Goal: Task Accomplishment & Management: Use online tool/utility

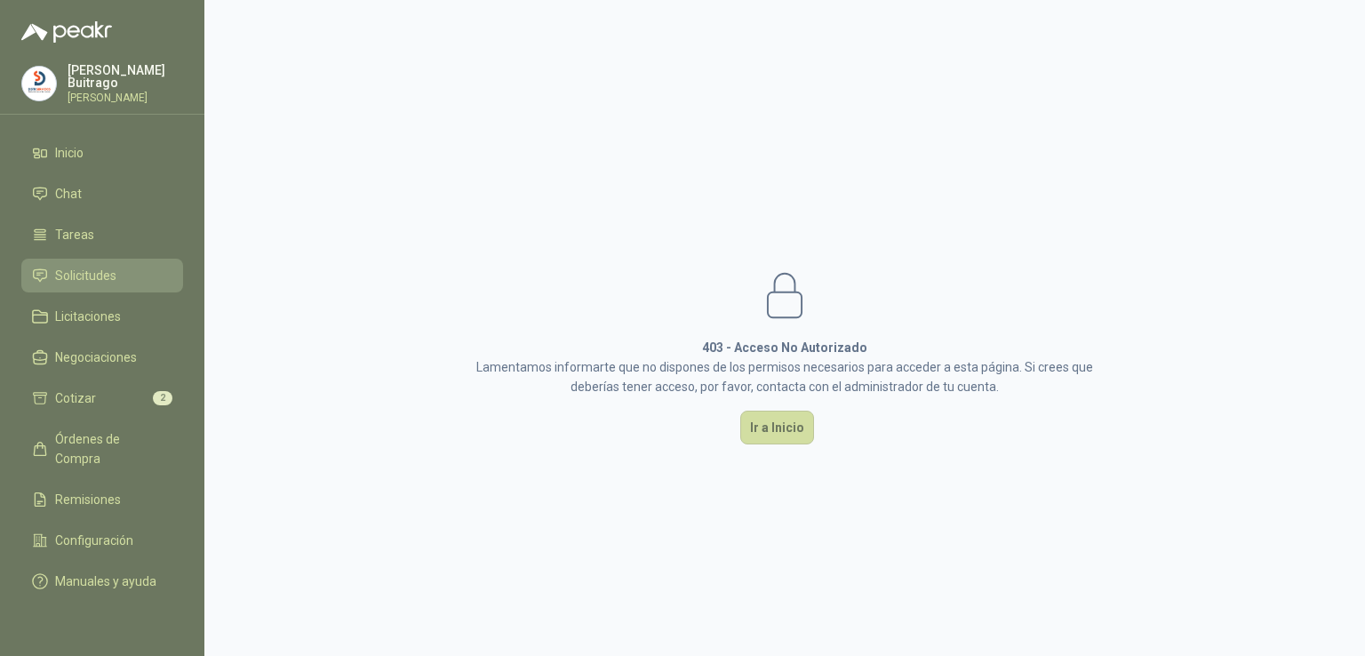
click at [89, 266] on span "Solicitudes" at bounding box center [85, 276] width 61 height 20
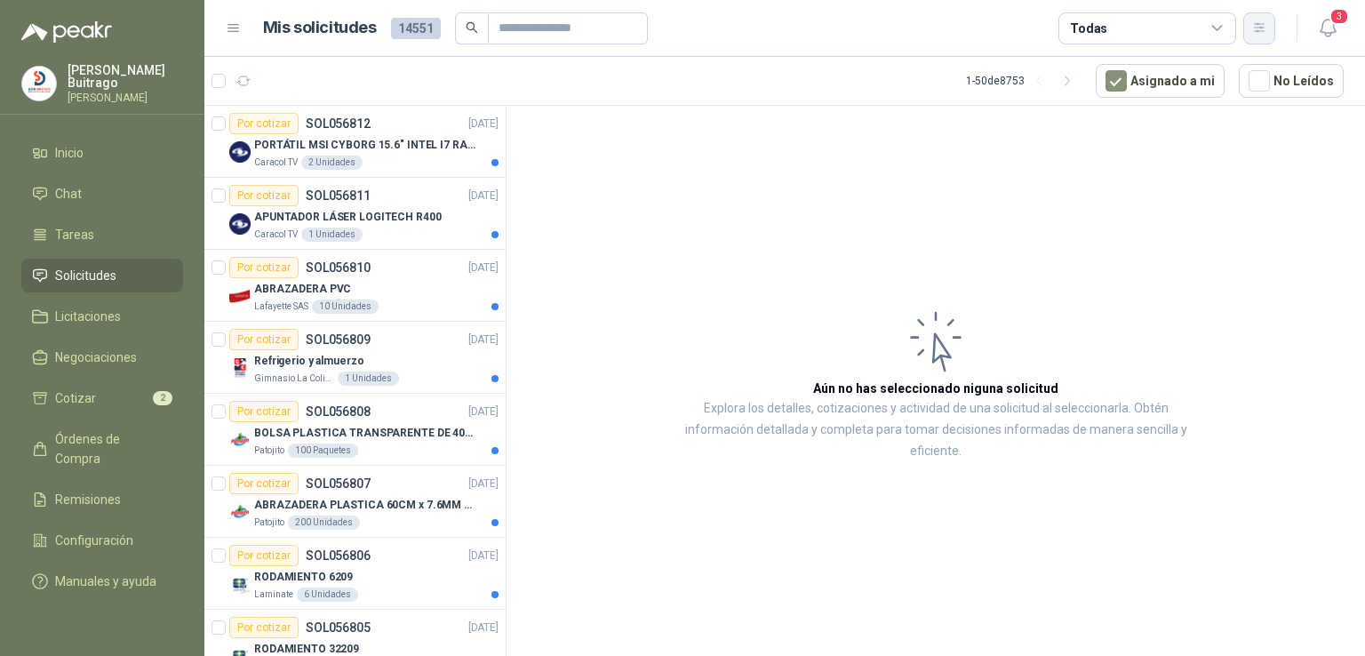
click at [1267, 36] on button "button" at bounding box center [1259, 28] width 32 height 32
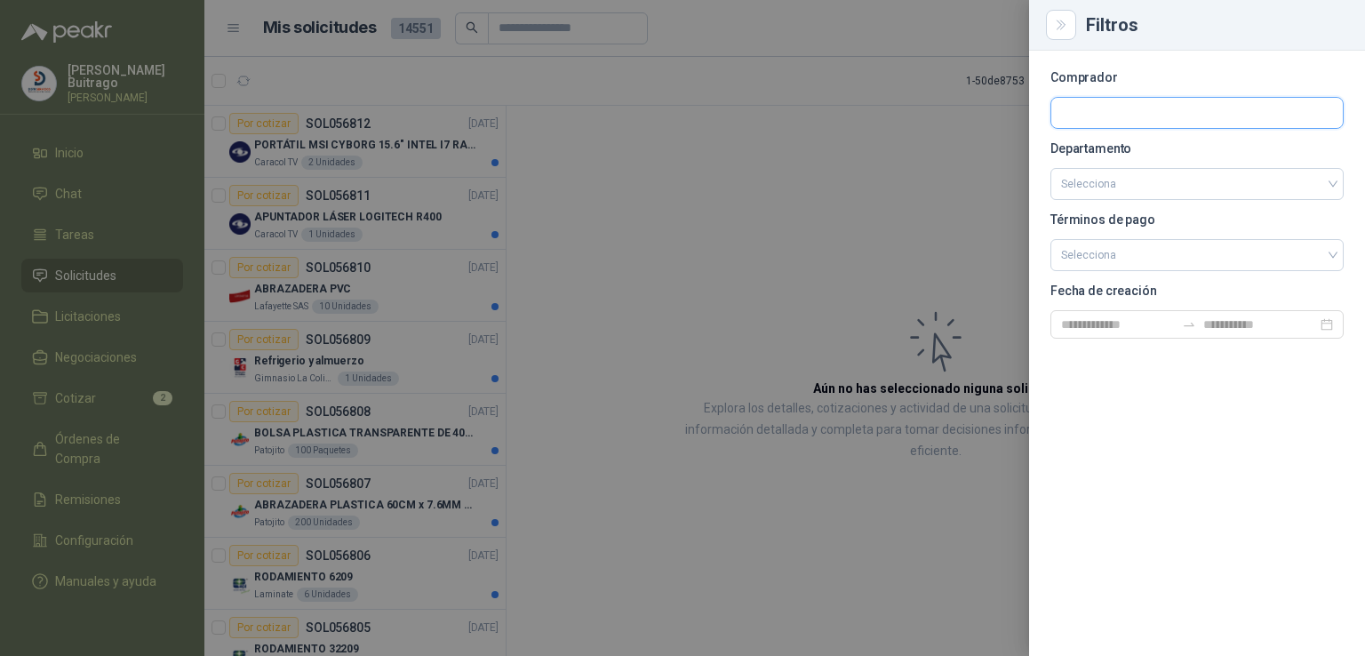
click at [1093, 125] on input "text" at bounding box center [1197, 113] width 292 height 30
type input "****"
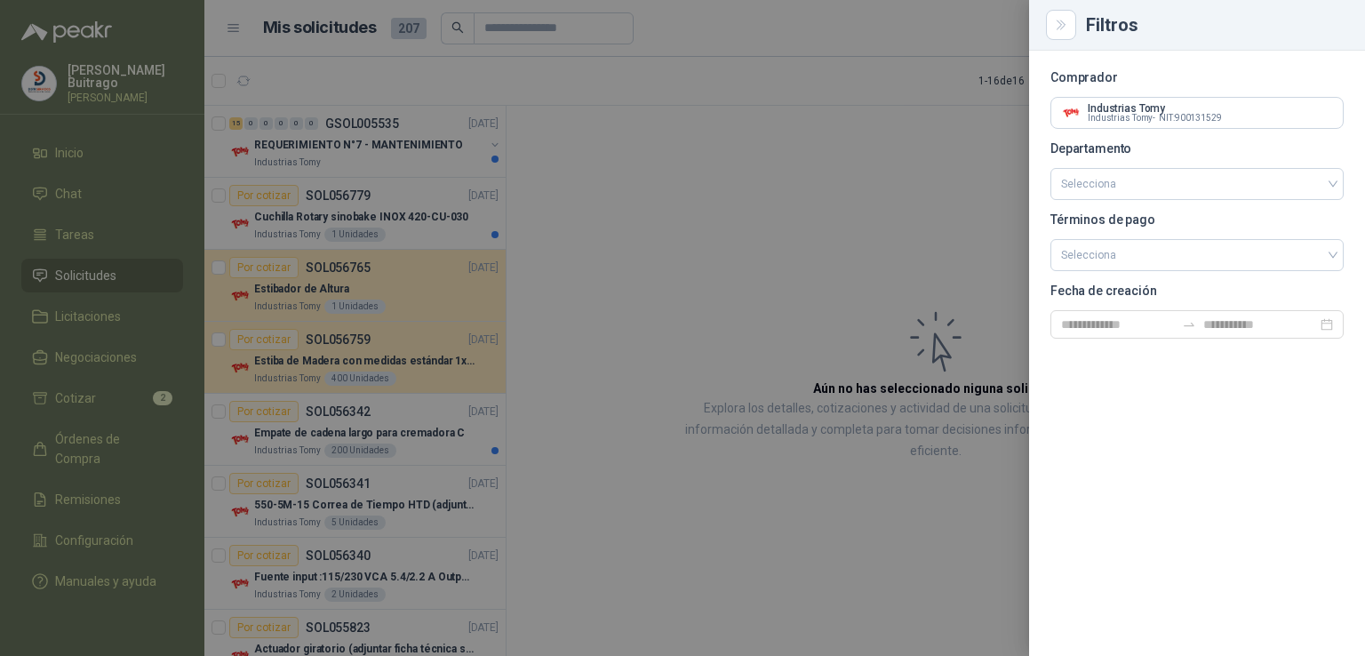
click at [755, 296] on div at bounding box center [682, 328] width 1365 height 656
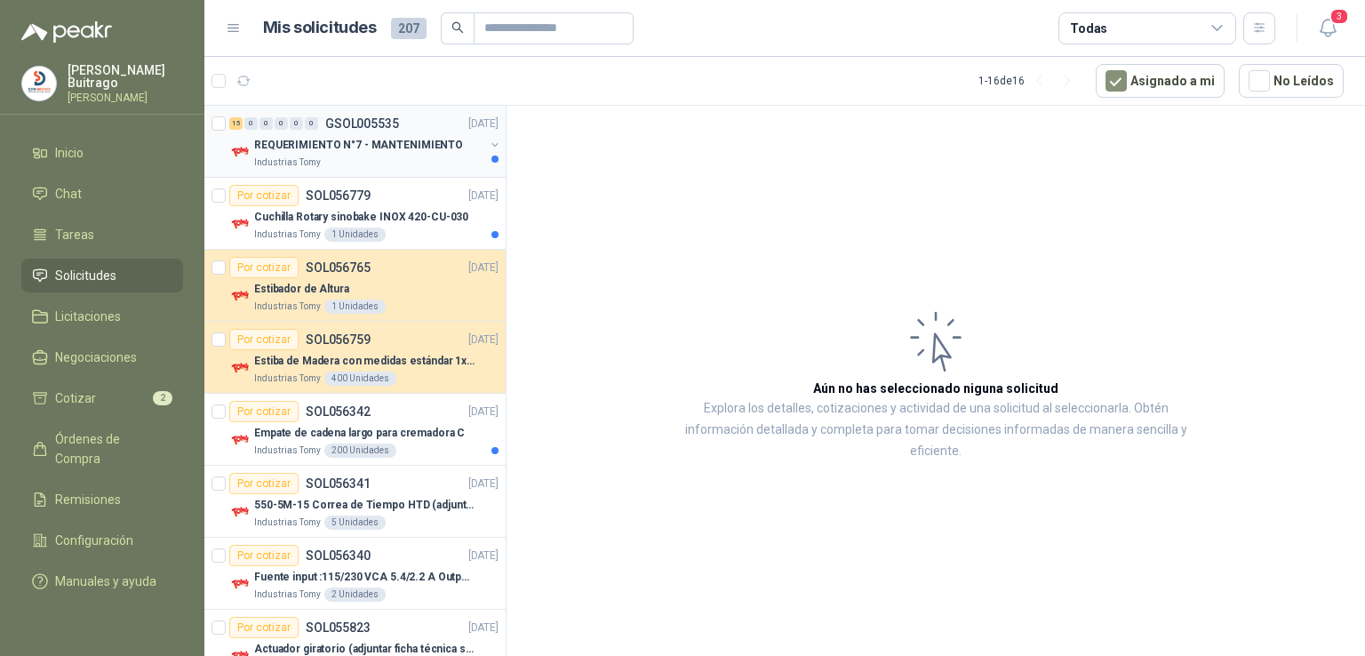
click at [370, 148] on p "REQUERIMIENTO N°7 - MANTENIMIENTO" at bounding box center [358, 145] width 209 height 17
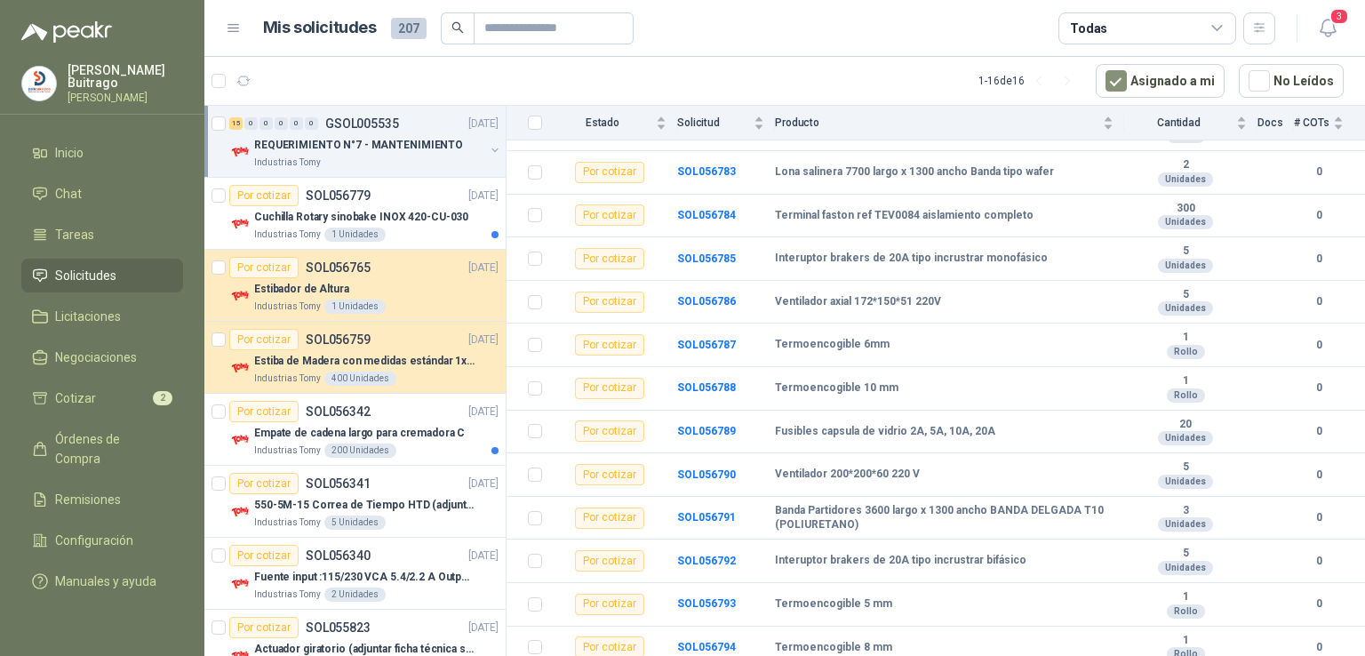
scroll to position [327, 0]
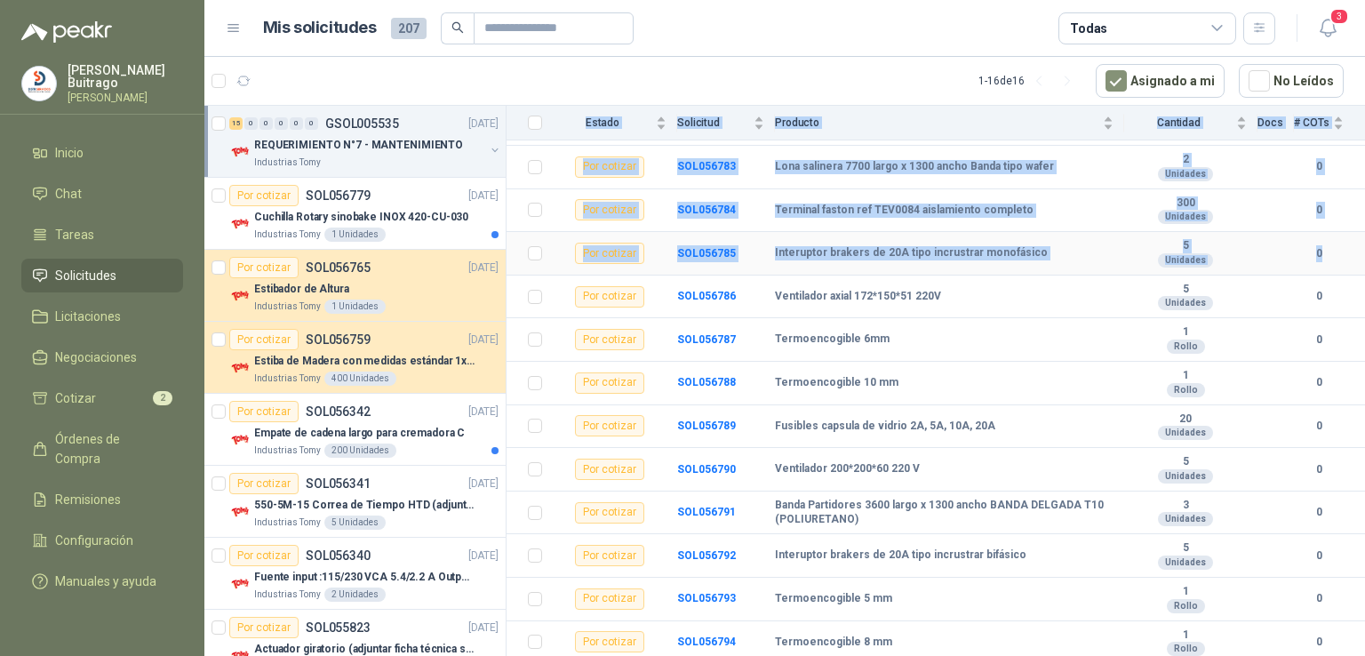
drag, startPoint x: 1364, startPoint y: 523, endPoint x: 1326, endPoint y: 236, distance: 289.6
click at [1326, 236] on section "GSOL005535 Industrias Tomy [DATE] REQUERIMIENTO N°7 - MANTENIMIENTO Condición d…" at bounding box center [936, 384] width 859 height 556
click at [1043, 624] on td "Termoencogible 8 mm" at bounding box center [949, 643] width 349 height 44
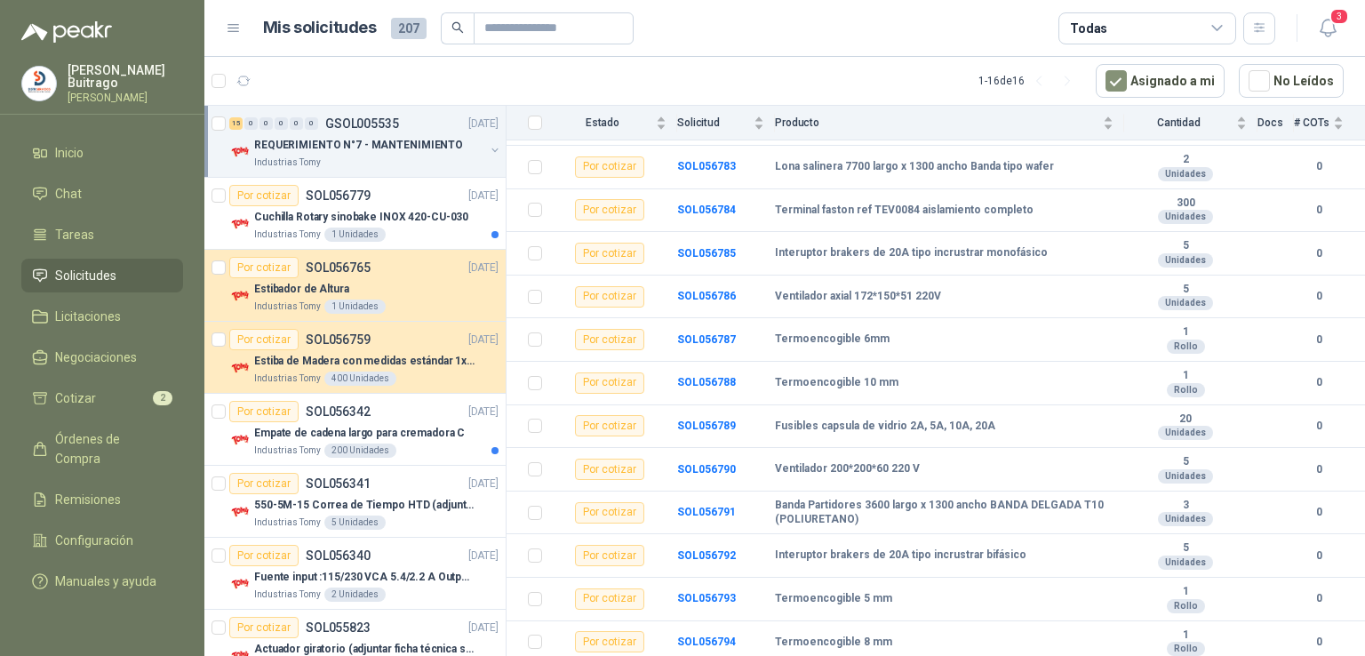
drag, startPoint x: 1364, startPoint y: 579, endPoint x: 1354, endPoint y: 452, distance: 126.7
click at [1354, 452] on section "GSOL005535 Industrias Tomy [DATE] REQUERIMIENTO N°7 - MANTENIMIENTO Condición d…" at bounding box center [936, 384] width 859 height 556
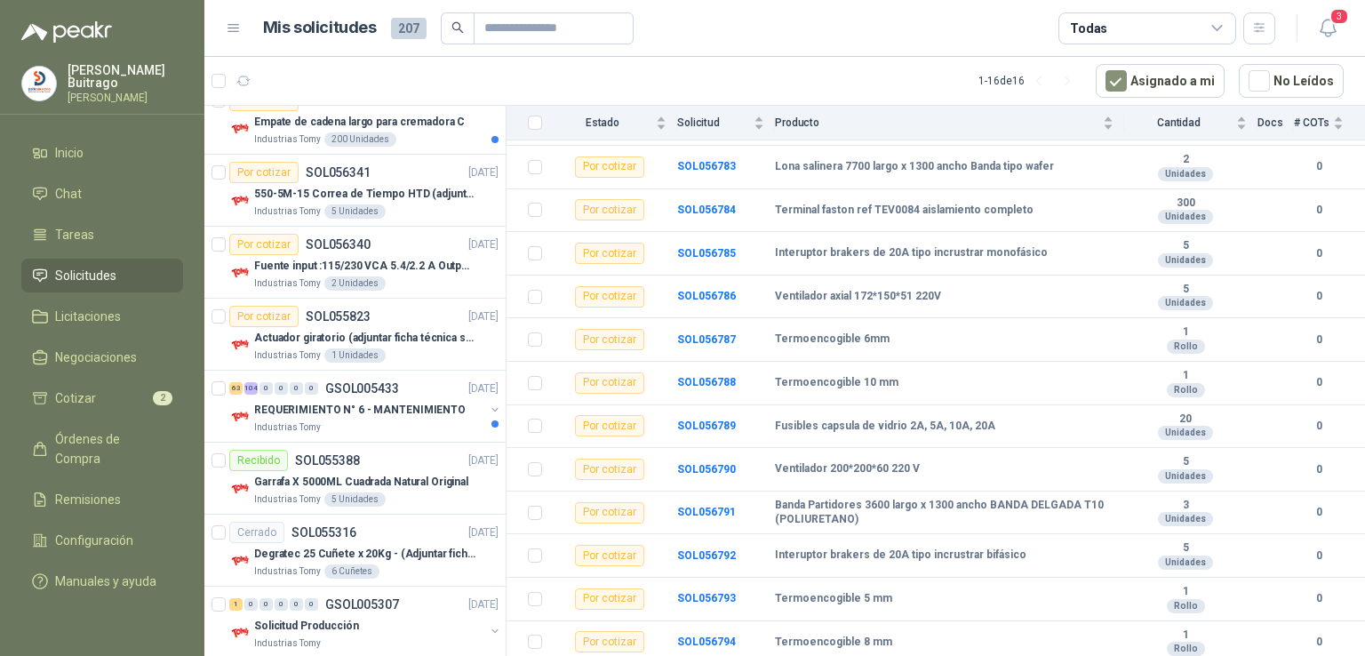
scroll to position [317, 0]
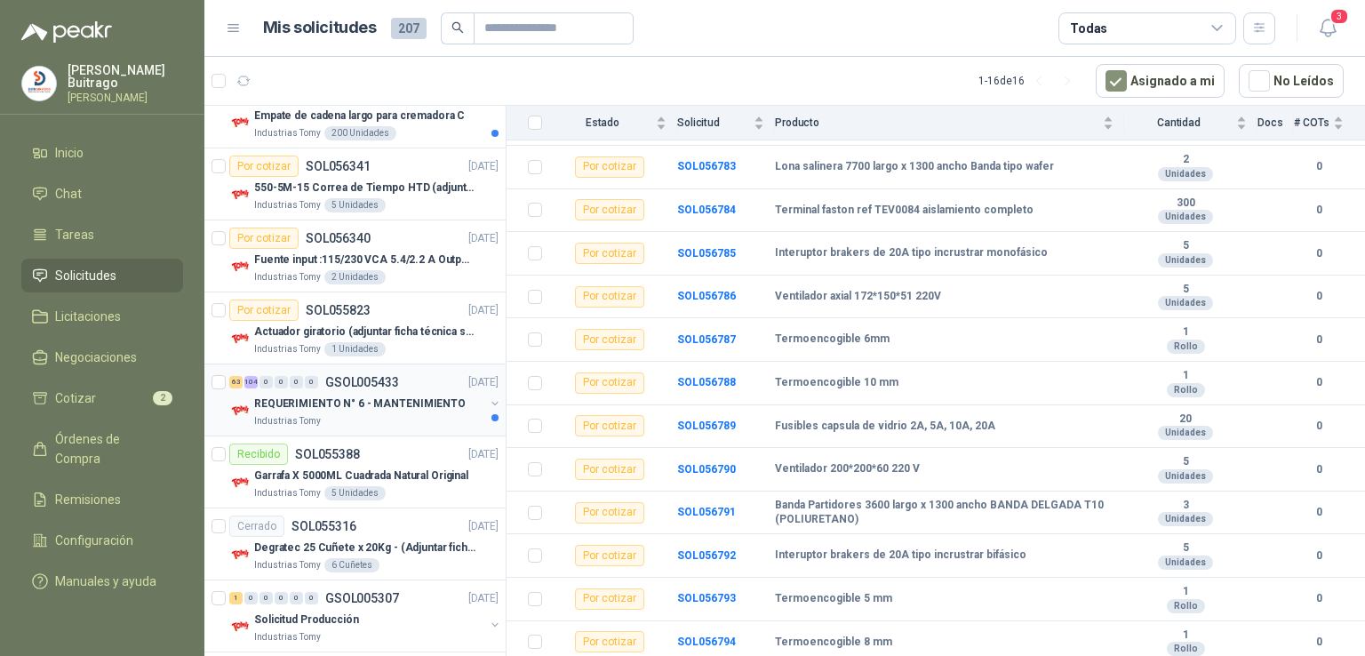
click at [347, 379] on p "GSOL005433" at bounding box center [362, 382] width 74 height 12
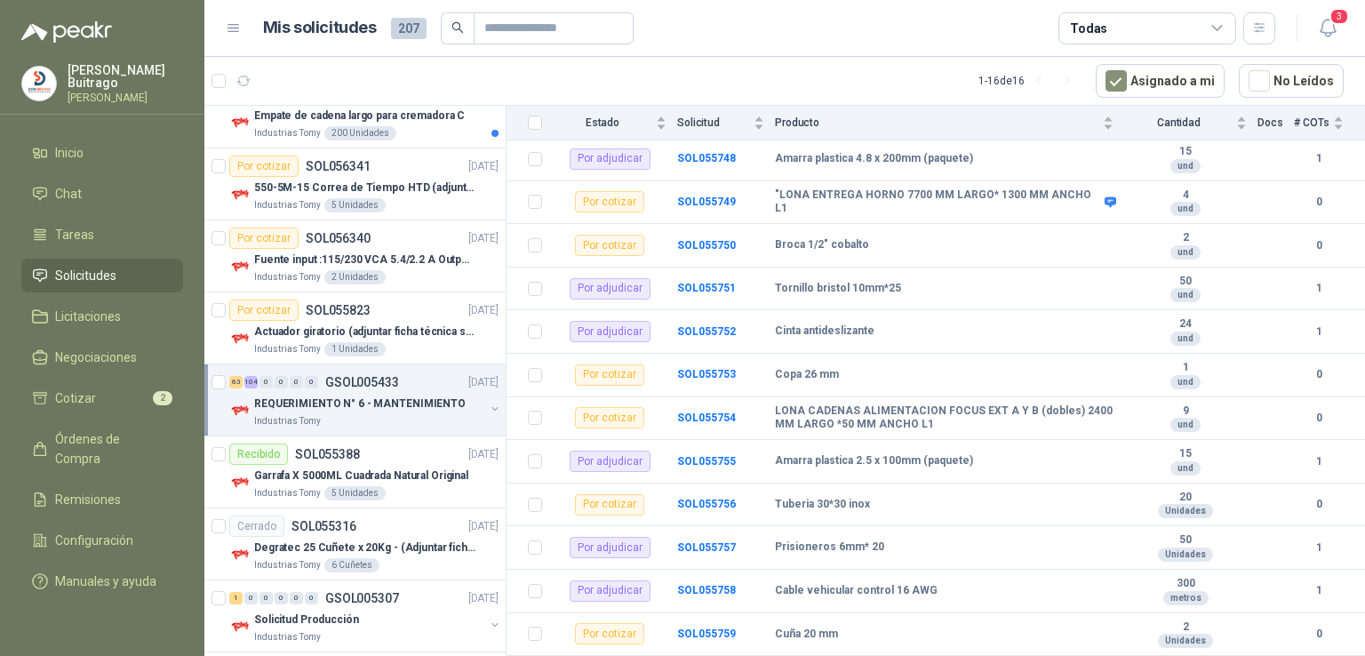
scroll to position [5087, 0]
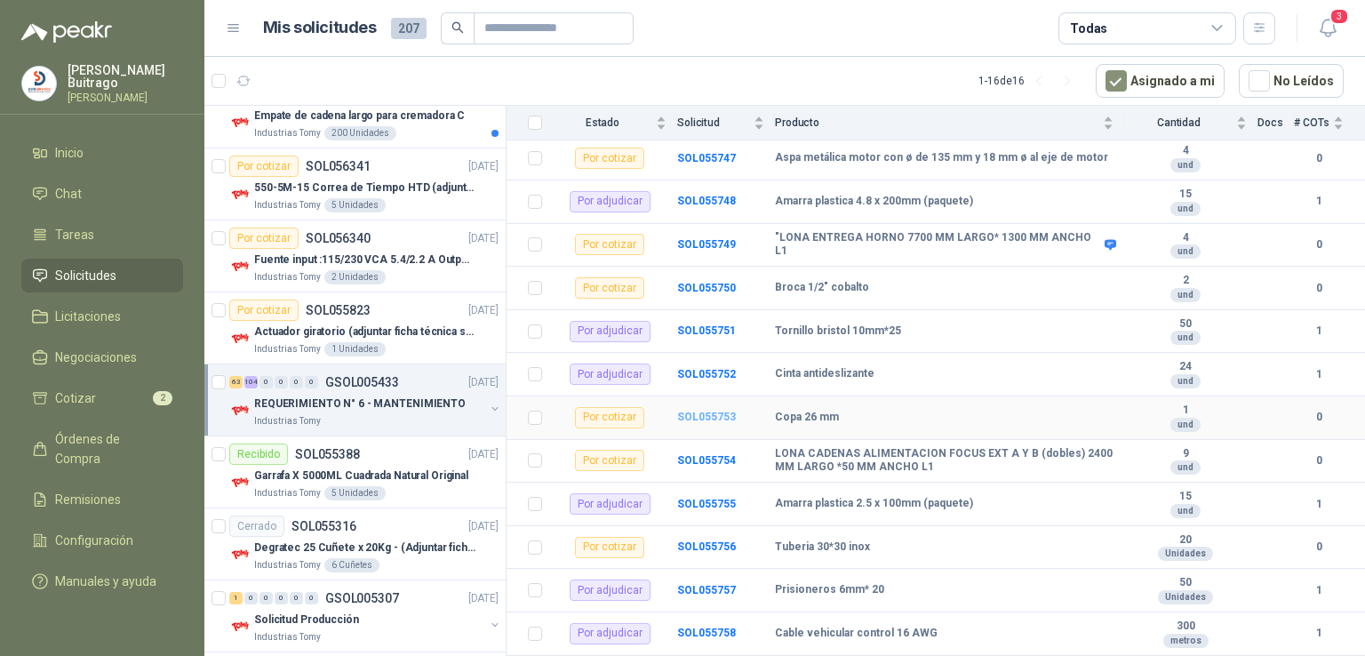
click at [711, 415] on b "SOL055753" at bounding box center [706, 417] width 59 height 12
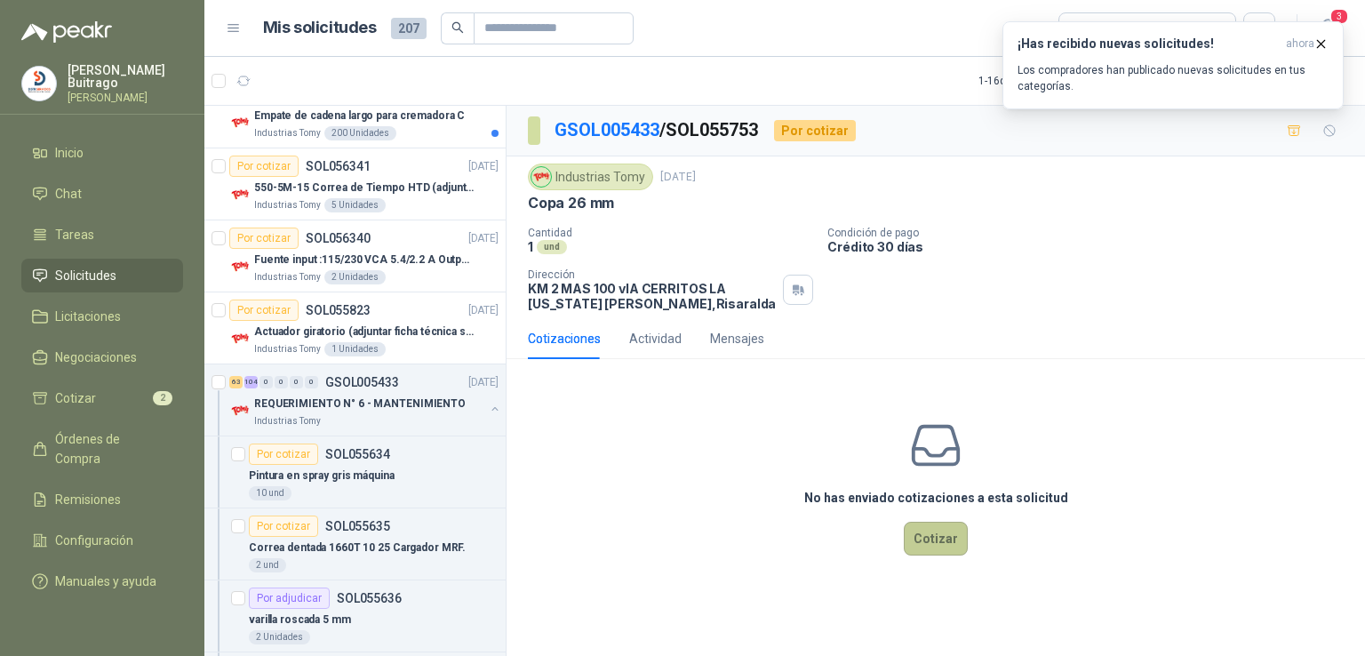
click at [947, 540] on button "Cotizar" at bounding box center [936, 539] width 64 height 34
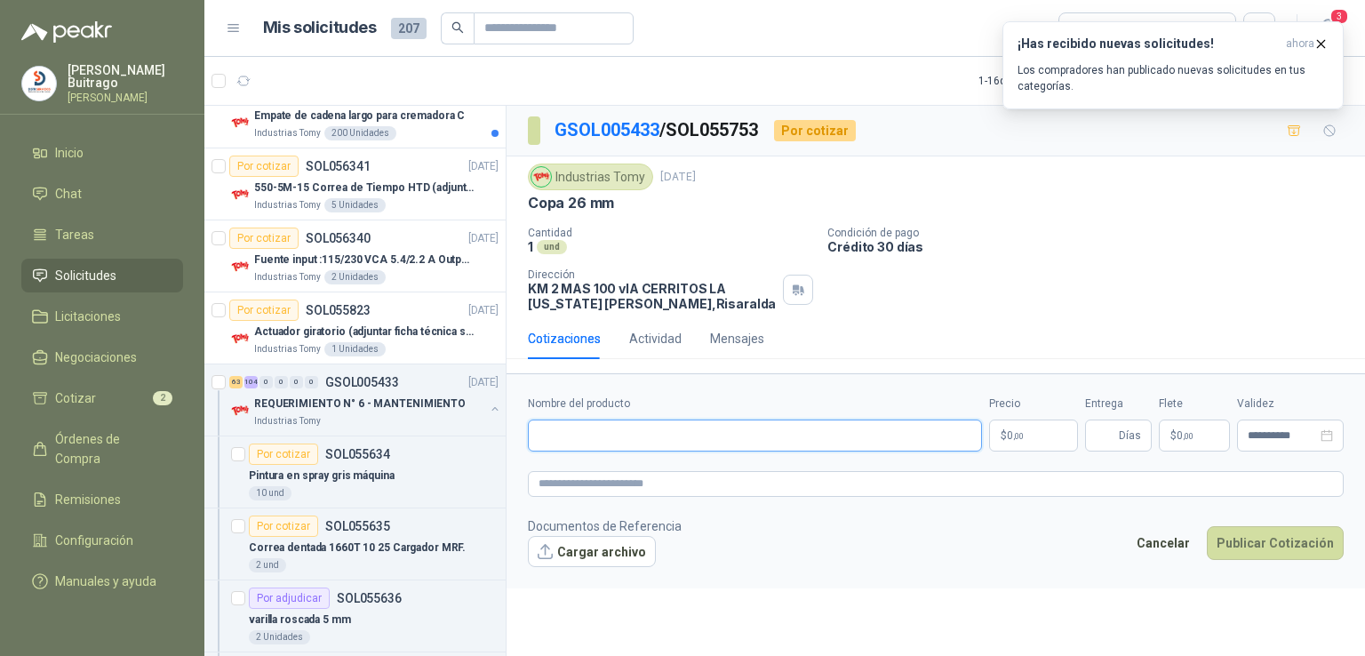
click at [647, 428] on input "Nombre del producto" at bounding box center [755, 436] width 454 height 32
paste input "**********"
type input "**********"
click at [1052, 434] on p "$ 0 ,00" at bounding box center [1033, 436] width 89 height 32
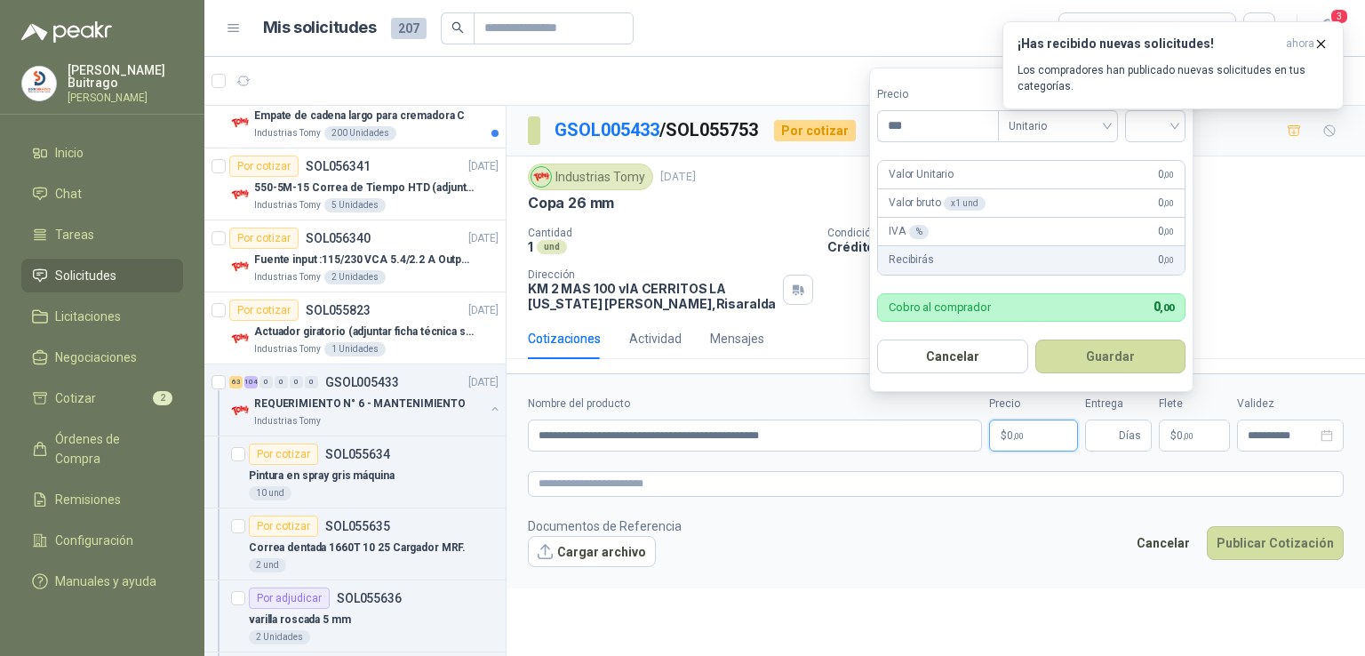
click at [1052, 434] on p "$ 0 ,00" at bounding box center [1033, 436] width 89 height 32
click at [950, 130] on input "***" at bounding box center [938, 126] width 120 height 30
type input "********"
click at [1175, 128] on input "search" at bounding box center [1155, 124] width 39 height 27
click at [1167, 158] on div "19%" at bounding box center [1159, 163] width 33 height 20
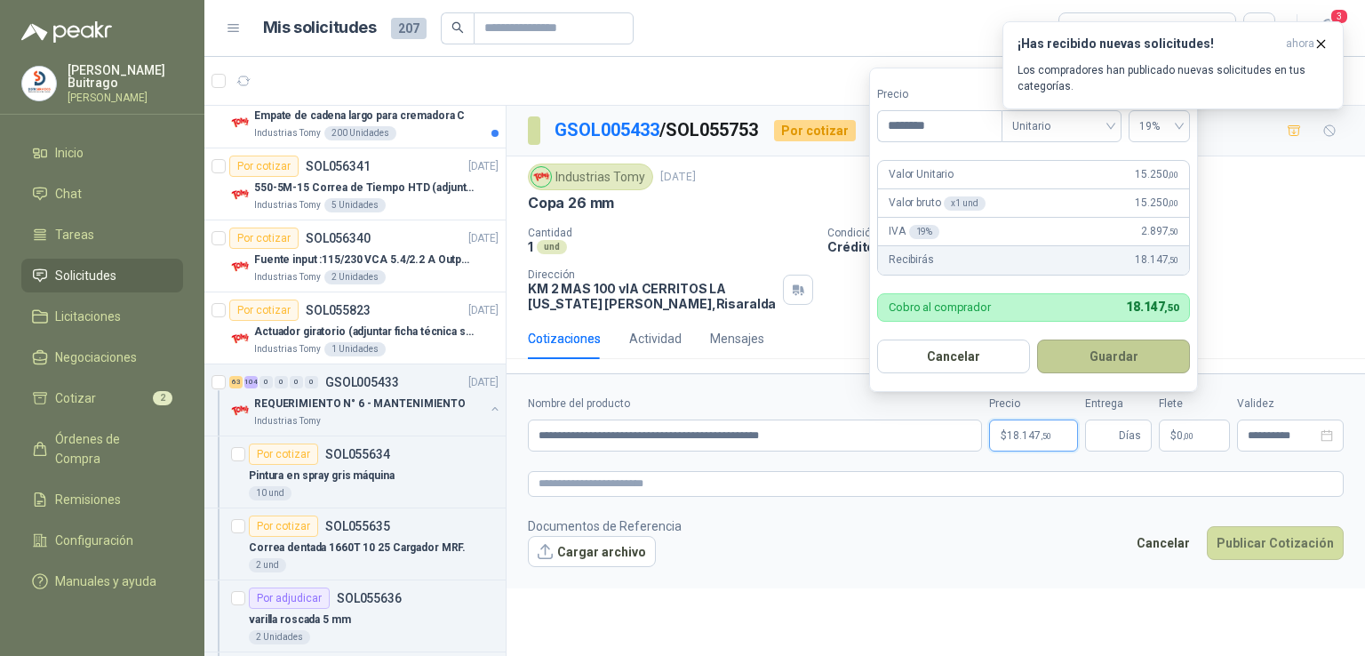
click at [1085, 370] on button "Guardar" at bounding box center [1113, 357] width 153 height 34
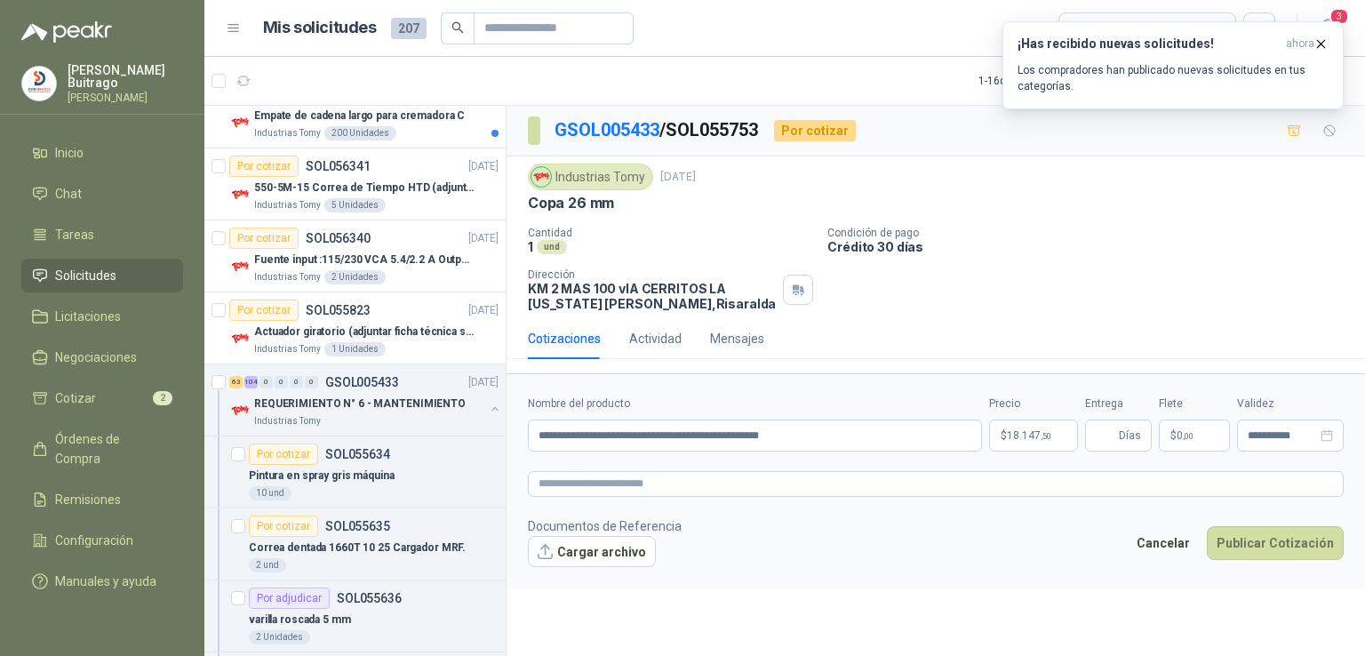
click at [1085, 370] on div "Cotizaciones Actividad Mensajes" at bounding box center [936, 345] width 859 height 55
click at [1108, 424] on input "Entrega" at bounding box center [1106, 435] width 20 height 30
type input "*"
click at [1283, 548] on button "Publicar Cotización" at bounding box center [1275, 543] width 137 height 34
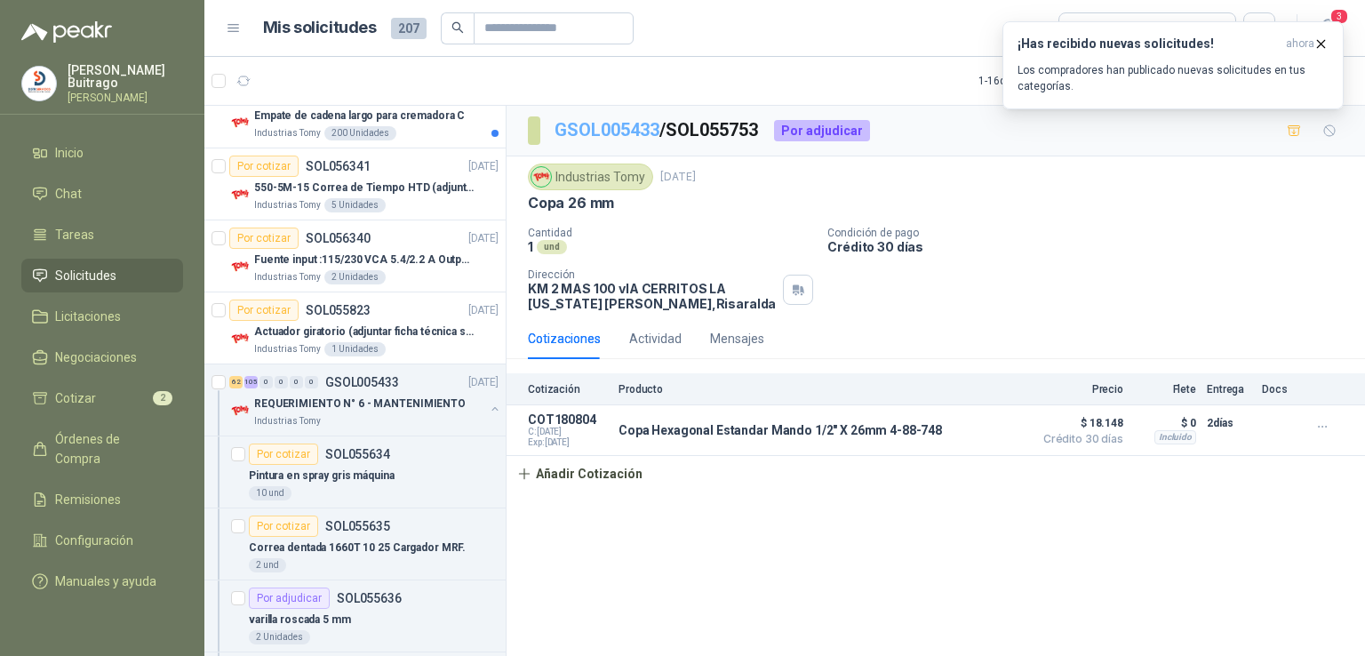
click at [631, 127] on link "GSOL005433" at bounding box center [607, 129] width 105 height 21
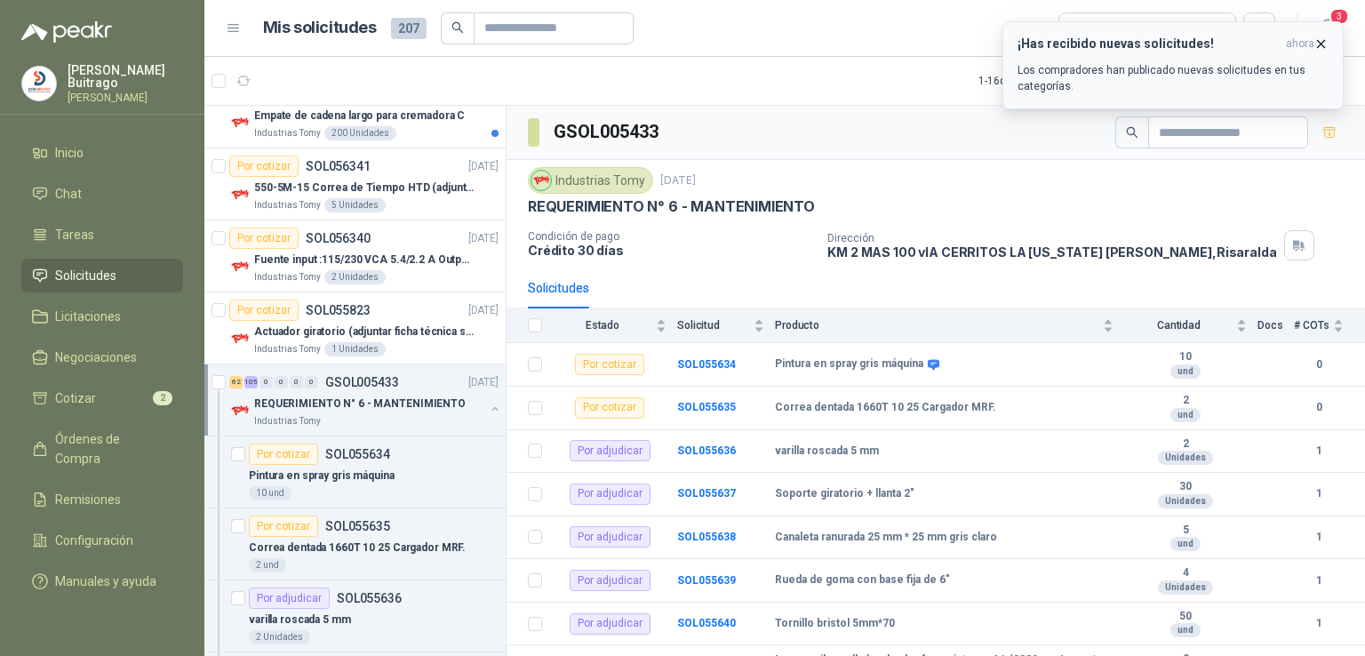
click at [1321, 40] on icon "button" at bounding box center [1321, 43] width 15 height 15
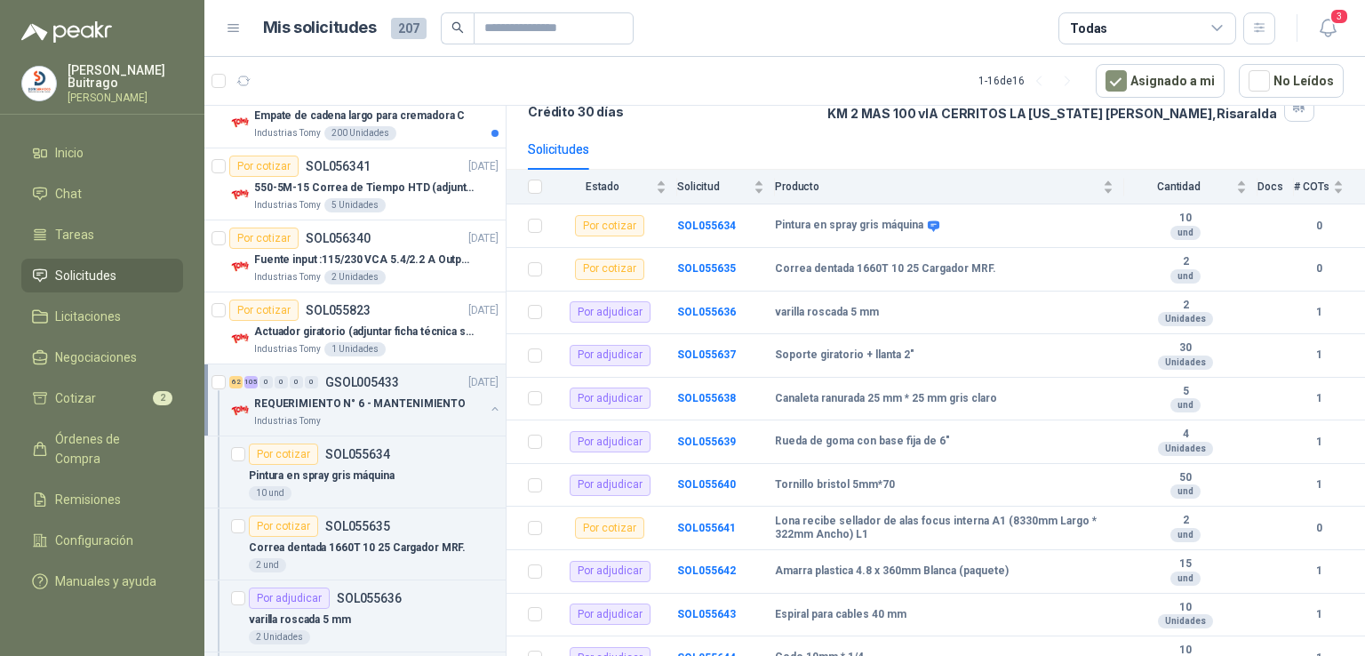
scroll to position [85, 0]
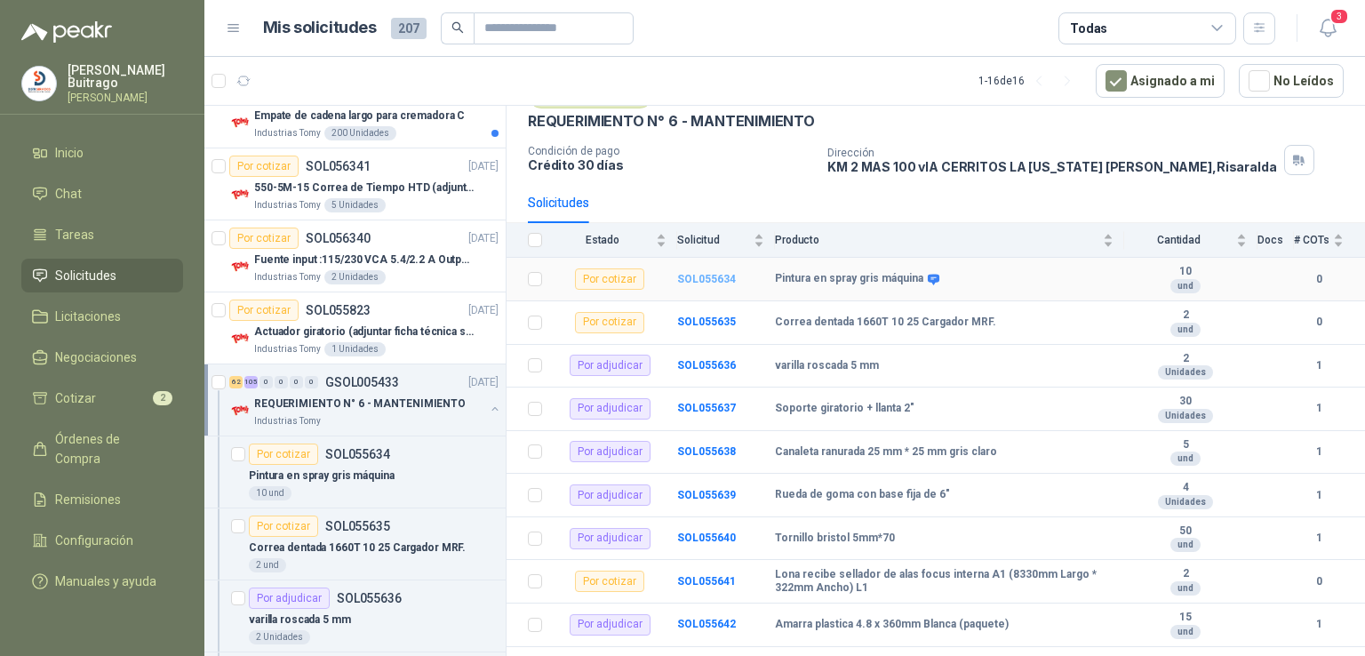
click at [715, 274] on b "SOL055634" at bounding box center [706, 279] width 59 height 12
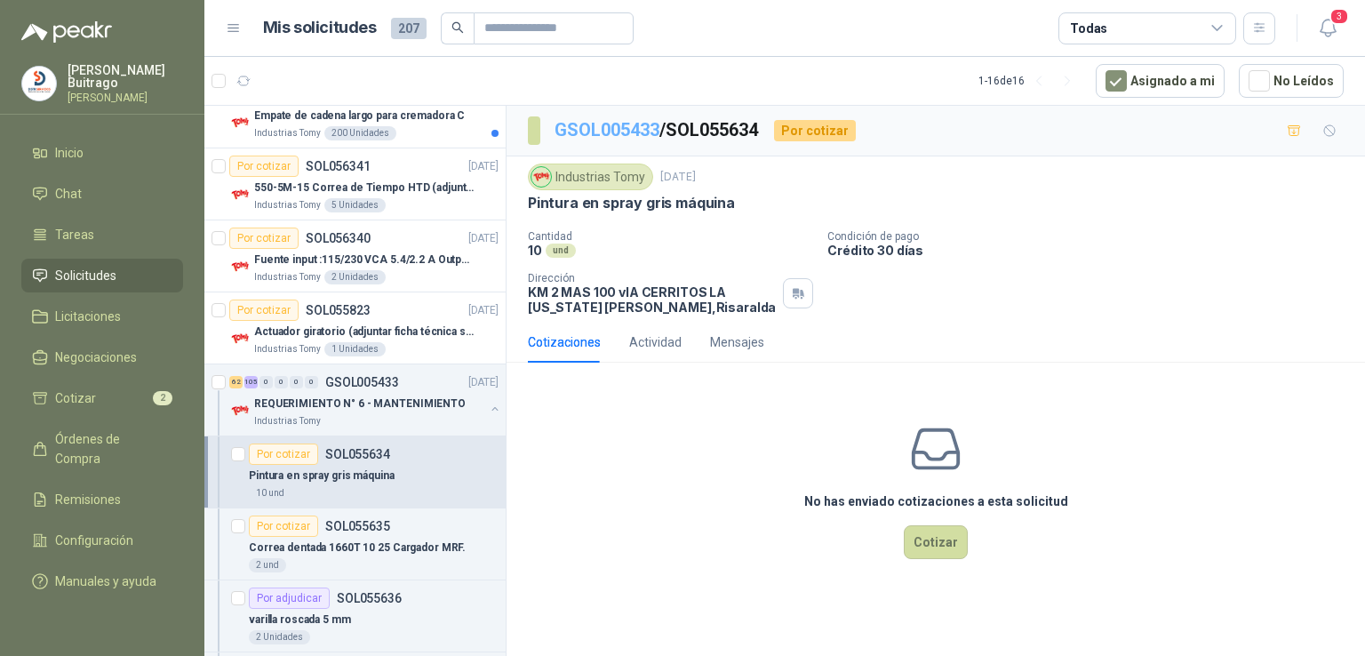
click at [605, 132] on link "GSOL005433" at bounding box center [607, 129] width 105 height 21
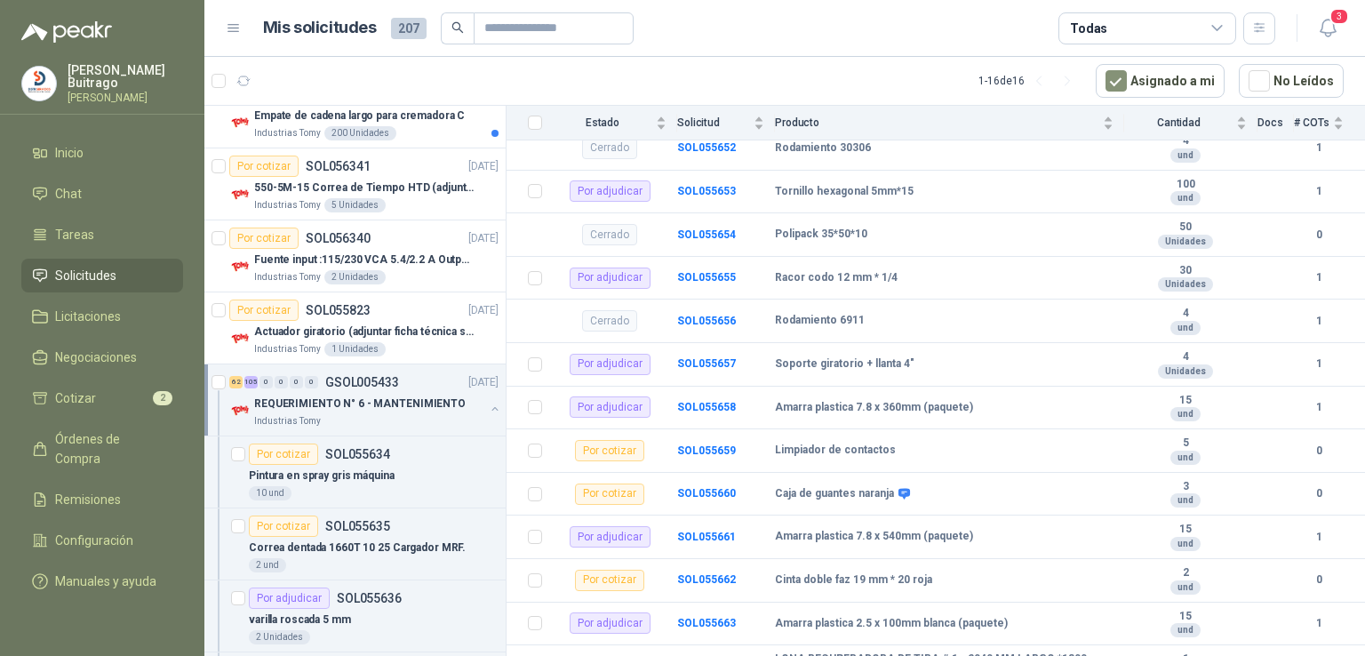
scroll to position [1015, 0]
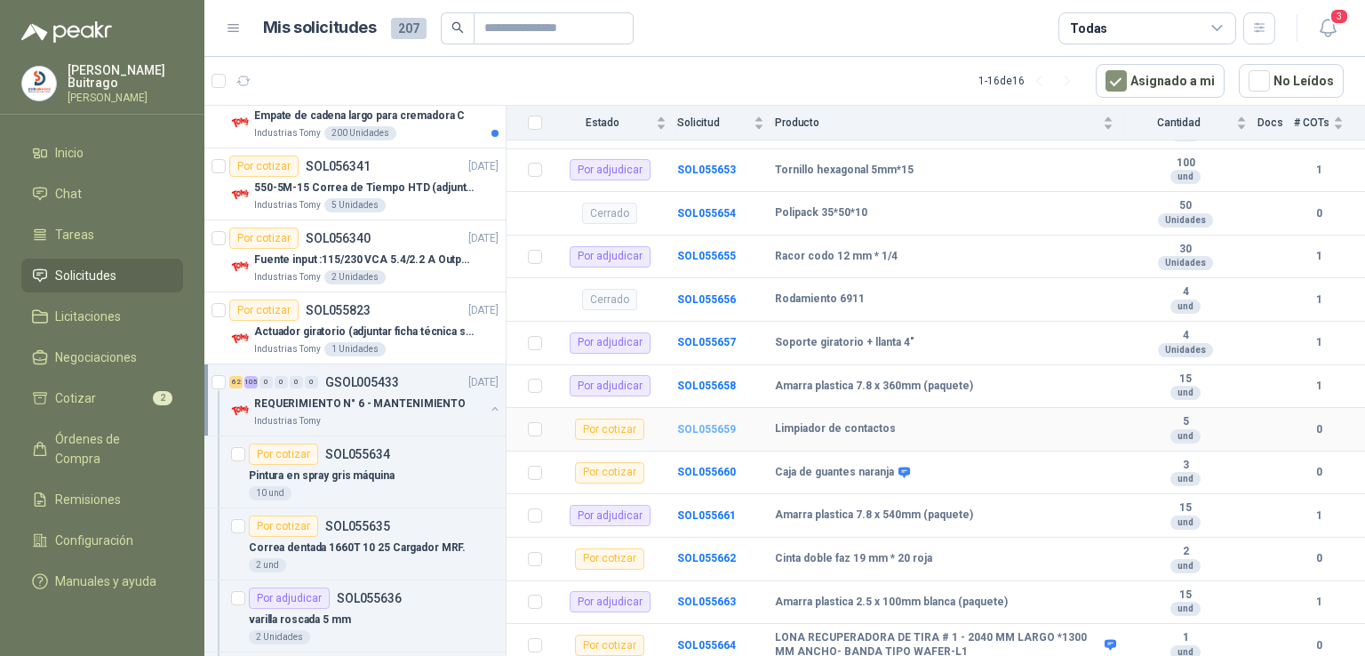
click at [712, 423] on b "SOL055659" at bounding box center [706, 429] width 59 height 12
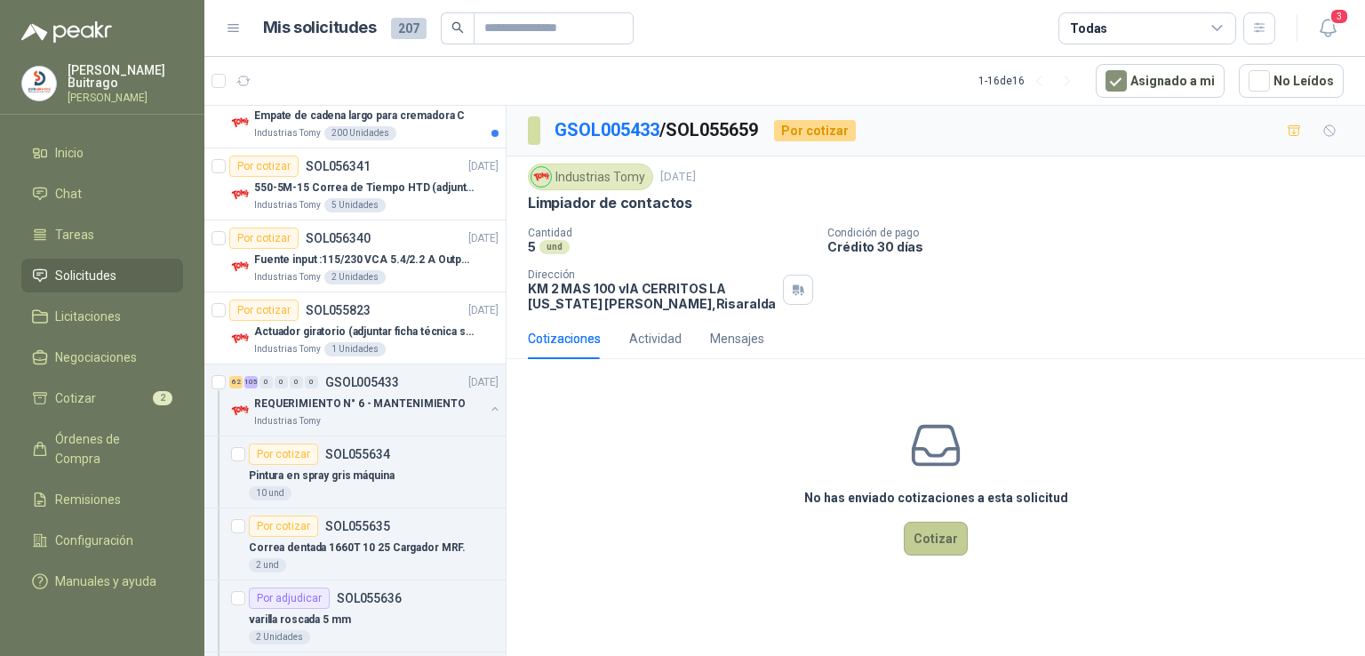
click at [947, 537] on button "Cotizar" at bounding box center [936, 539] width 64 height 34
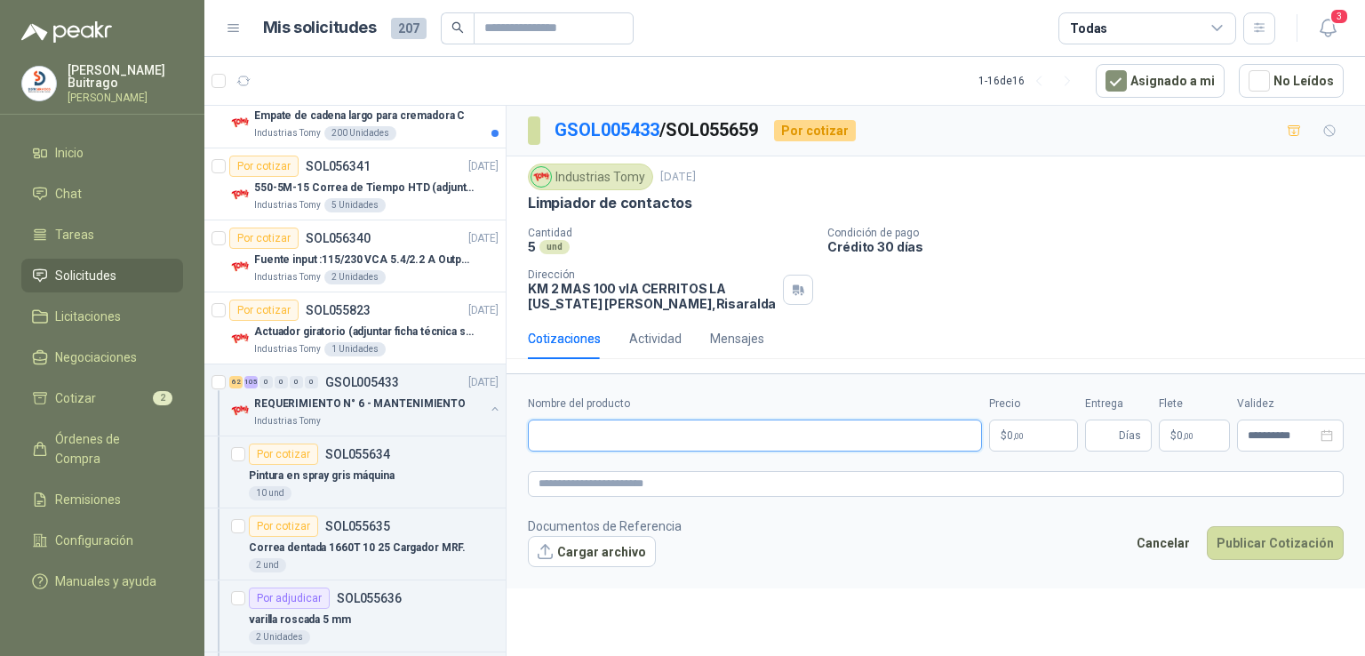
click at [561, 423] on input "Nombre del producto" at bounding box center [755, 436] width 454 height 32
paste input "**********"
type input "**********"
click at [1059, 428] on p "$ 0 ,00" at bounding box center [1033, 436] width 89 height 32
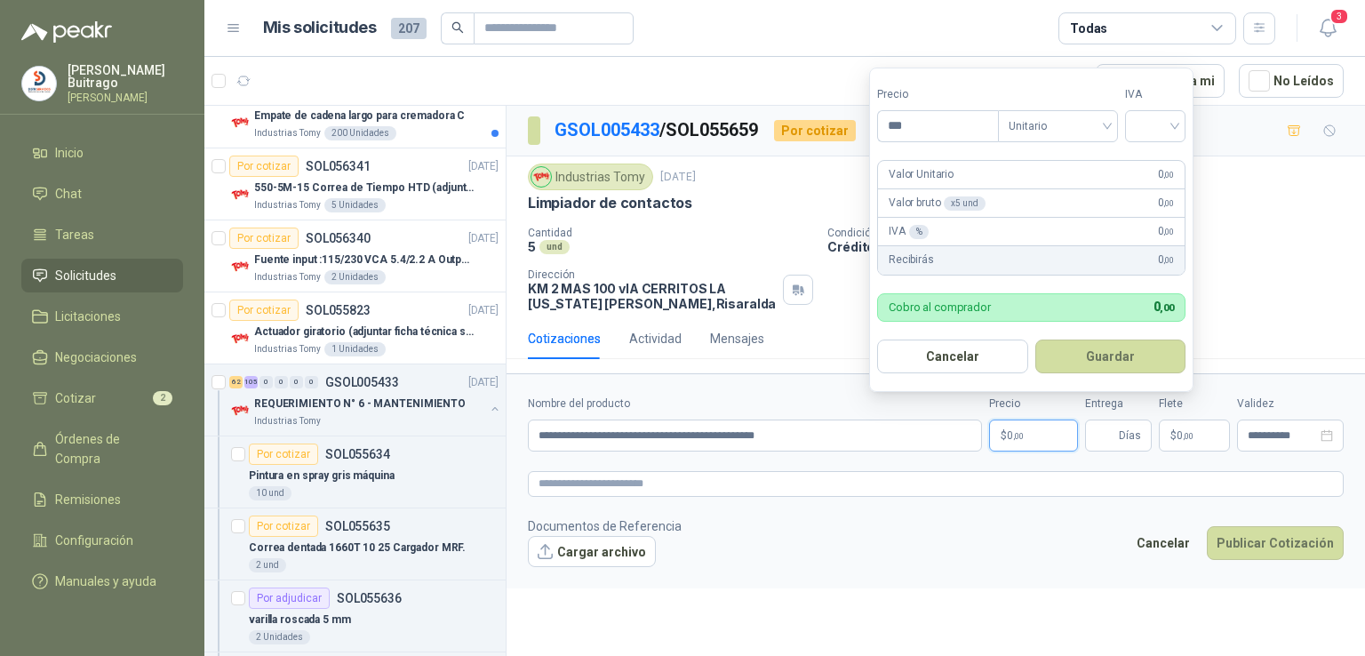
click at [1059, 428] on p "$ 0 ,00" at bounding box center [1033, 436] width 89 height 32
click at [973, 135] on input "***" at bounding box center [938, 126] width 120 height 30
type input "********"
click at [1164, 125] on input "search" at bounding box center [1155, 124] width 39 height 27
click at [1164, 159] on div "19%" at bounding box center [1159, 163] width 33 height 20
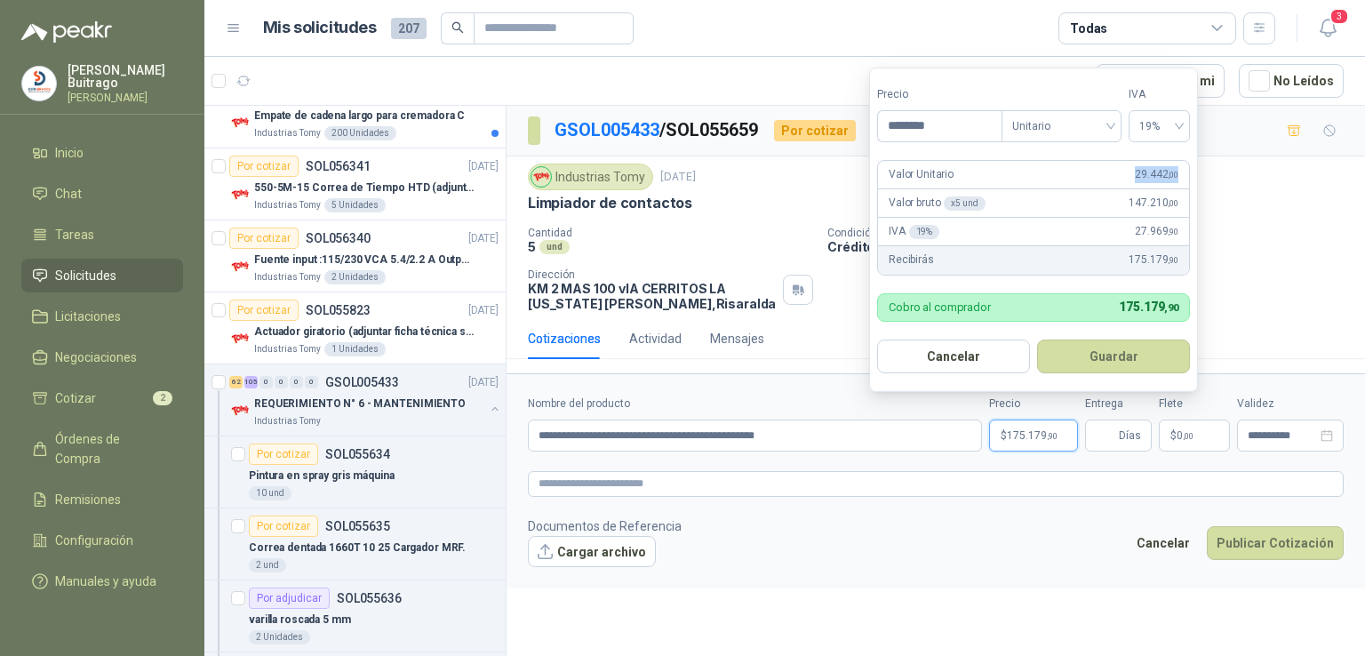
click at [1164, 161] on div "Valor Unitario 29.442 ,00" at bounding box center [1033, 175] width 311 height 28
click at [1111, 337] on form "Precio ******** Tipo Unitario IVA 19% Valor Unitario 29.442 ,00 Valor bruto x 5…" at bounding box center [1033, 230] width 329 height 324
click at [1108, 363] on button "Guardar" at bounding box center [1113, 357] width 153 height 34
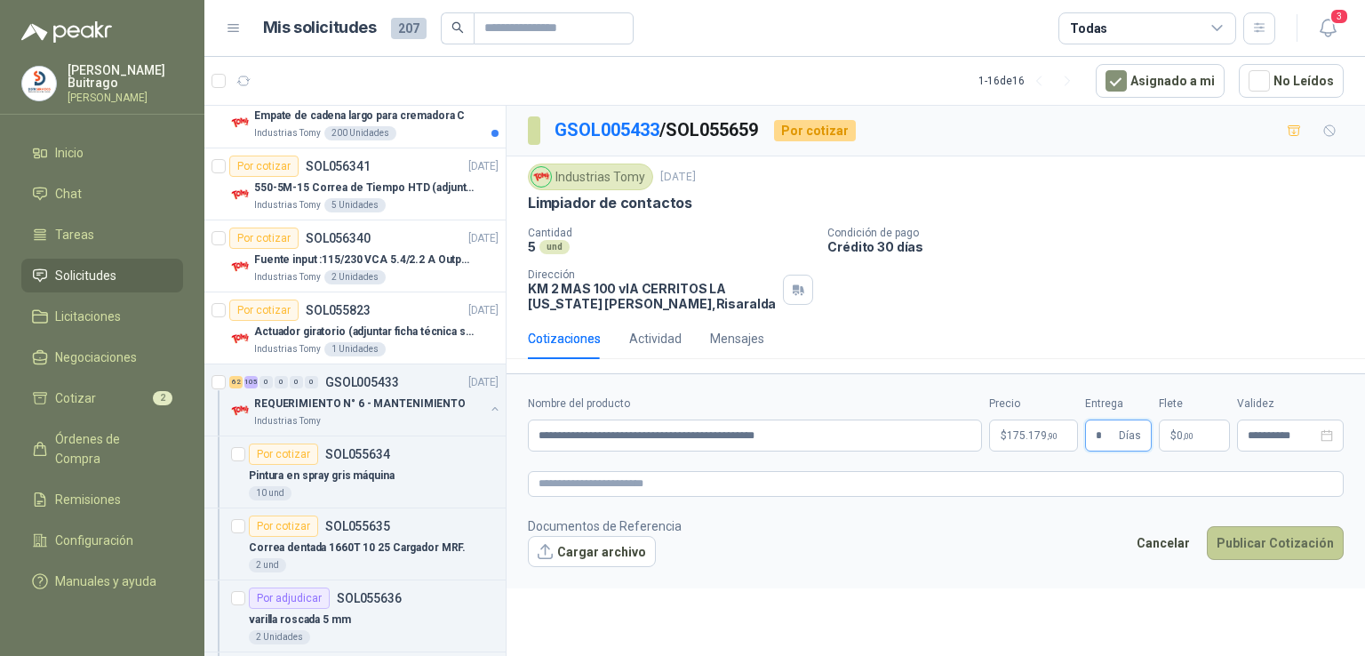
type input "*"
click at [1234, 531] on button "Publicar Cotización" at bounding box center [1275, 543] width 137 height 34
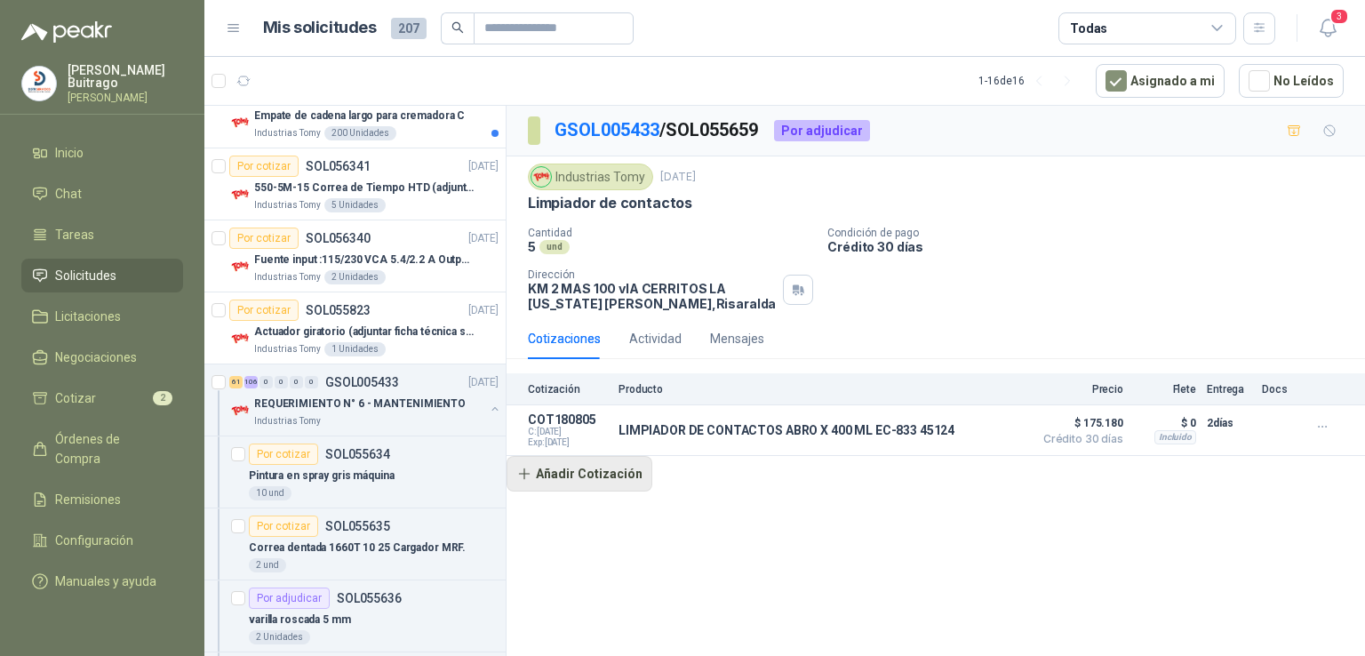
click at [572, 473] on button "Añadir Cotización" at bounding box center [580, 474] width 146 height 36
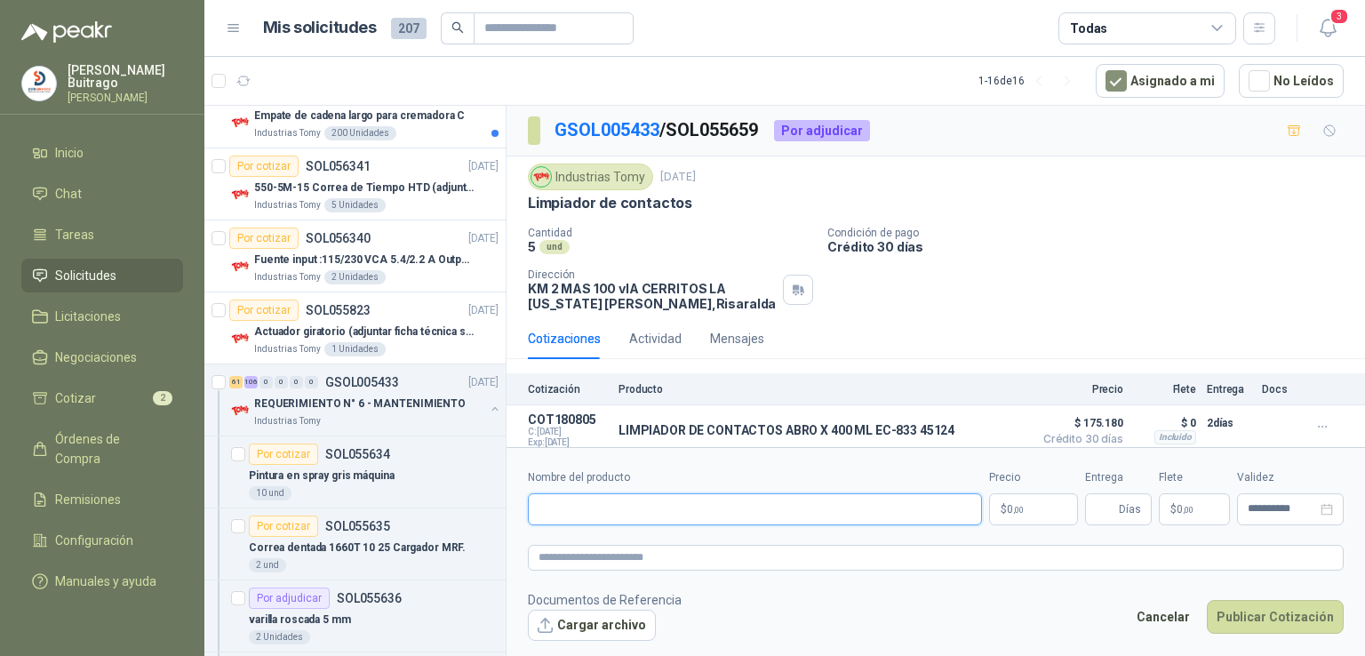
click at [587, 499] on input "Nombre del producto" at bounding box center [755, 509] width 454 height 32
click at [693, 511] on input "**********" at bounding box center [755, 509] width 454 height 32
click at [820, 513] on input "**********" at bounding box center [755, 509] width 454 height 32
type input "**********"
click at [1031, 506] on p "$ 0 ,00" at bounding box center [1033, 509] width 89 height 32
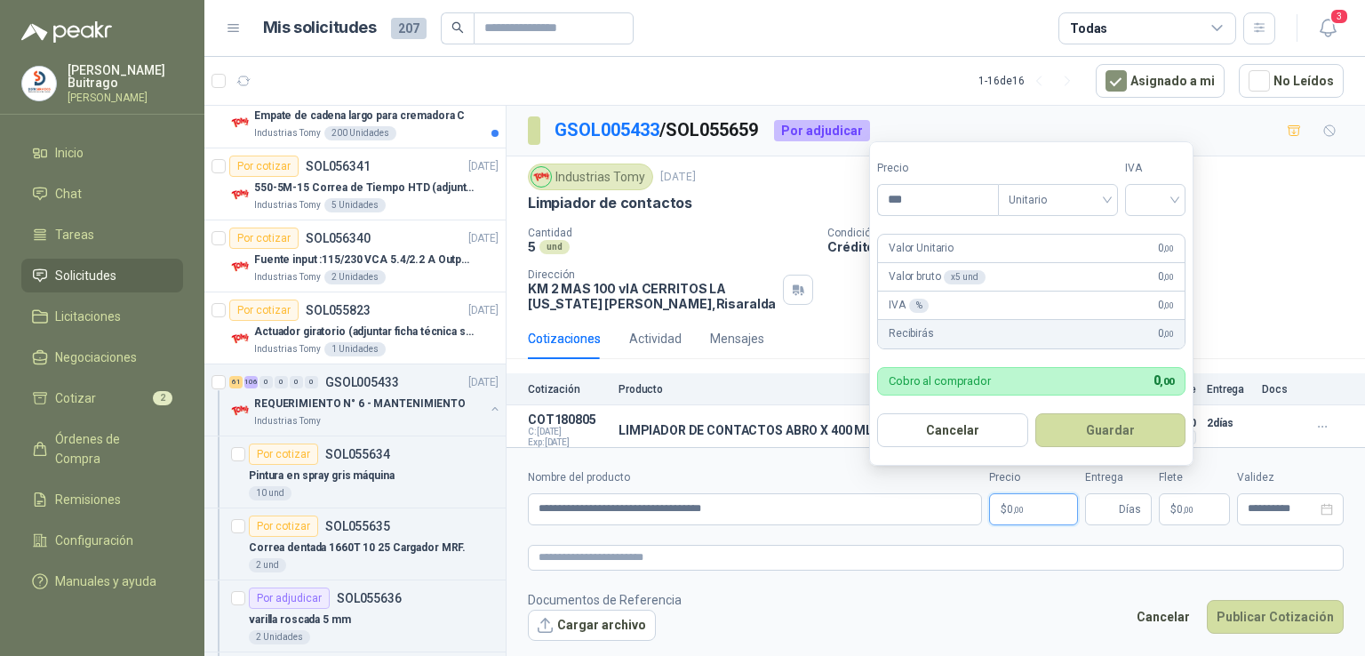
click at [1031, 506] on p "$ 0 ,00" at bounding box center [1033, 509] width 89 height 32
click at [939, 209] on input "***" at bounding box center [938, 200] width 120 height 30
type input "********"
click at [1175, 191] on input "search" at bounding box center [1155, 198] width 39 height 27
click at [1164, 234] on div "19%" at bounding box center [1159, 238] width 33 height 20
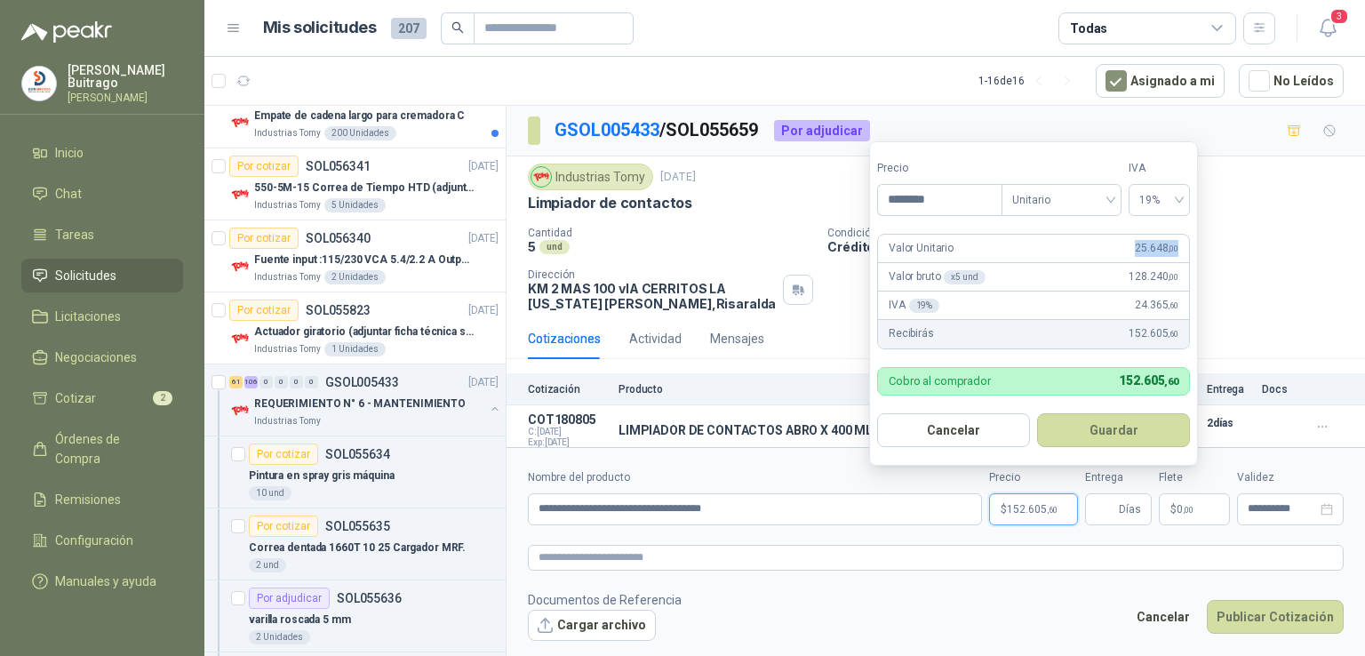
click at [1164, 235] on div "Valor Unitario 25.648 ,00" at bounding box center [1033, 249] width 311 height 28
click at [1121, 438] on button "Guardar" at bounding box center [1113, 430] width 153 height 34
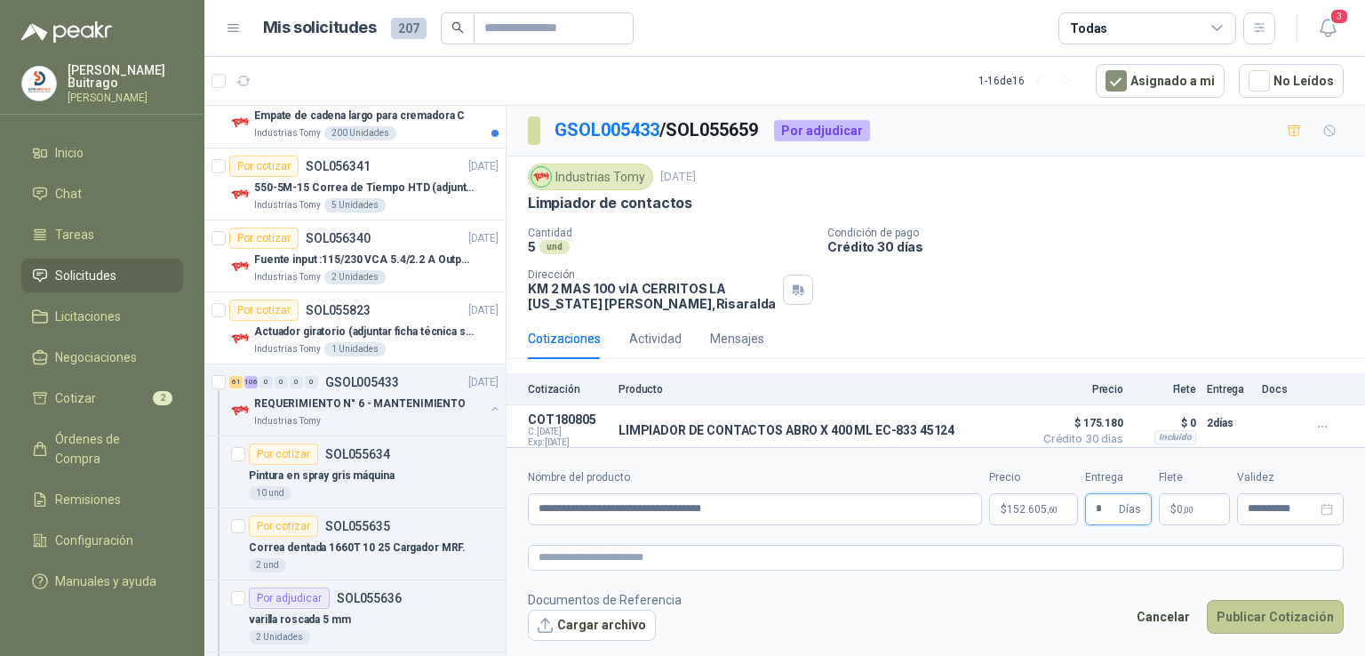
type input "*"
click at [1241, 607] on button "Publicar Cotización" at bounding box center [1275, 617] width 137 height 34
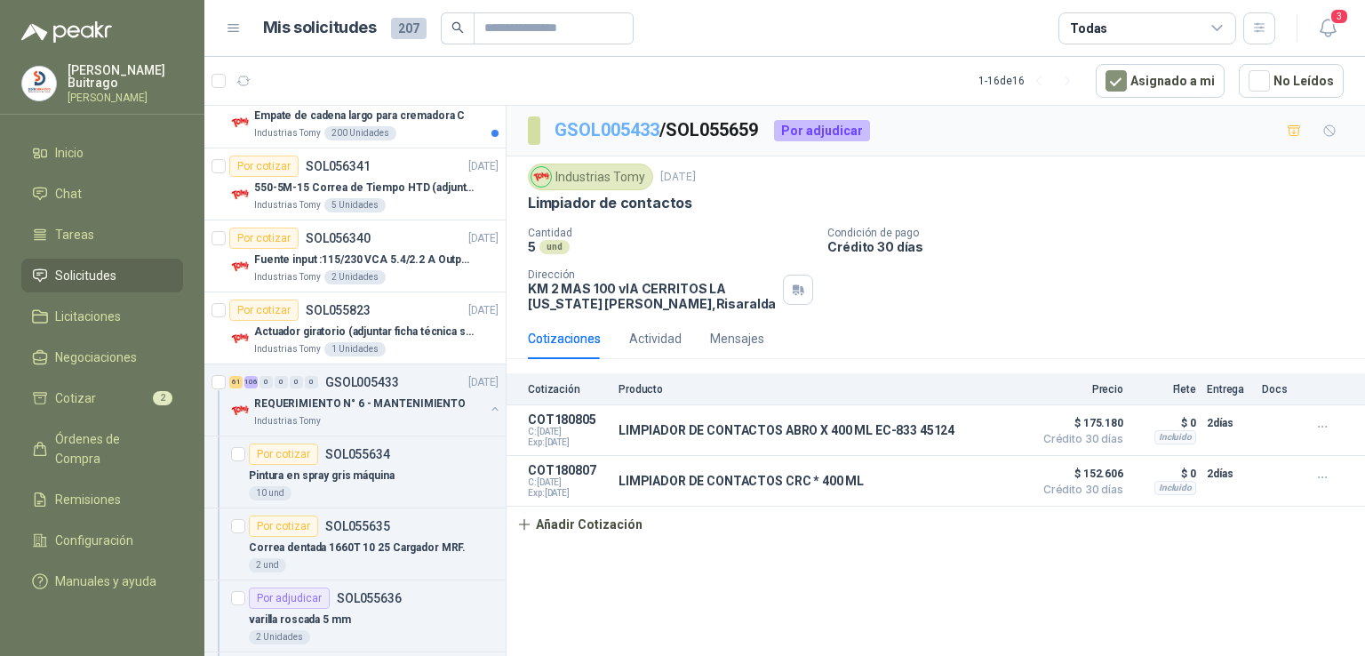
click at [623, 132] on link "GSOL005433" at bounding box center [607, 129] width 105 height 21
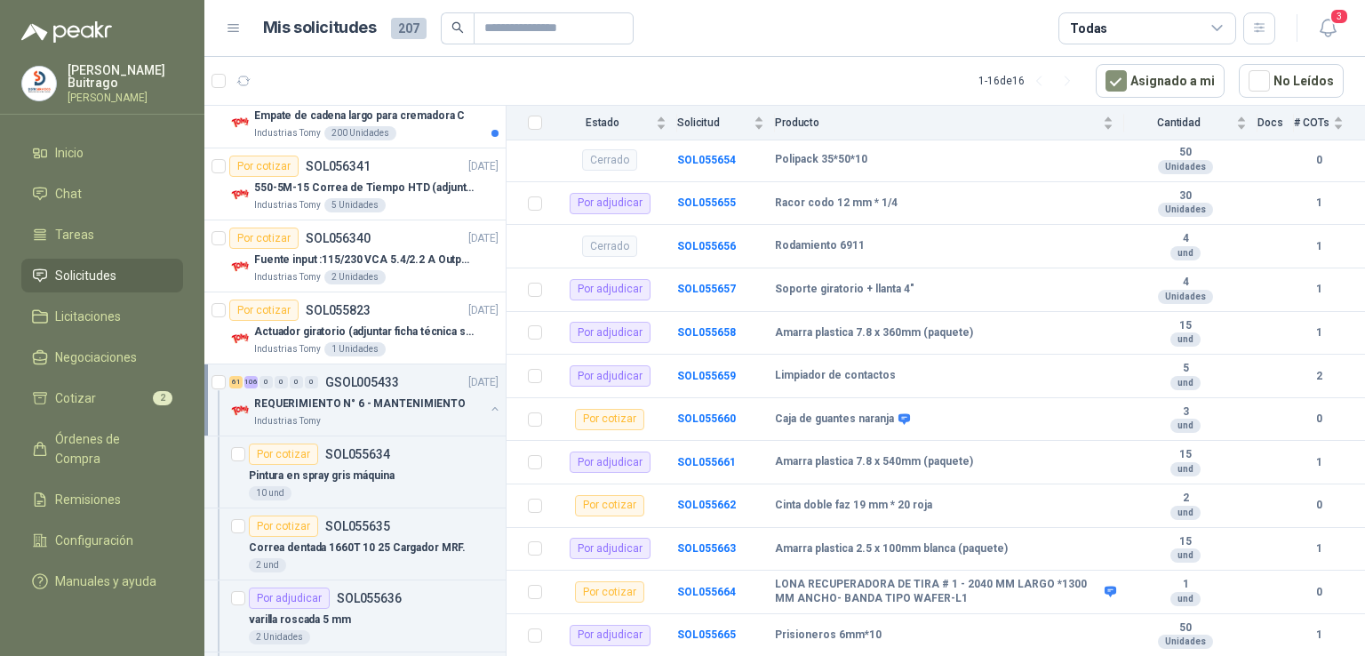
scroll to position [1090, 0]
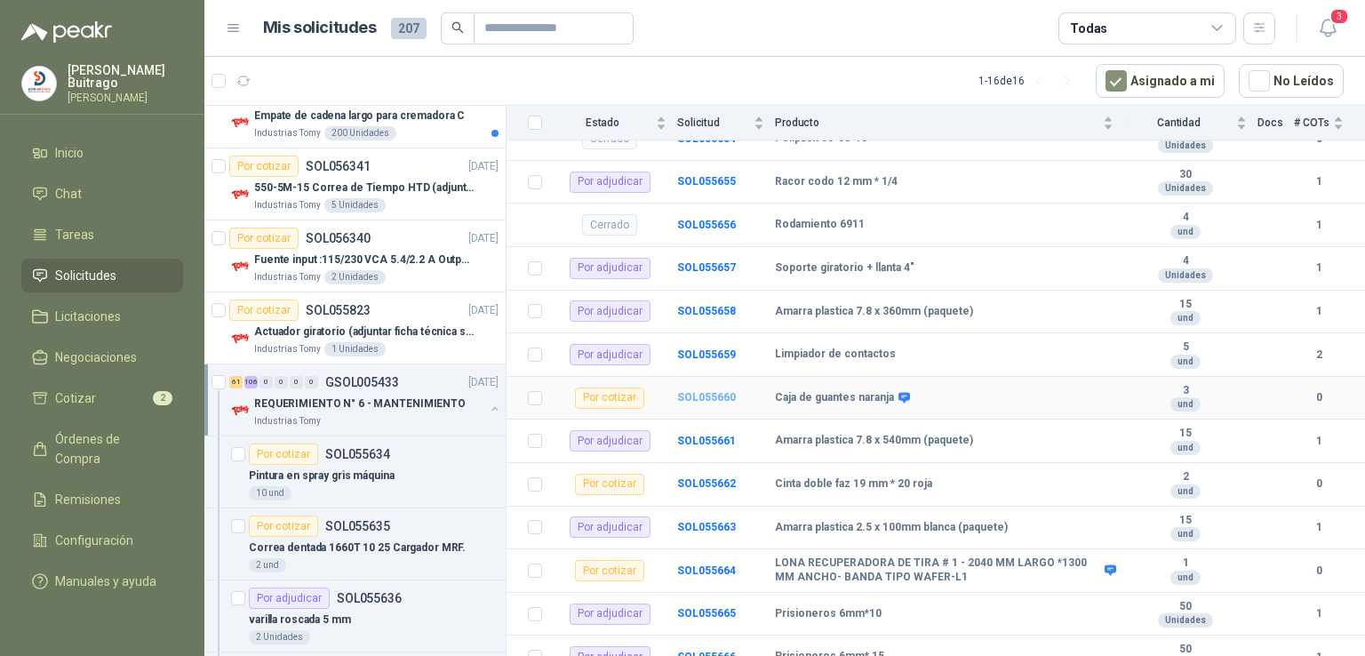
click at [722, 392] on b "SOL055660" at bounding box center [706, 397] width 59 height 12
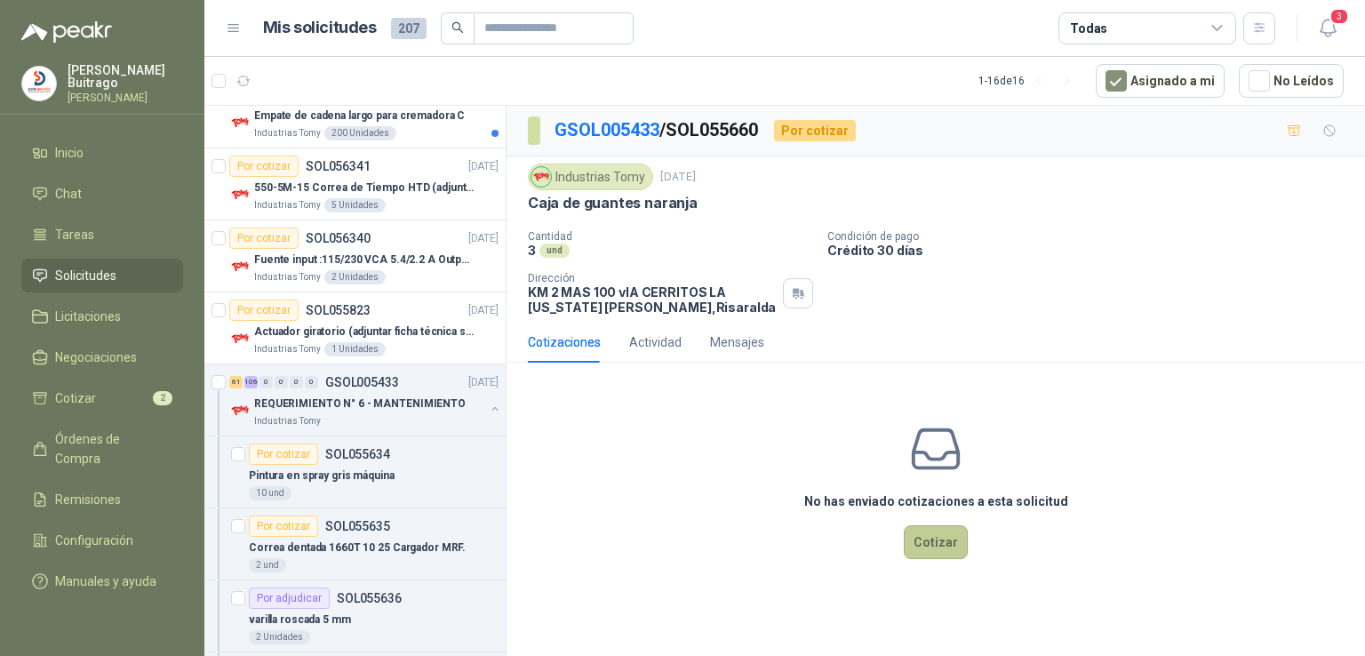
click at [922, 534] on button "Cotizar" at bounding box center [936, 542] width 64 height 34
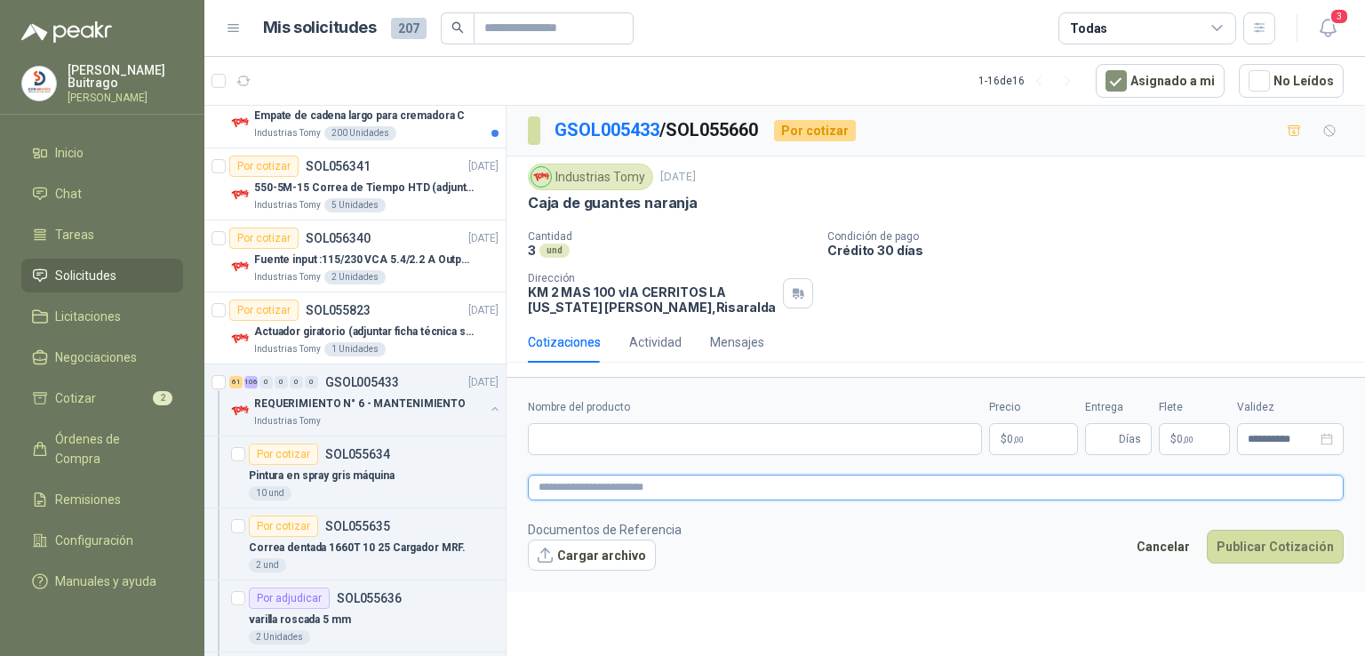
click at [559, 488] on textarea at bounding box center [936, 488] width 816 height 26
click at [579, 444] on input "Nombre del producto" at bounding box center [755, 439] width 454 height 32
click at [623, 435] on input "**********" at bounding box center [755, 439] width 454 height 32
click at [630, 436] on input "**********" at bounding box center [755, 439] width 454 height 32
type input "**********"
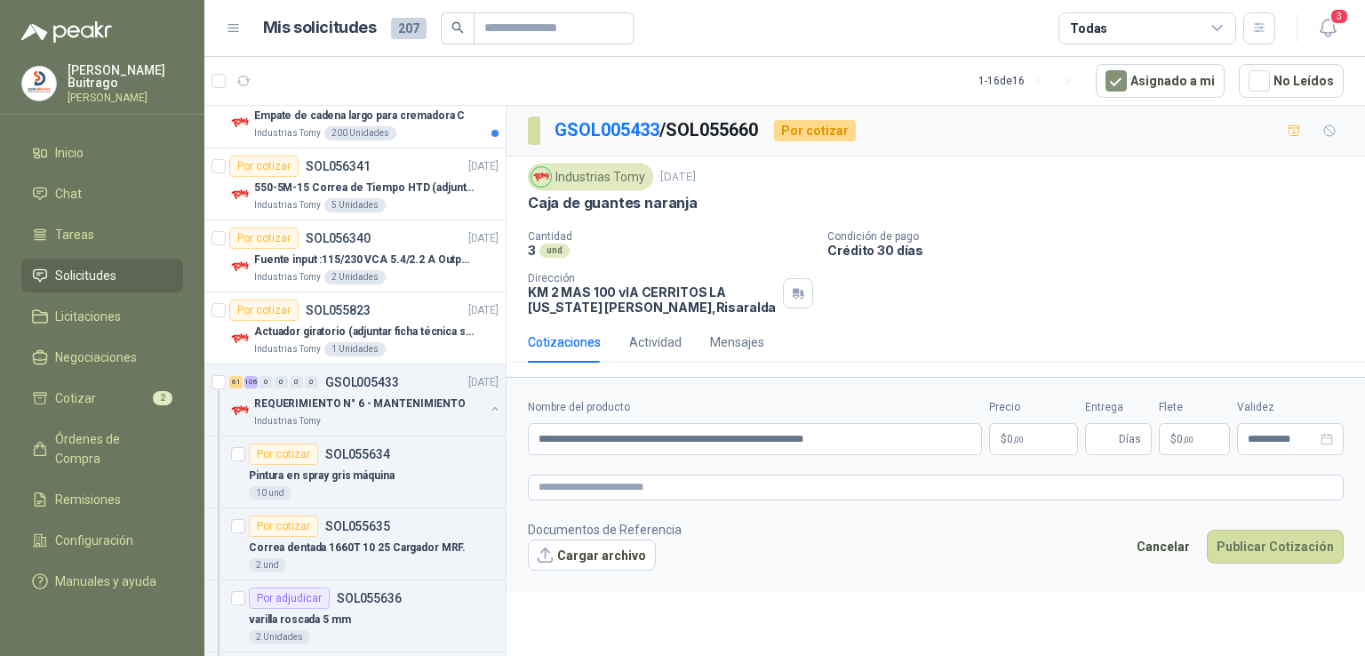
click at [1051, 441] on p "$ 0 ,00" at bounding box center [1033, 439] width 89 height 32
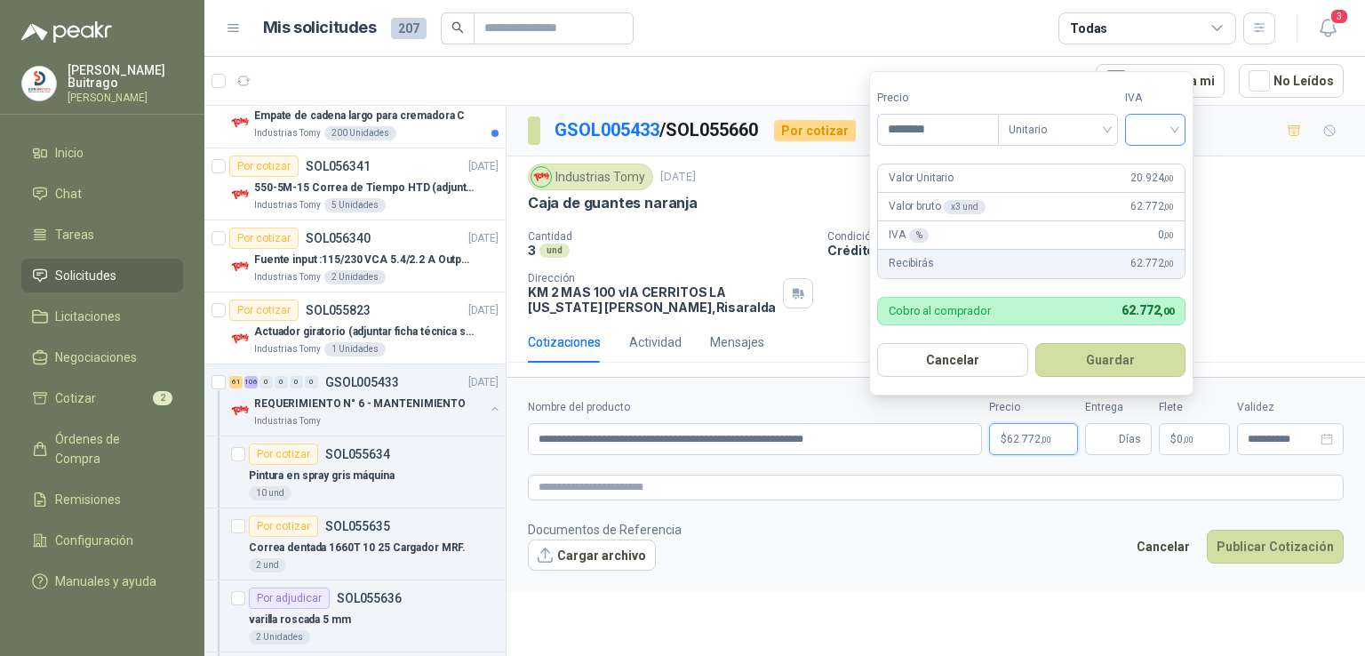
click at [1180, 134] on div at bounding box center [1155, 130] width 60 height 32
type input "********"
click at [1171, 157] on div "19%" at bounding box center [1159, 166] width 33 height 20
click at [1171, 157] on form "Precio ******** Tipo Unitario IVA 19% Valor Unitario 20.924 ,00 Valor bruto x 3…" at bounding box center [1033, 233] width 329 height 324
click at [1115, 357] on button "Guardar" at bounding box center [1113, 360] width 153 height 34
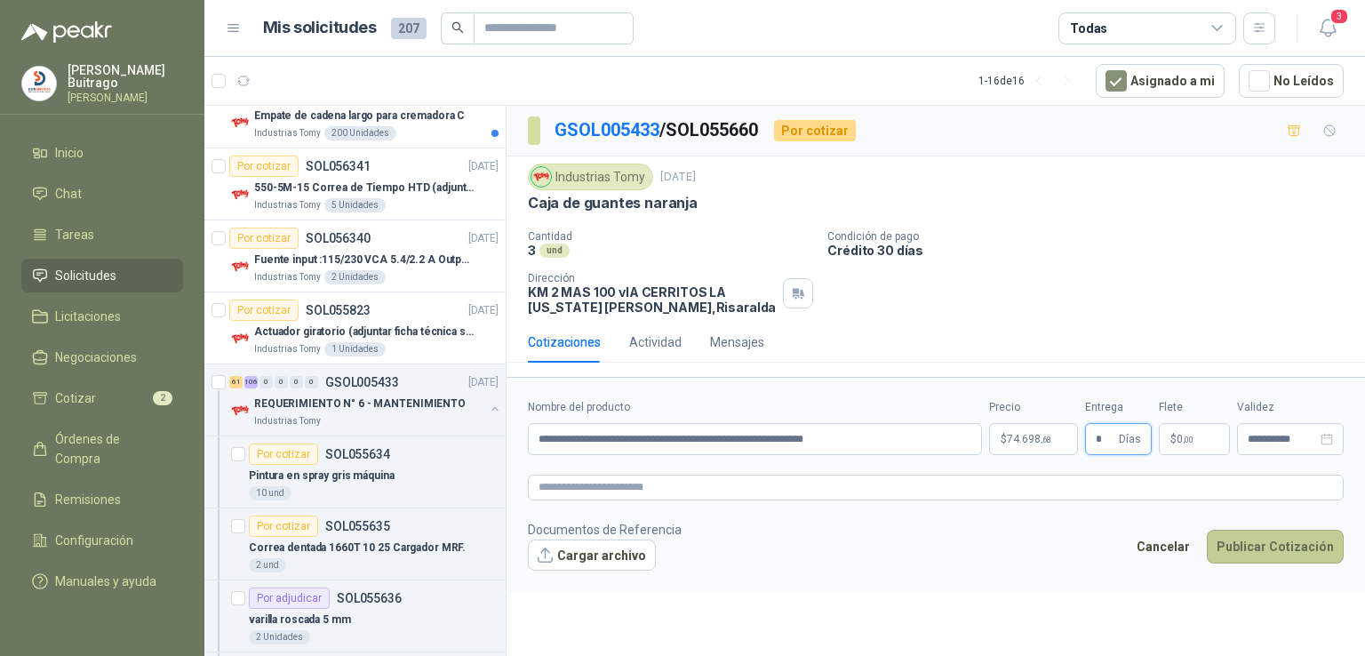
type input "*"
click at [1284, 537] on button "Publicar Cotización" at bounding box center [1275, 547] width 137 height 34
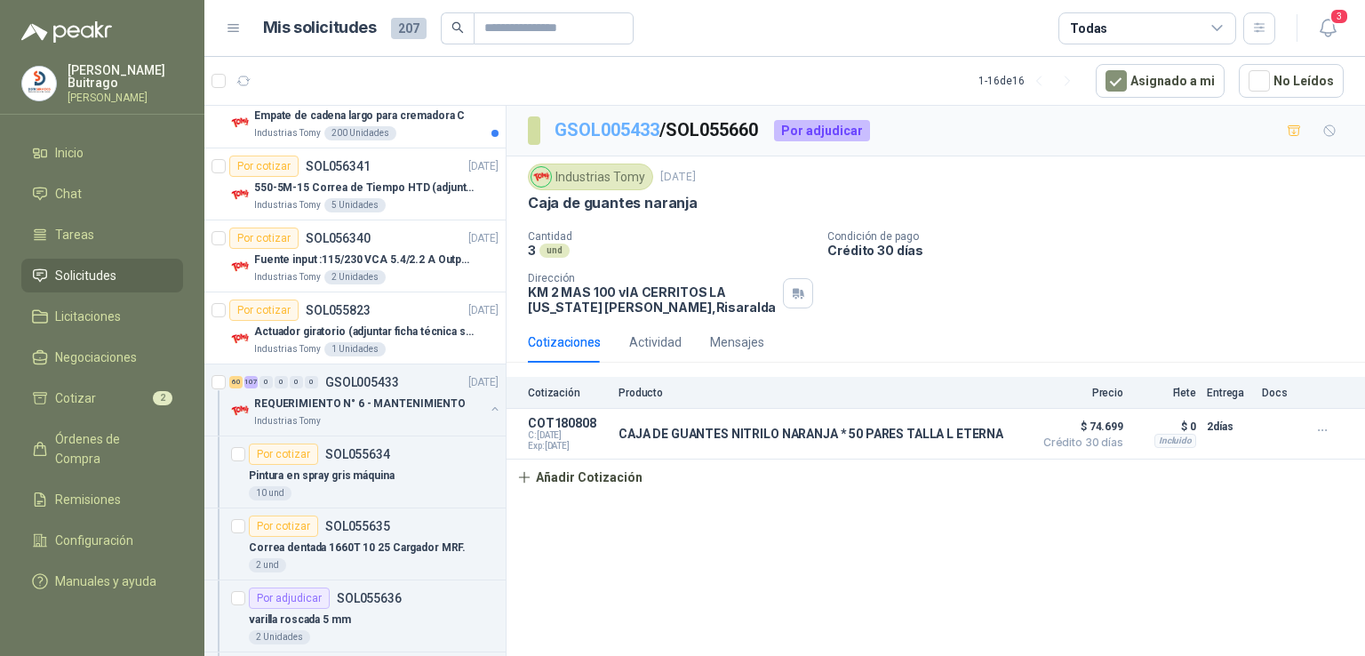
click at [619, 134] on link "GSOL005433" at bounding box center [607, 129] width 105 height 21
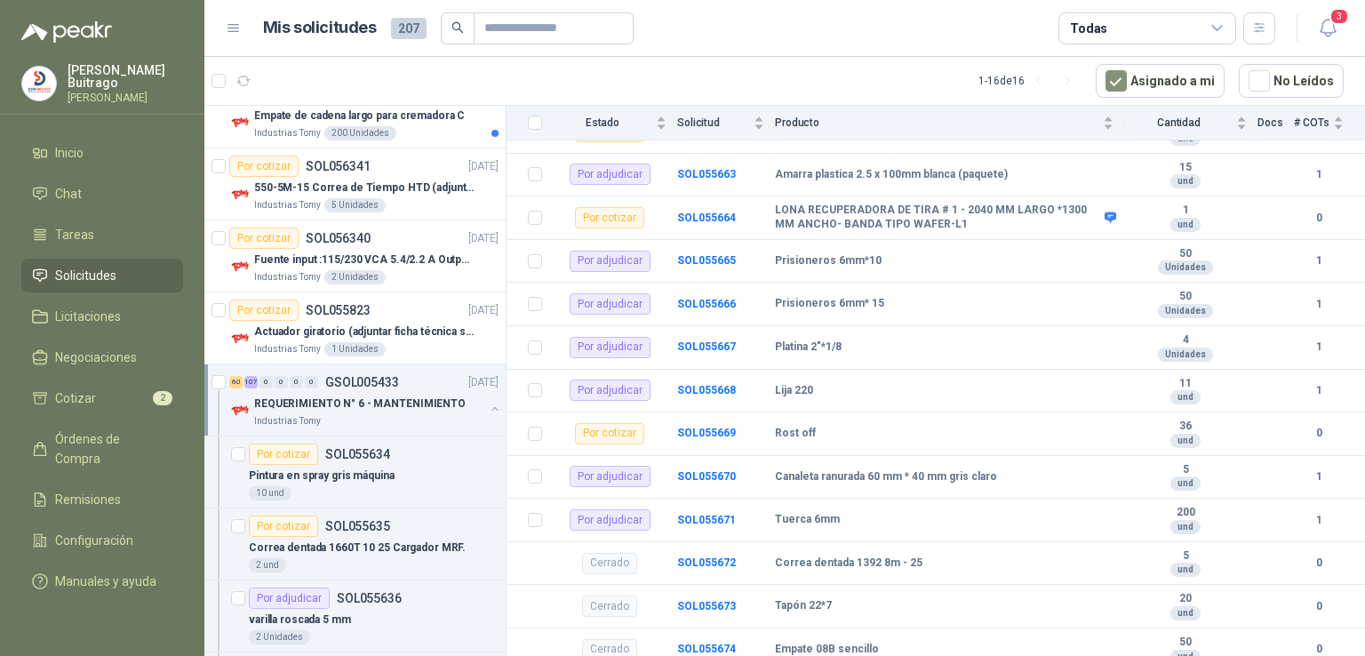
scroll to position [1464, 0]
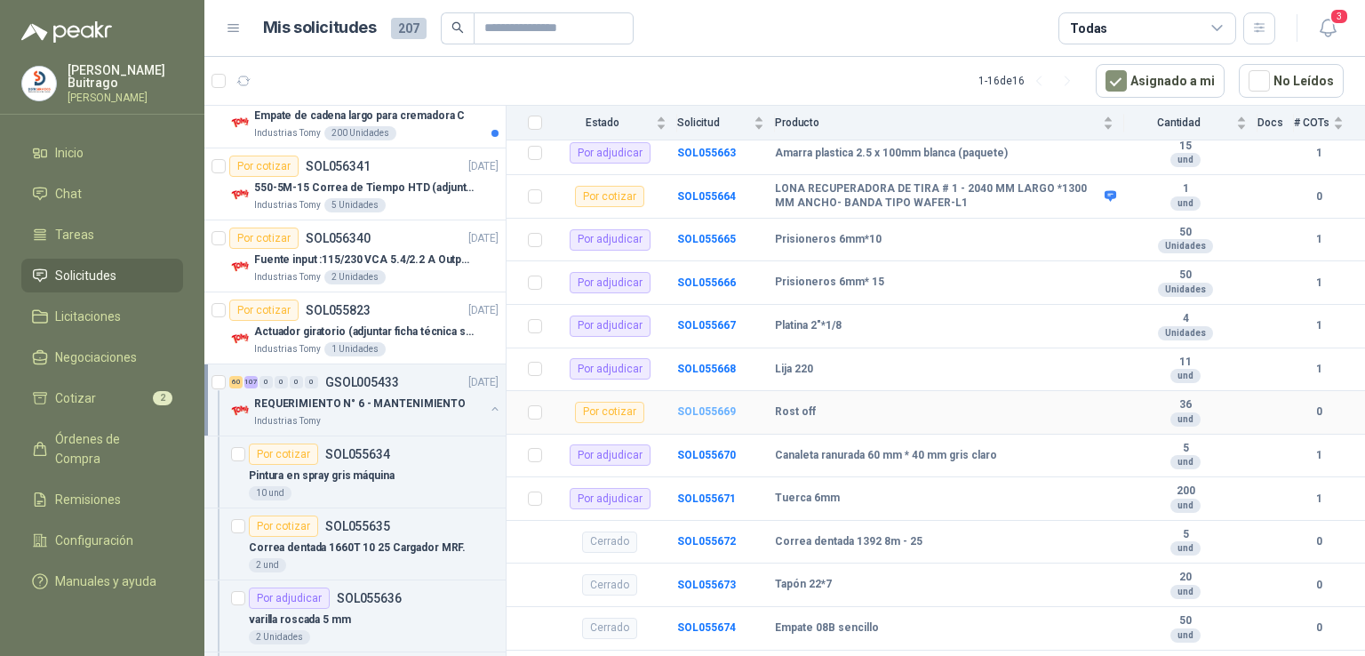
click at [717, 405] on b "SOL055669" at bounding box center [706, 411] width 59 height 12
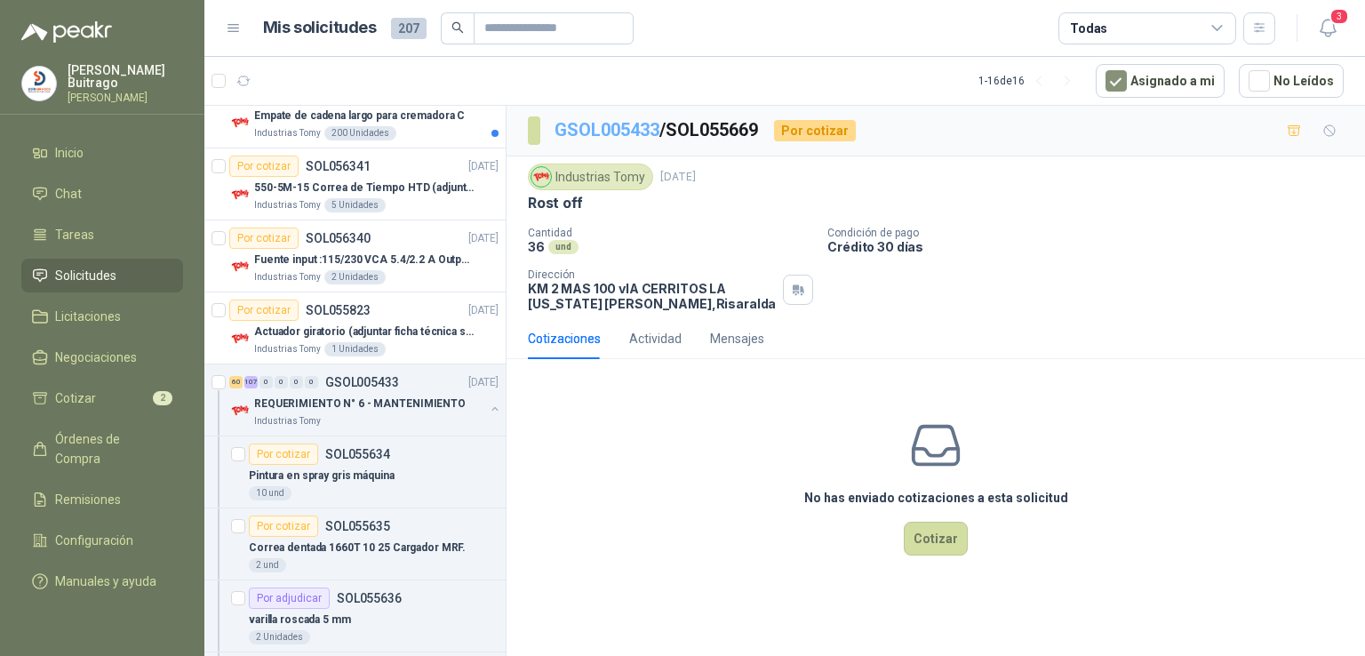
click at [608, 132] on link "GSOL005433" at bounding box center [607, 129] width 105 height 21
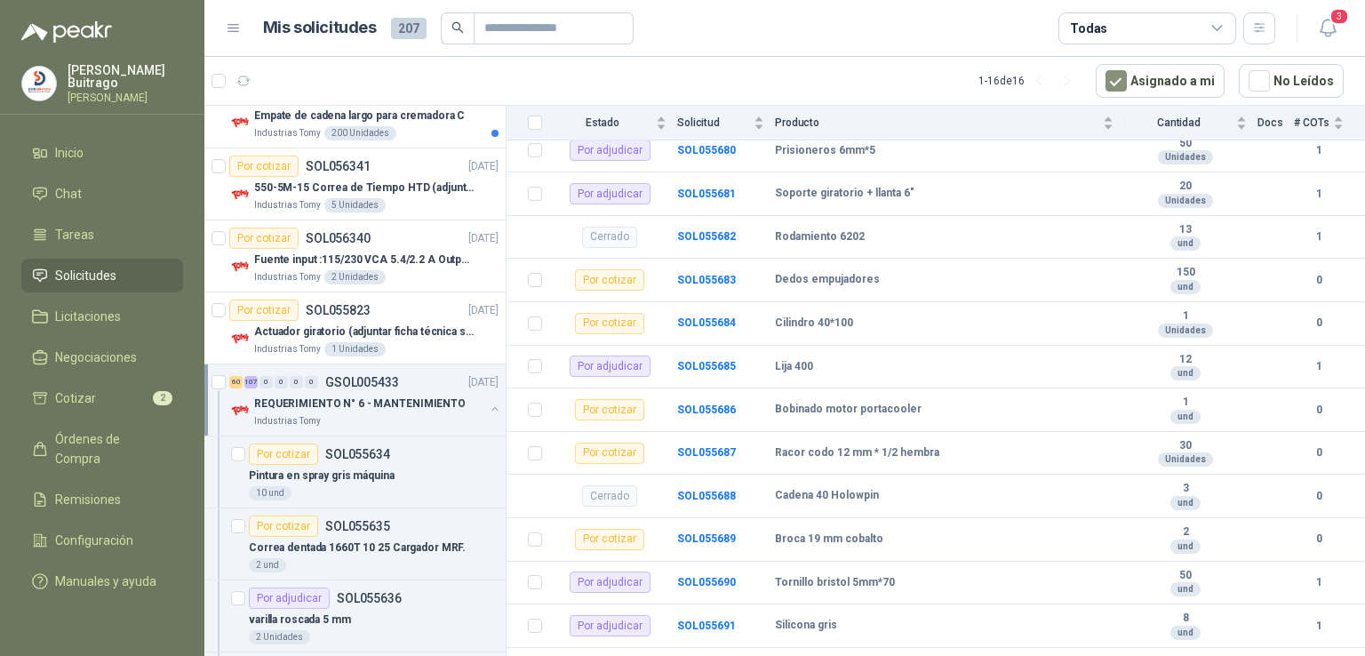
scroll to position [2286, 0]
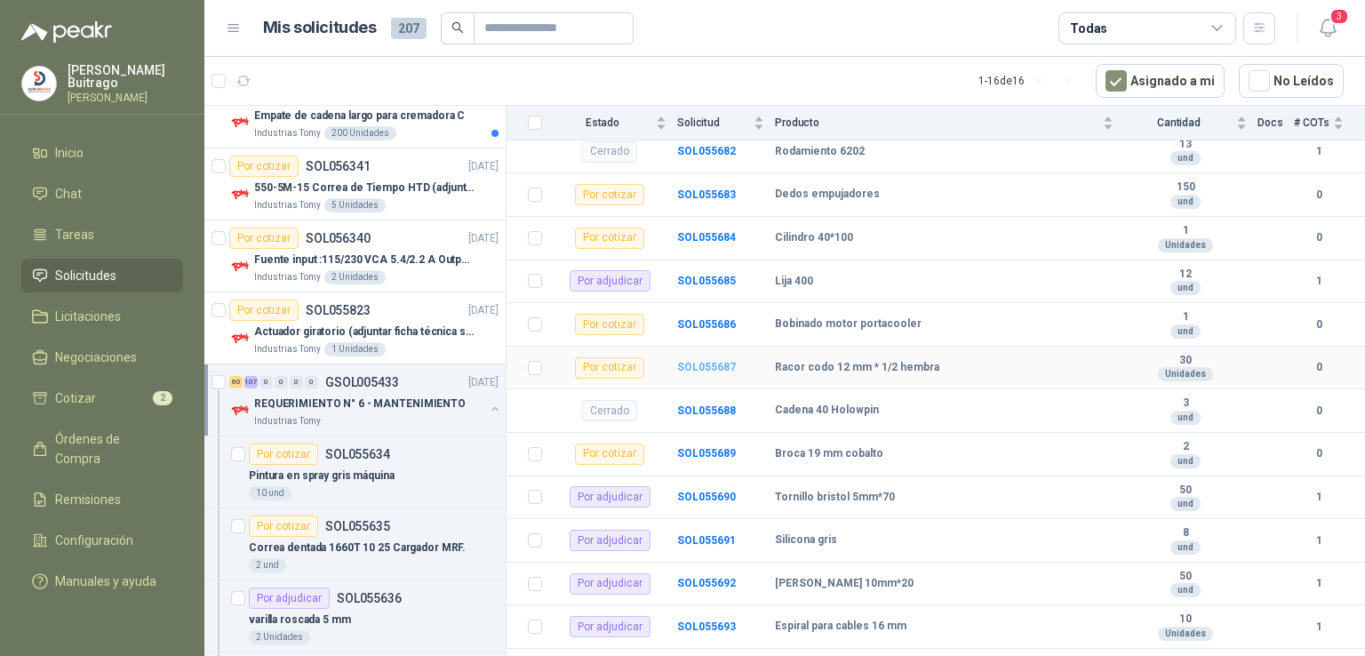
click at [716, 361] on b "SOL055687" at bounding box center [706, 367] width 59 height 12
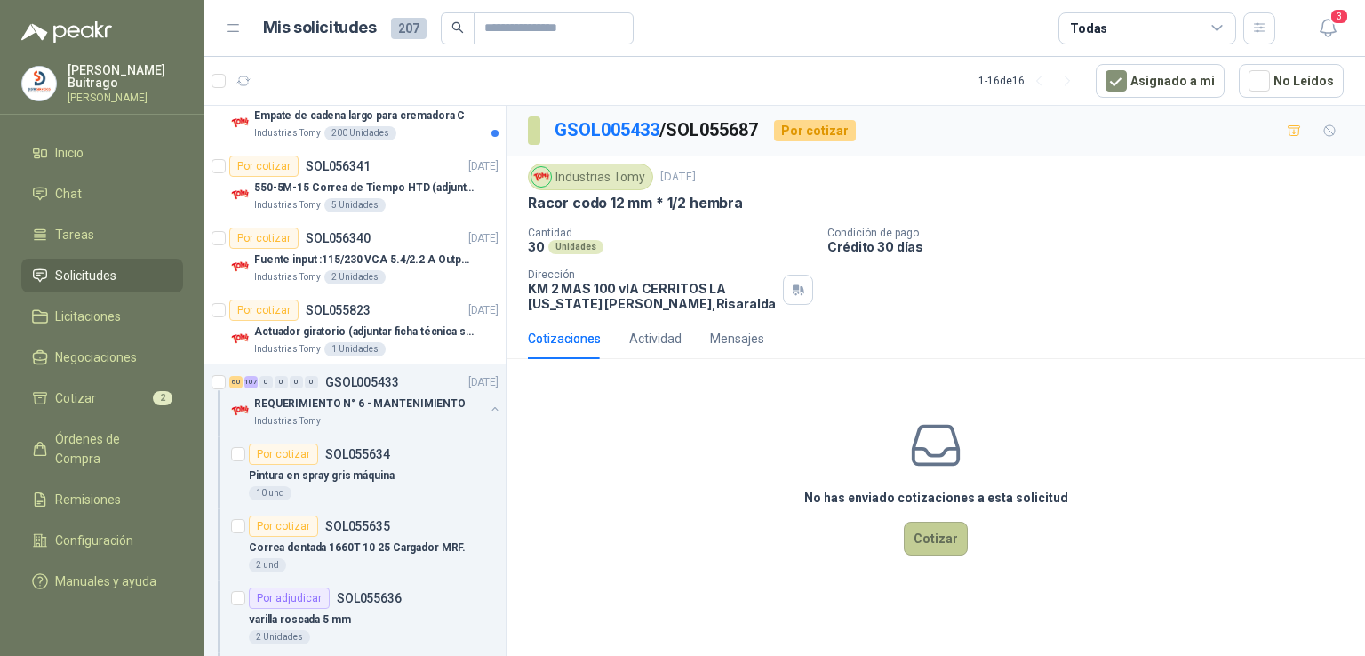
click at [942, 530] on button "Cotizar" at bounding box center [936, 539] width 64 height 34
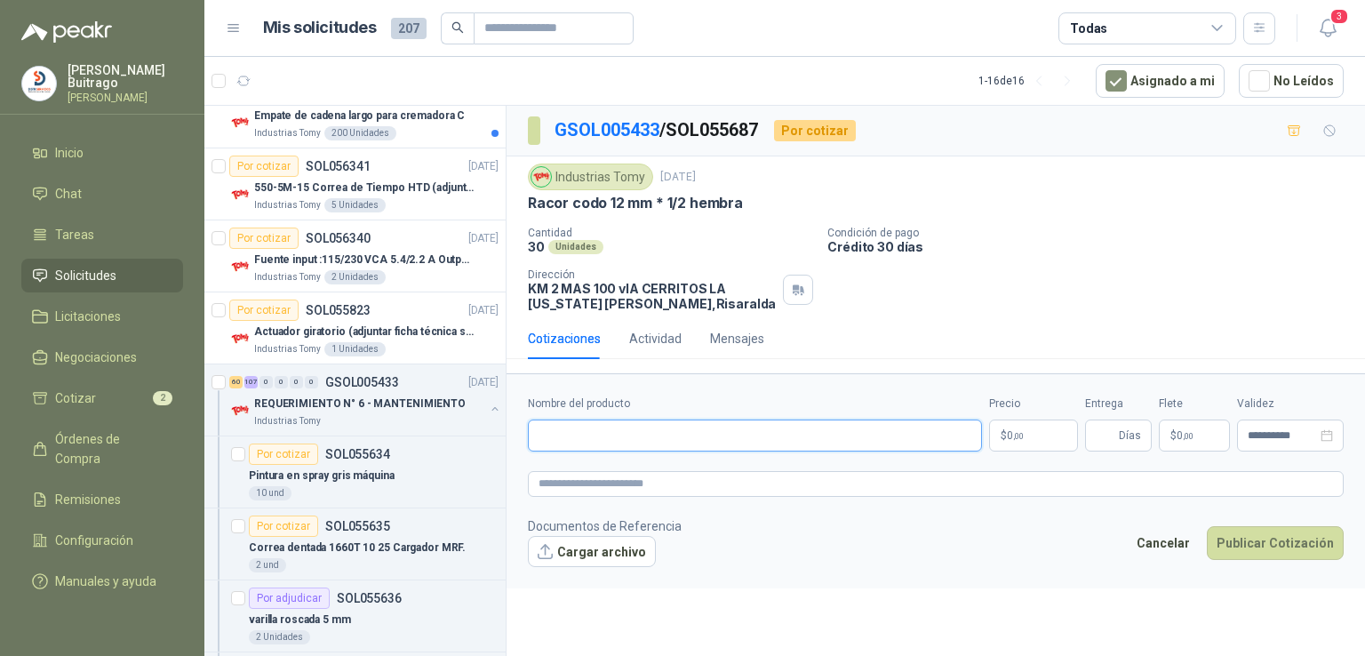
click at [597, 428] on input "Nombre del producto" at bounding box center [755, 436] width 454 height 32
type input "**********"
click at [1031, 430] on p "$ 0 ,00" at bounding box center [1033, 436] width 89 height 32
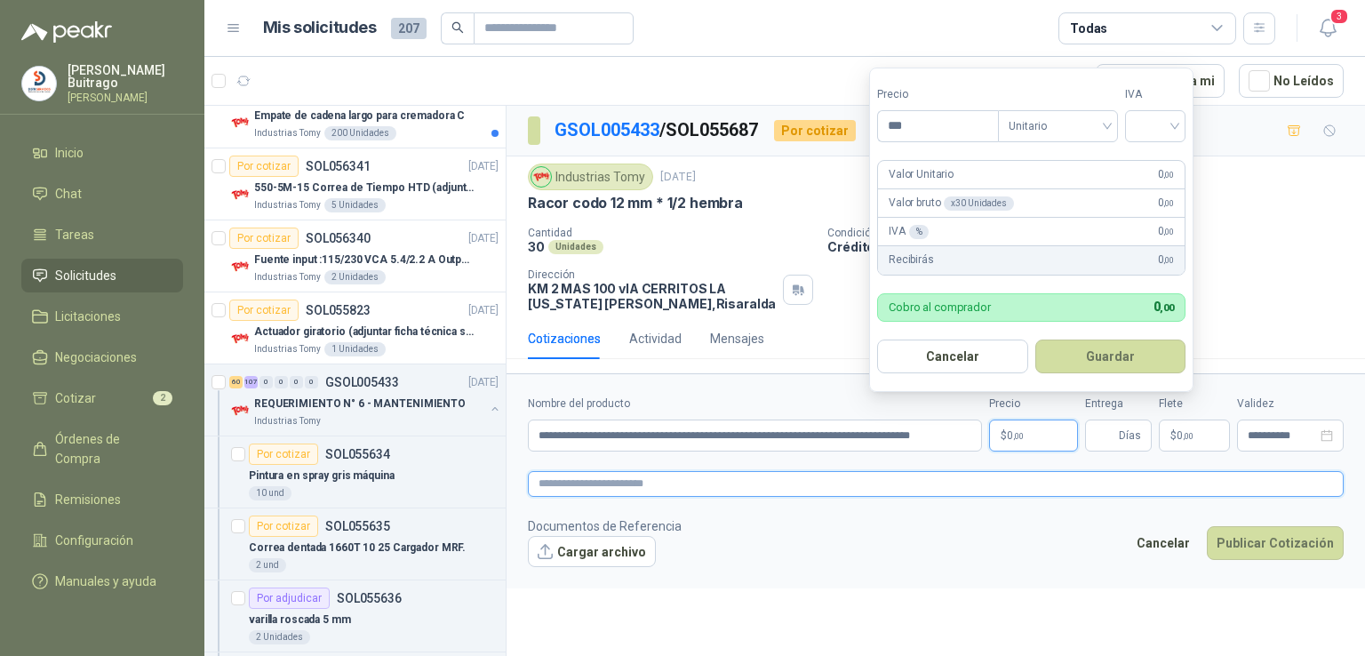
click at [951, 482] on textarea at bounding box center [936, 484] width 816 height 26
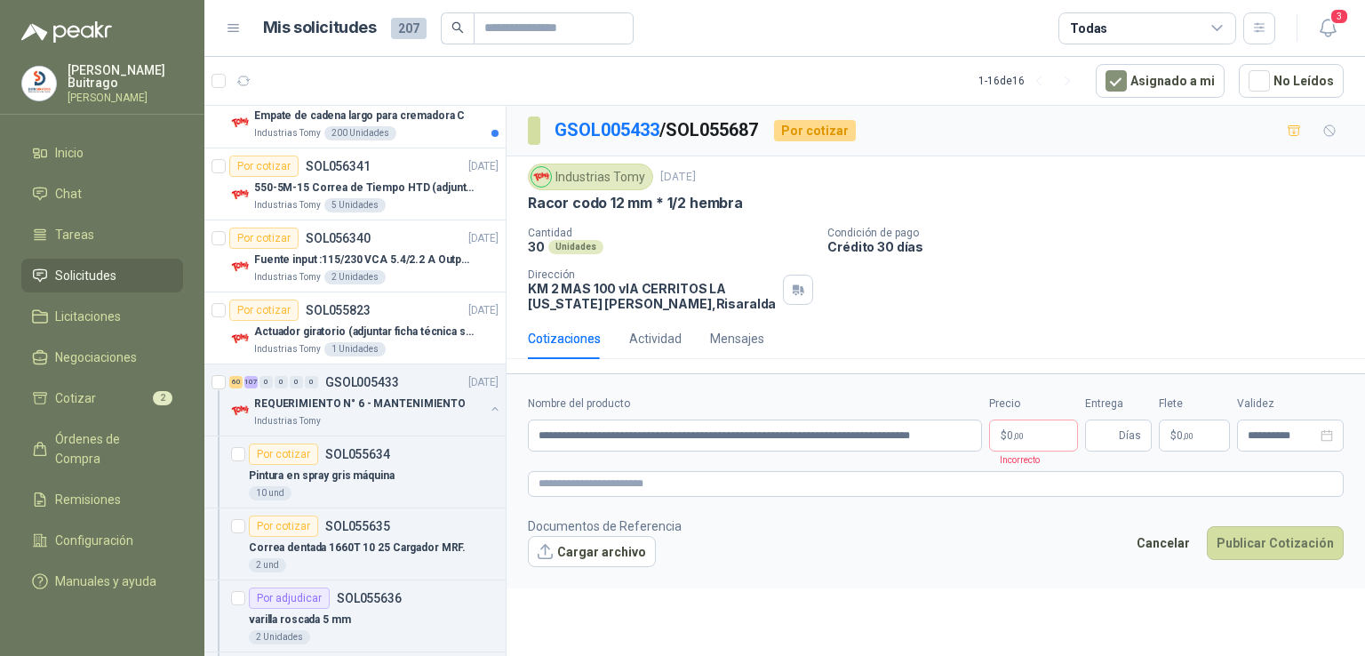
click at [615, 117] on p "GSOL005433 / SOL055687" at bounding box center [657, 130] width 205 height 28
click at [612, 126] on link "GSOL005433" at bounding box center [607, 129] width 105 height 21
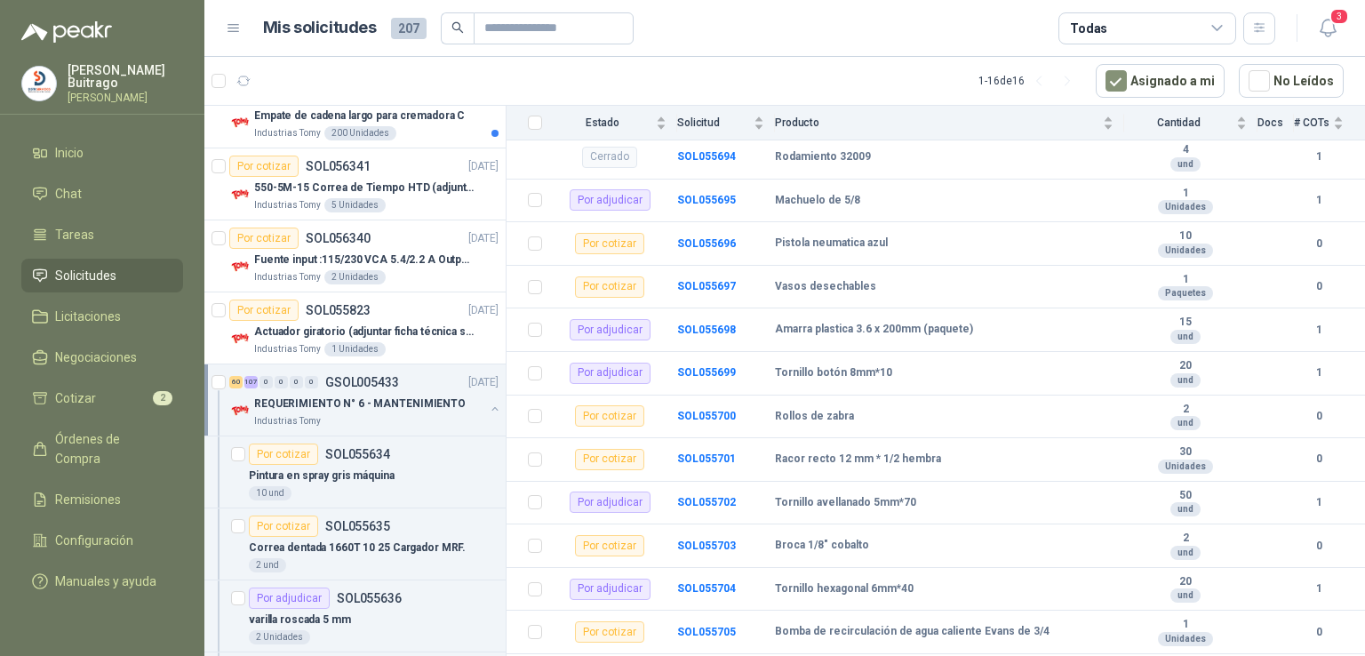
scroll to position [2810, 0]
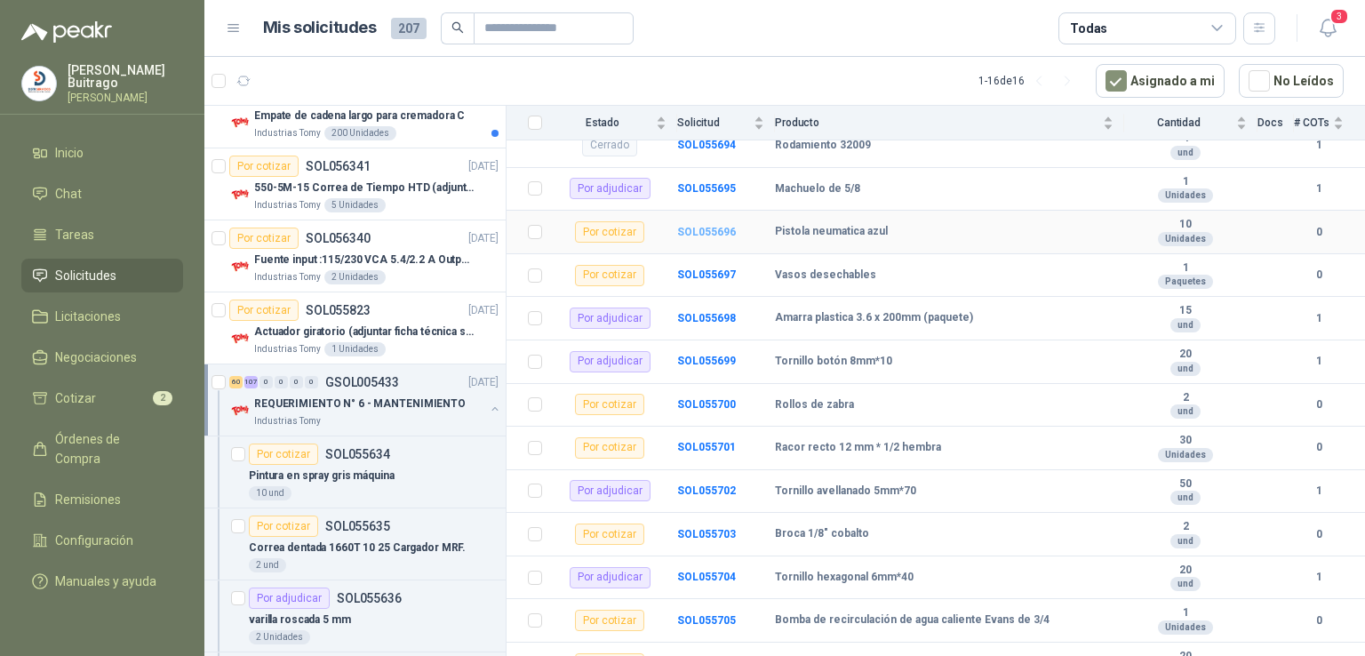
click at [719, 228] on b "SOL055696" at bounding box center [706, 232] width 59 height 12
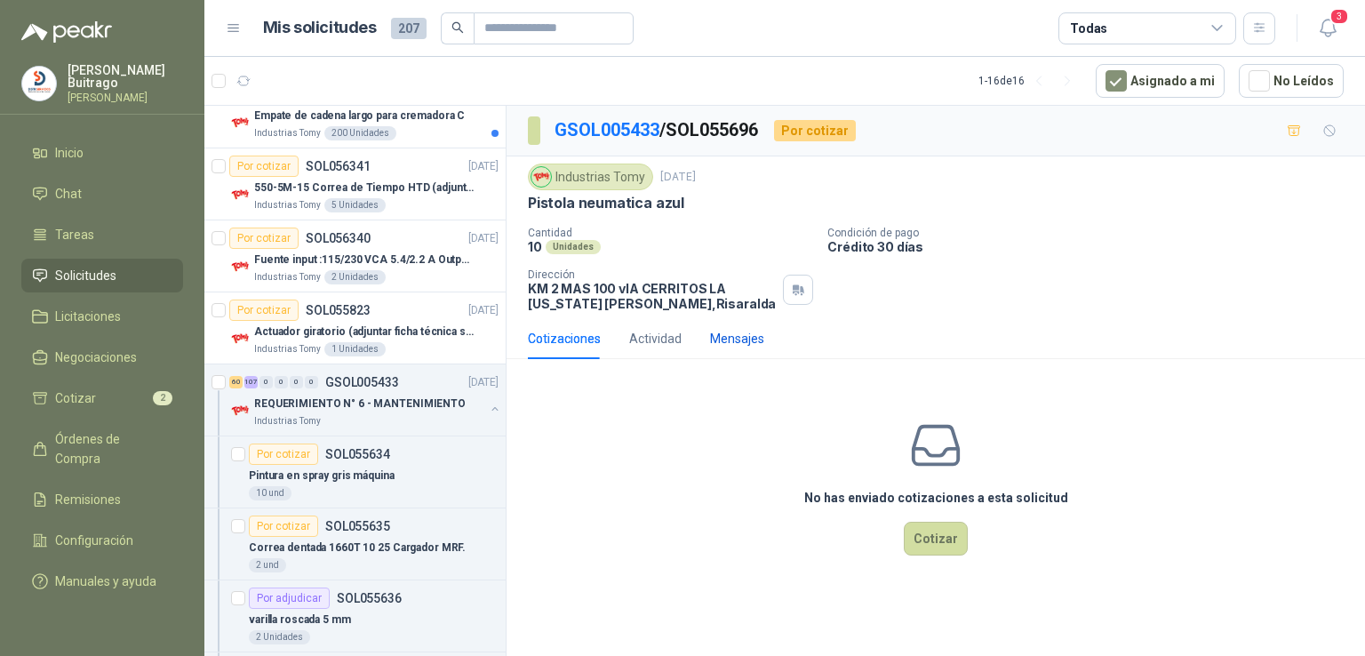
click at [748, 329] on div "Mensajes" at bounding box center [737, 339] width 54 height 20
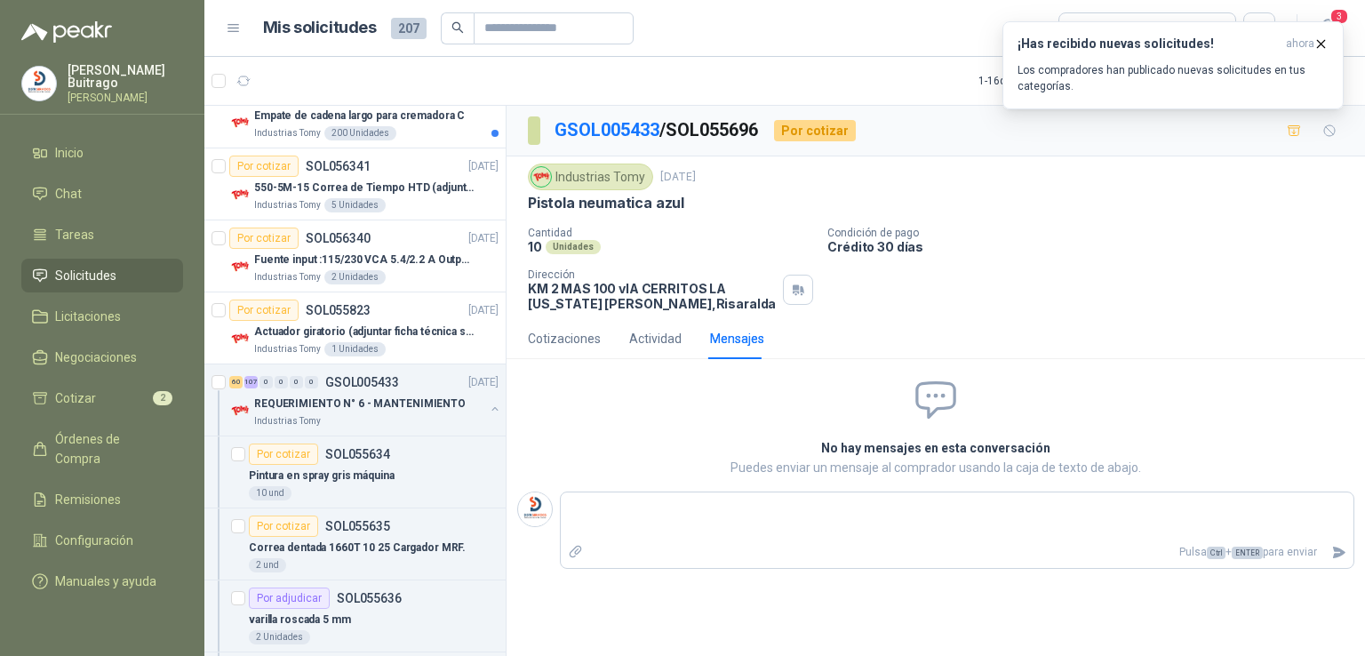
type textarea "*"
type textarea "**"
type textarea "***"
type textarea "****"
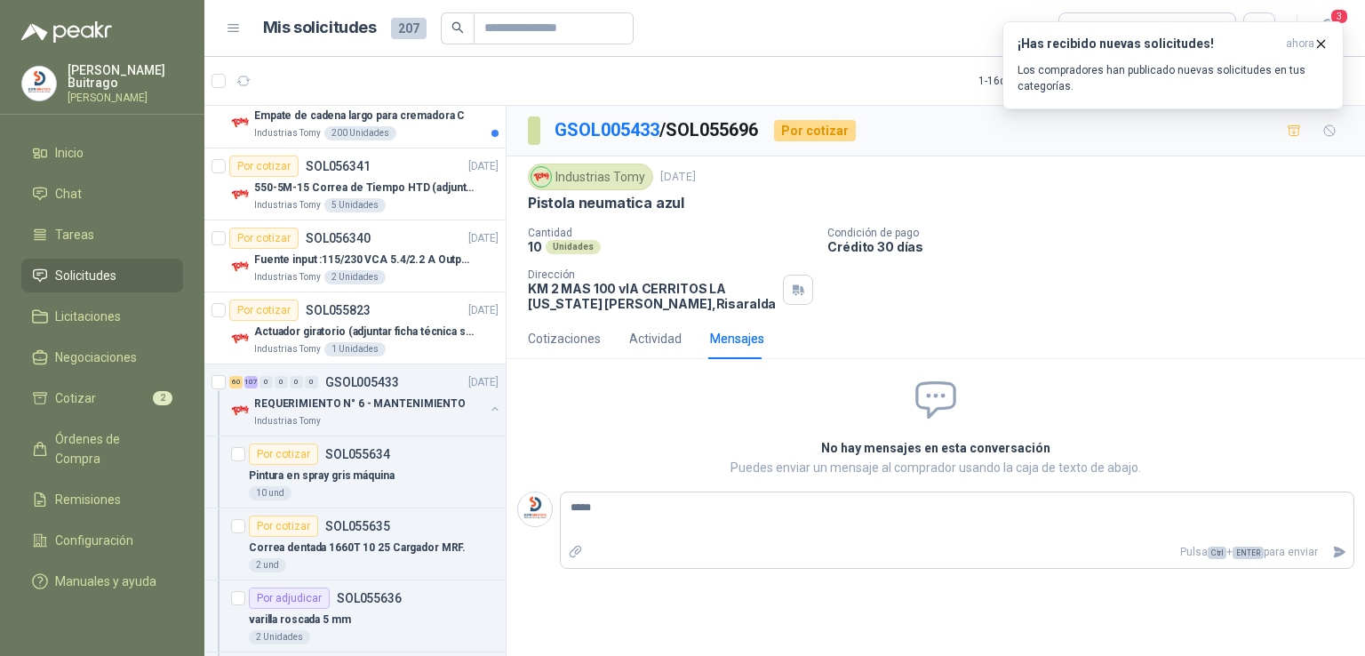
type textarea "******"
type textarea "*******"
type textarea "********"
type textarea "*********"
type textarea "**********"
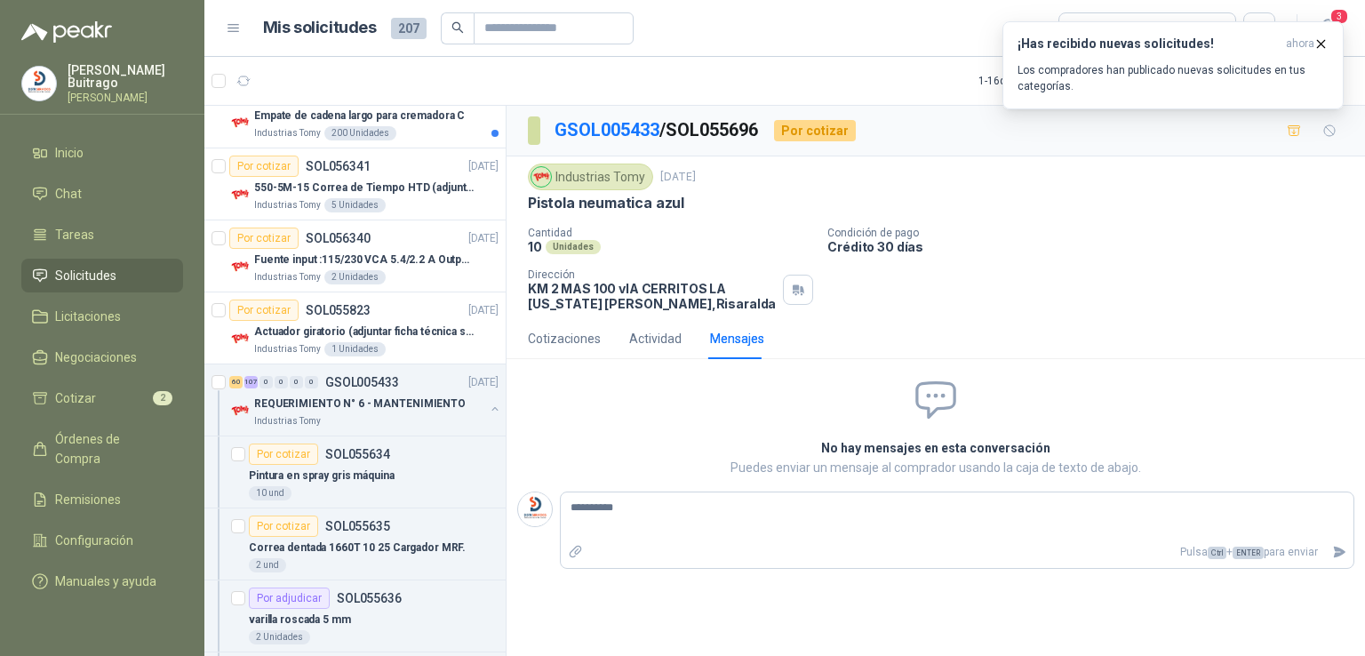
type textarea "**********"
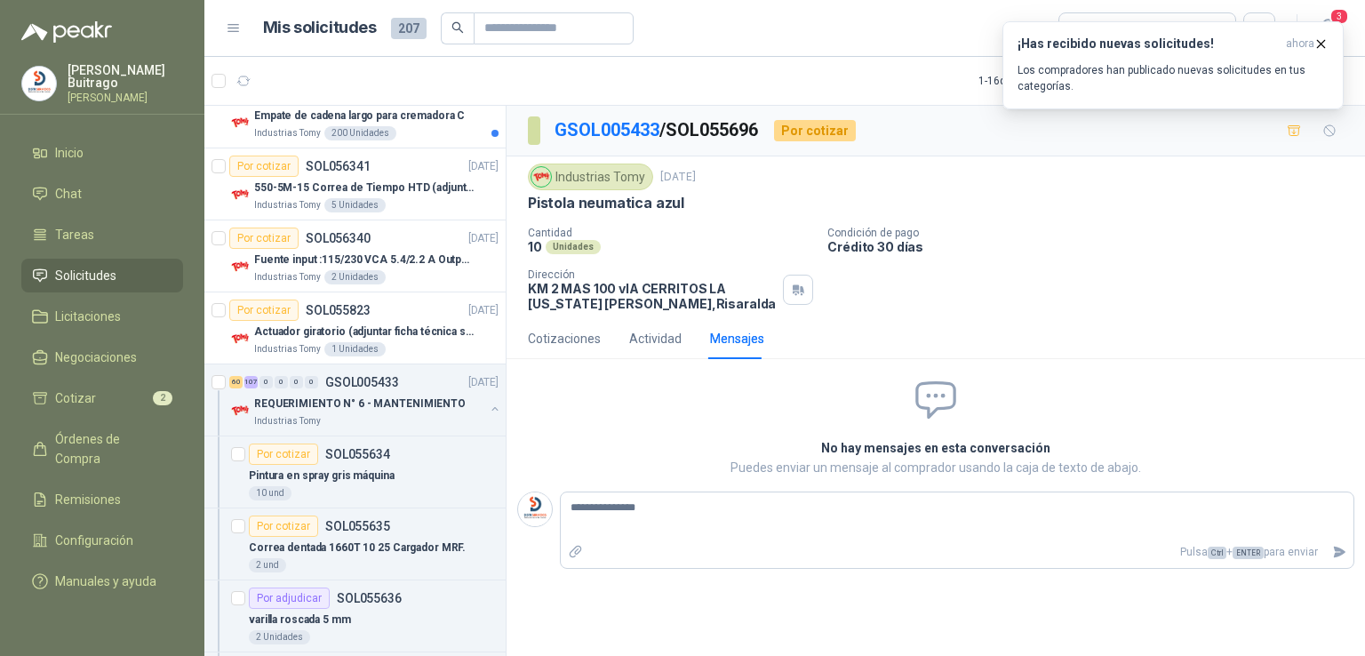
type textarea "**********"
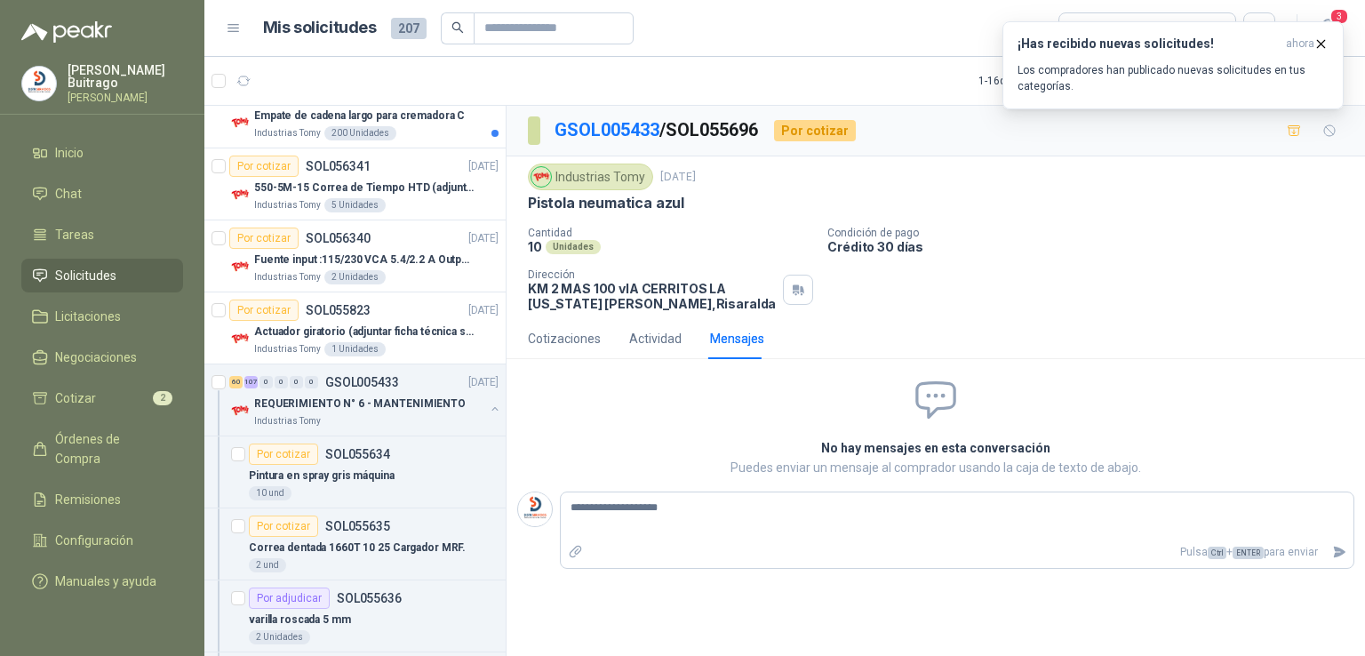
type textarea "**********"
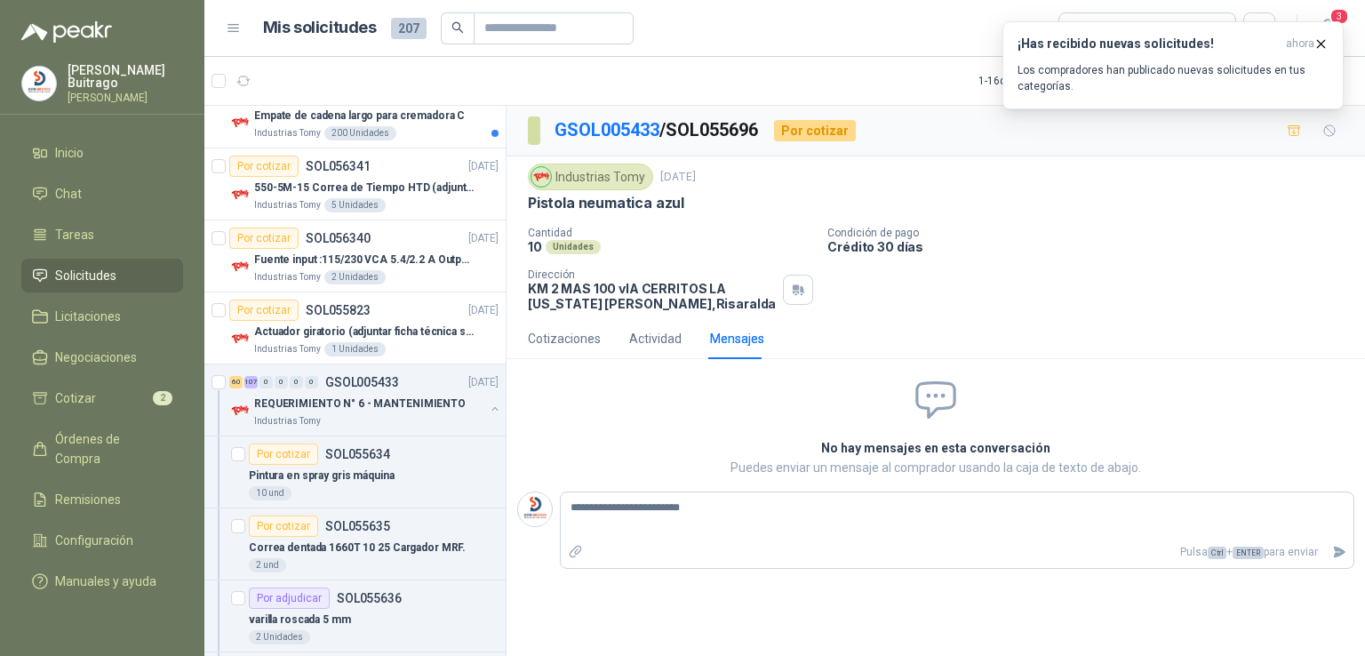
type textarea "**********"
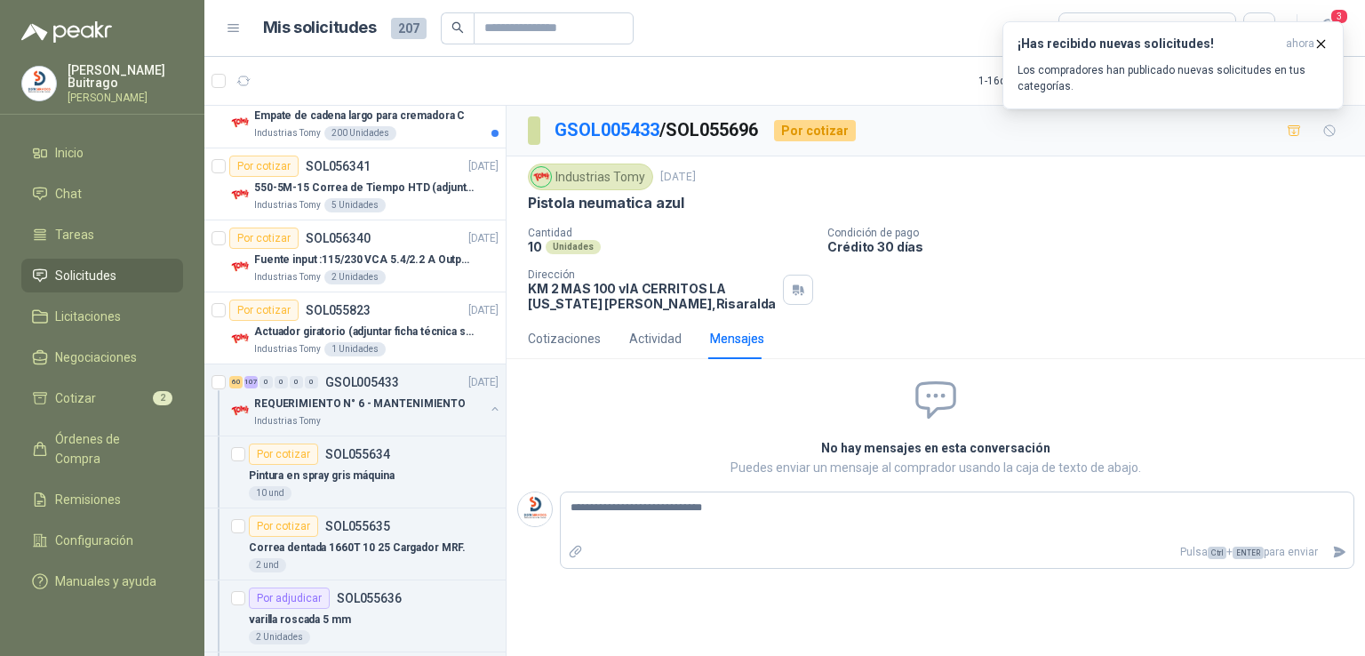
type textarea "**********"
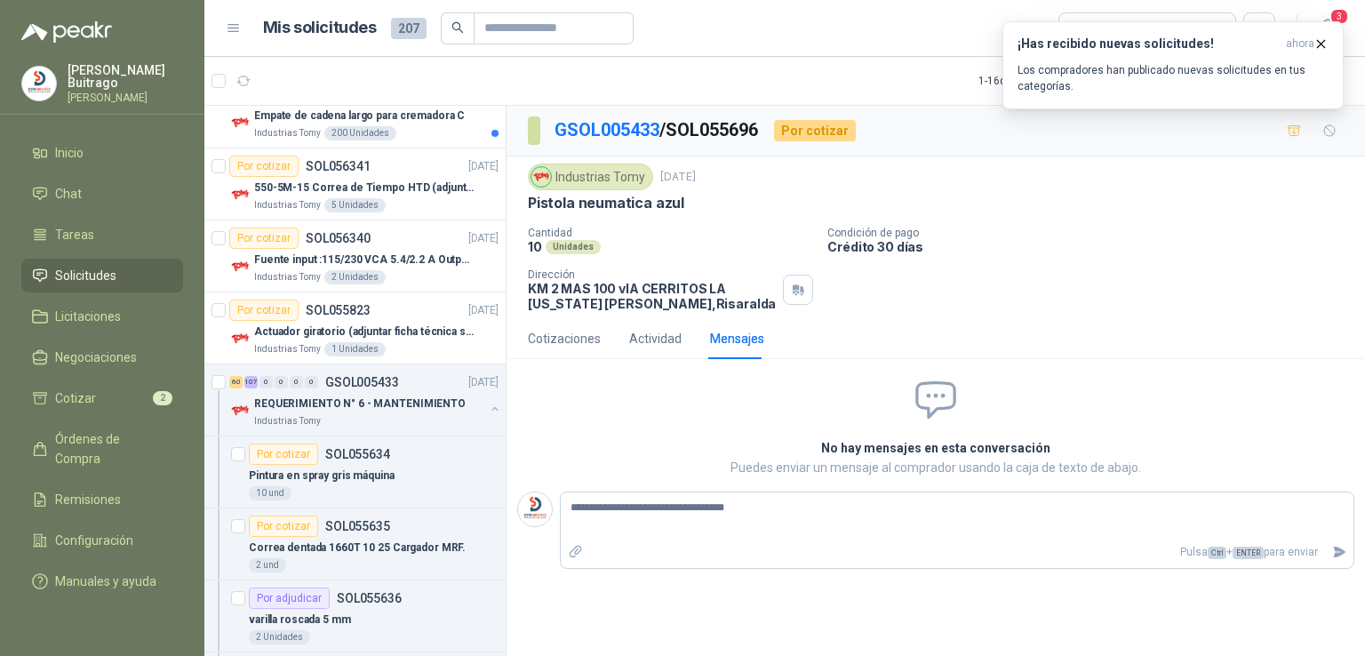
type textarea "**********"
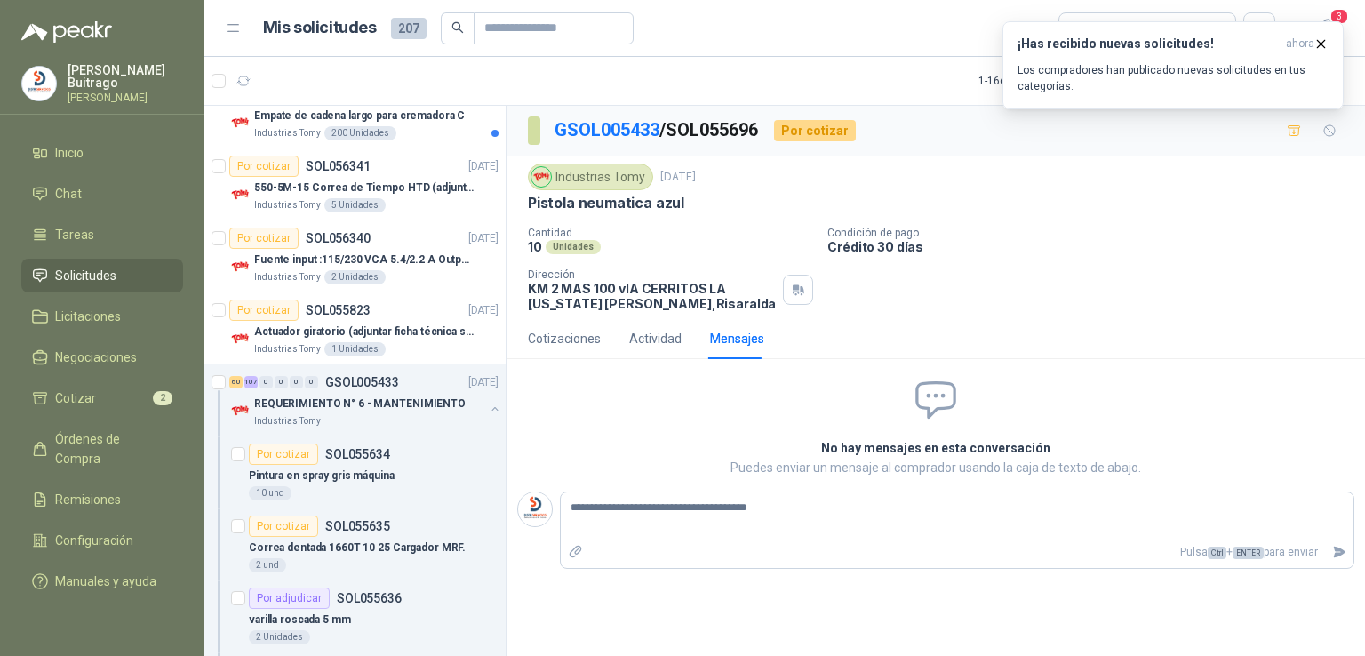
type textarea "**********"
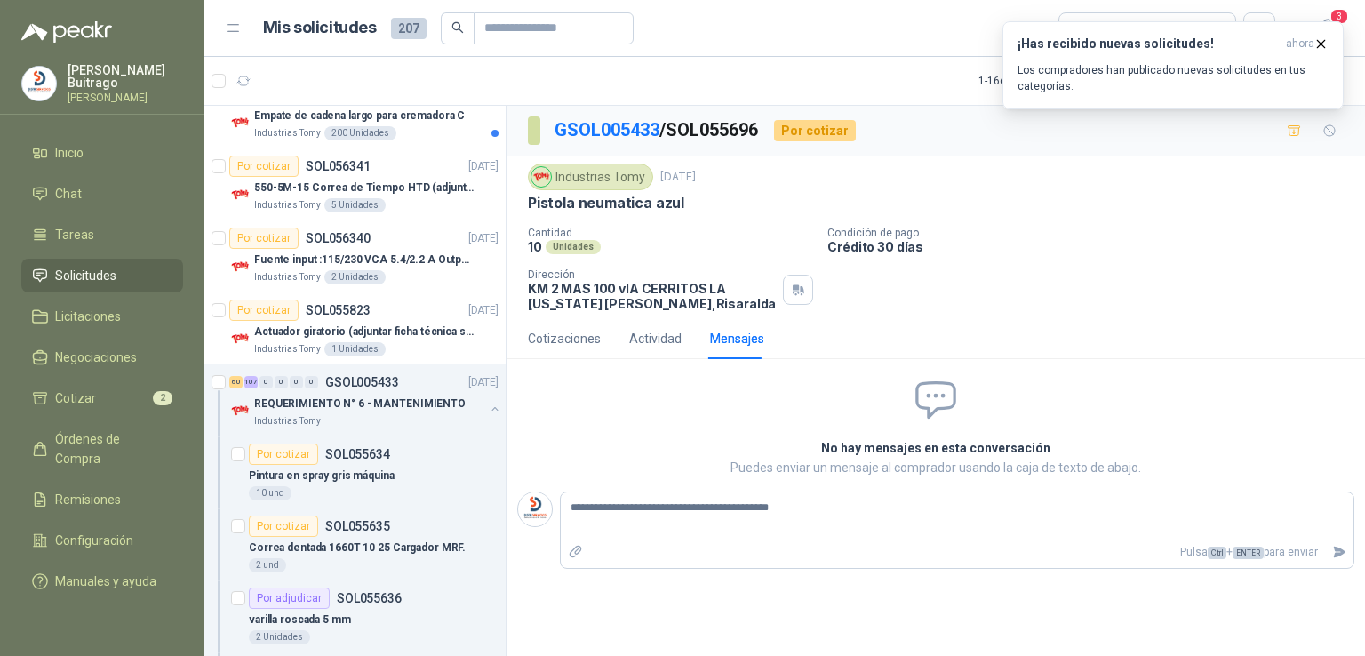
type textarea "**********"
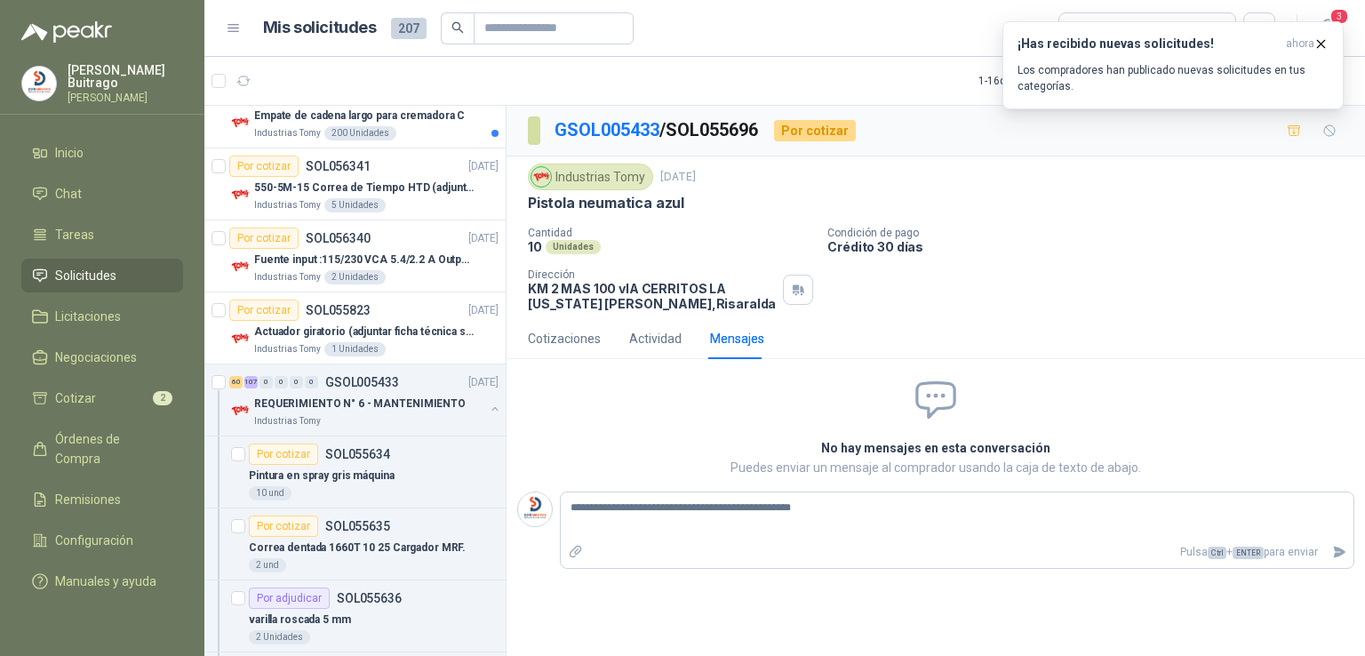
type textarea "**********"
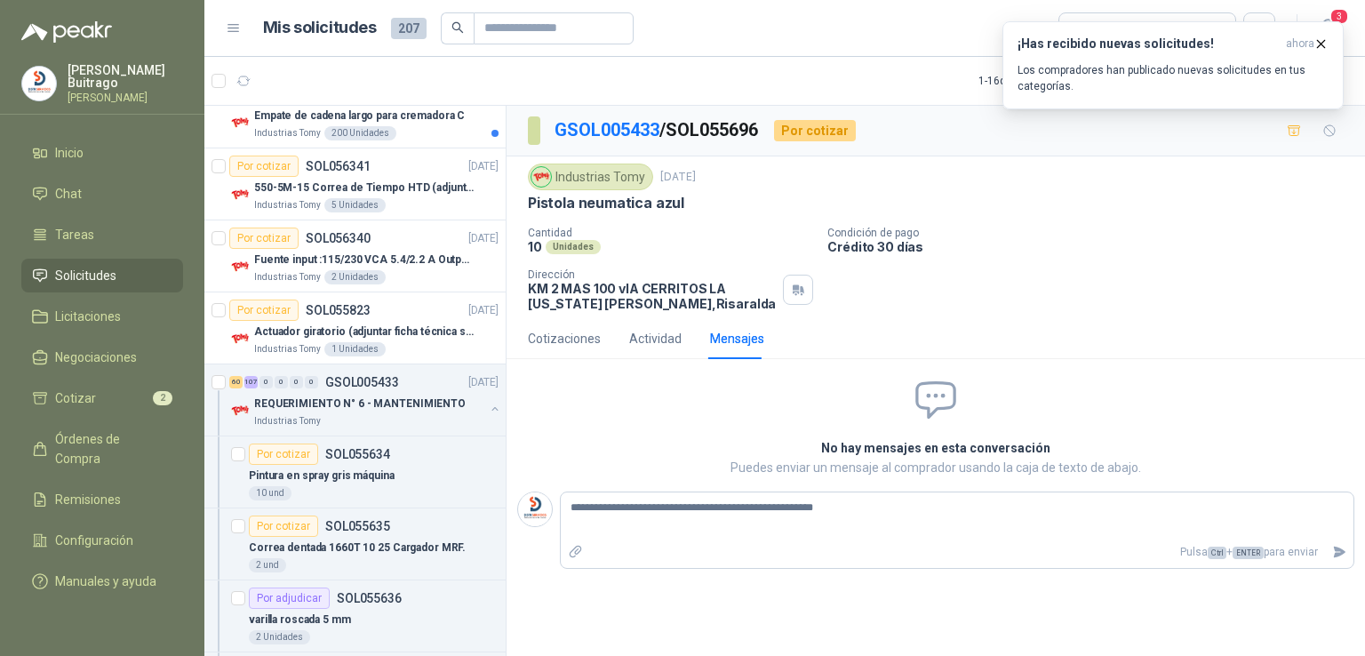
type textarea "**********"
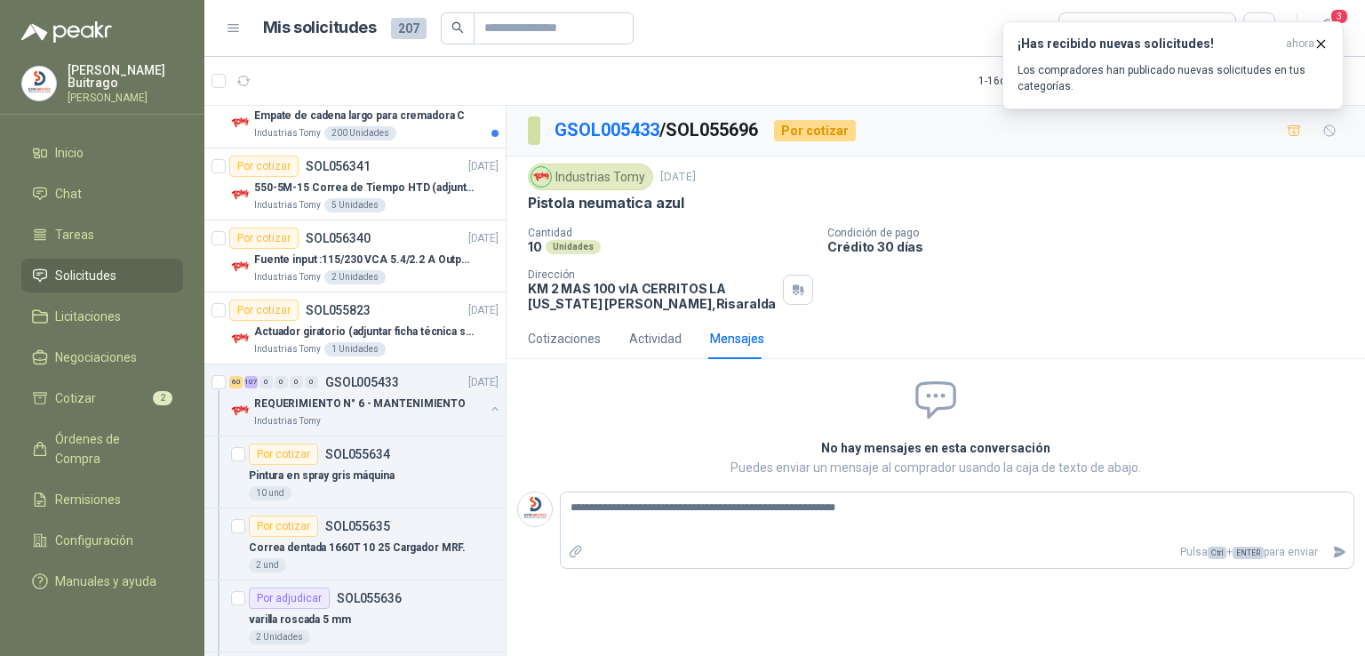
type textarea "**********"
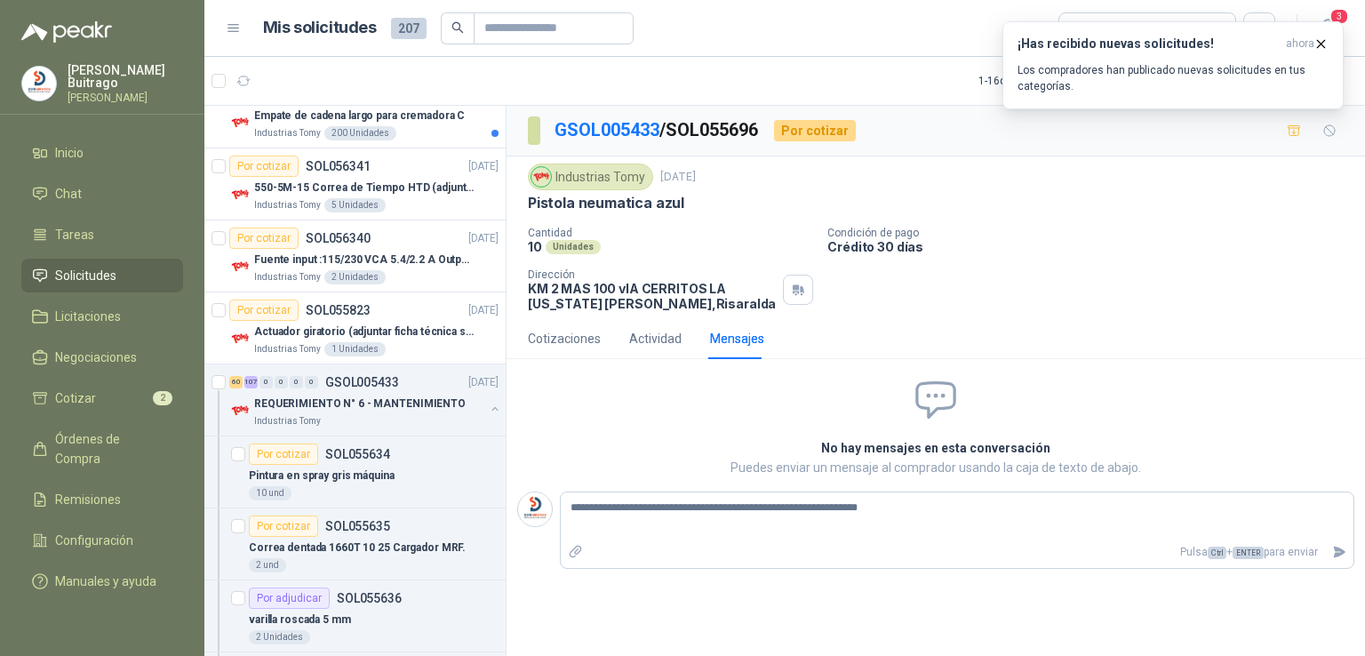
type textarea "**********"
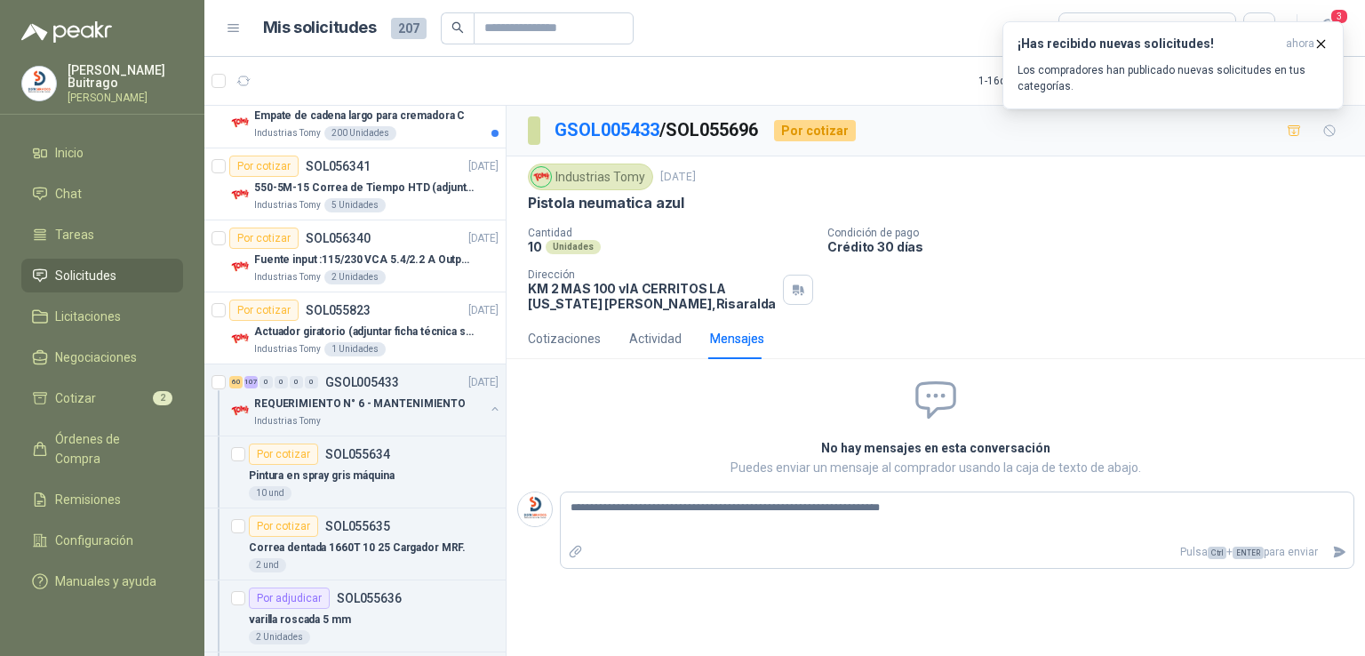
type textarea "**********"
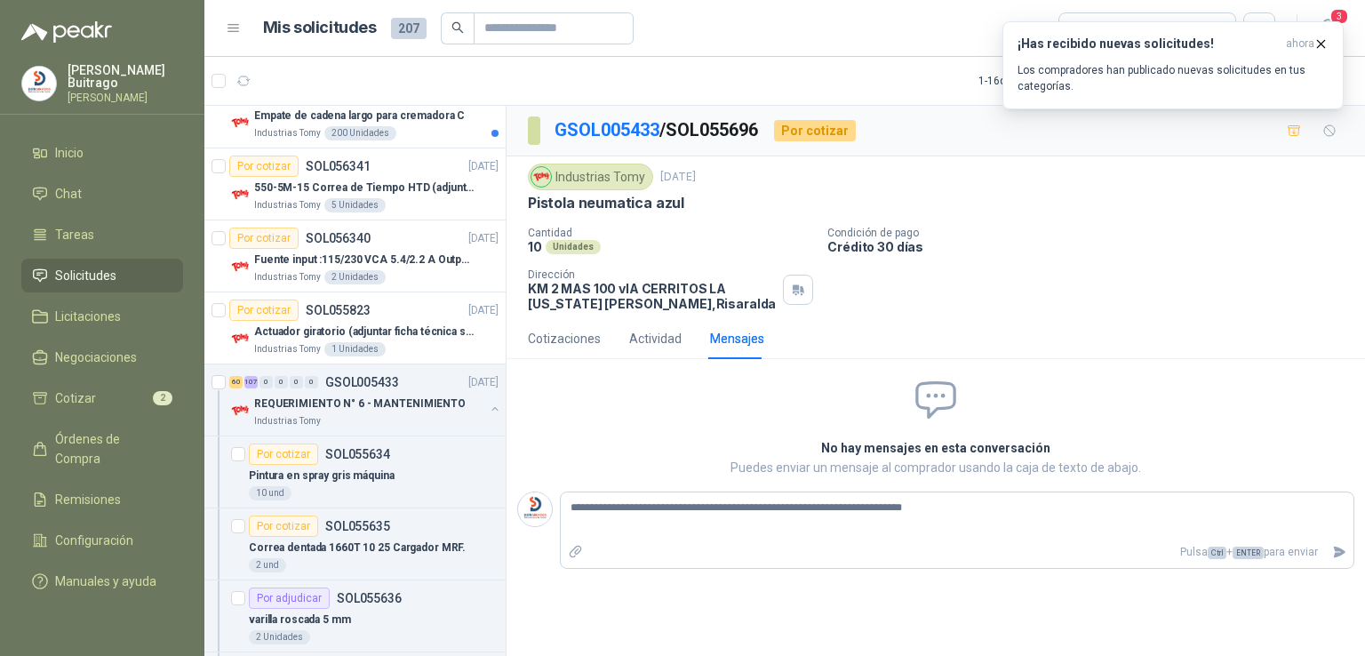
type textarea "**********"
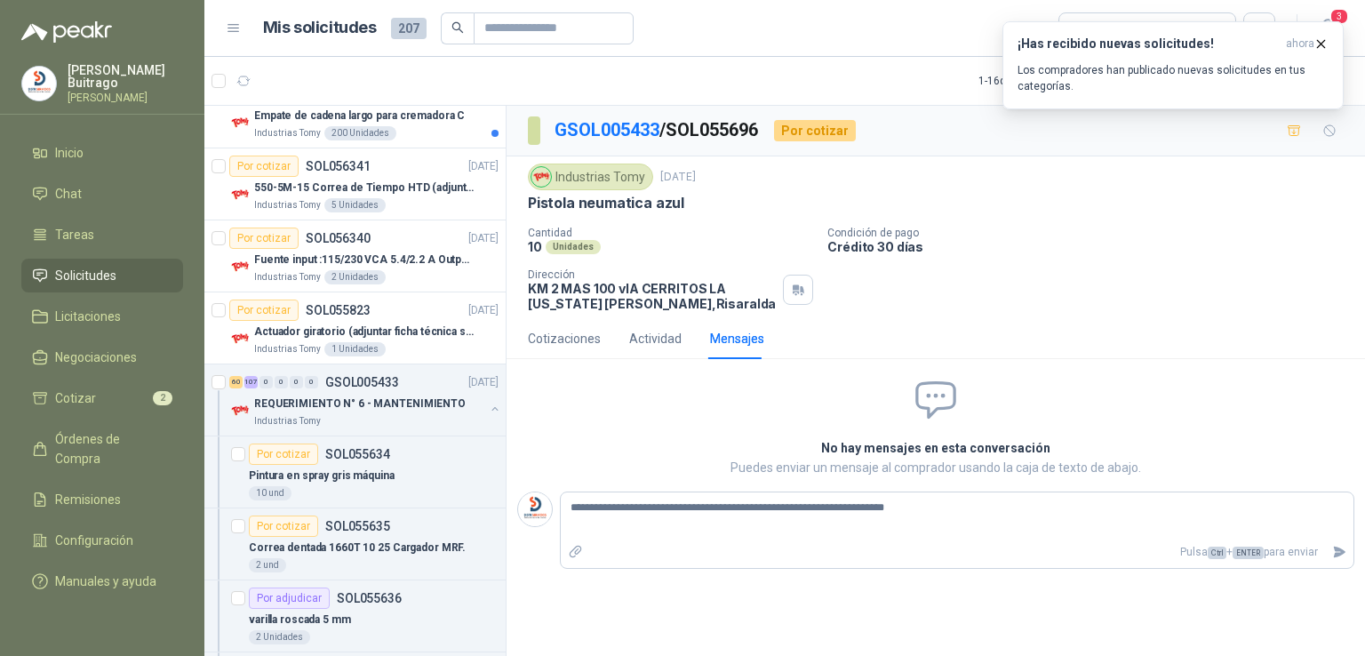
type textarea "**********"
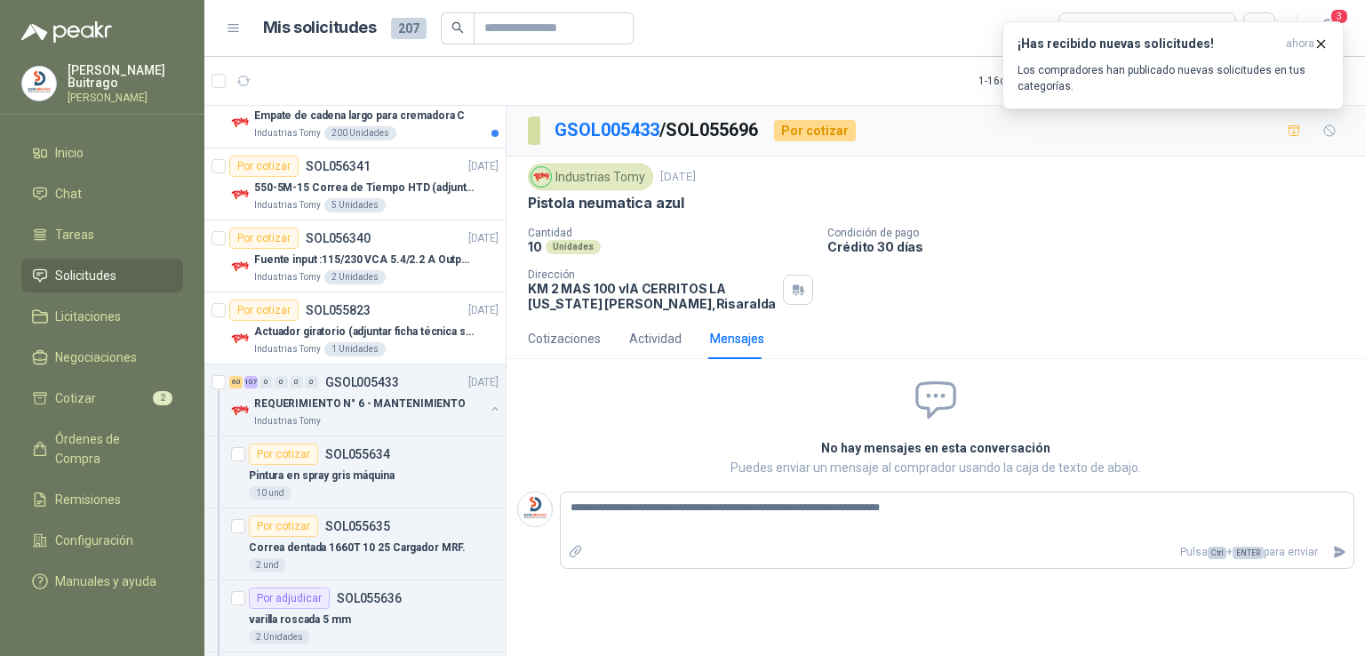
type textarea "**********"
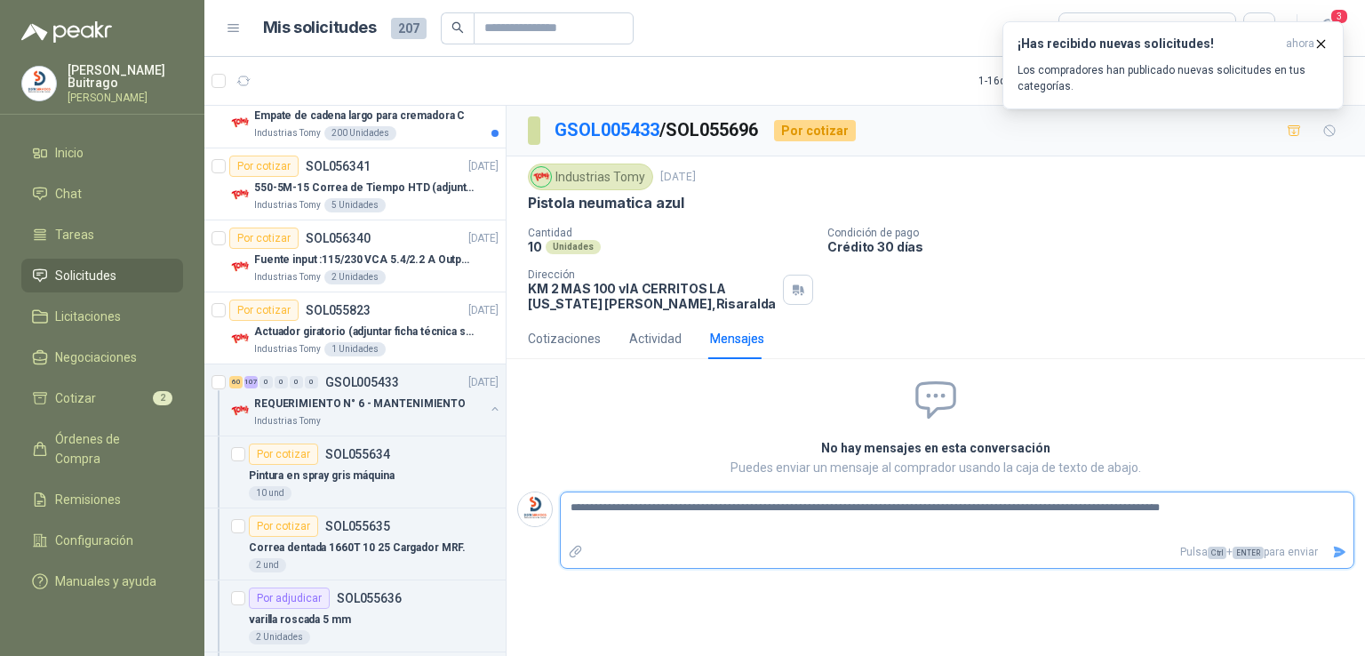
click at [1329, 551] on button "Enviar" at bounding box center [1339, 552] width 29 height 31
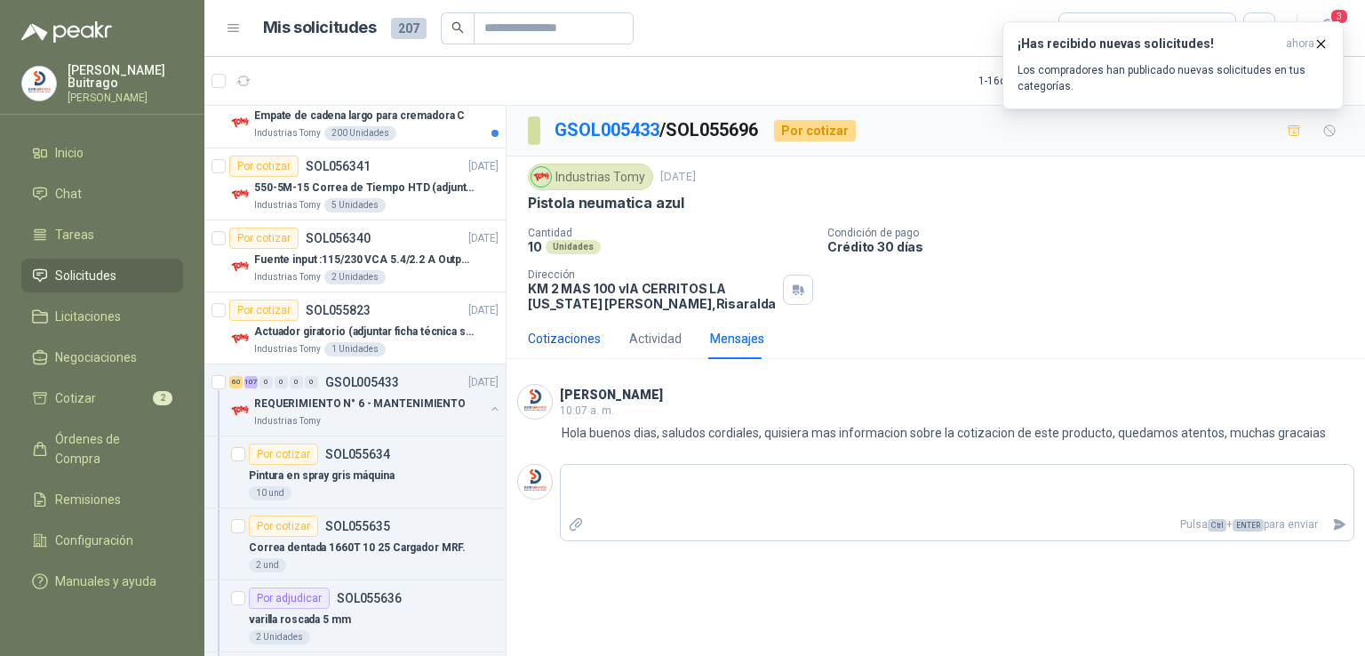
click at [588, 337] on div "Cotizaciones" at bounding box center [564, 339] width 73 height 20
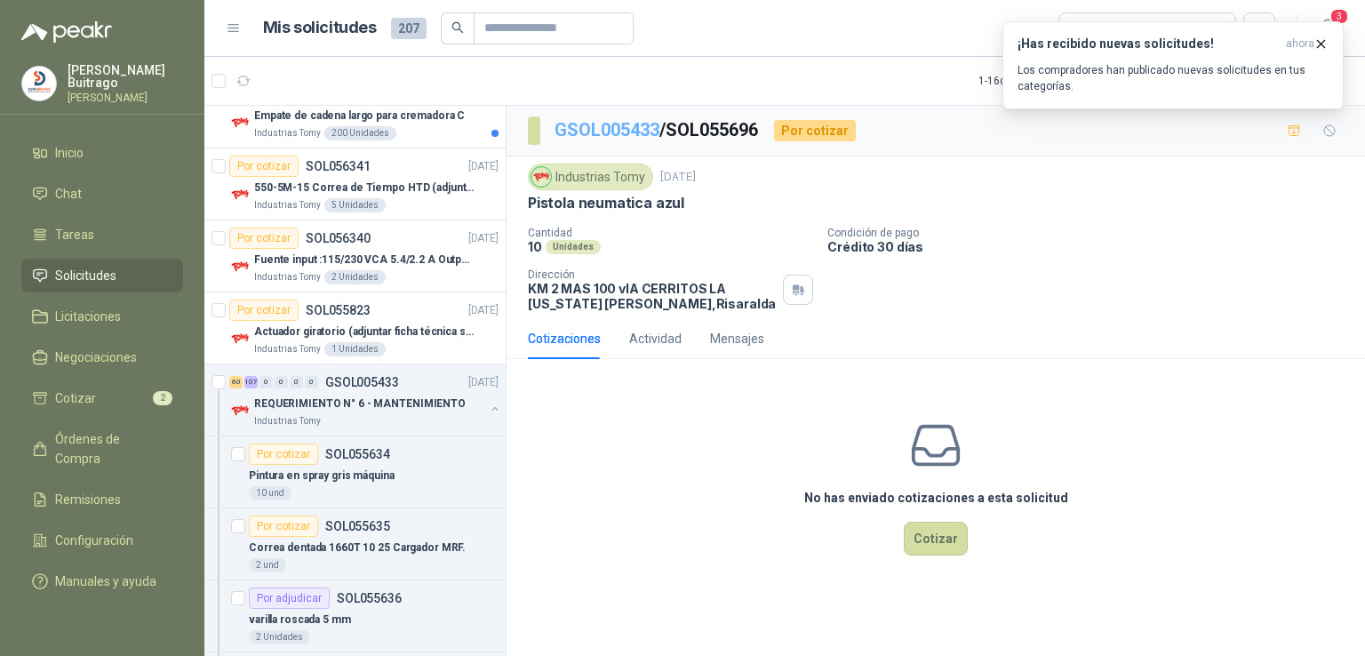
click at [644, 131] on link "GSOL005433" at bounding box center [607, 129] width 105 height 21
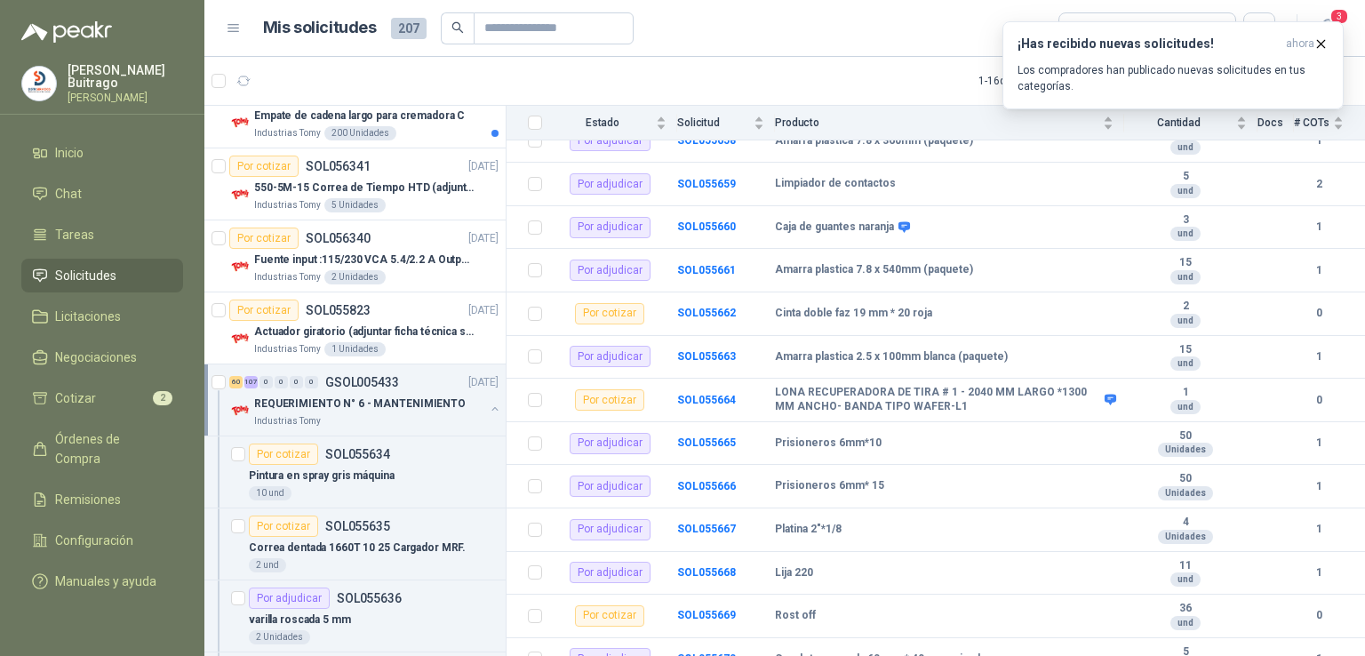
scroll to position [1293, 0]
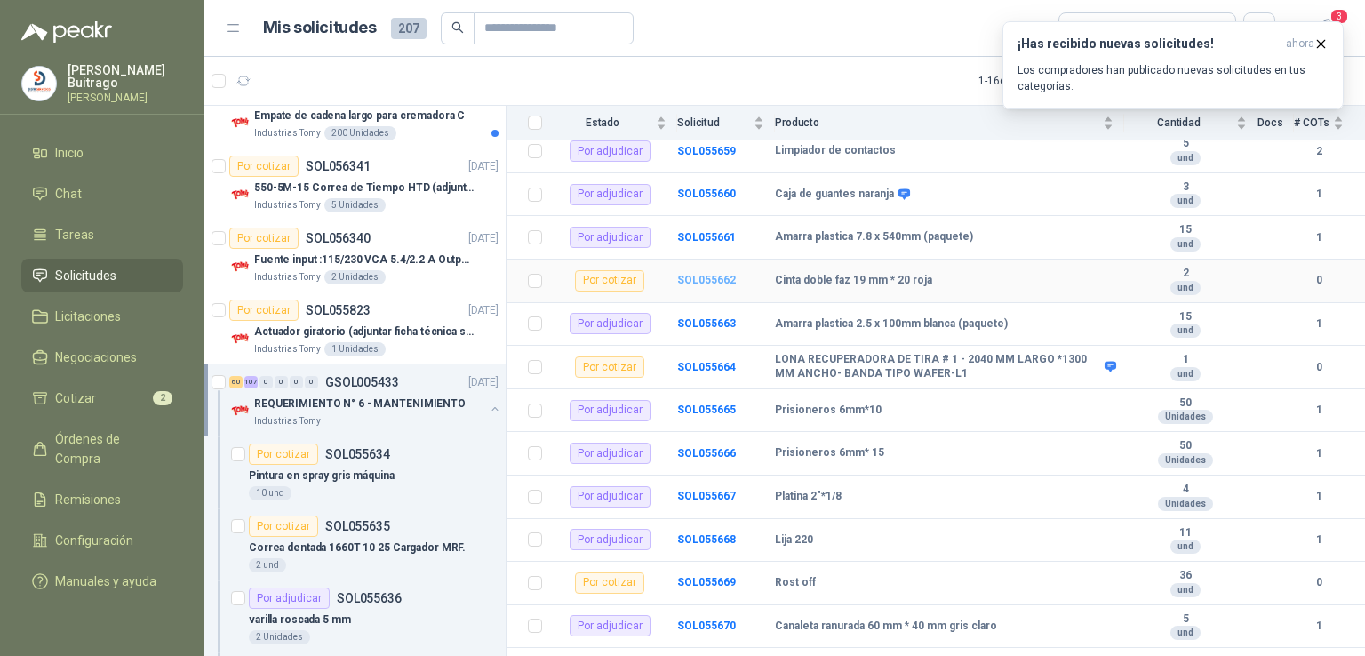
click at [715, 274] on b "SOL055662" at bounding box center [706, 280] width 59 height 12
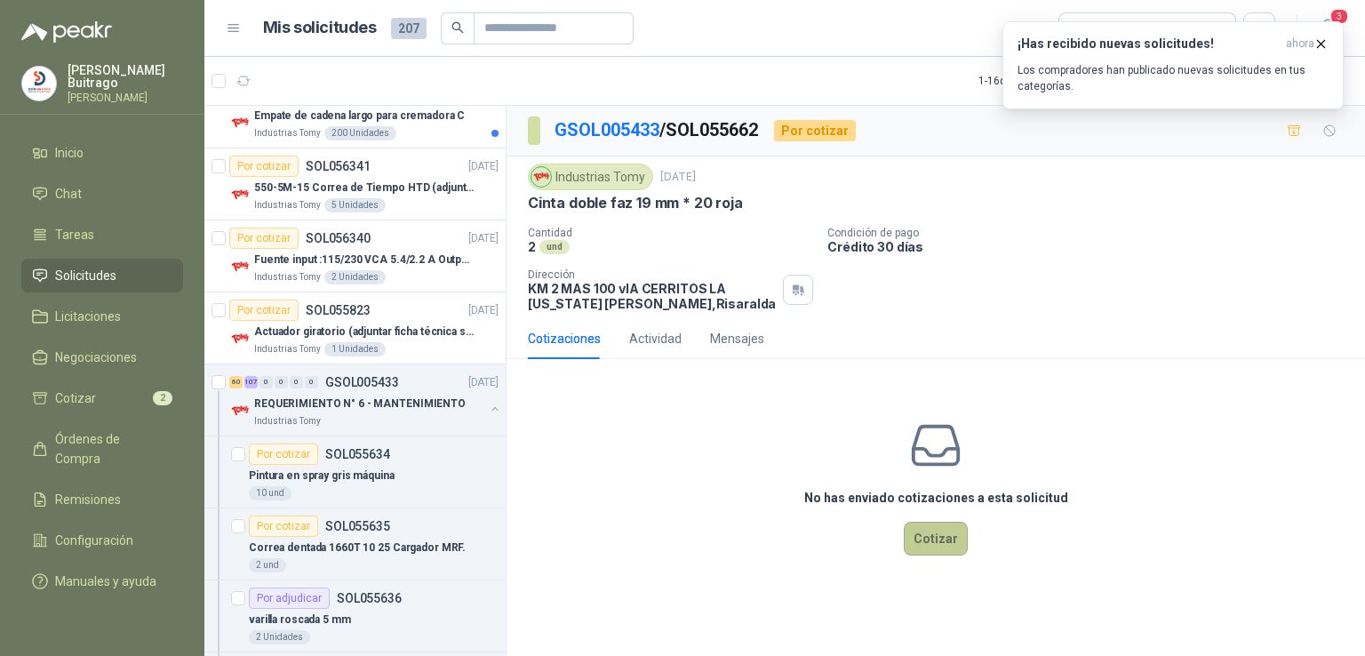
click at [907, 524] on button "Cotizar" at bounding box center [936, 539] width 64 height 34
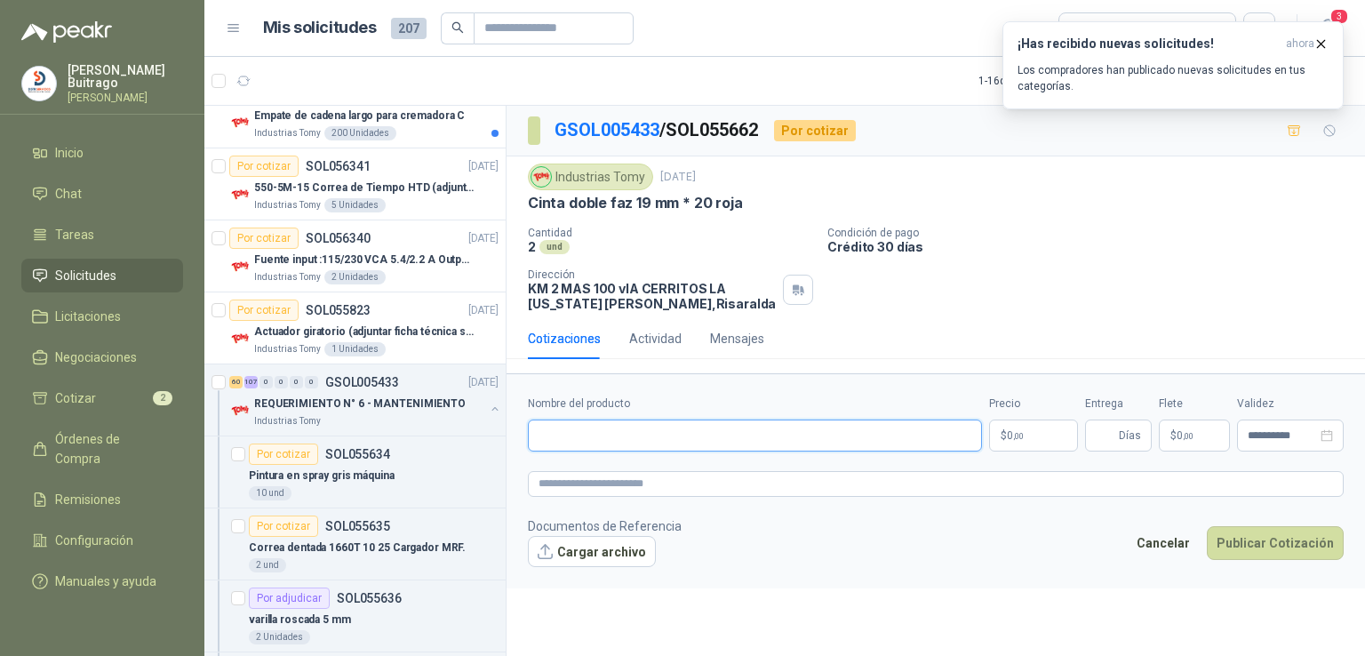
click at [633, 436] on input "Nombre del producto" at bounding box center [755, 436] width 454 height 32
paste input "**********"
click at [1061, 436] on p "$ 0 ,00" at bounding box center [1033, 436] width 89 height 32
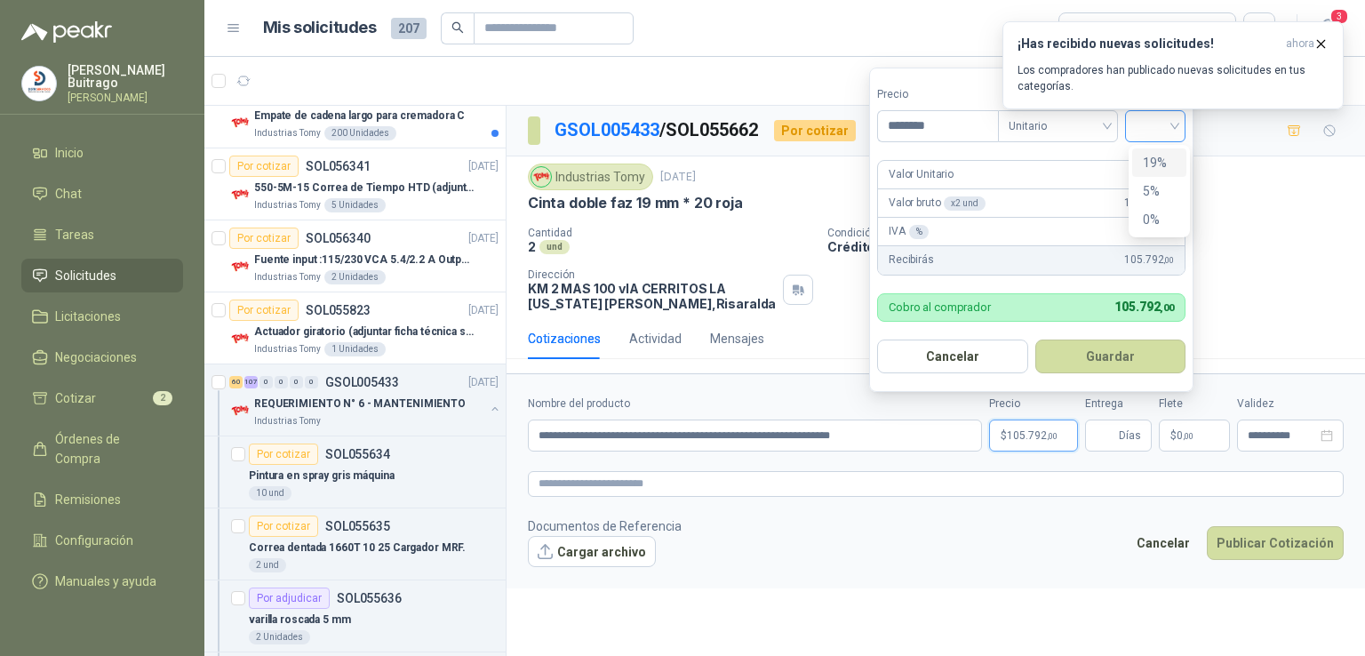
click at [1180, 126] on div at bounding box center [1155, 126] width 60 height 32
click at [1167, 156] on div "19%" at bounding box center [1159, 163] width 33 height 20
click at [1149, 345] on button "Guardar" at bounding box center [1113, 357] width 153 height 34
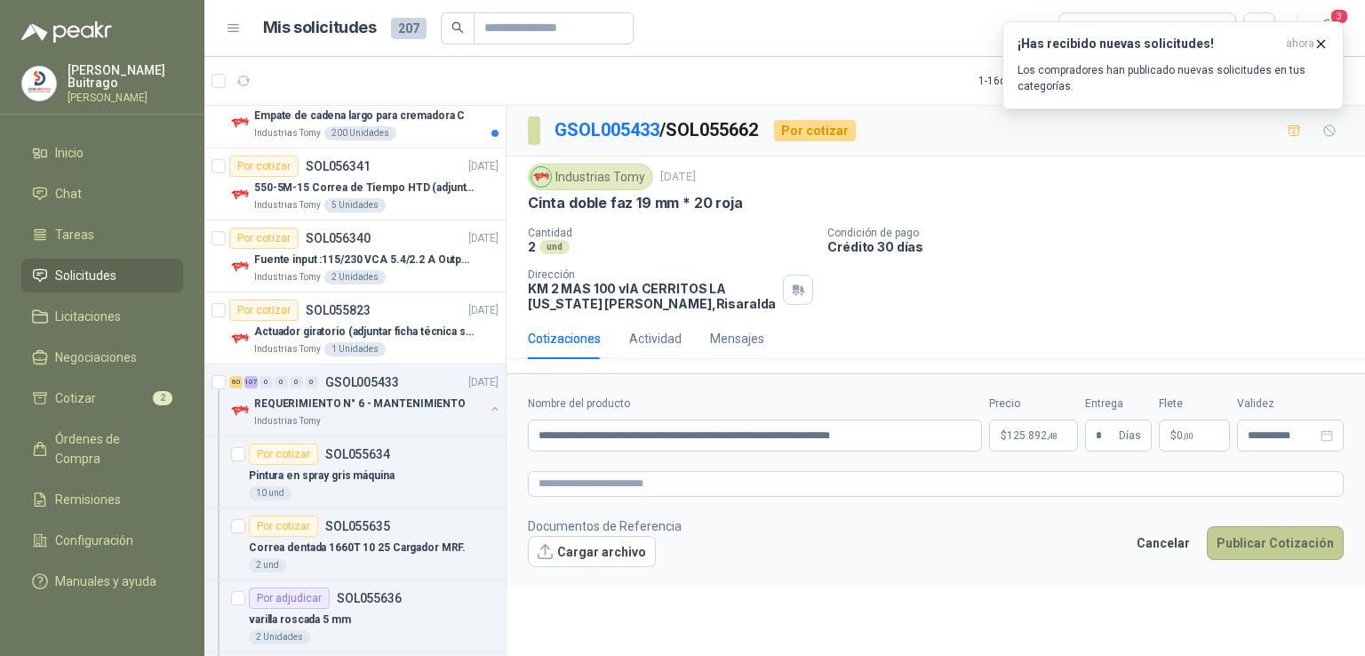
click at [1251, 548] on button "Publicar Cotización" at bounding box center [1275, 543] width 137 height 34
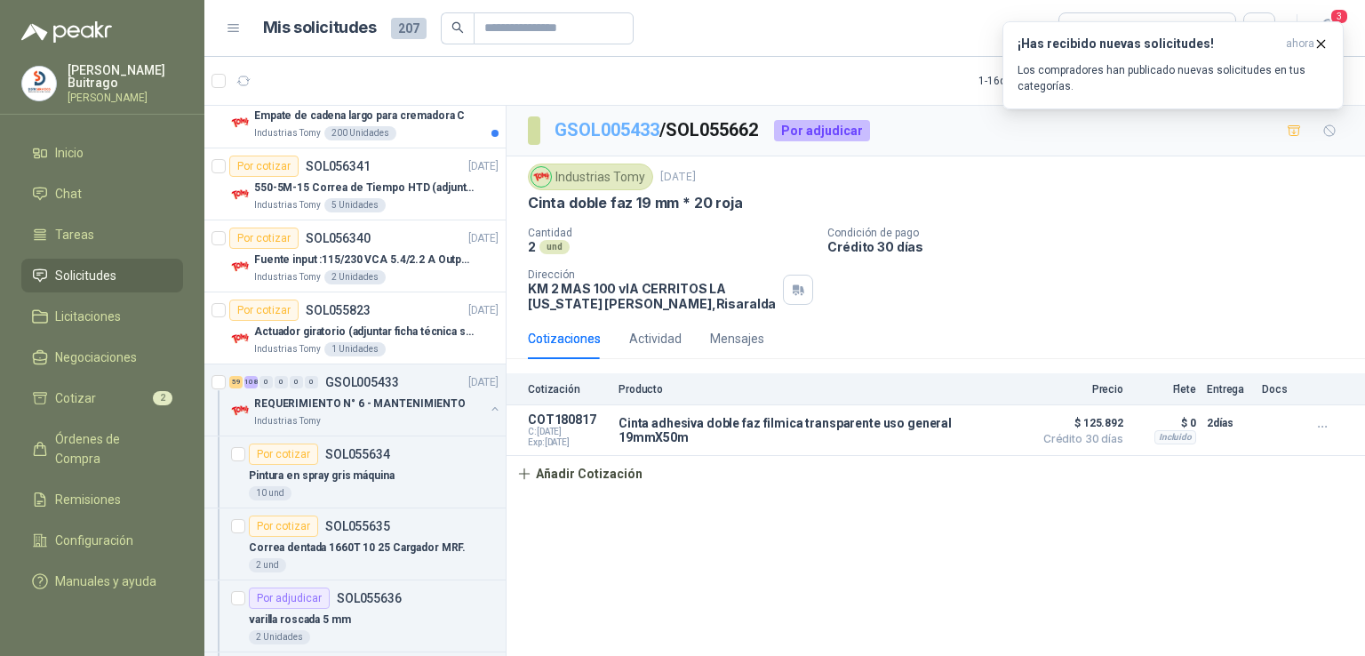
click at [644, 133] on link "GSOL005433" at bounding box center [607, 129] width 105 height 21
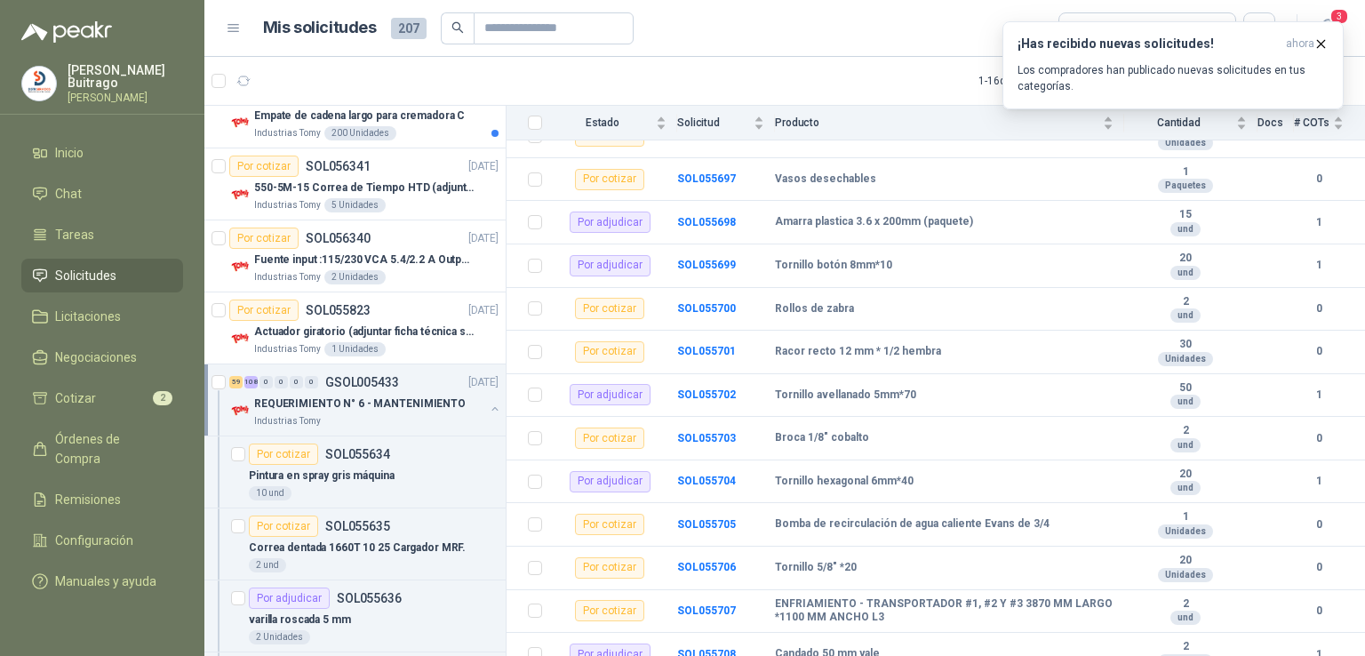
scroll to position [2928, 0]
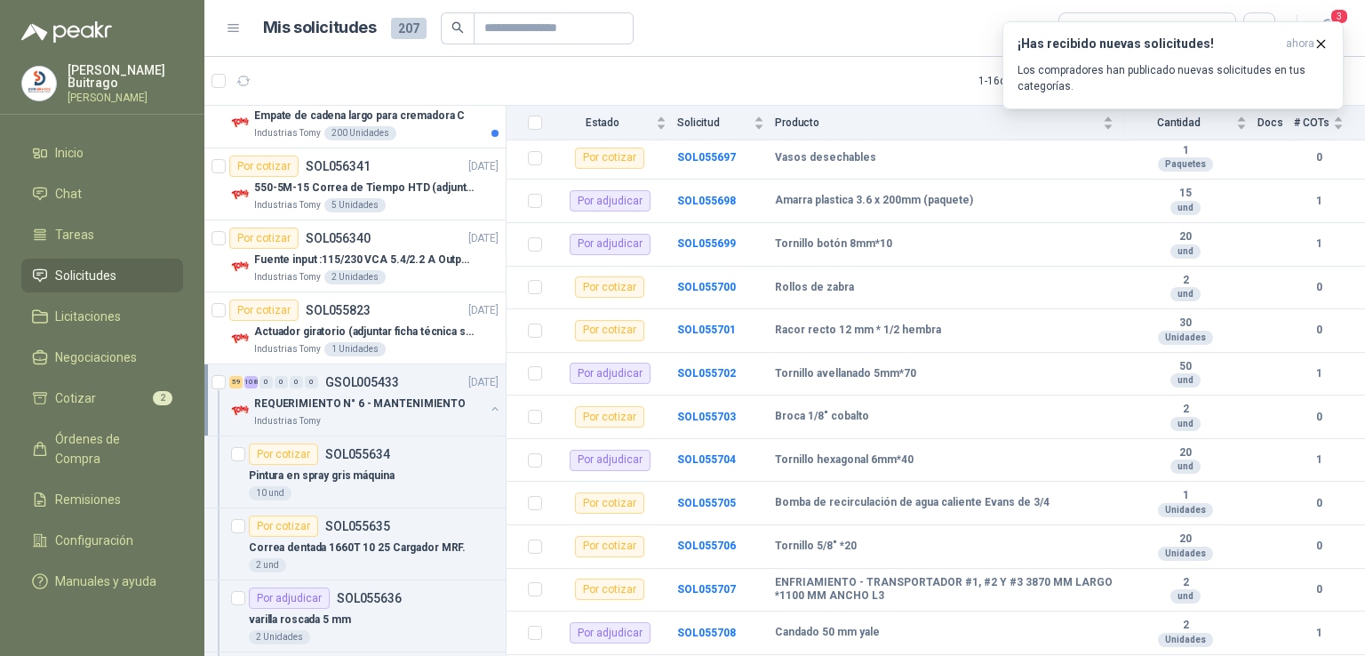
drag, startPoint x: 1364, startPoint y: 324, endPoint x: 1364, endPoint y: 346, distance: 21.3
click at [1364, 346] on section "GSOL005433 Industrias Tomy [DATE] REQUERIMIENTO N° 6 - MANTENIMIENTO Condición …" at bounding box center [936, 384] width 859 height 556
click at [700, 411] on b "SOL055703" at bounding box center [706, 417] width 59 height 12
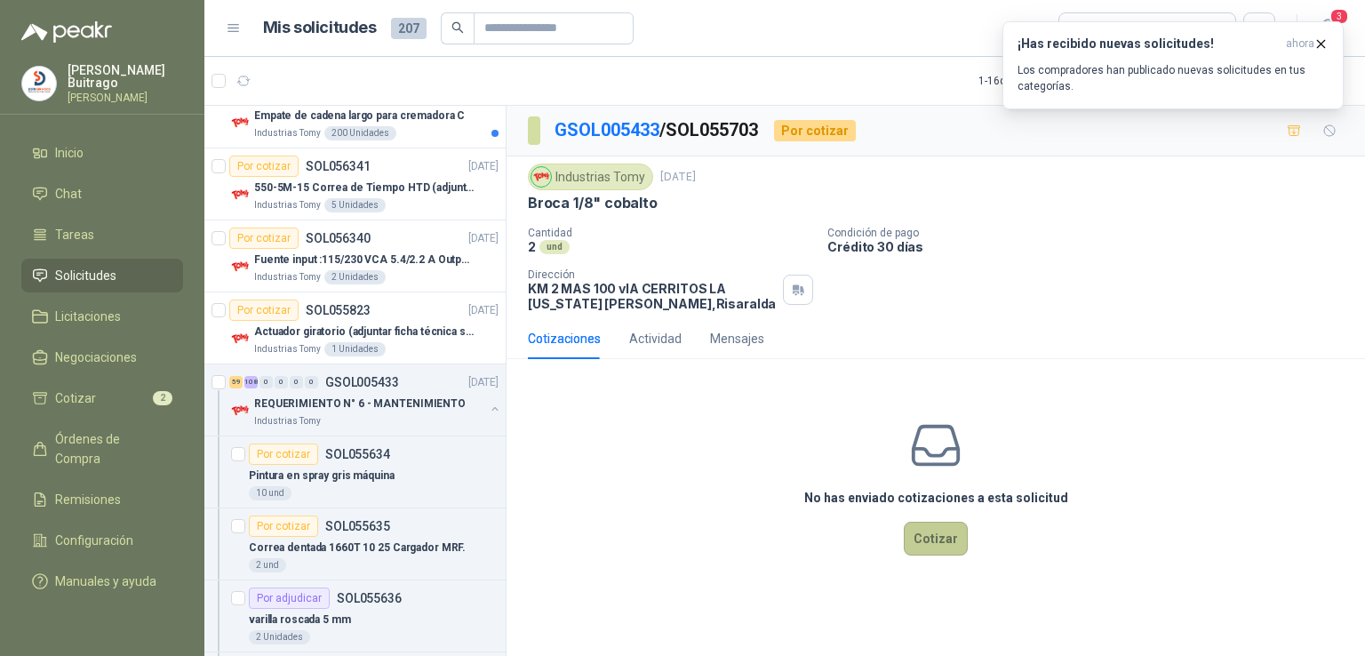
click at [954, 544] on button "Cotizar" at bounding box center [936, 539] width 64 height 34
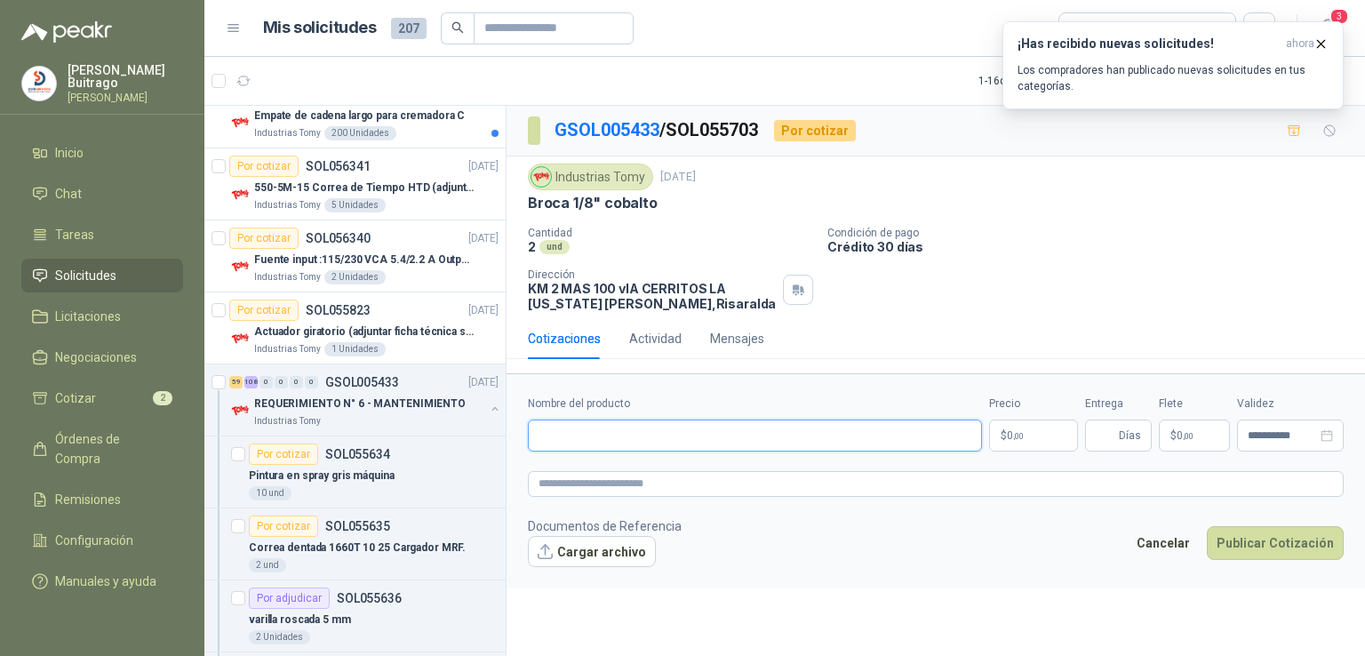
click at [588, 444] on input "Nombre del producto" at bounding box center [755, 436] width 454 height 32
click at [1034, 436] on p "$ 0 ,00" at bounding box center [1033, 436] width 89 height 32
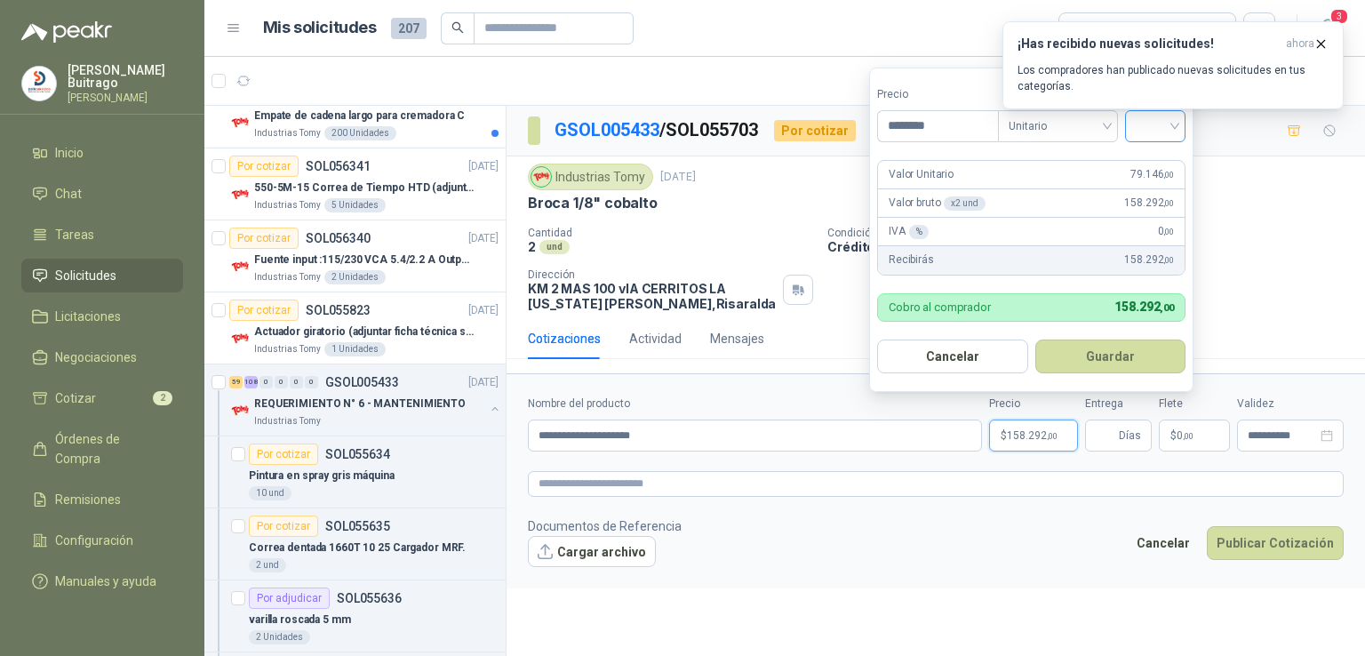
click at [1171, 125] on input "search" at bounding box center [1155, 124] width 39 height 27
click at [1163, 154] on div "19%" at bounding box center [1159, 163] width 33 height 20
click at [1163, 154] on form "Precio ******** Tipo Unitario IVA 19% 19% Valor Unitario 79.146 ,00 Valor bruto…" at bounding box center [1033, 230] width 329 height 324
click at [1116, 363] on button "Guardar" at bounding box center [1113, 357] width 153 height 34
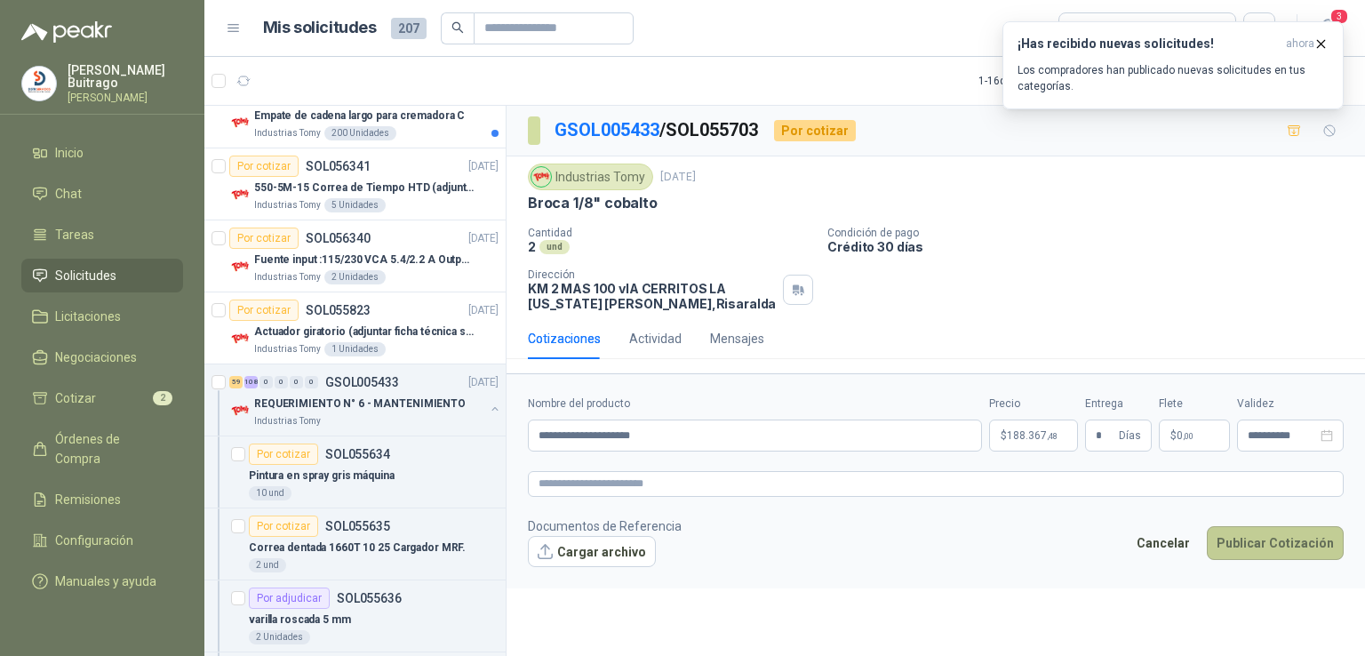
click at [1299, 545] on button "Publicar Cotización" at bounding box center [1275, 543] width 137 height 34
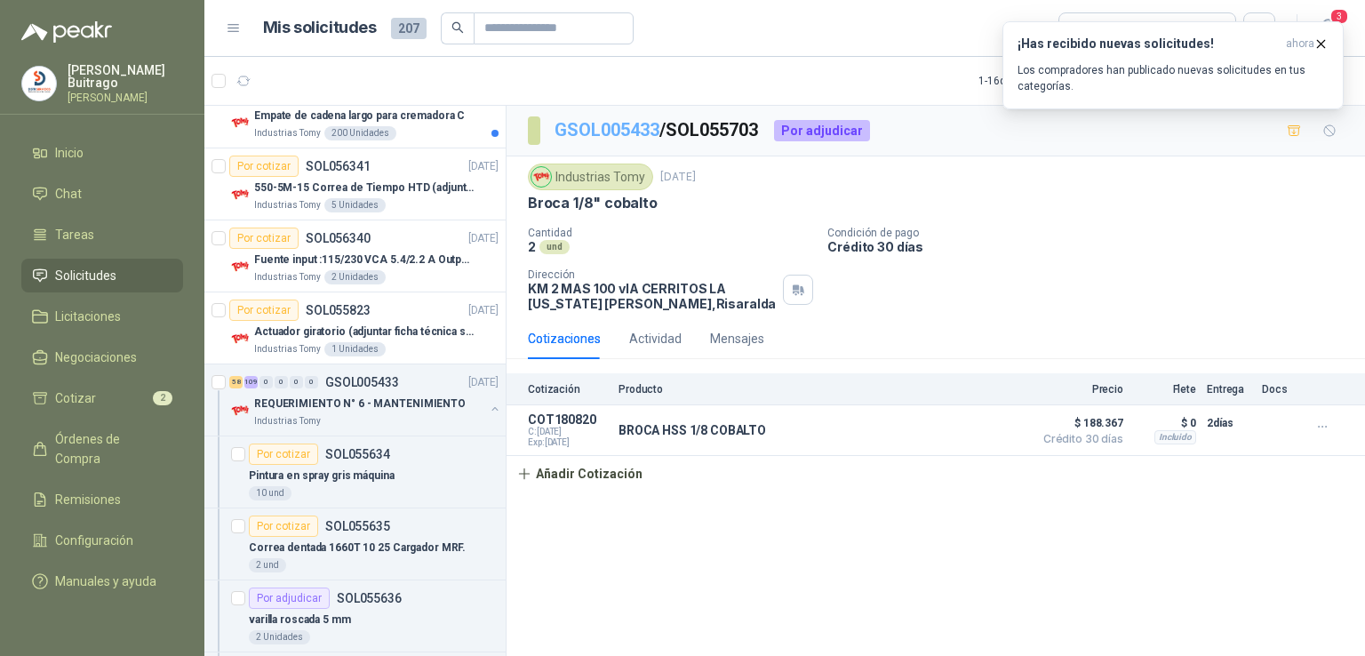
click at [614, 125] on link "GSOL005433" at bounding box center [607, 129] width 105 height 21
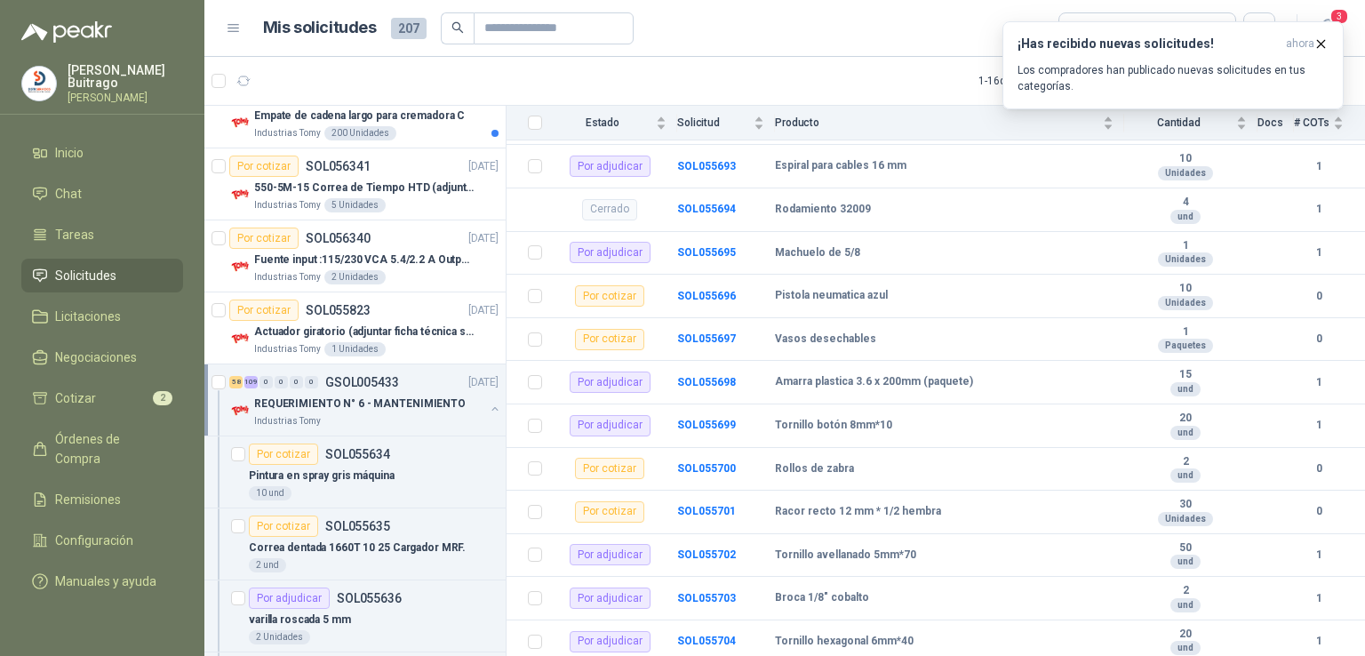
scroll to position [2756, 0]
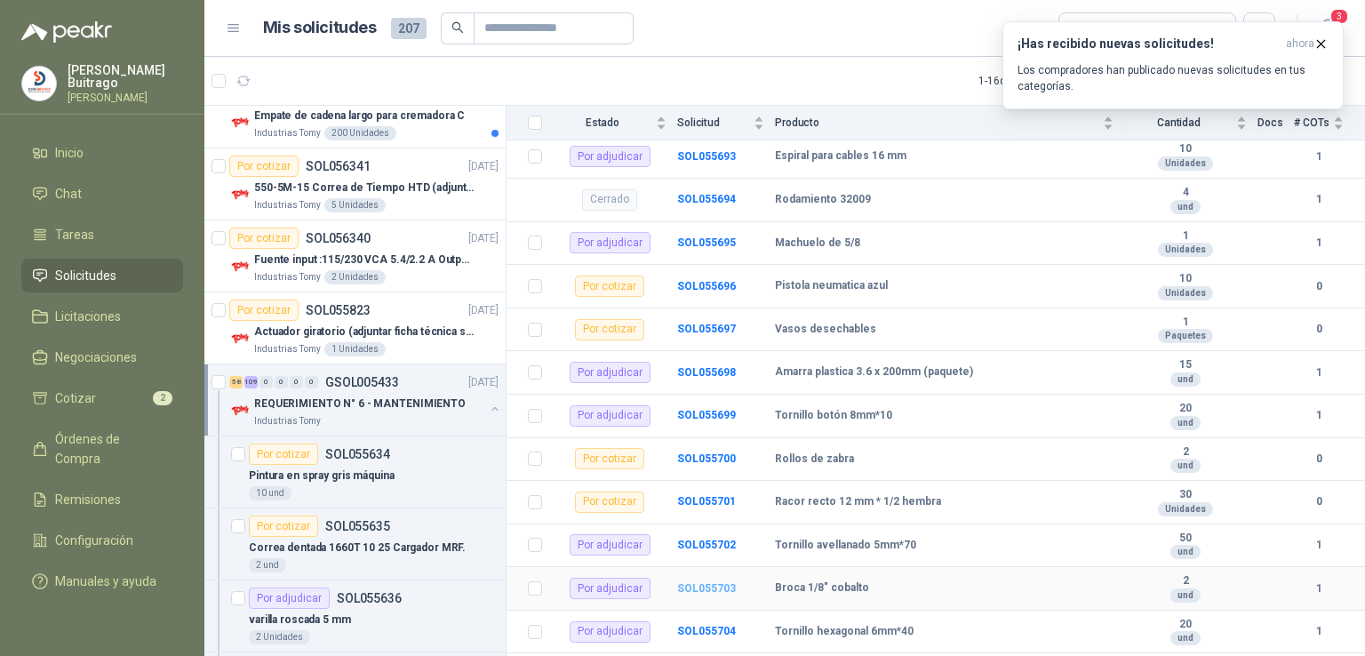
click at [708, 590] on b "SOL055703" at bounding box center [706, 588] width 59 height 12
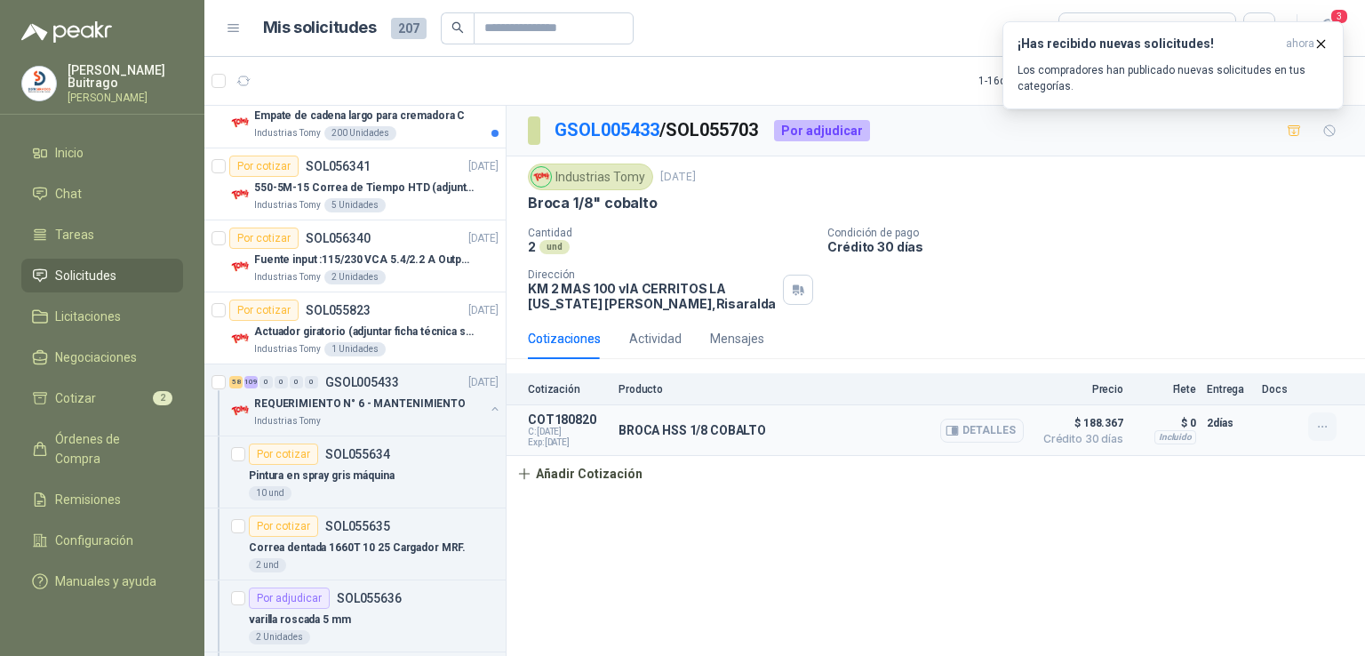
click at [1326, 429] on icon "button" at bounding box center [1322, 427] width 15 height 15
click at [1247, 357] on button "Editar" at bounding box center [1287, 355] width 142 height 28
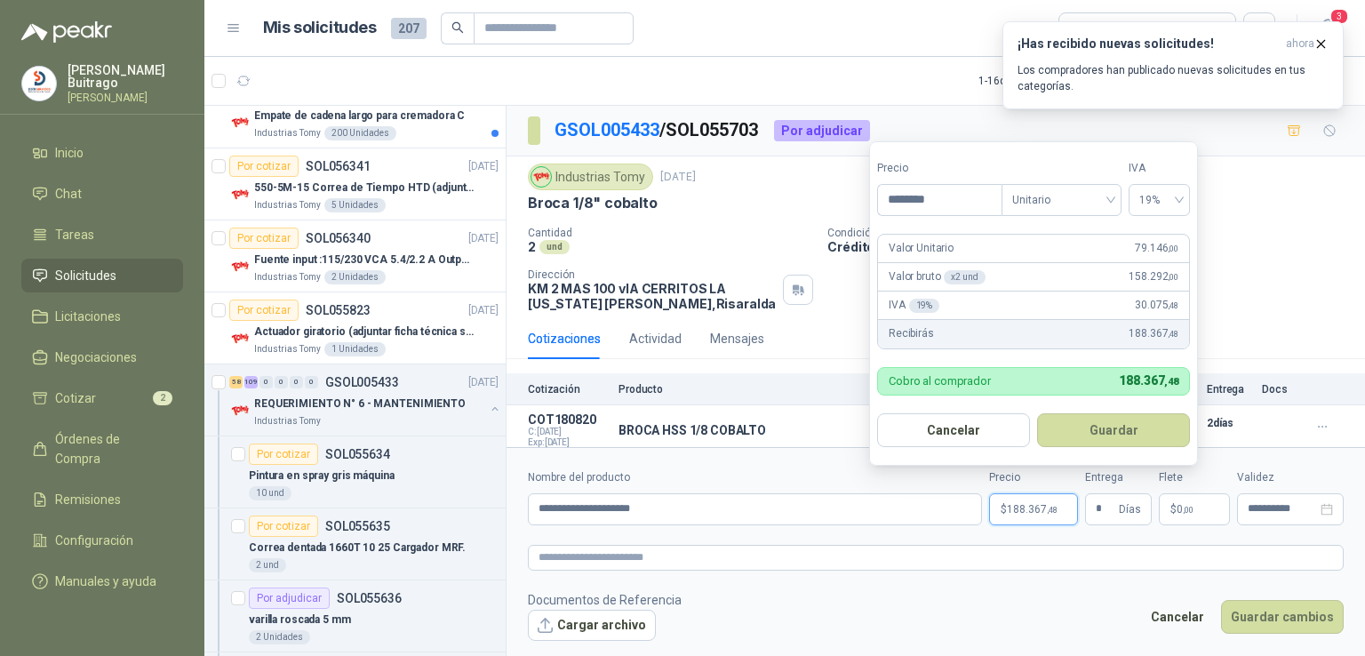
click at [1048, 512] on span ",48" at bounding box center [1052, 510] width 11 height 10
click at [1167, 438] on button "Guardar" at bounding box center [1113, 430] width 153 height 34
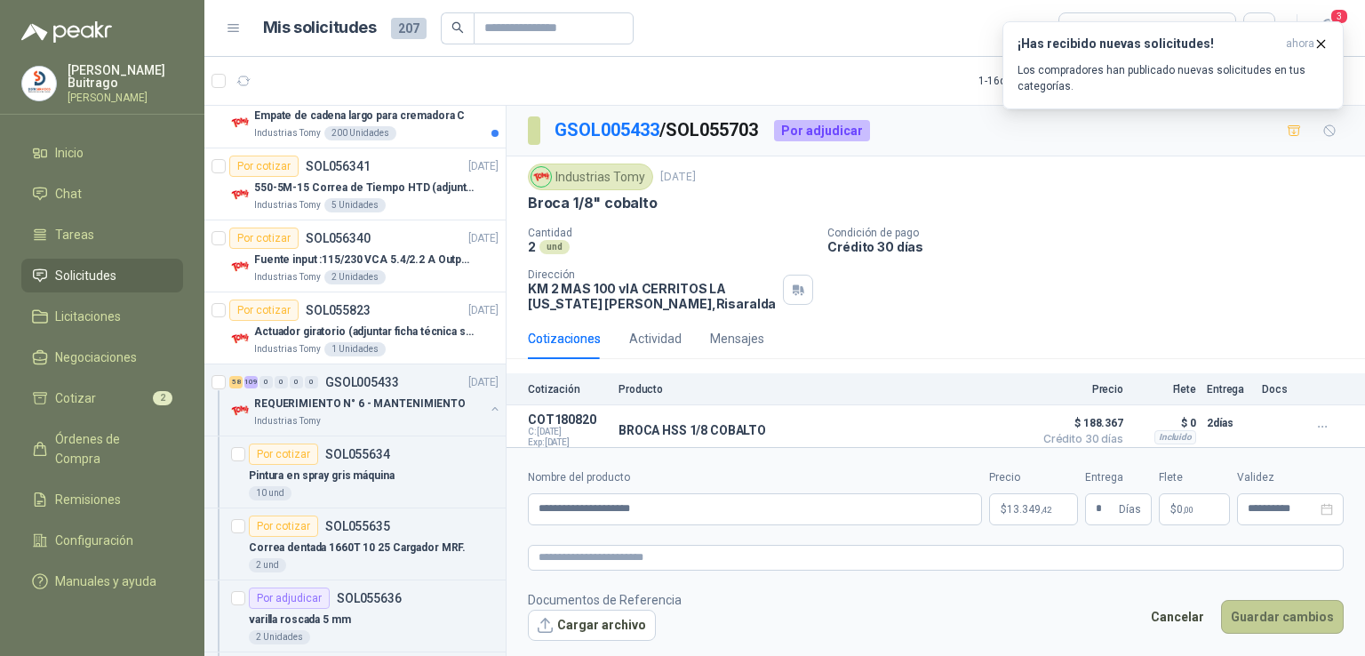
click at [1255, 612] on button "Guardar cambios" at bounding box center [1282, 617] width 123 height 34
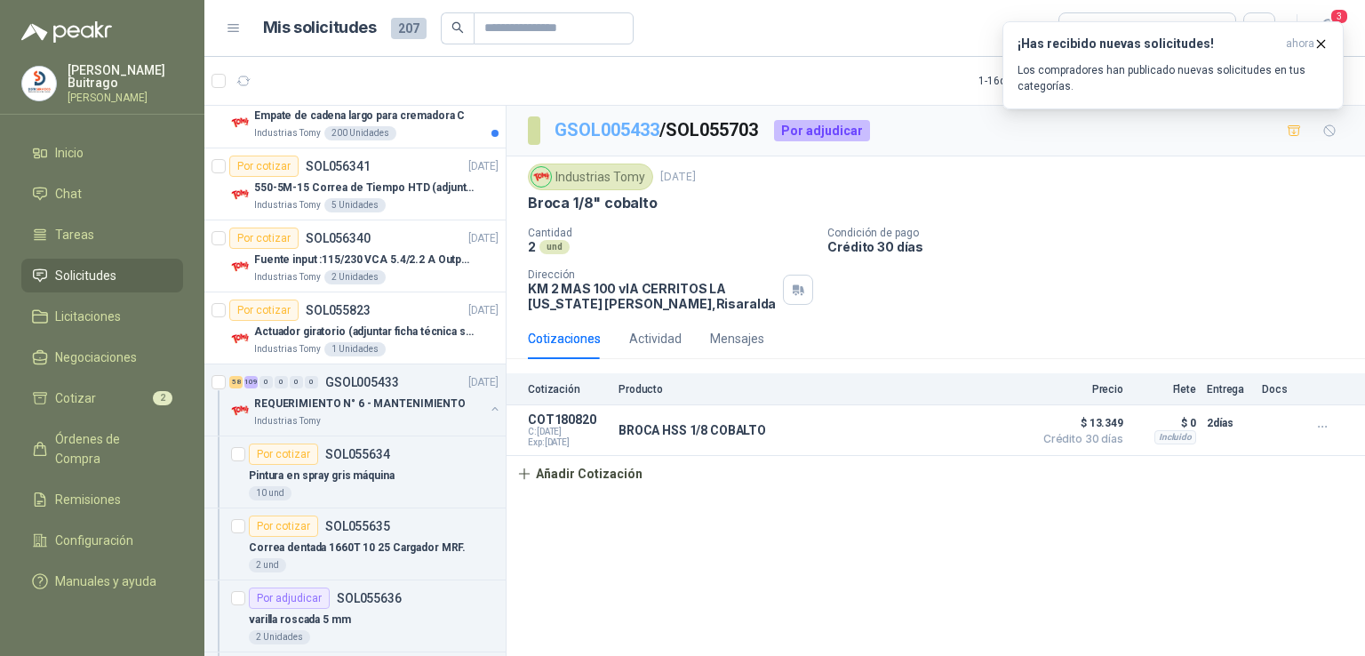
click at [626, 130] on link "GSOL005433" at bounding box center [607, 129] width 105 height 21
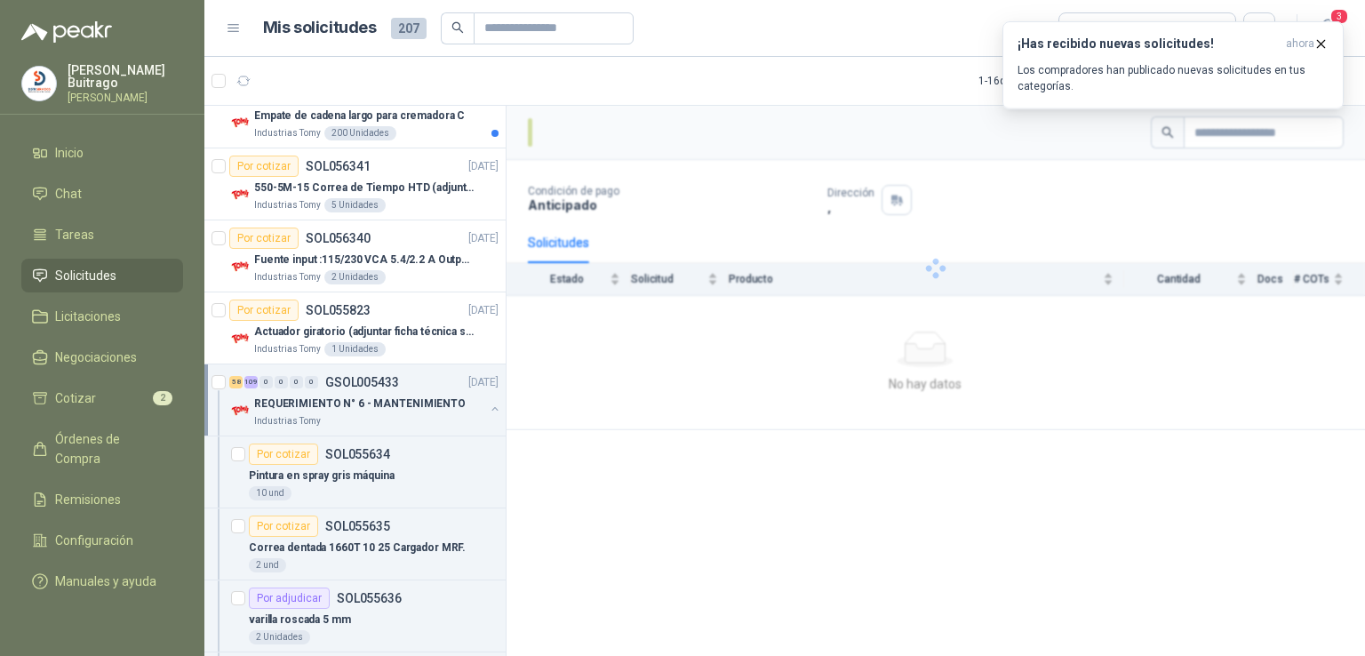
click at [1075, 284] on div at bounding box center [936, 268] width 859 height 324
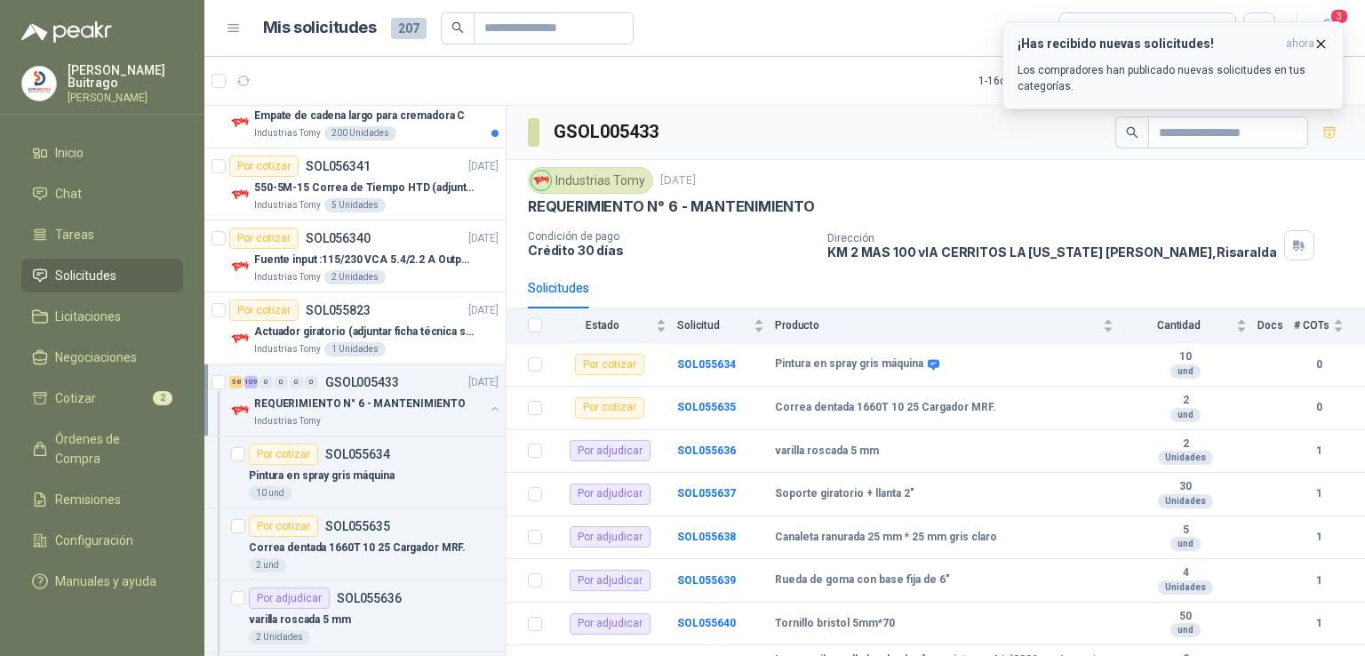
click at [1326, 44] on icon "button" at bounding box center [1321, 43] width 15 height 15
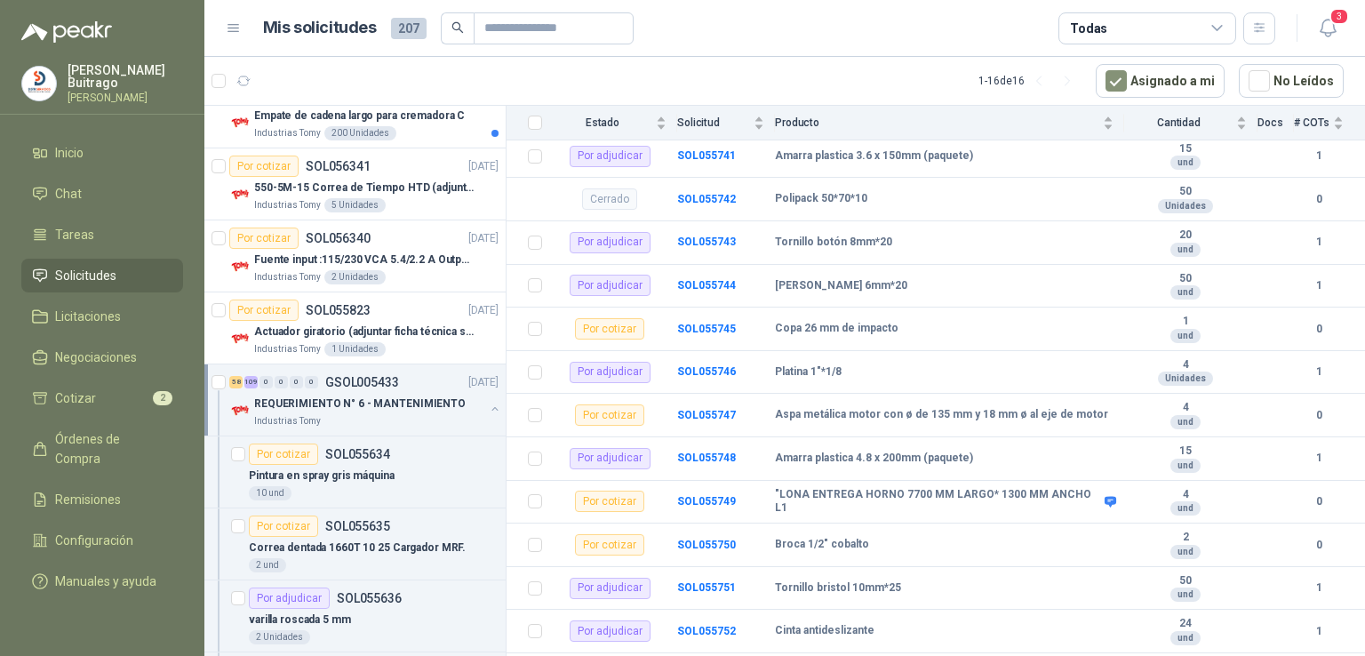
scroll to position [4851, 0]
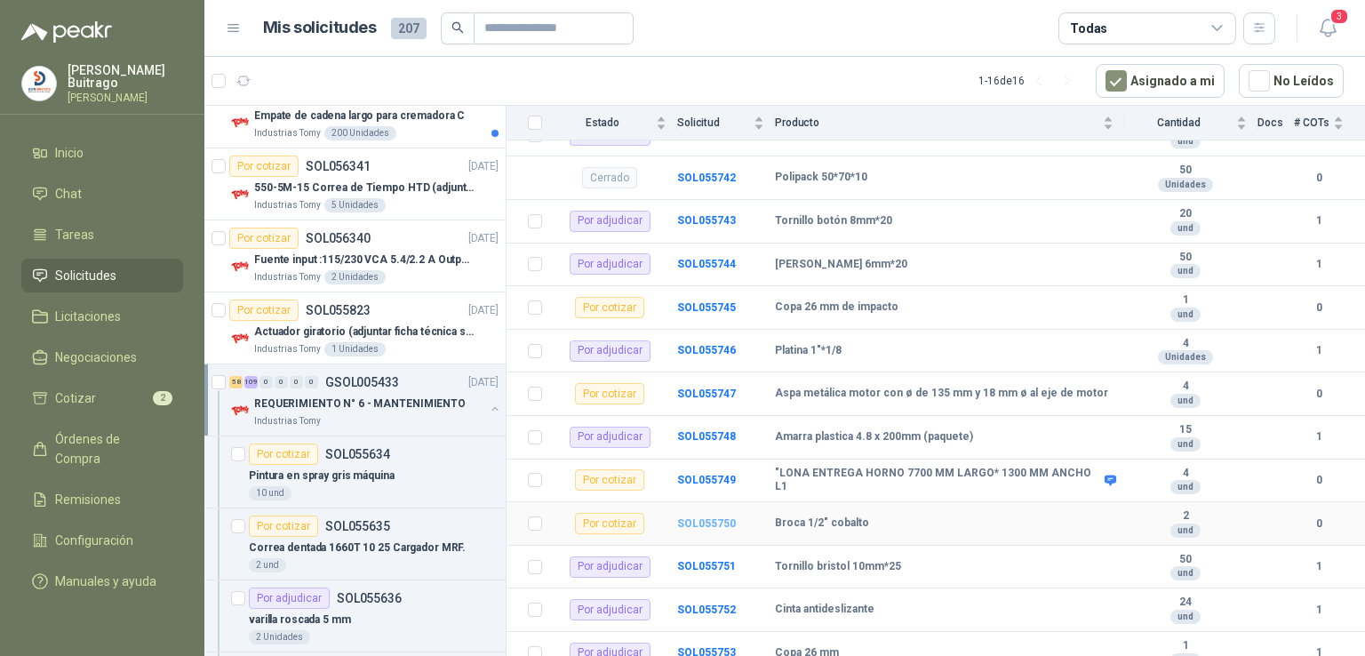
click at [714, 520] on b "SOL055750" at bounding box center [706, 523] width 59 height 12
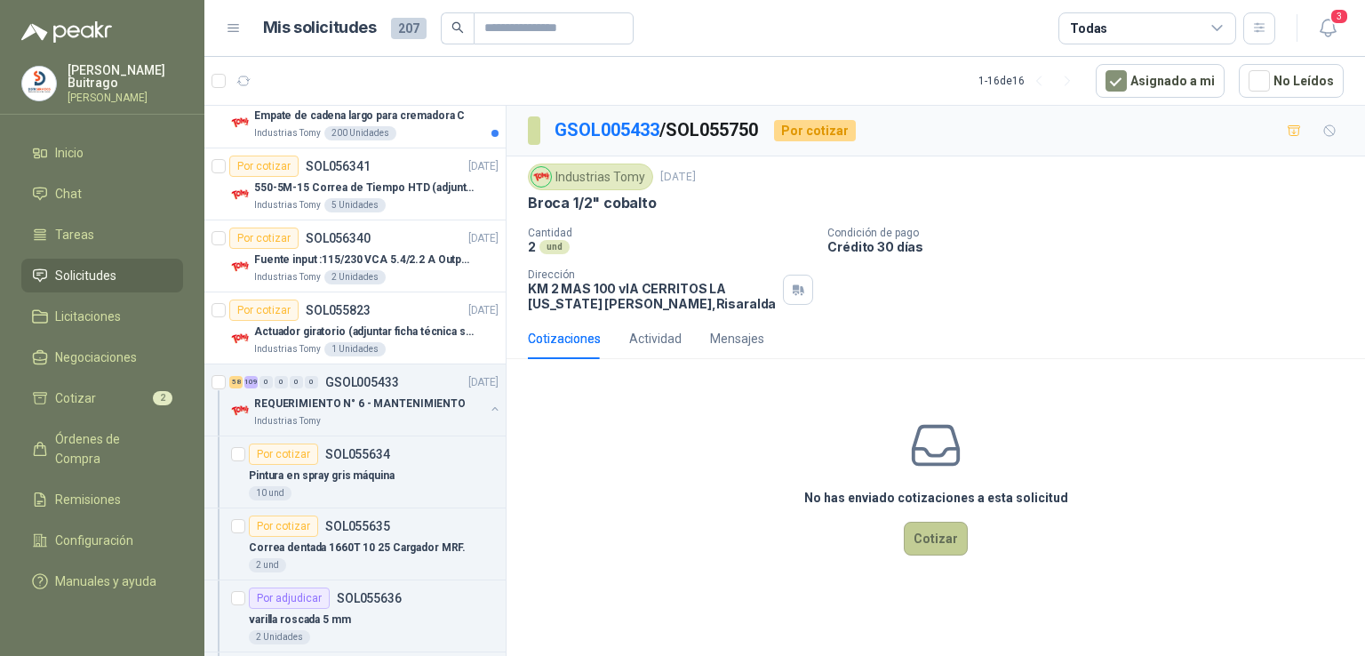
click at [928, 531] on button "Cotizar" at bounding box center [936, 539] width 64 height 34
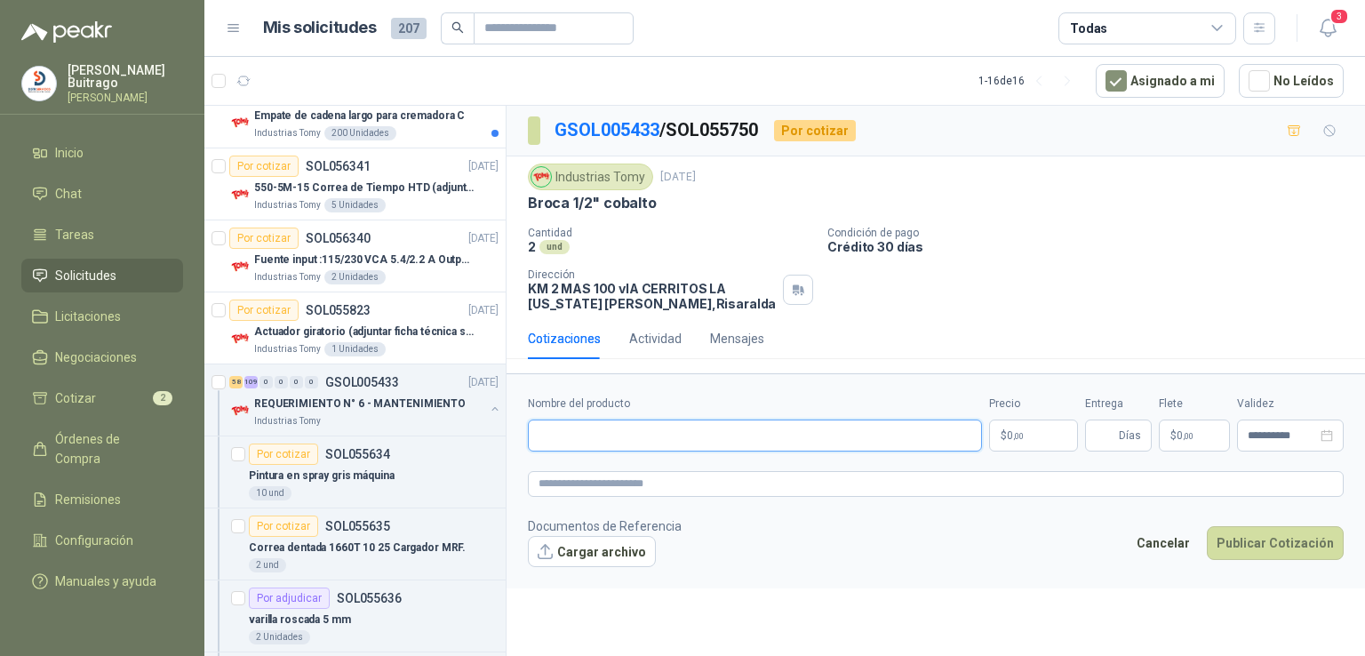
click at [612, 441] on input "Nombre del producto" at bounding box center [755, 436] width 454 height 32
click at [615, 434] on input "**********" at bounding box center [755, 436] width 454 height 32
click at [1011, 435] on span "0 ,00" at bounding box center [1015, 435] width 17 height 11
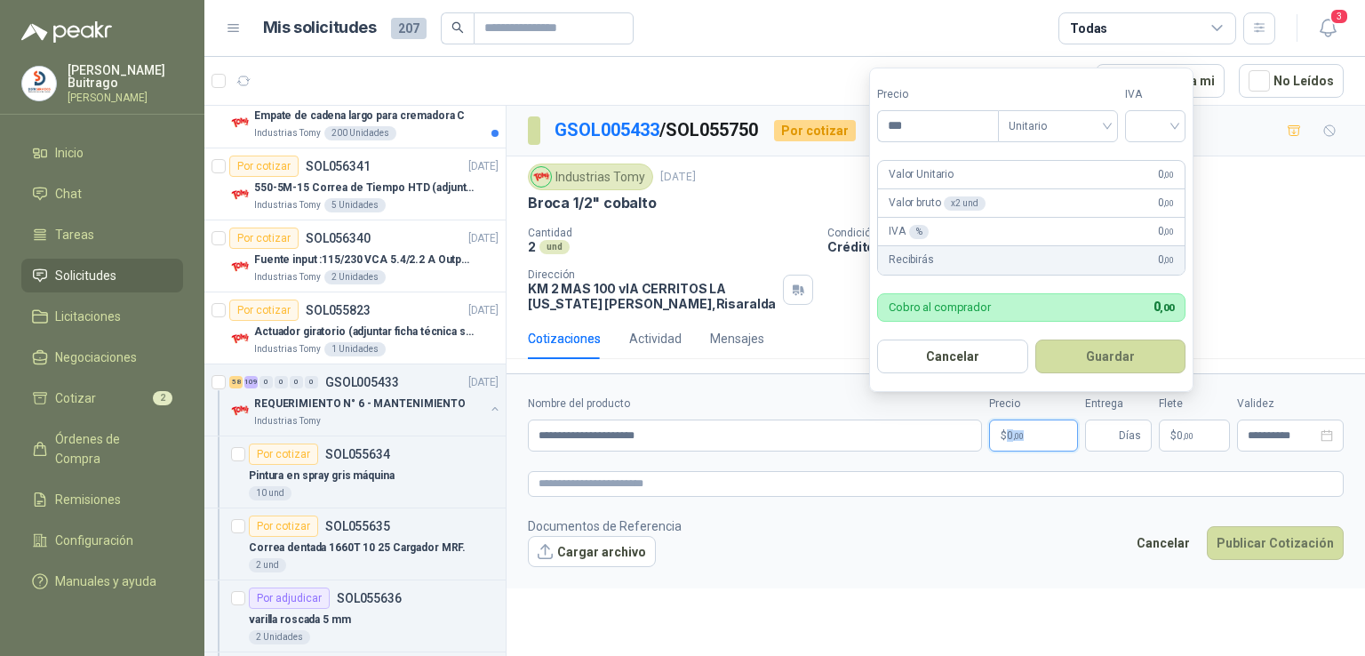
click at [1011, 435] on span "0 ,00" at bounding box center [1015, 435] width 17 height 11
click at [942, 123] on input "***" at bounding box center [938, 126] width 120 height 30
click at [1154, 116] on input "search" at bounding box center [1155, 124] width 39 height 27
click at [1155, 154] on div "19%" at bounding box center [1159, 163] width 33 height 20
click at [1155, 154] on form "Precio ******** Tipo Unitario IVA 19% Valor Unitario 74.199 ,00 Valor bruto x 2…" at bounding box center [1033, 230] width 329 height 324
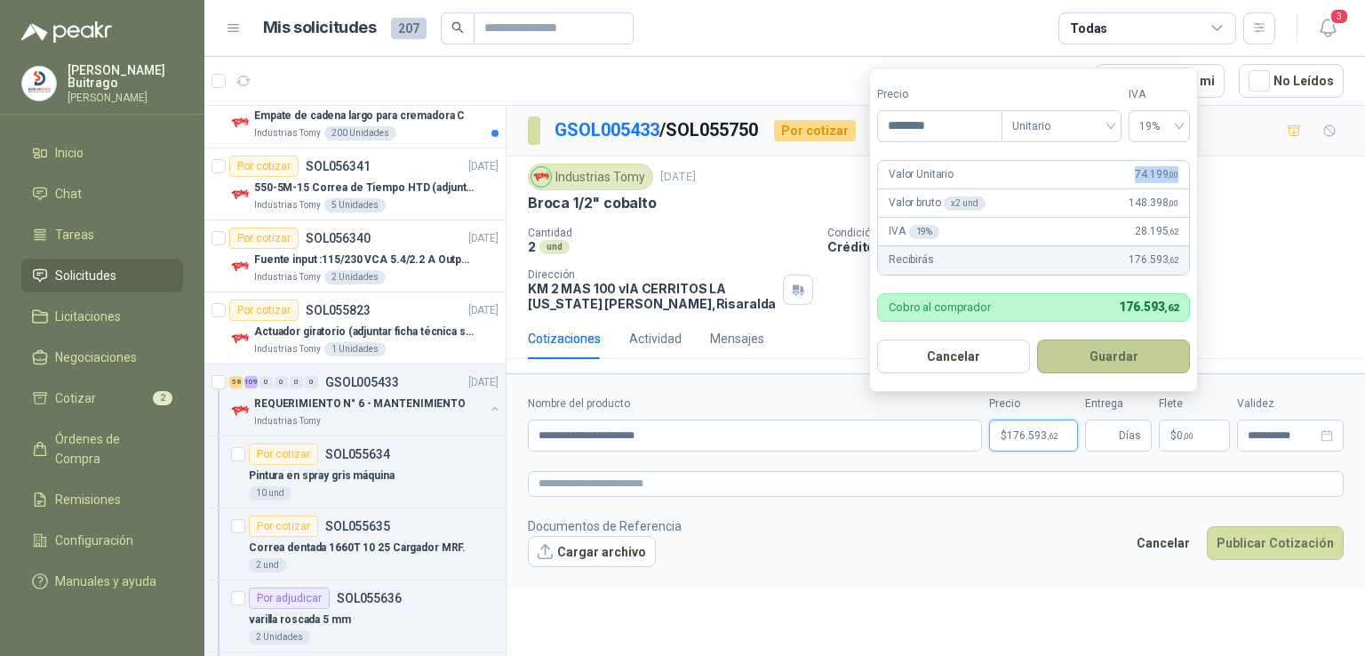
click at [1124, 349] on button "Guardar" at bounding box center [1113, 357] width 153 height 34
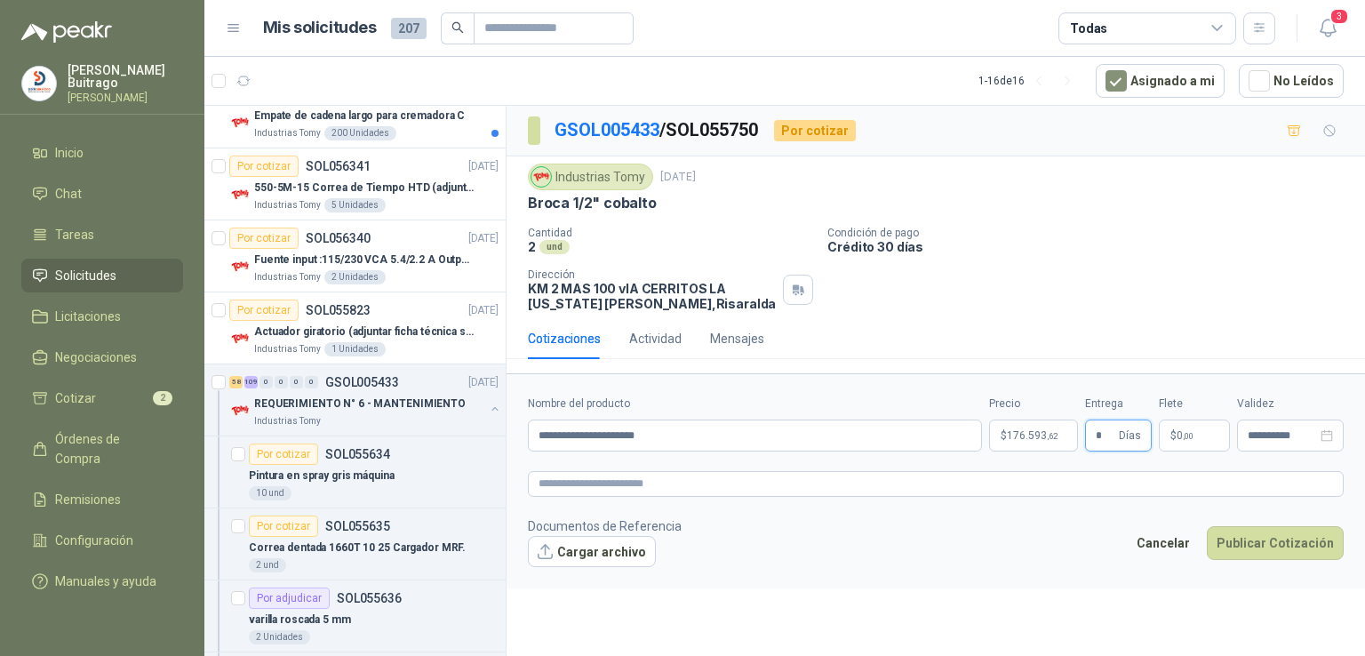
click at [1107, 437] on input "*" at bounding box center [1106, 435] width 20 height 30
click at [1265, 548] on button "Publicar Cotización" at bounding box center [1275, 543] width 137 height 34
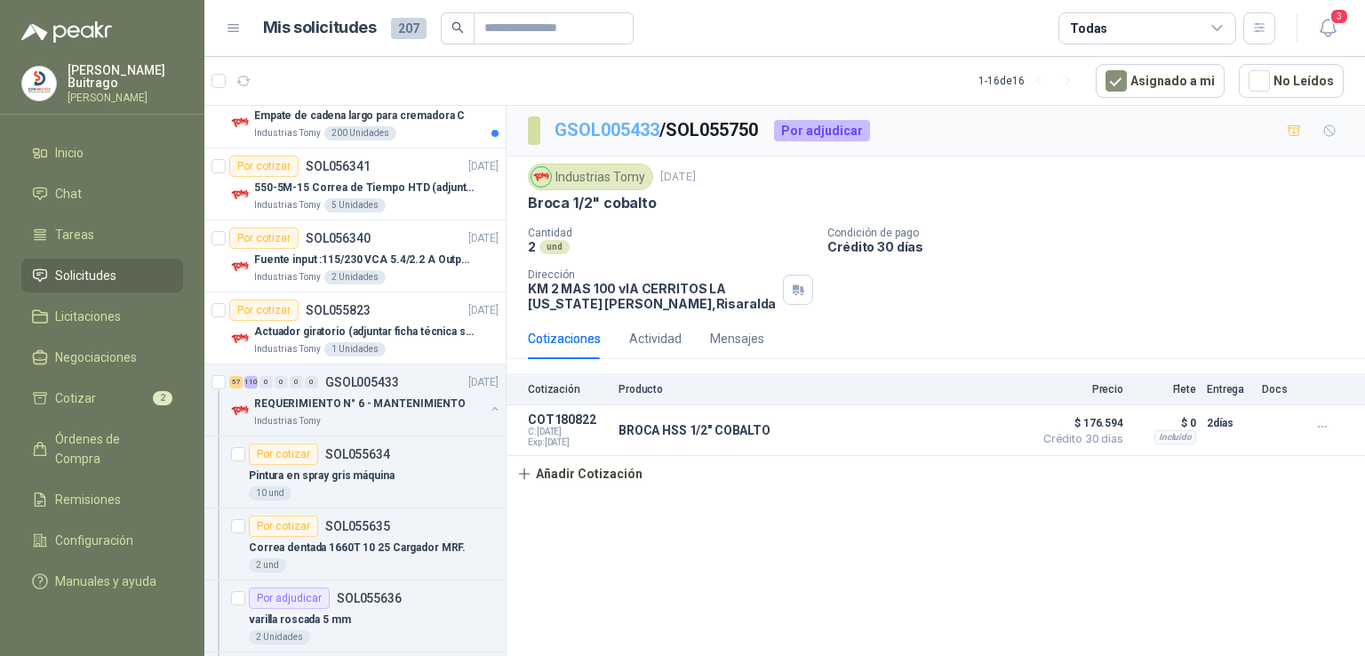
click at [607, 129] on link "GSOL005433" at bounding box center [607, 129] width 105 height 21
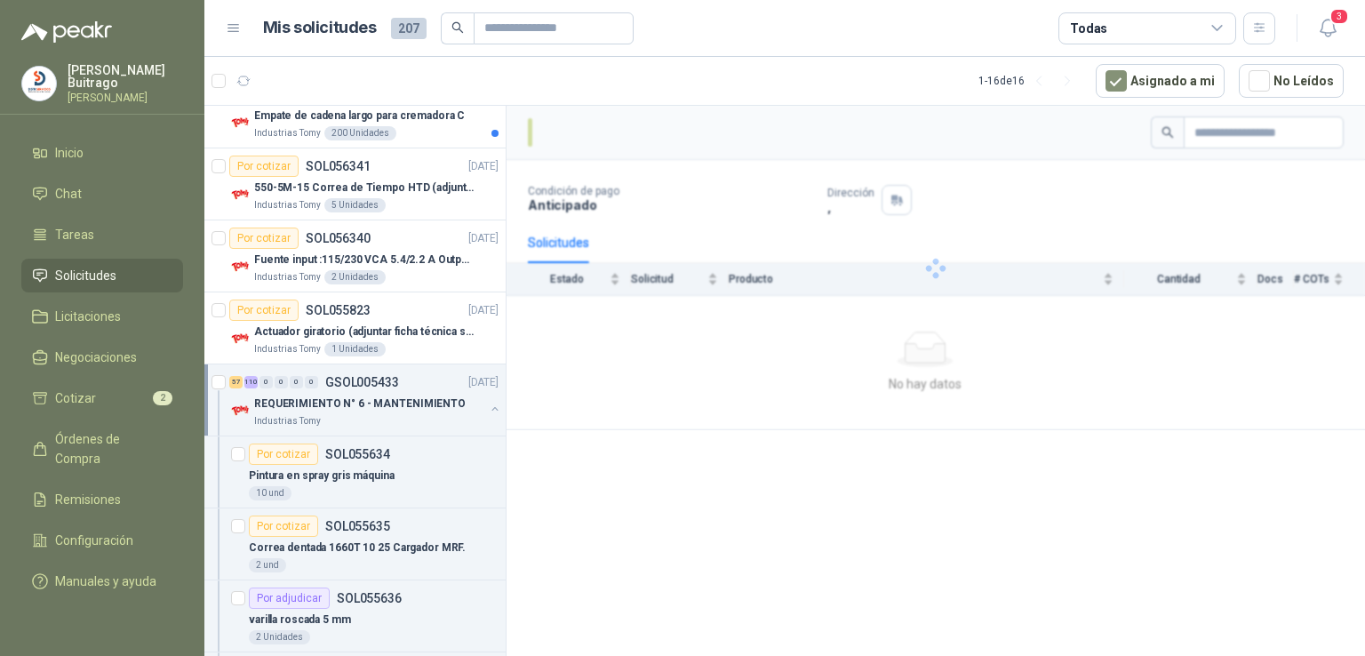
click at [1324, 167] on div at bounding box center [936, 167] width 816 height 0
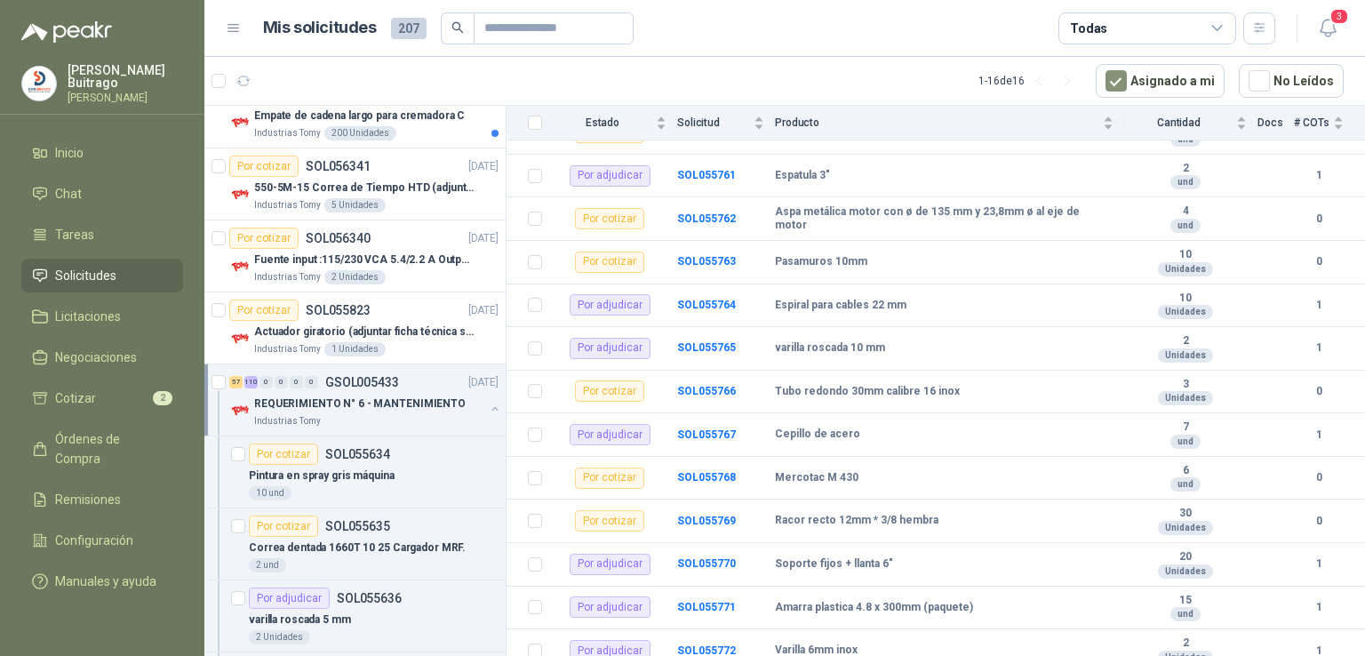
scroll to position [5706, 0]
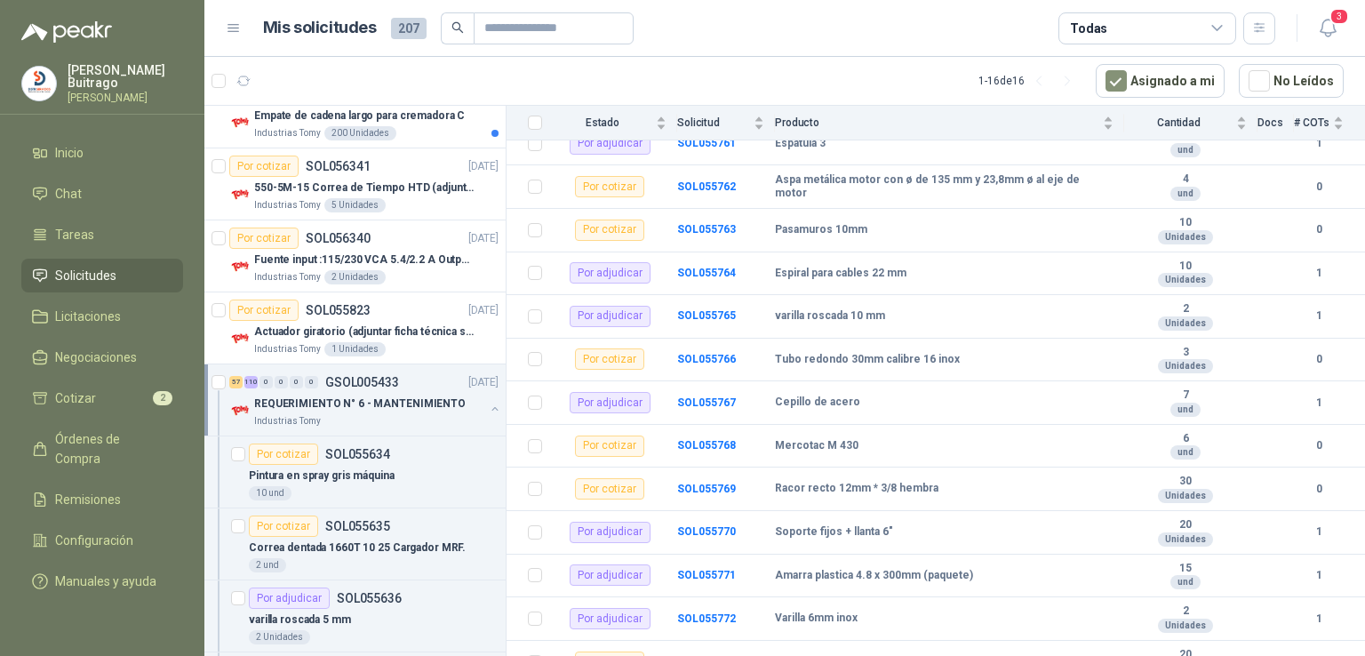
drag, startPoint x: 1364, startPoint y: 510, endPoint x: 1357, endPoint y: 516, distance: 9.4
click at [1357, 516] on section "GSOL005433 Industrias Tomy [DATE] REQUERIMIENTO N° 6 - MANTENIMIENTO Condición …" at bounding box center [936, 384] width 859 height 556
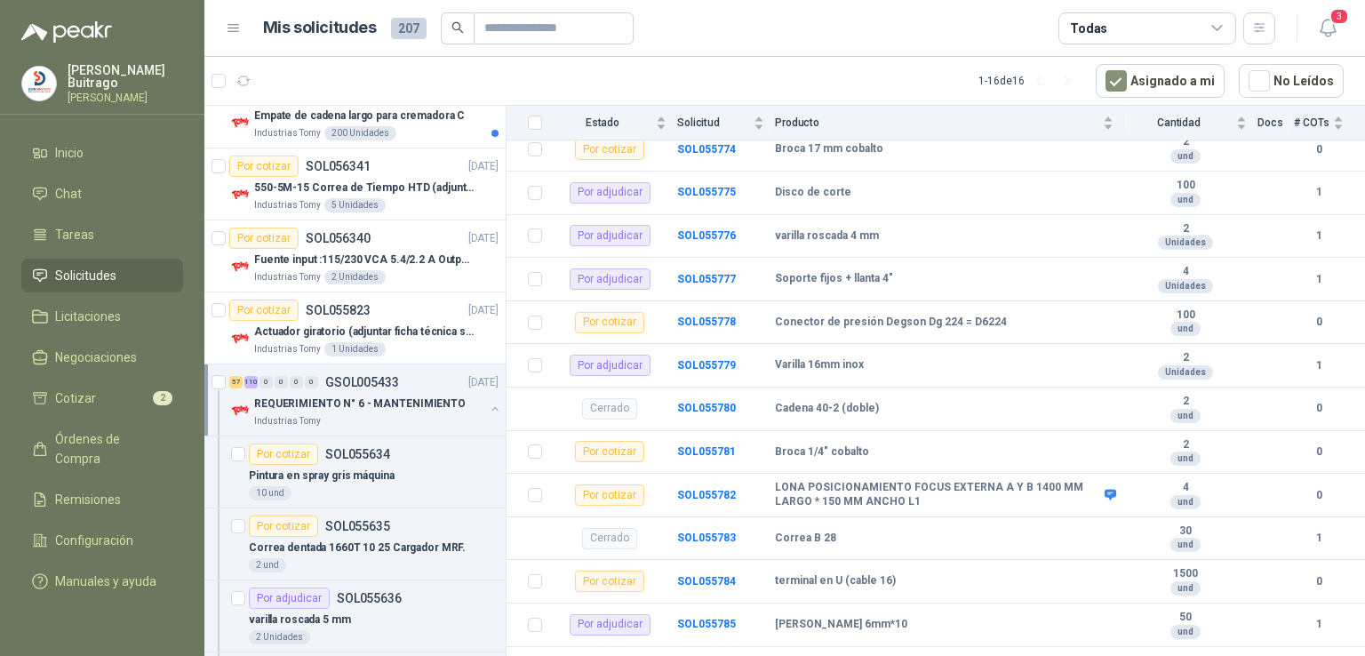
scroll to position [6283, 0]
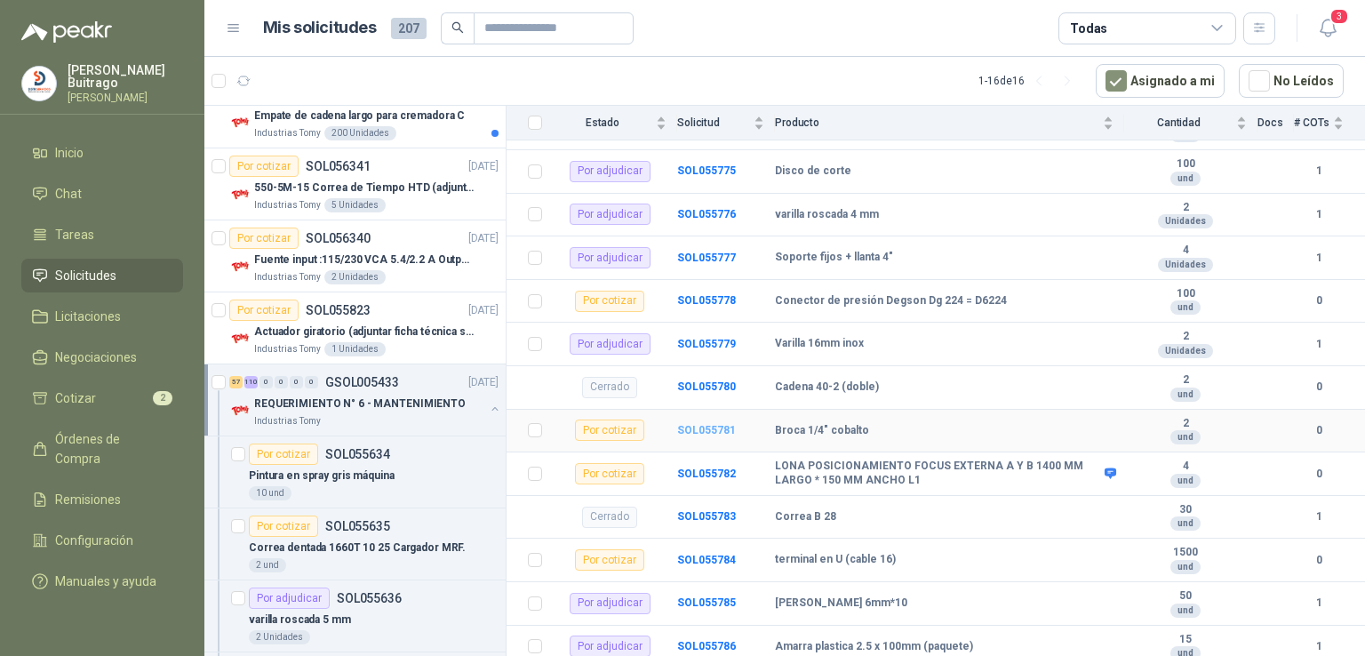
click at [723, 424] on b "SOL055781" at bounding box center [706, 430] width 59 height 12
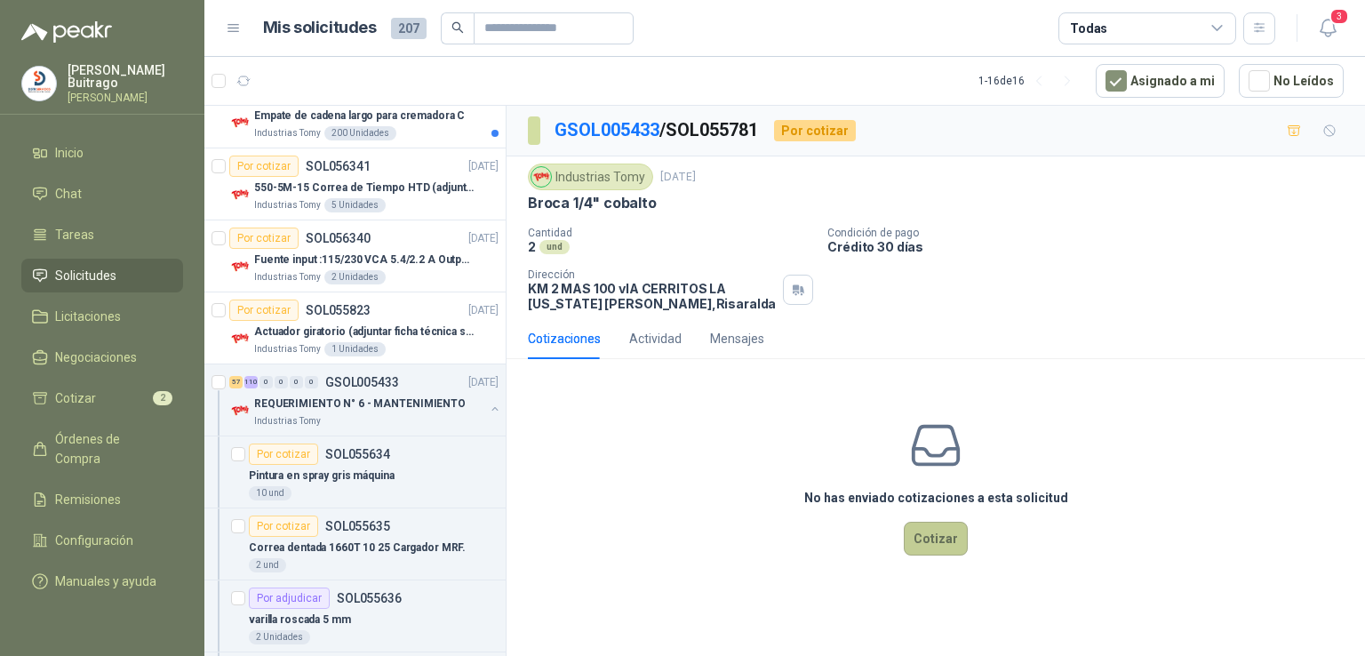
click at [948, 548] on button "Cotizar" at bounding box center [936, 539] width 64 height 34
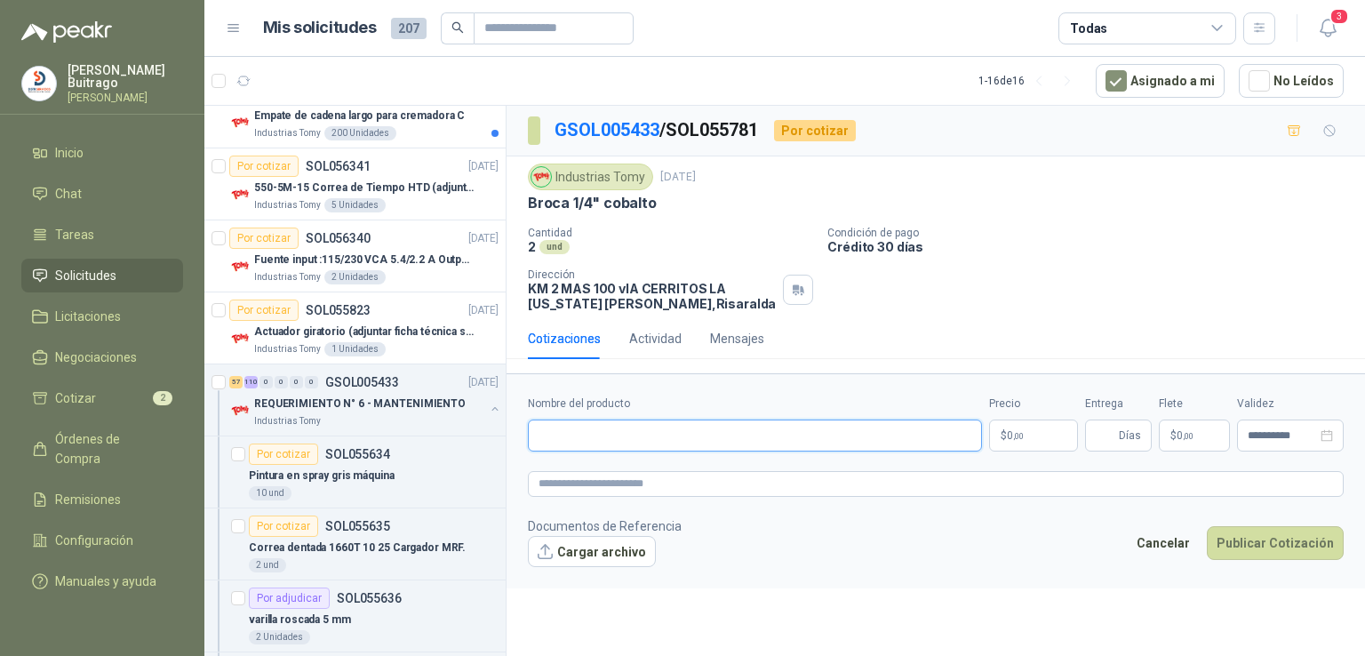
click at [633, 428] on input "Nombre del producto" at bounding box center [755, 436] width 454 height 32
click at [622, 440] on input "**********" at bounding box center [755, 436] width 454 height 32
click at [1063, 439] on p "$ 0 ,00" at bounding box center [1033, 436] width 89 height 32
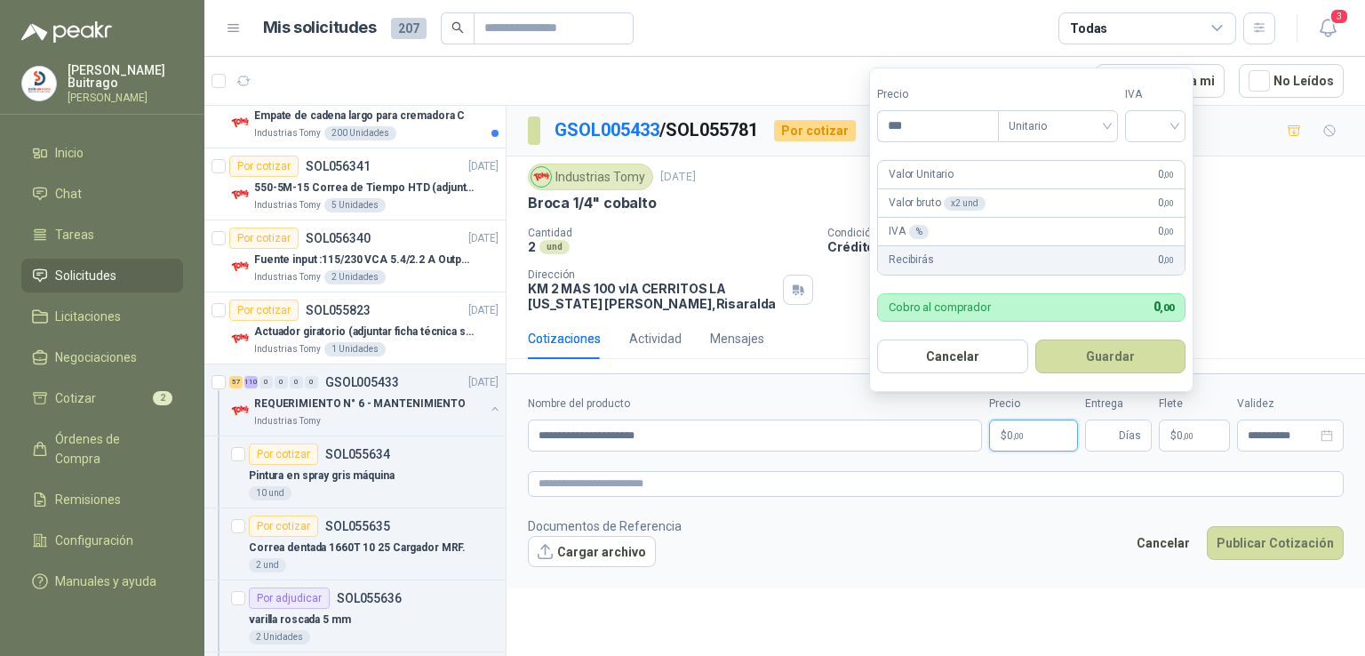
click at [1063, 439] on p "$ 0 ,00" at bounding box center [1033, 436] width 89 height 32
click at [914, 118] on input "***" at bounding box center [938, 126] width 120 height 30
click at [1175, 117] on input "search" at bounding box center [1155, 124] width 39 height 27
click at [1170, 156] on div "19%" at bounding box center [1159, 163] width 33 height 20
click at [1134, 342] on button "Guardar" at bounding box center [1113, 357] width 153 height 34
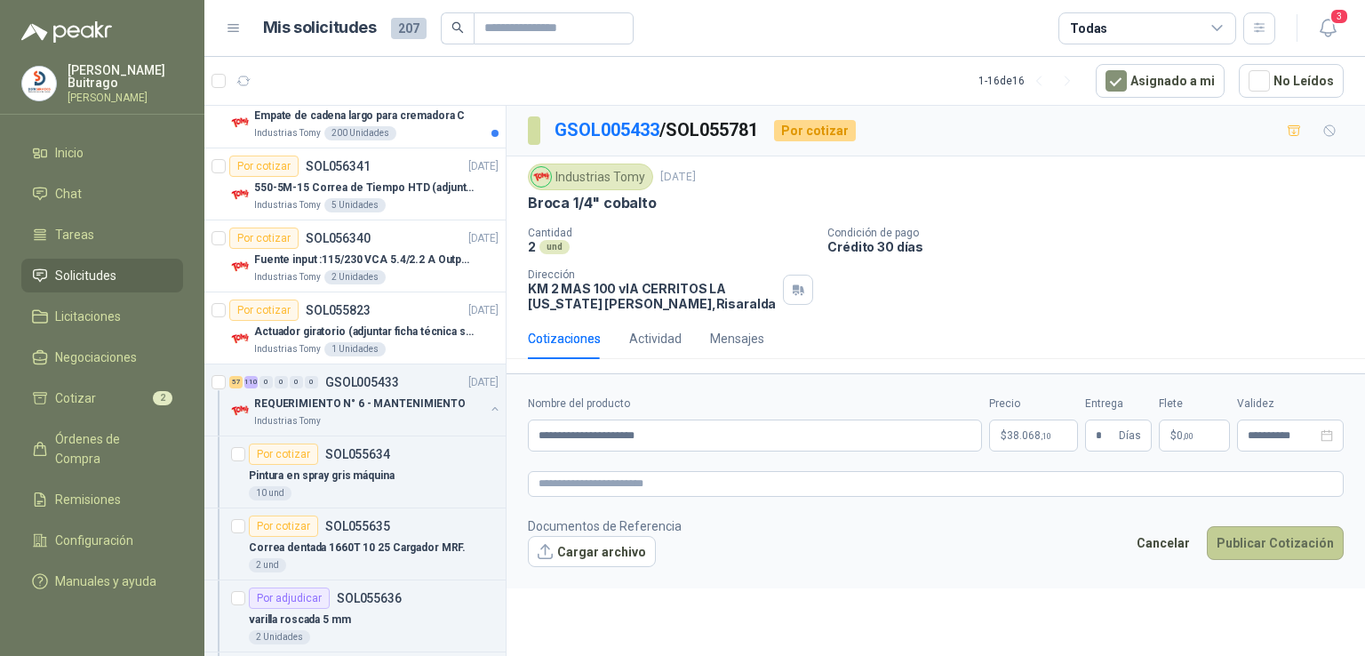
click at [1230, 531] on button "Publicar Cotización" at bounding box center [1275, 543] width 137 height 34
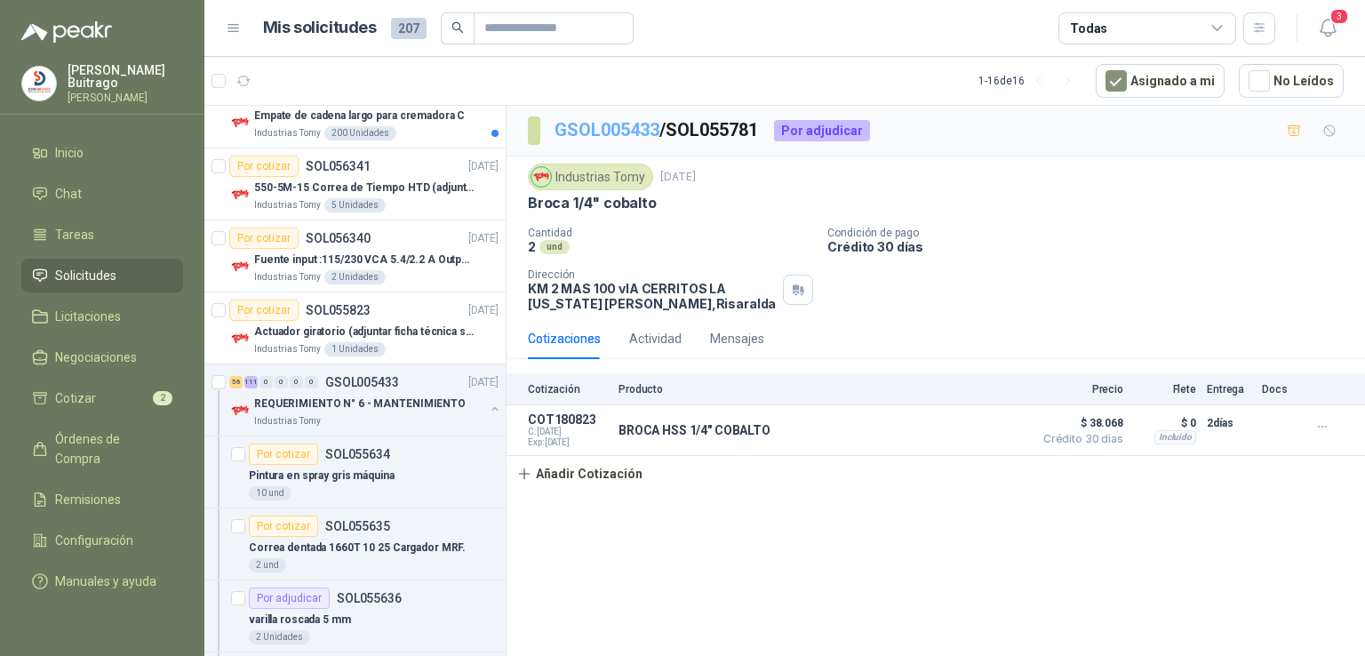
click at [575, 119] on link "GSOL005433" at bounding box center [607, 129] width 105 height 21
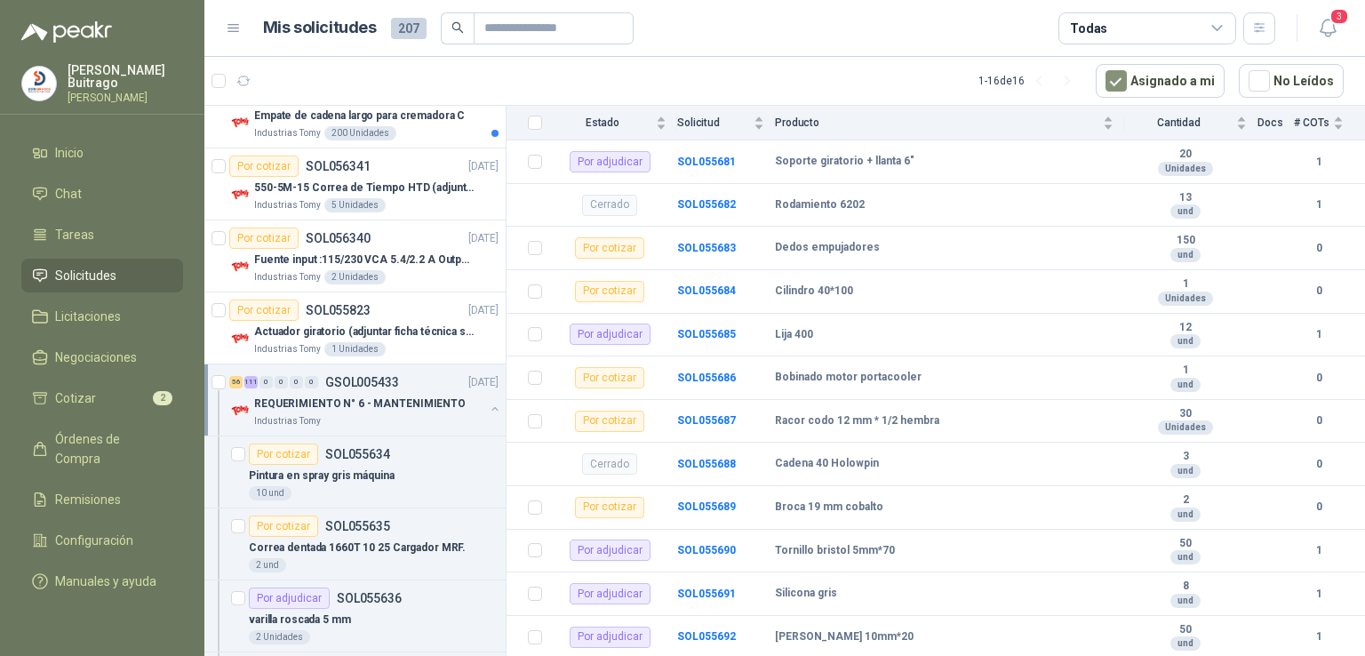
scroll to position [2243, 0]
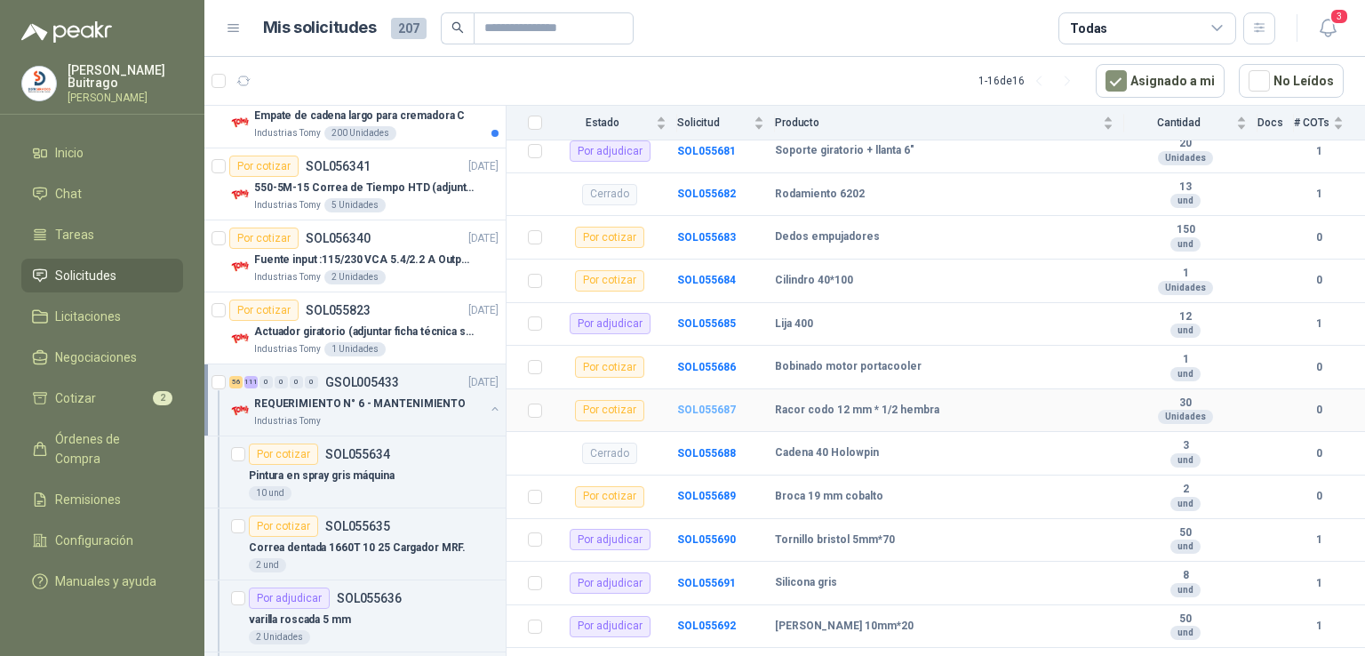
click at [723, 404] on b "SOL055687" at bounding box center [706, 410] width 59 height 12
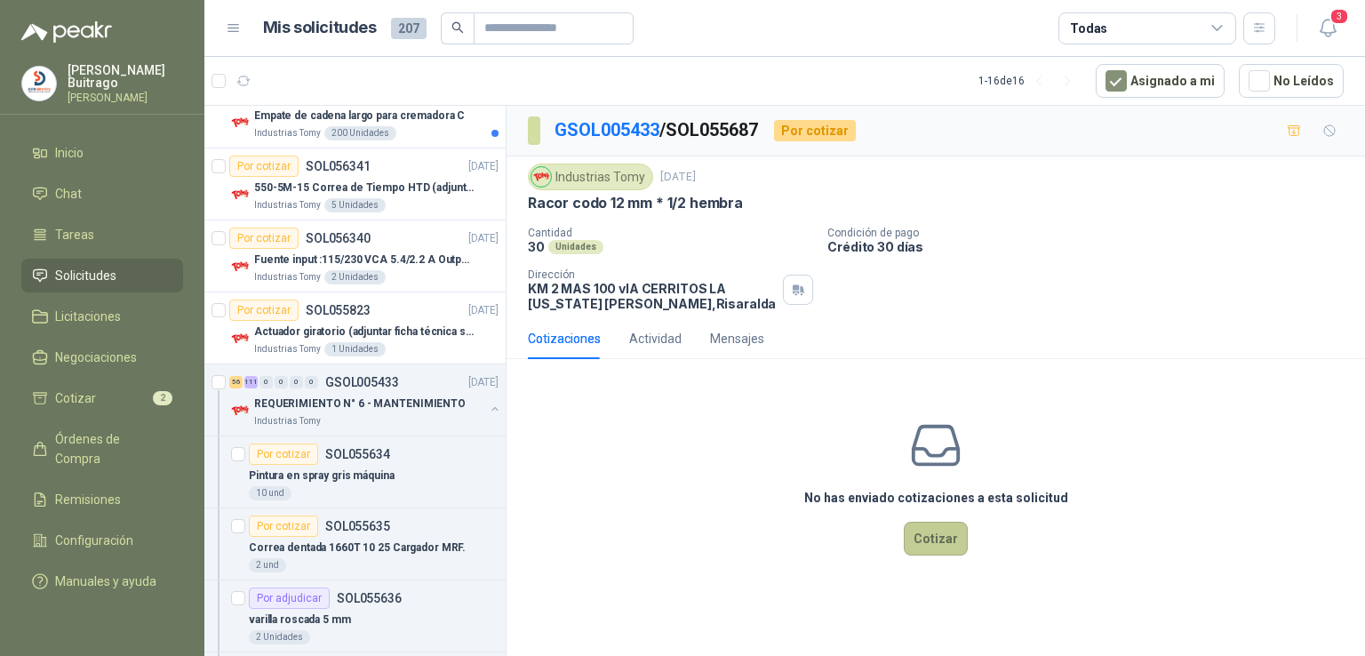
click at [906, 535] on button "Cotizar" at bounding box center [936, 539] width 64 height 34
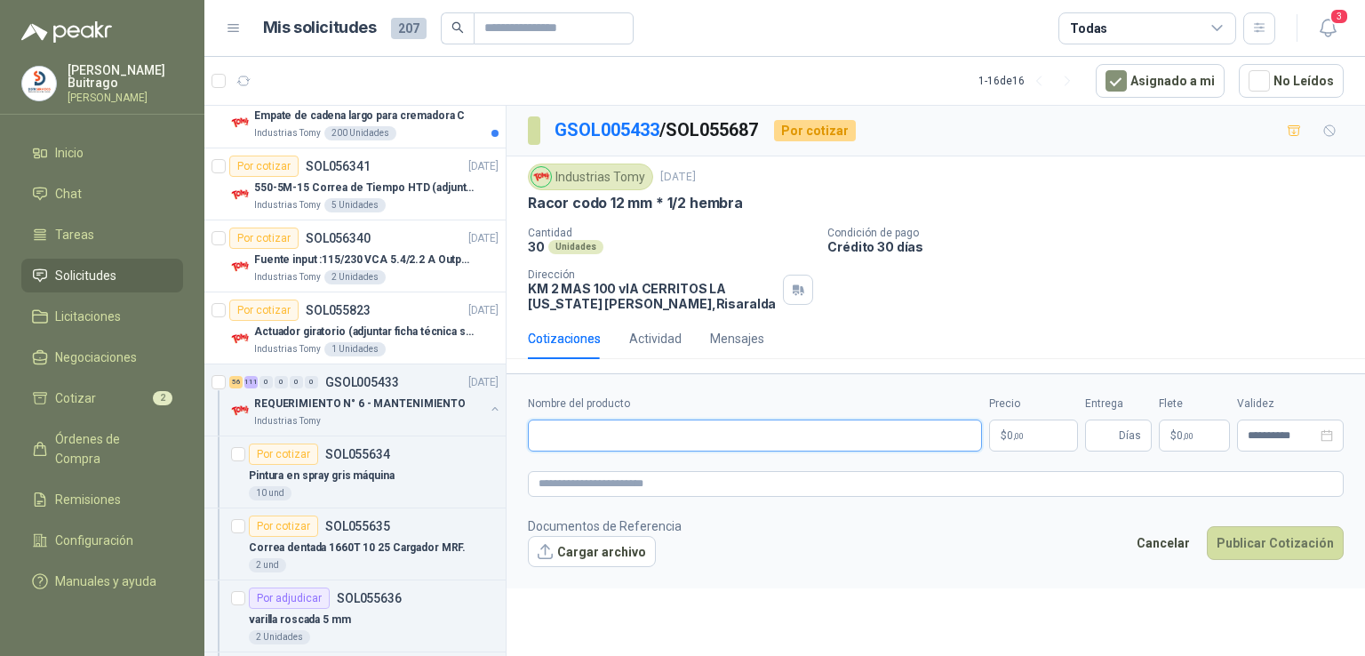
click at [625, 438] on input "Nombre del producto" at bounding box center [755, 436] width 454 height 32
click at [763, 436] on input "**********" at bounding box center [755, 436] width 454 height 32
click at [801, 436] on input "**********" at bounding box center [755, 436] width 454 height 32
click at [1003, 441] on p "$ 0 ,00" at bounding box center [1033, 436] width 89 height 32
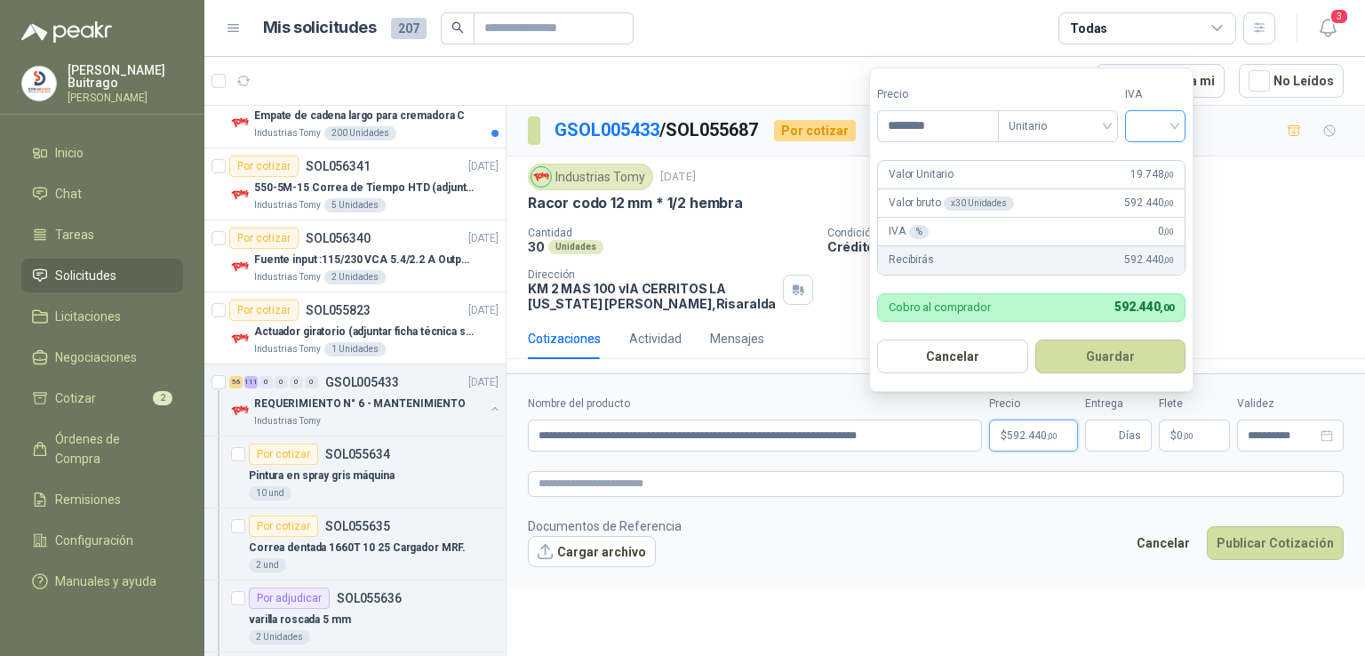
click at [1175, 122] on input "search" at bounding box center [1155, 124] width 39 height 27
click at [1160, 156] on div "19%" at bounding box center [1159, 163] width 33 height 20
click at [1160, 156] on form "Precio ******** Tipo Unitario IVA 19% Valor Unitario 19.748 ,00 Valor bruto x 3…" at bounding box center [1033, 230] width 329 height 324
click at [1112, 366] on button "Guardar" at bounding box center [1113, 357] width 153 height 34
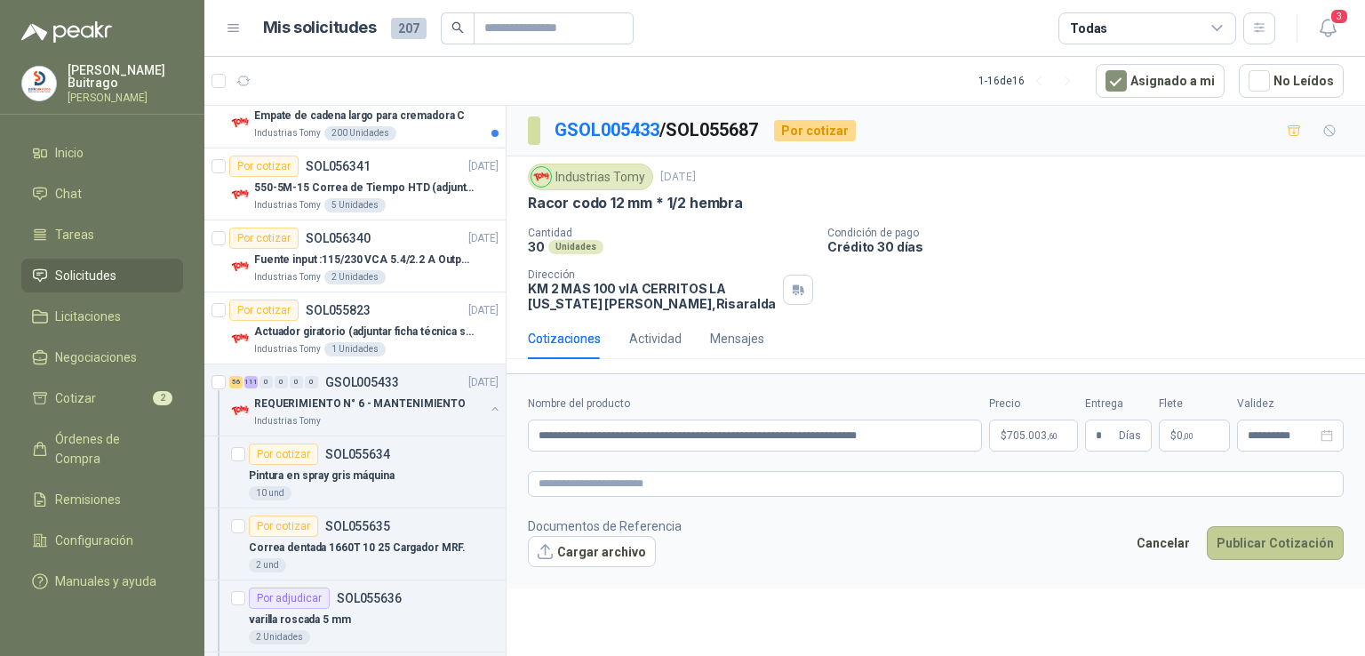
click at [1243, 541] on button "Publicar Cotización" at bounding box center [1275, 543] width 137 height 34
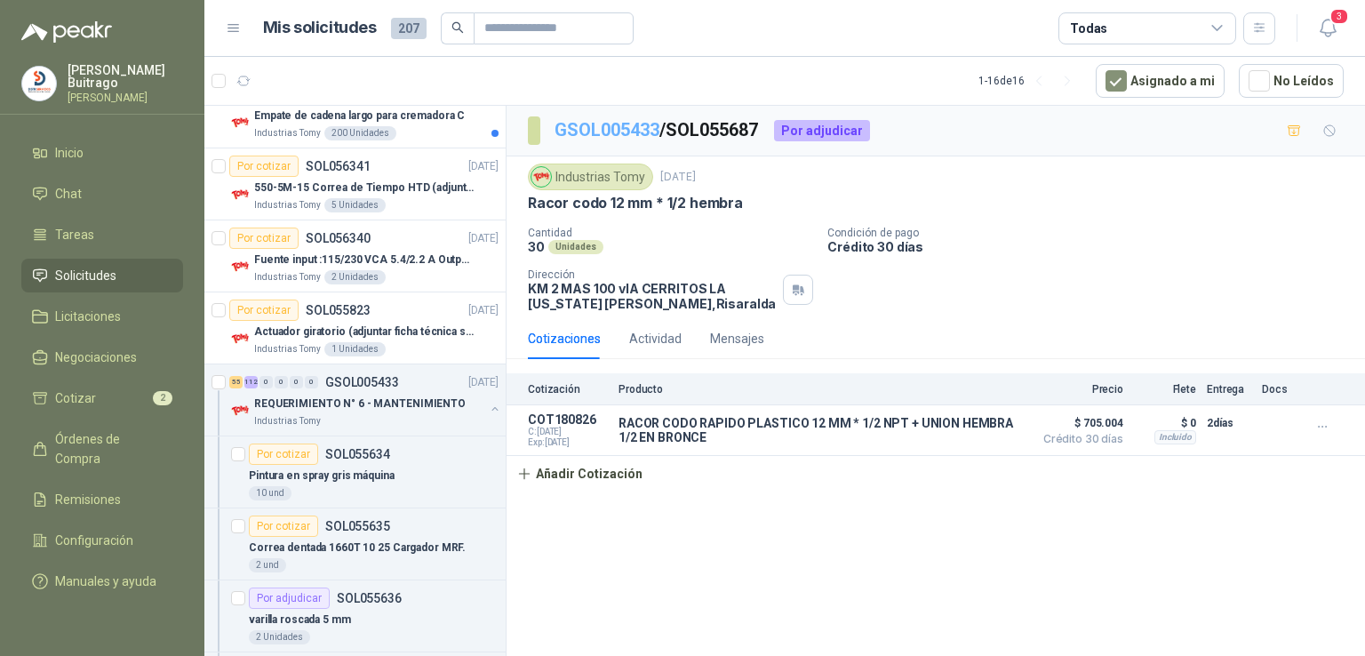
click at [628, 124] on link "GSOL005433" at bounding box center [607, 129] width 105 height 21
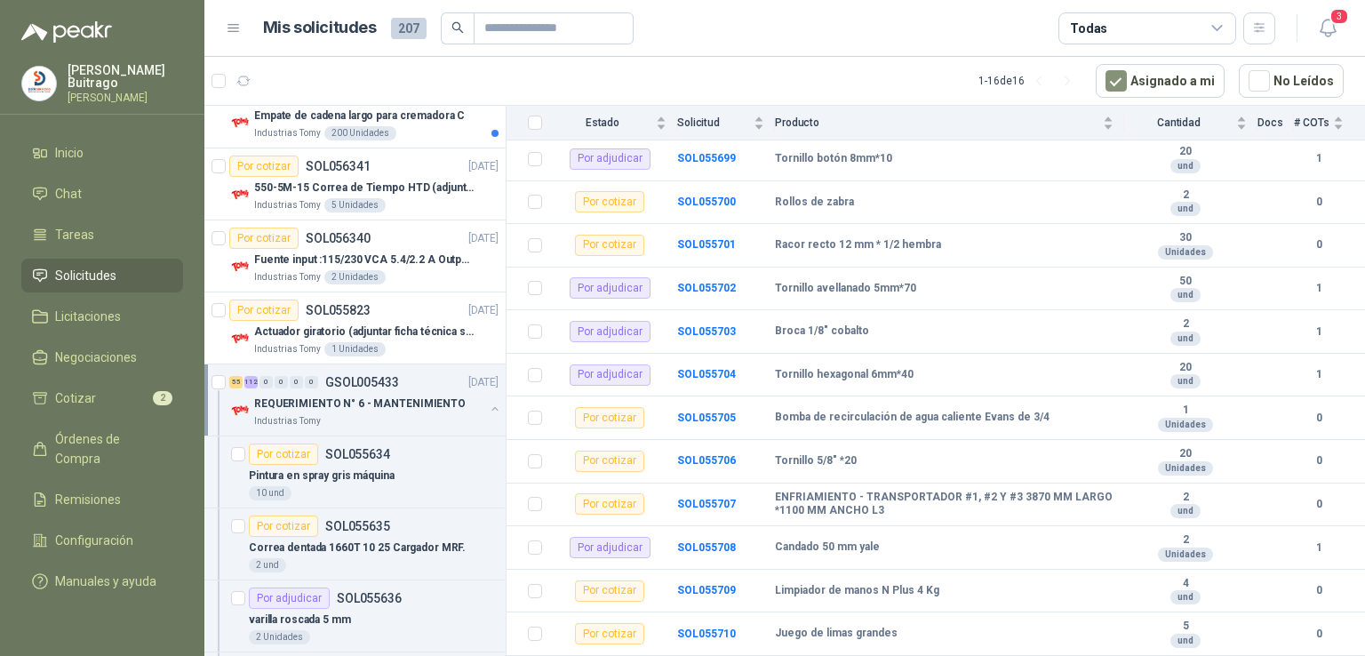
scroll to position [2992, 0]
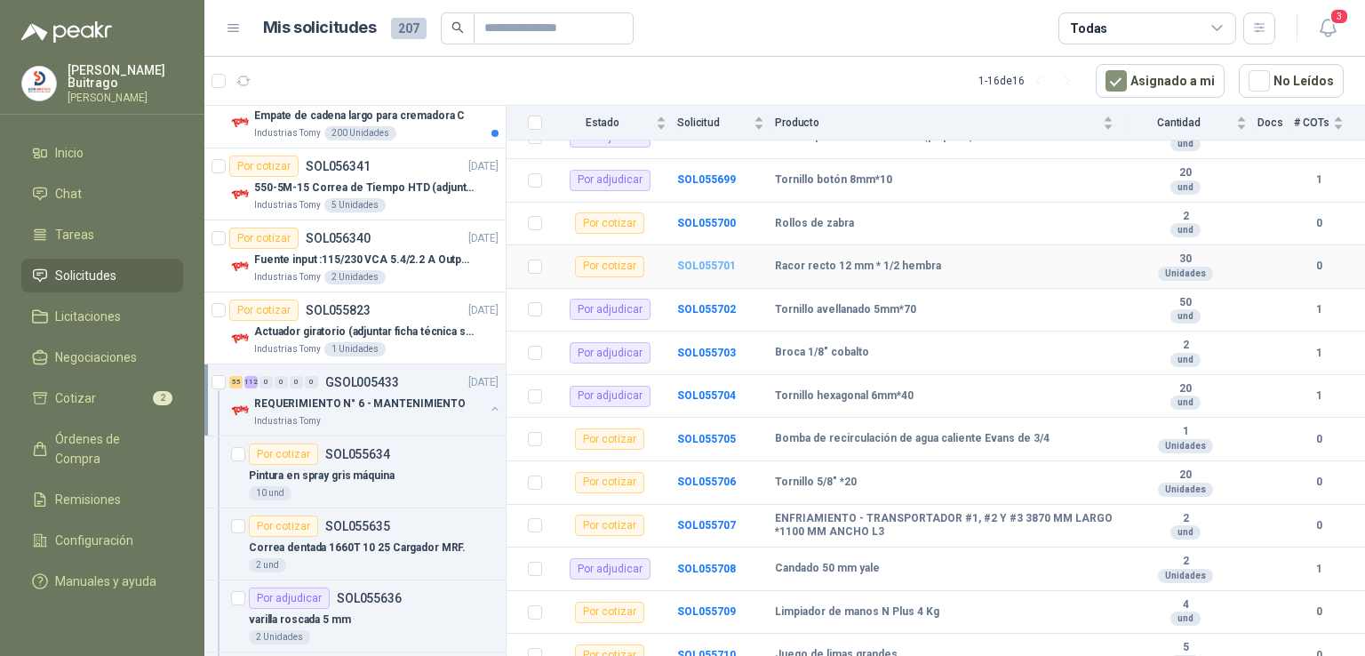
click at [702, 261] on b "SOL055701" at bounding box center [706, 266] width 59 height 12
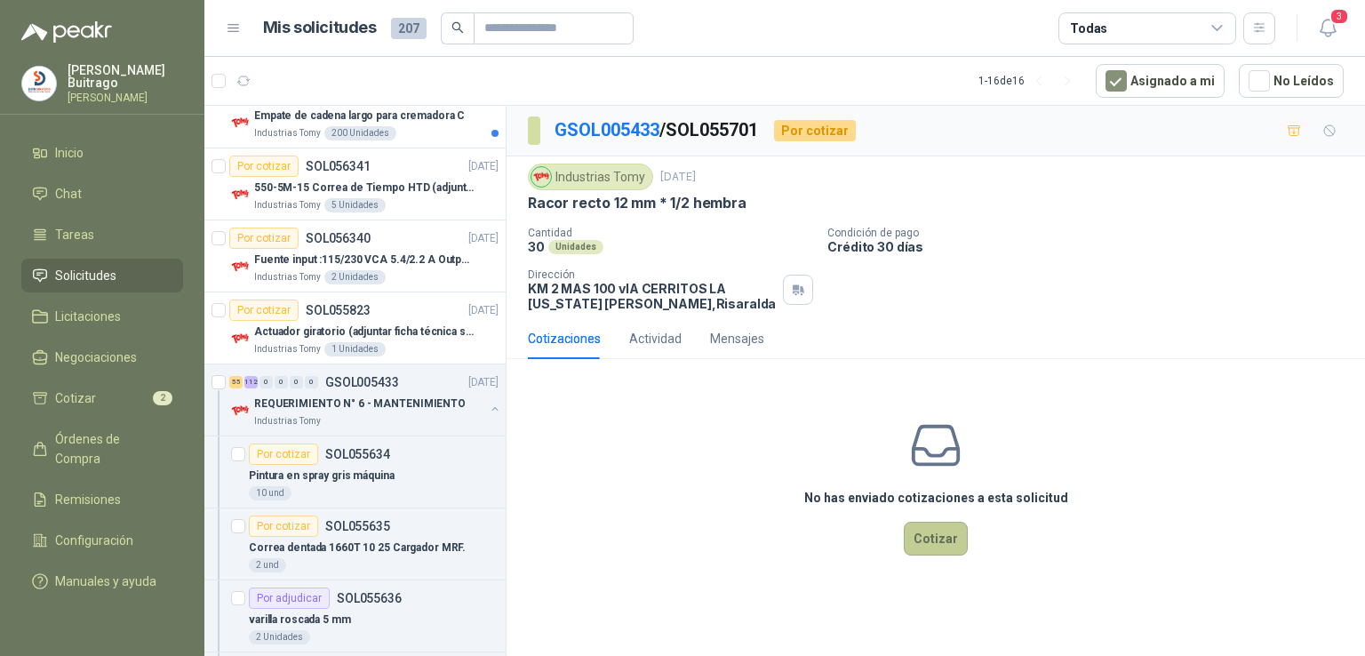
click at [915, 531] on button "Cotizar" at bounding box center [936, 539] width 64 height 34
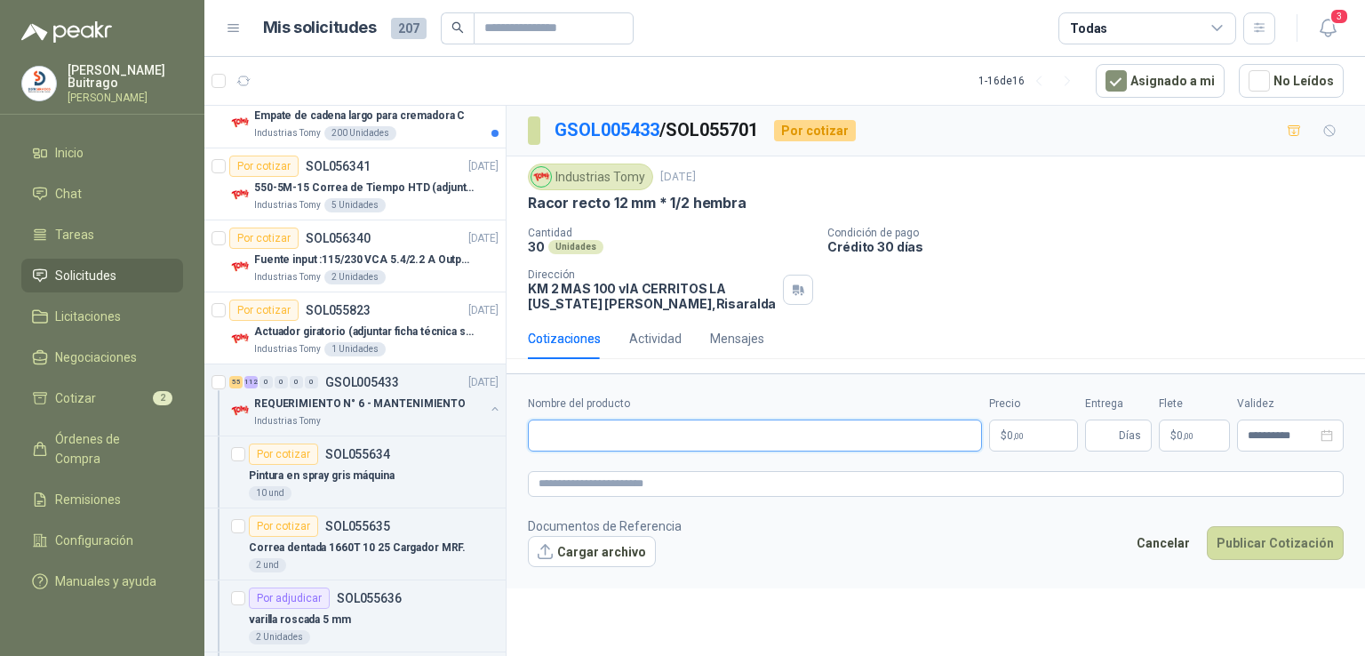
click at [607, 427] on input "Nombre del producto" at bounding box center [755, 436] width 454 height 32
paste input "**********"
click at [1039, 422] on p "$ 0 ,00" at bounding box center [1033, 436] width 89 height 32
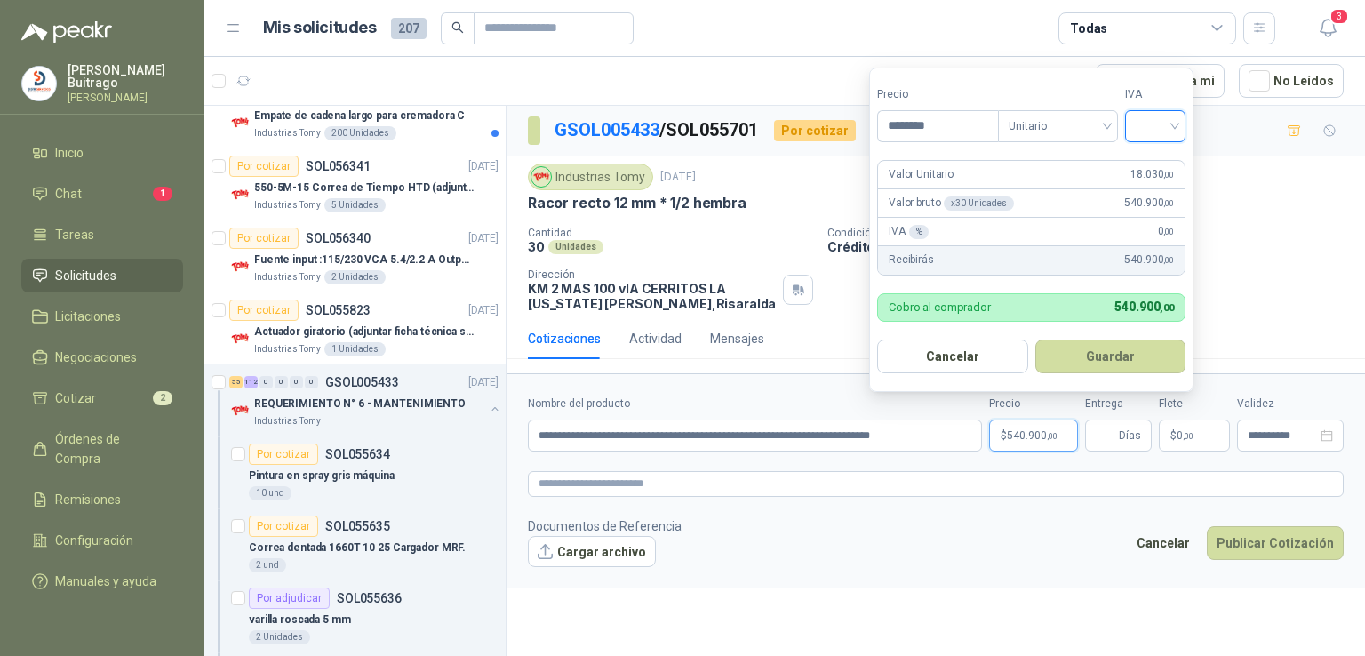
click at [1175, 125] on input "search" at bounding box center [1155, 124] width 39 height 27
click at [1160, 159] on div "19%" at bounding box center [1159, 163] width 33 height 20
click at [1113, 352] on button "Guardar" at bounding box center [1113, 357] width 153 height 34
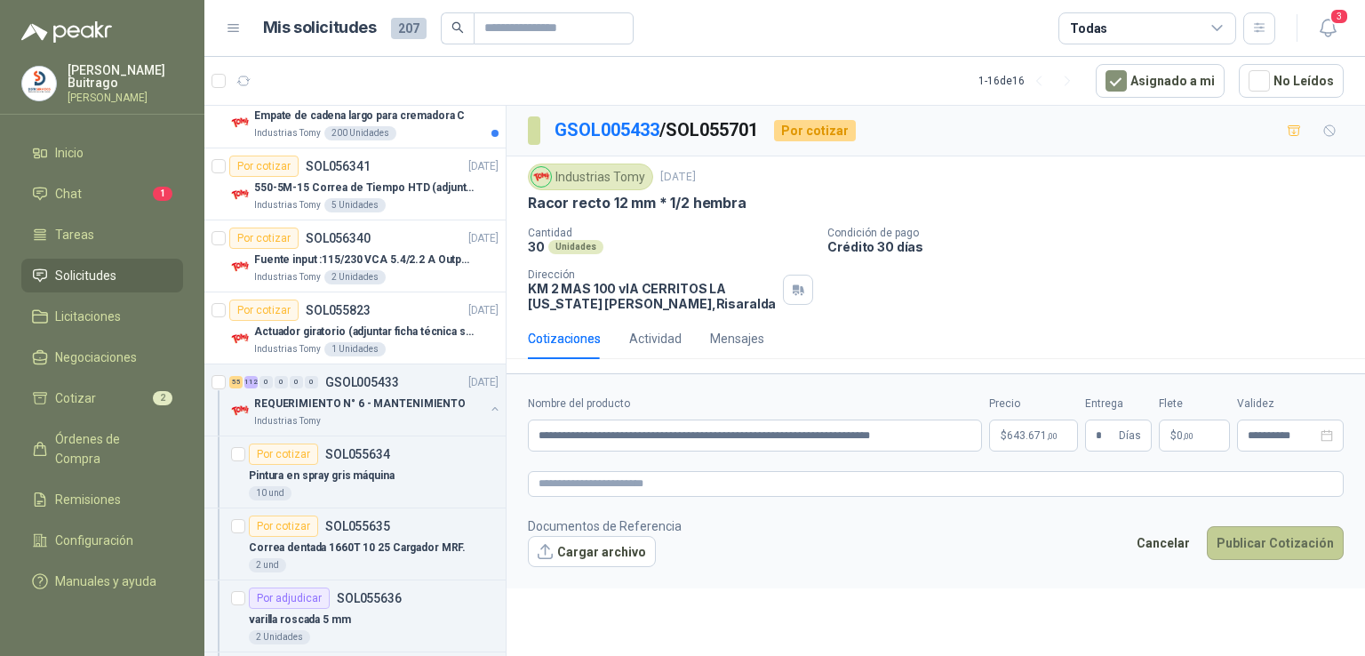
click at [1270, 532] on button "Publicar Cotización" at bounding box center [1275, 543] width 137 height 34
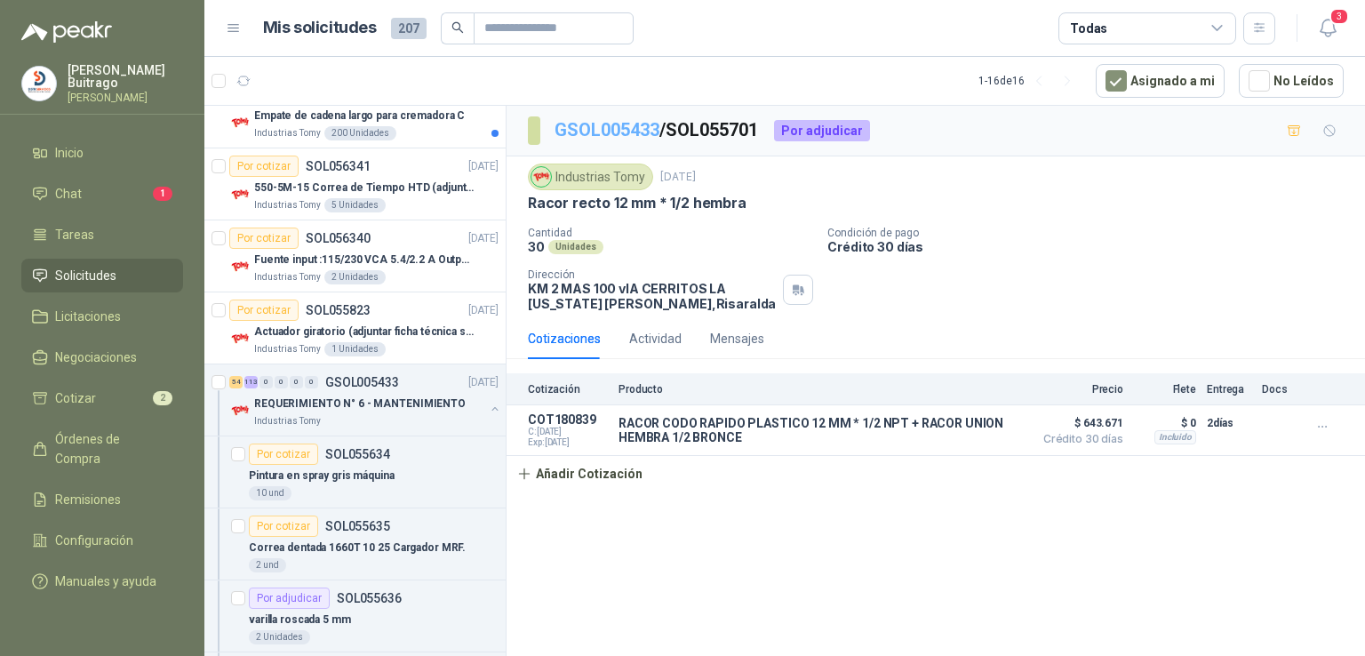
click at [635, 131] on link "GSOL005433" at bounding box center [607, 129] width 105 height 21
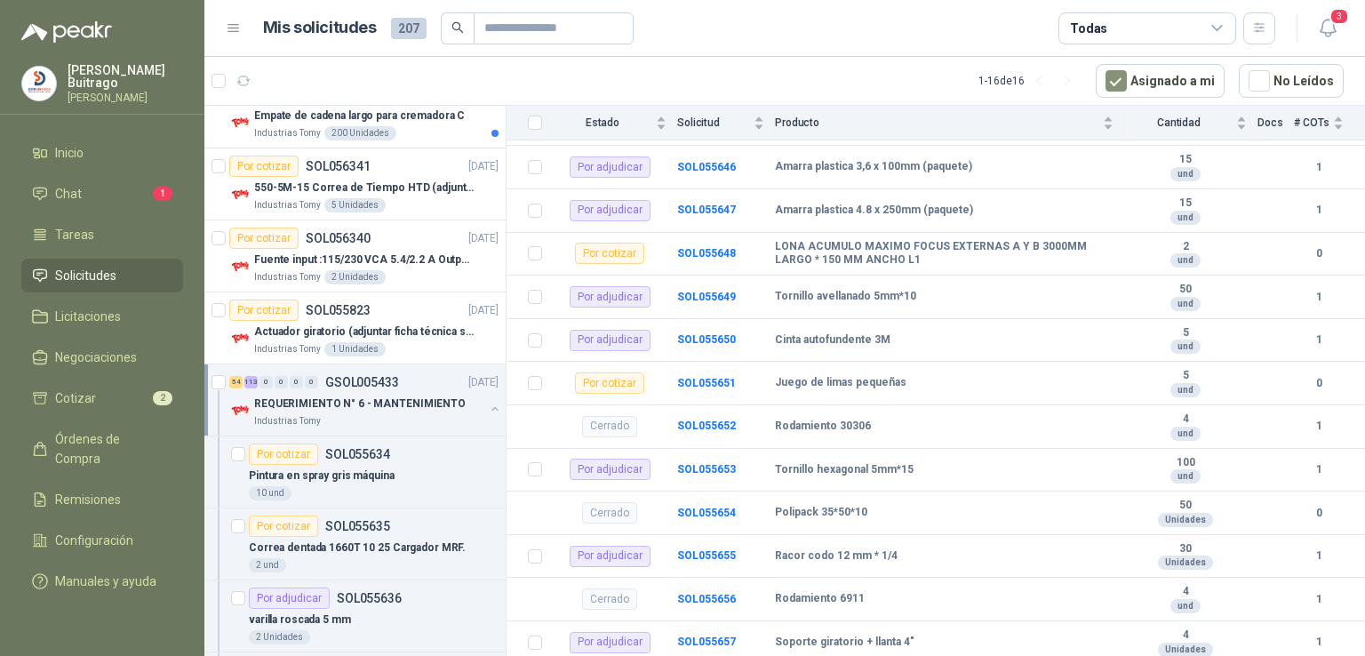
scroll to position [769, 0]
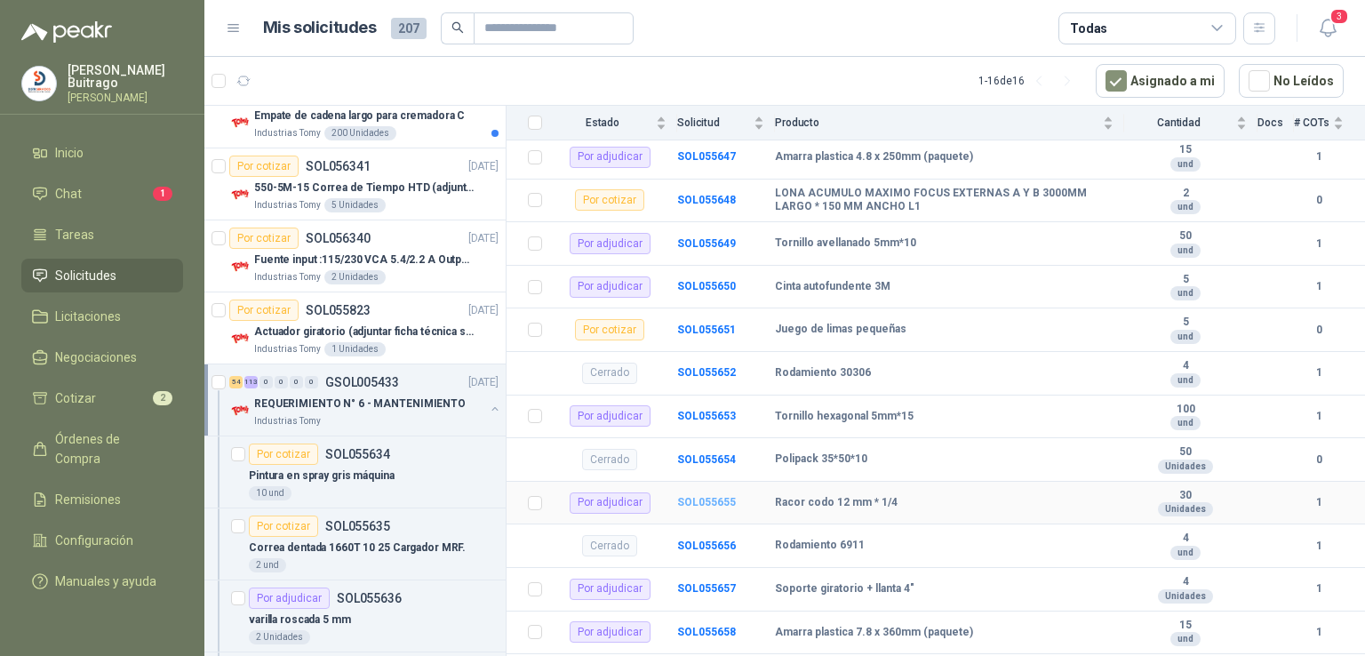
click at [685, 502] on b "SOL055655" at bounding box center [706, 502] width 59 height 12
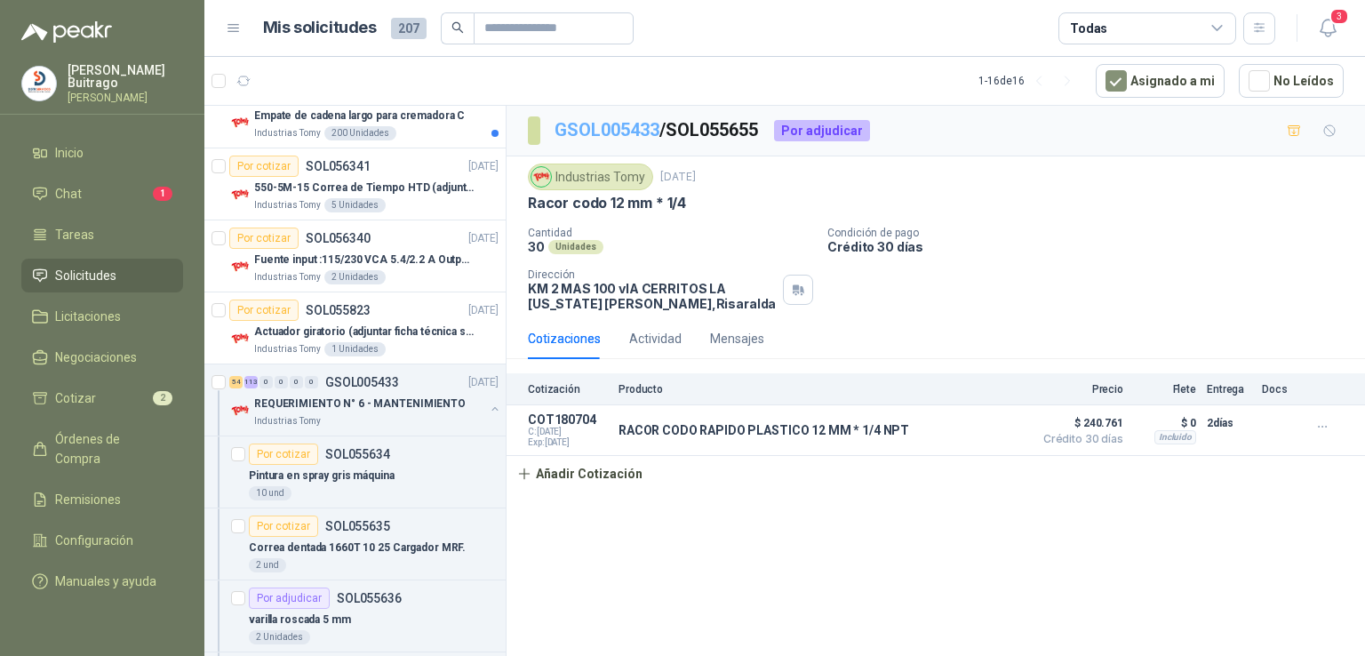
click at [612, 131] on link "GSOL005433" at bounding box center [607, 129] width 105 height 21
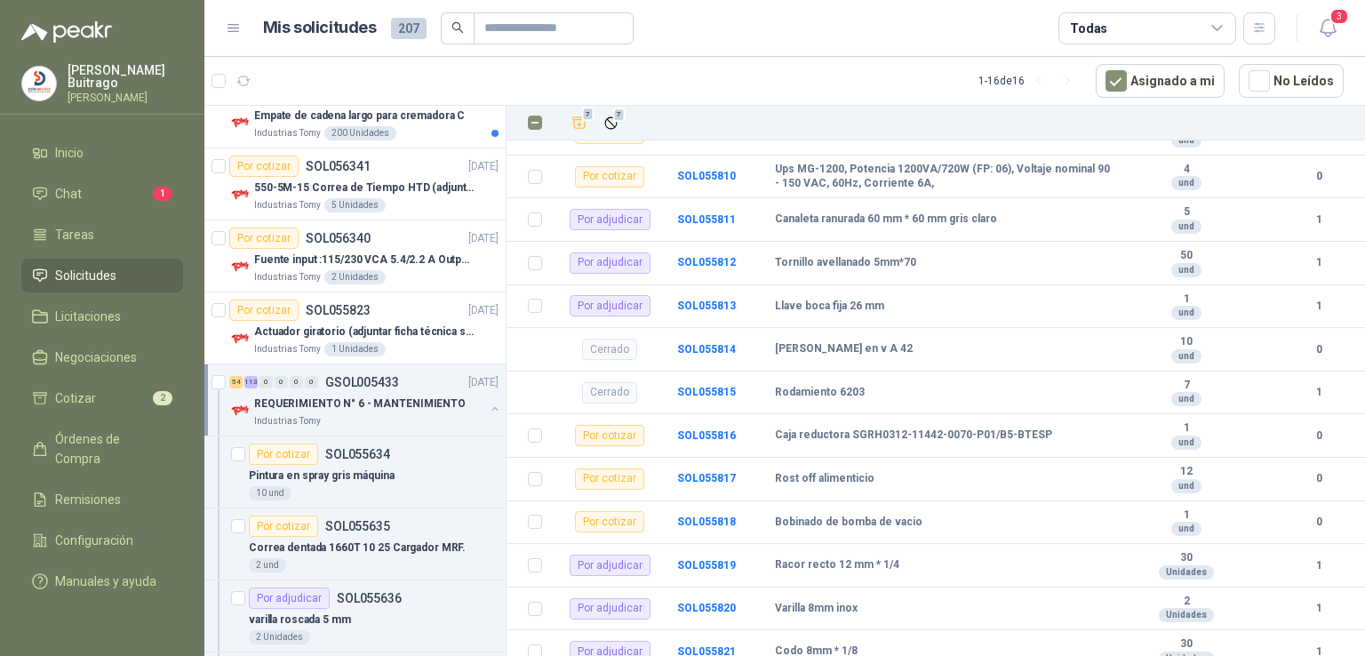
scroll to position [7800, 0]
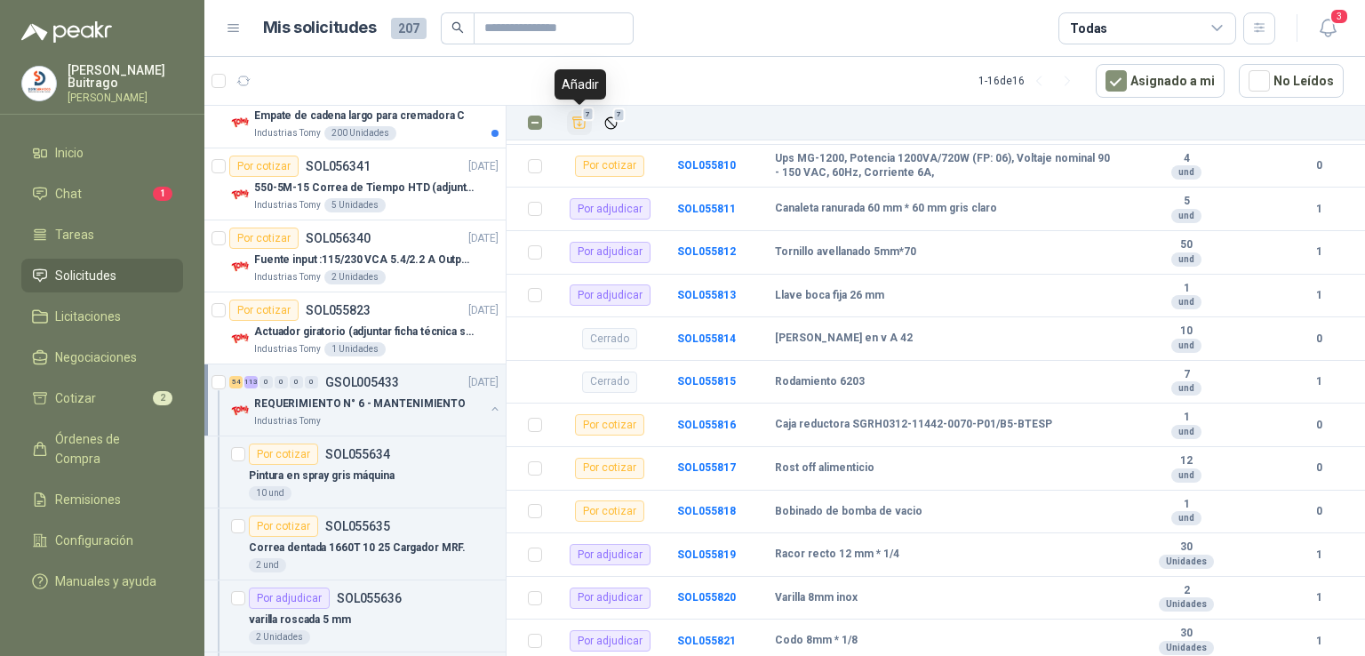
click at [587, 127] on icon "Añadir" at bounding box center [580, 123] width 16 height 16
click at [121, 388] on li "Cotizar 9" at bounding box center [102, 398] width 140 height 20
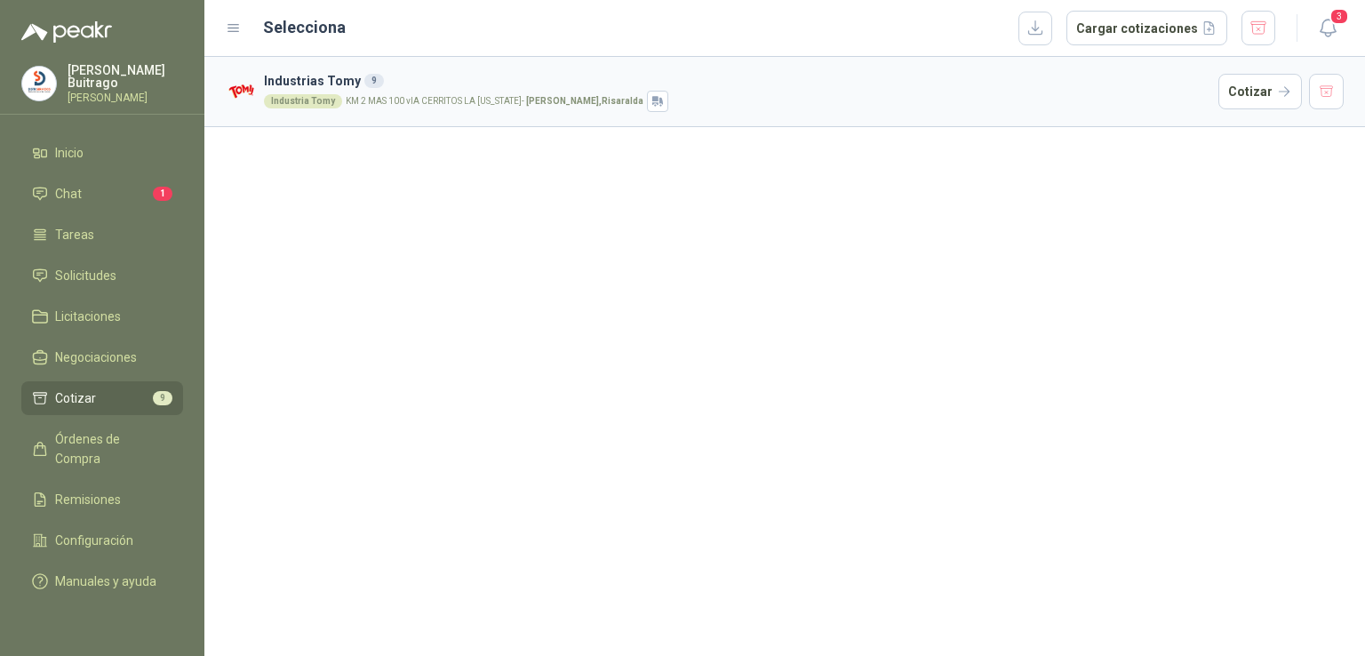
click at [715, 76] on h3 "Industrias Tomy 9" at bounding box center [737, 81] width 947 height 20
click at [1241, 85] on button "Cotizar" at bounding box center [1261, 92] width 84 height 36
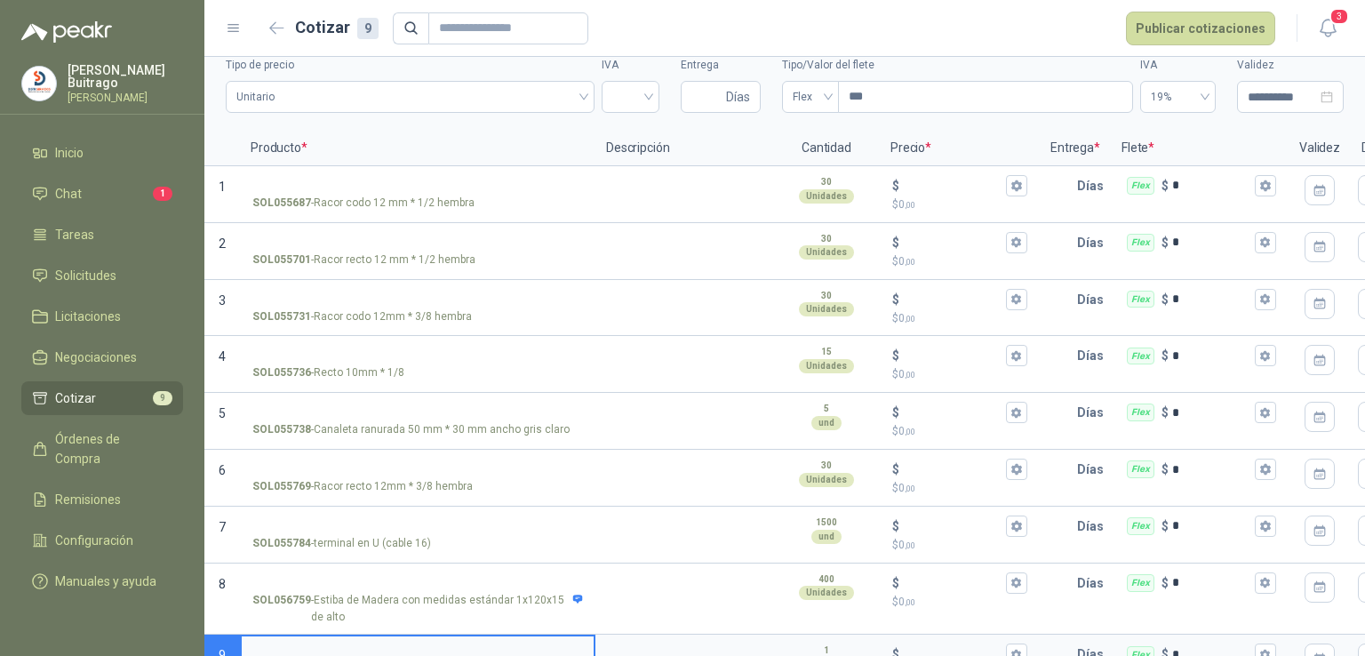
scroll to position [117, 0]
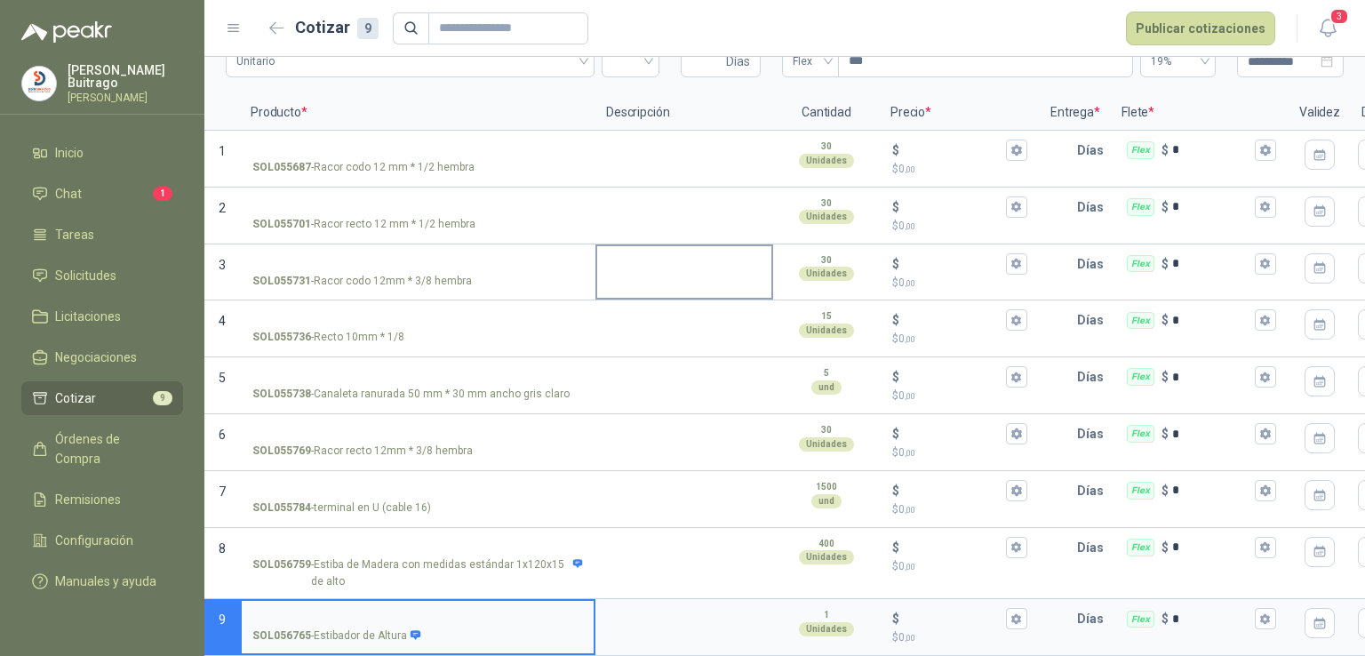
click at [707, 272] on textarea at bounding box center [684, 266] width 174 height 41
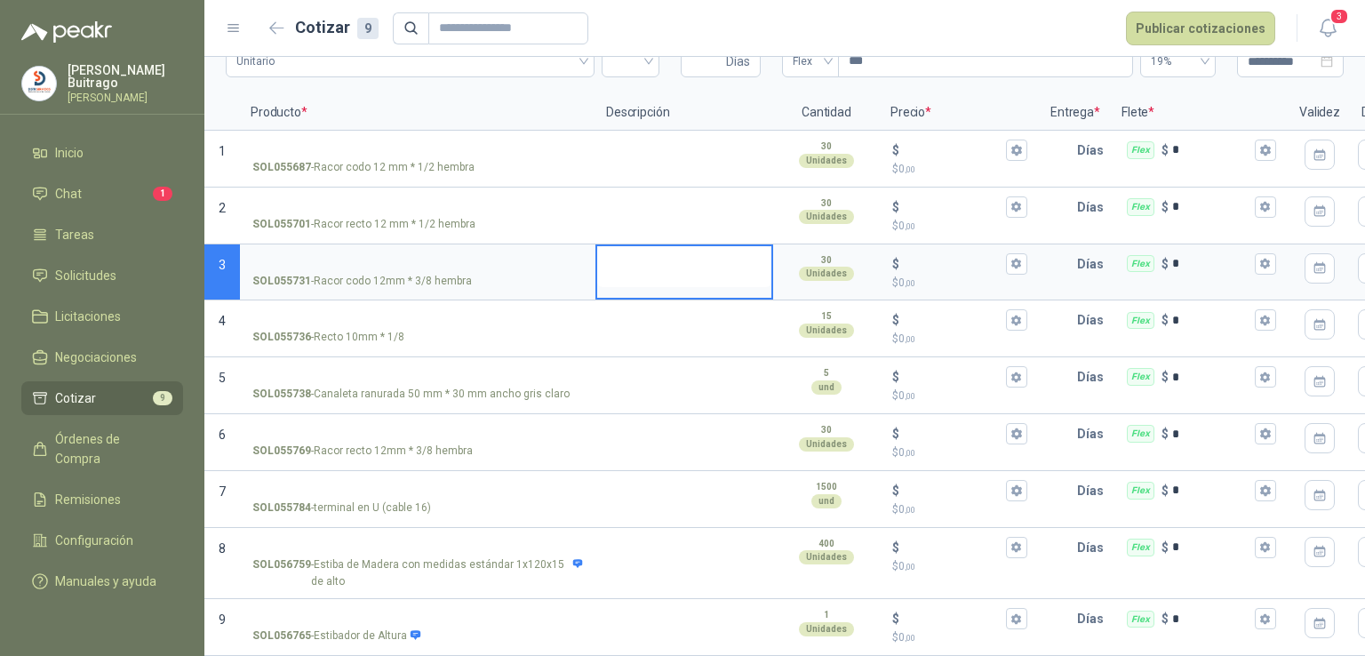
click at [707, 272] on textarea at bounding box center [684, 266] width 174 height 41
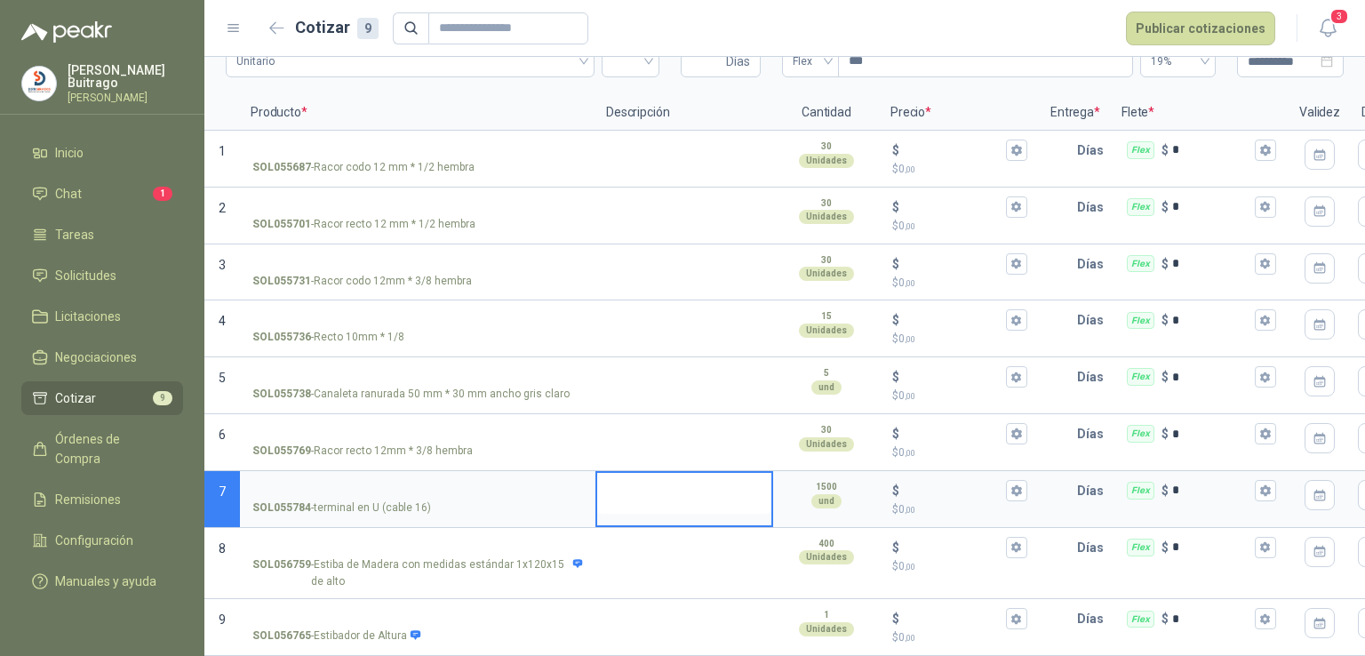
click at [702, 493] on textarea at bounding box center [684, 493] width 174 height 41
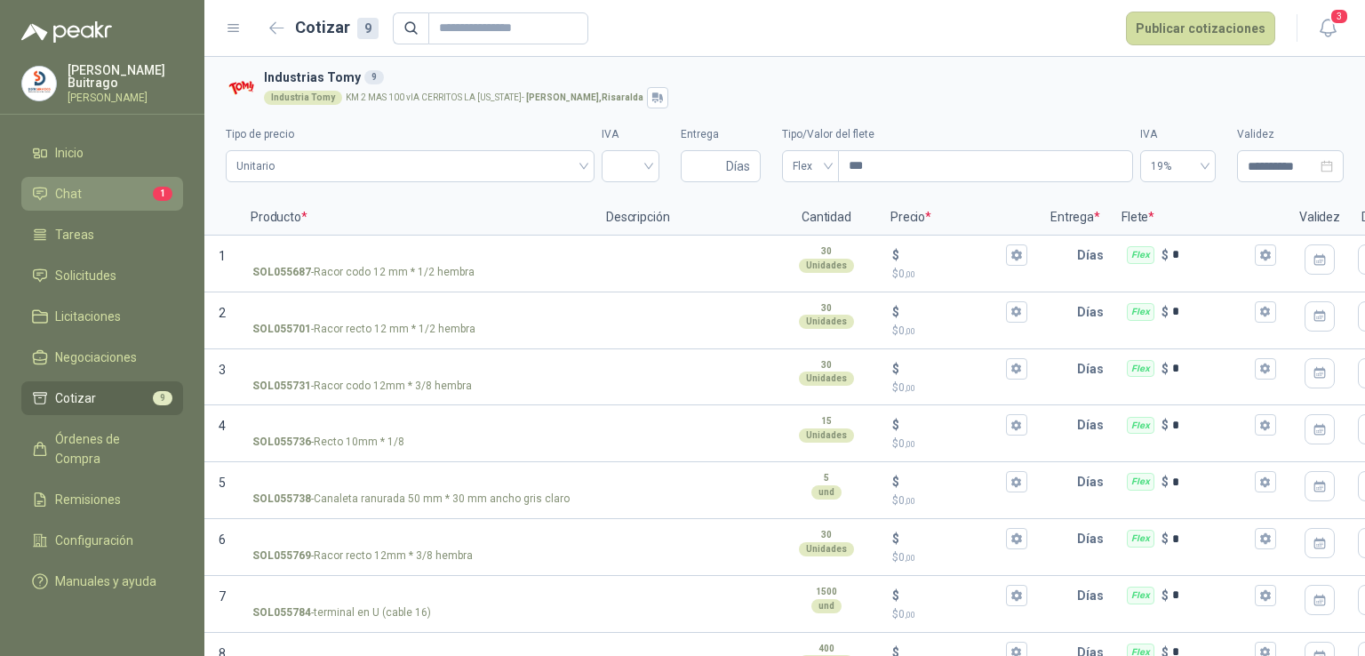
click at [114, 194] on li "Chat 1" at bounding box center [102, 194] width 140 height 20
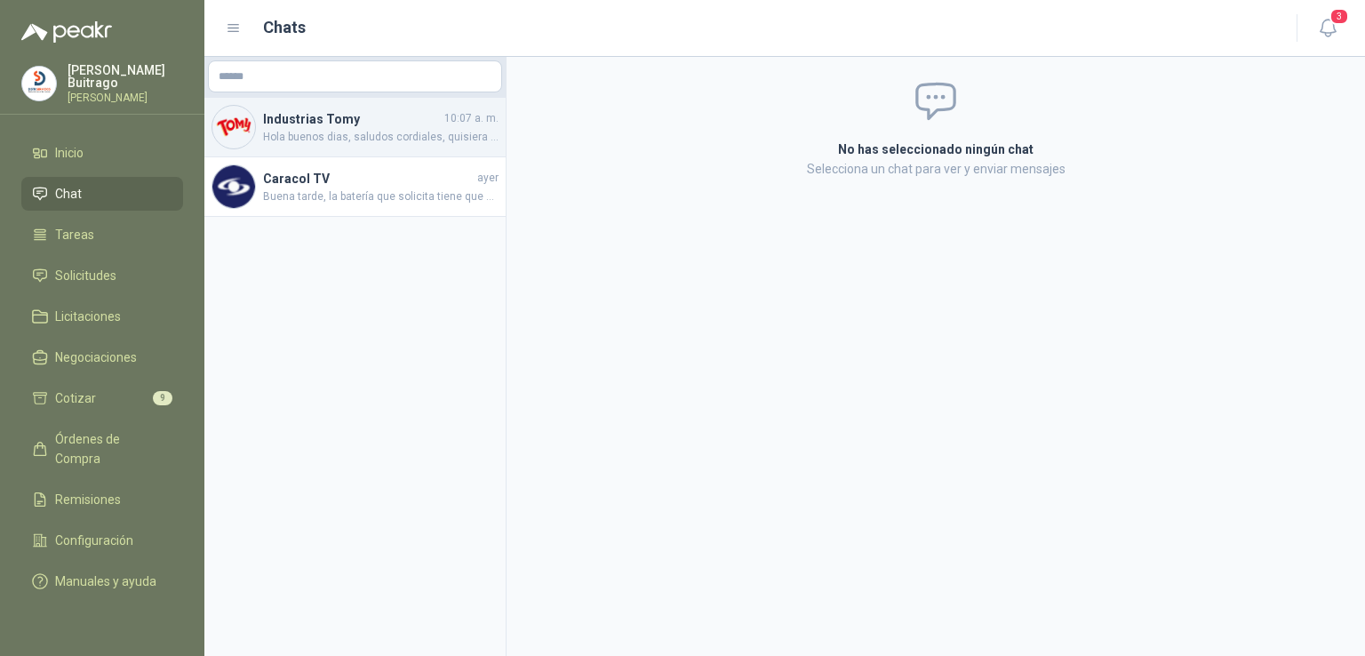
click at [261, 143] on div "Industrias Tomy 10:07 a. m. Hola buenos dias, saludos cordiales, quisiera mas i…" at bounding box center [354, 128] width 301 height 60
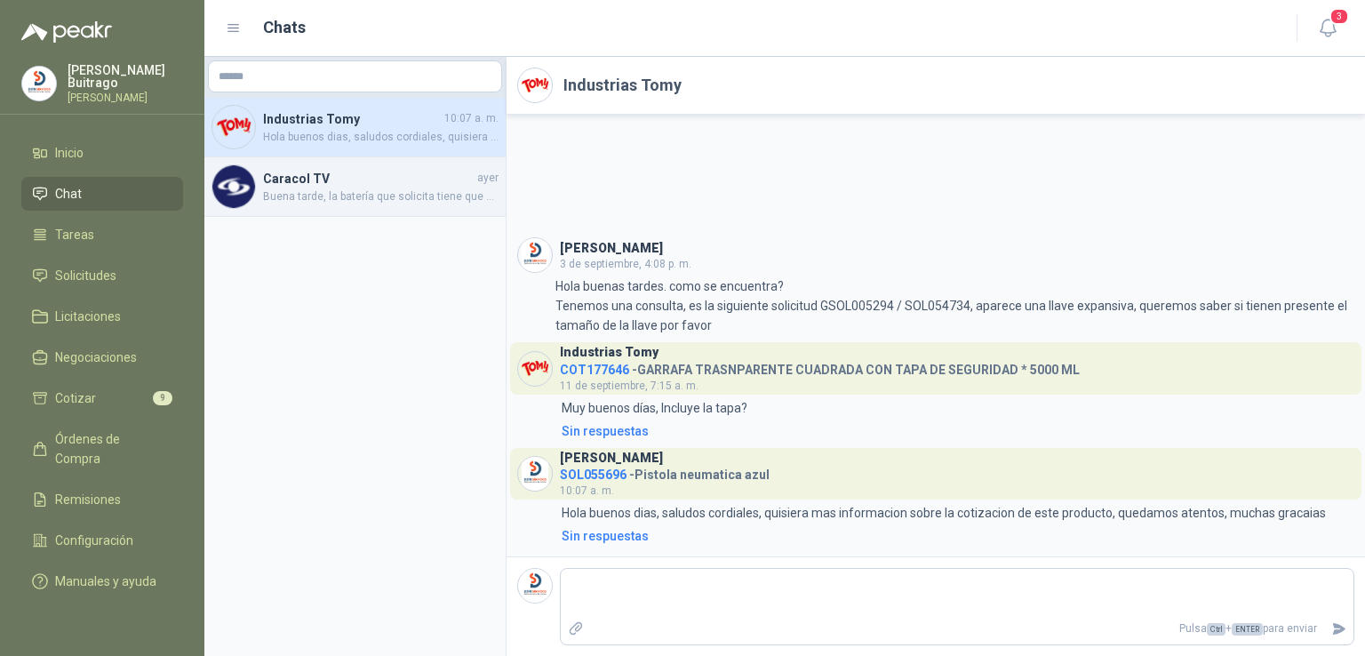
click at [291, 177] on h4 "Caracol TV" at bounding box center [368, 179] width 211 height 20
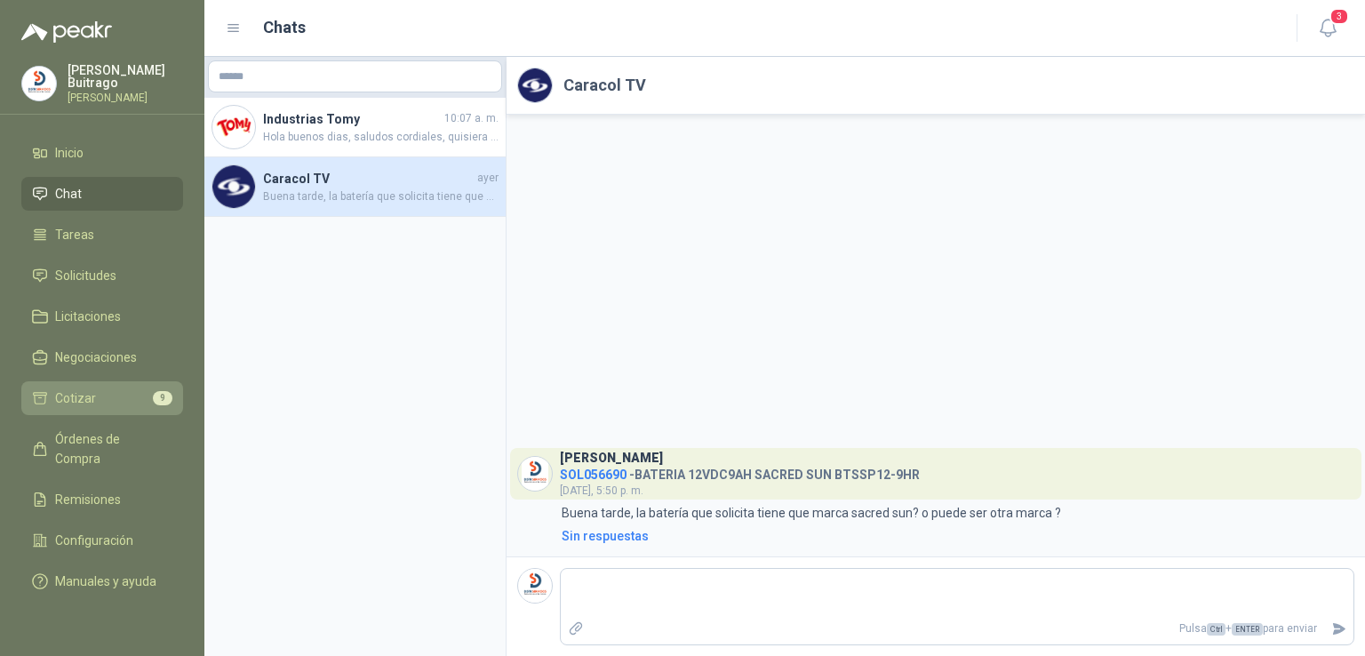
click at [131, 391] on li "Cotizar 9" at bounding box center [102, 398] width 140 height 20
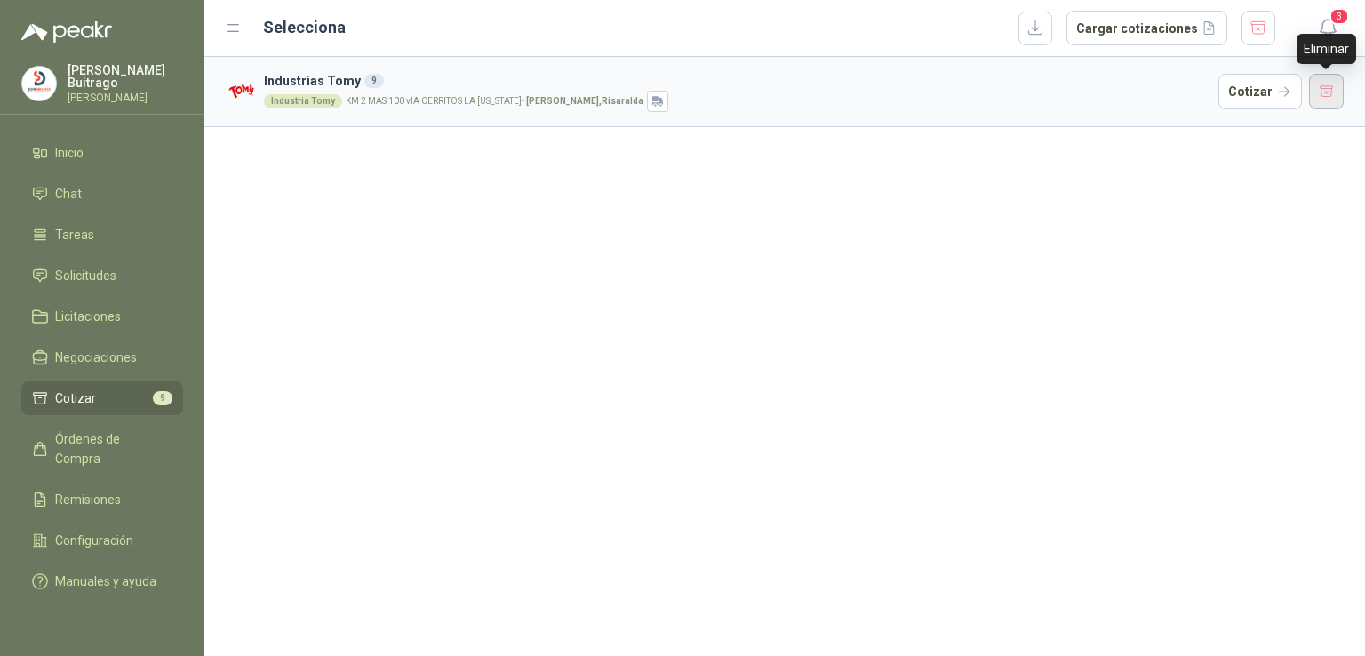
click at [1336, 84] on button "button" at bounding box center [1327, 92] width 36 height 36
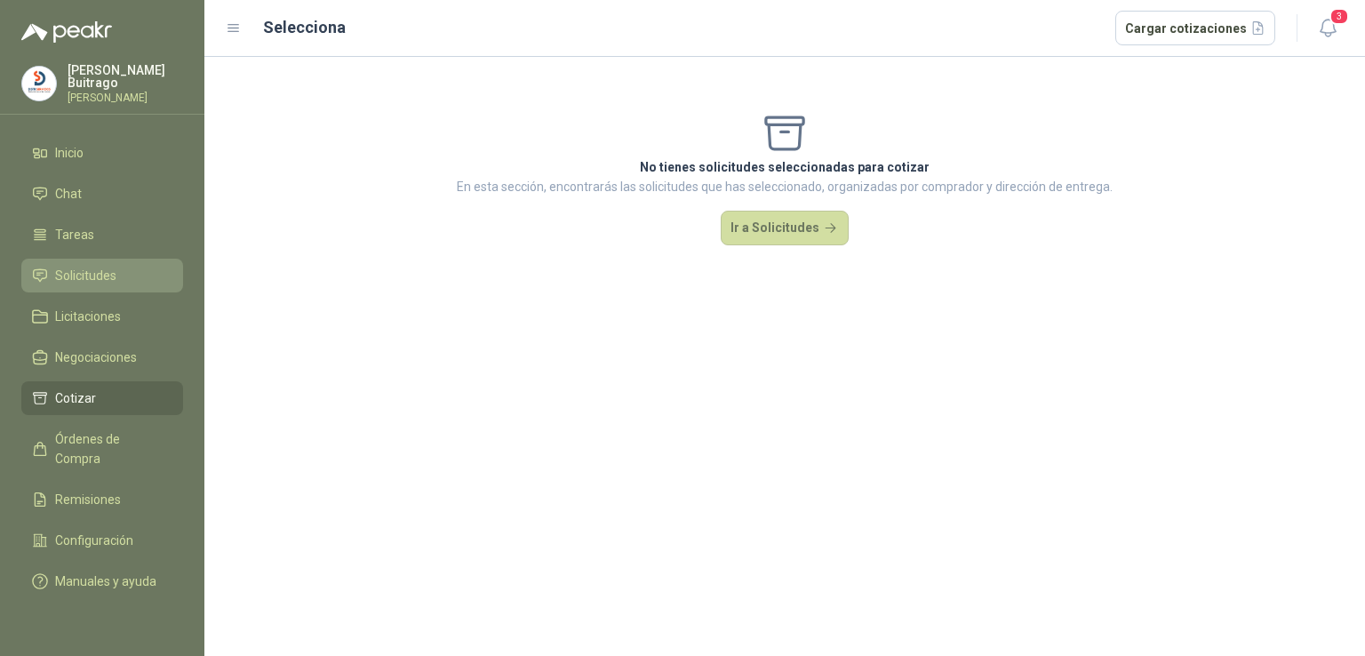
click at [121, 259] on link "Solicitudes" at bounding box center [102, 276] width 162 height 34
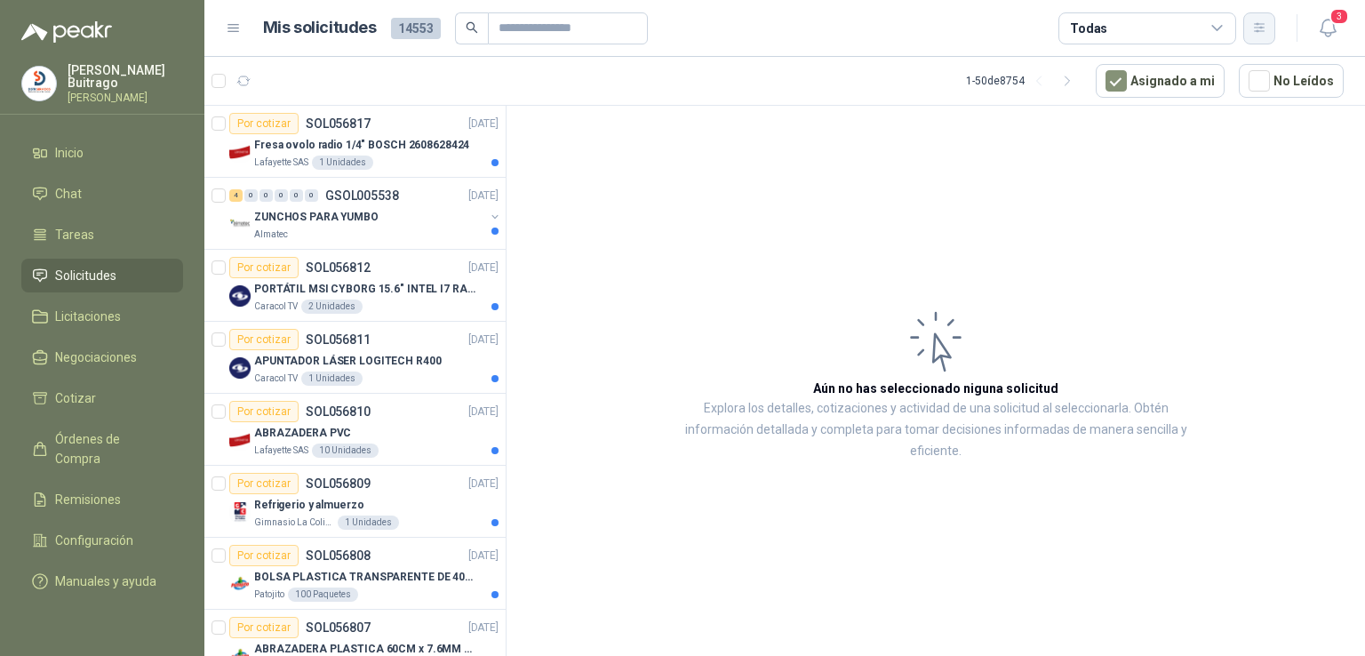
click at [1258, 36] on button "button" at bounding box center [1259, 28] width 32 height 32
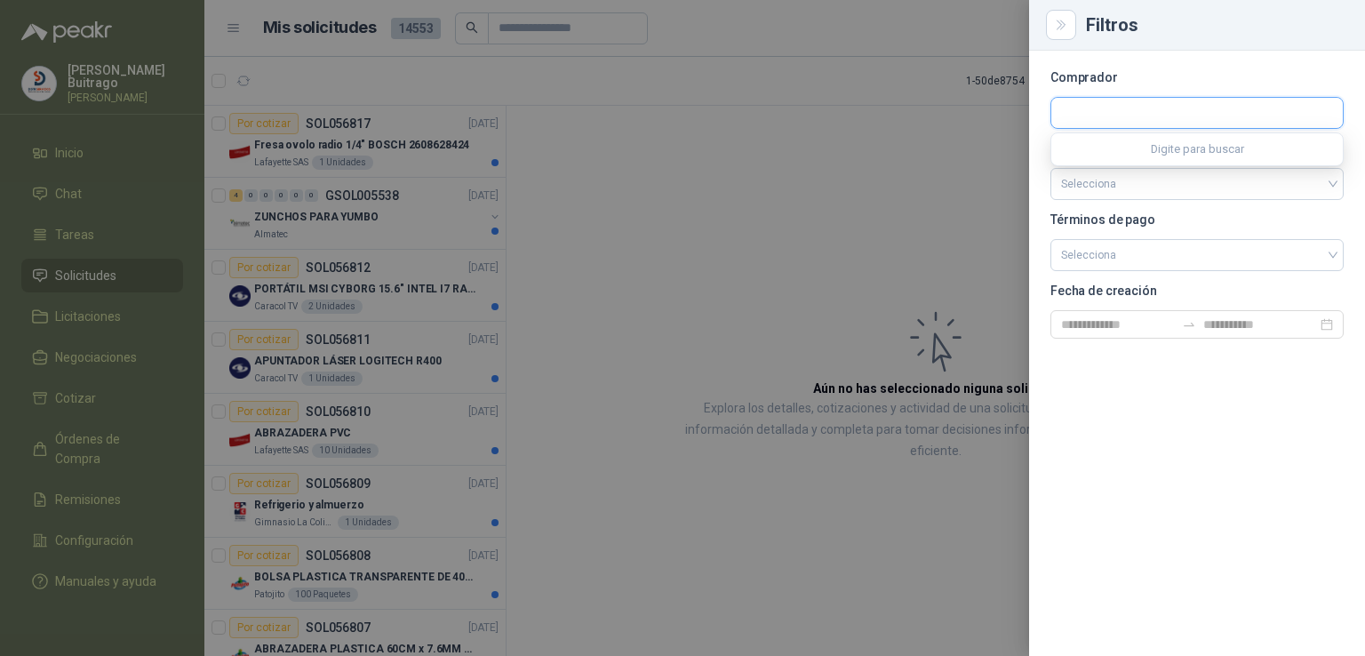
click at [1152, 121] on input "text" at bounding box center [1197, 113] width 292 height 30
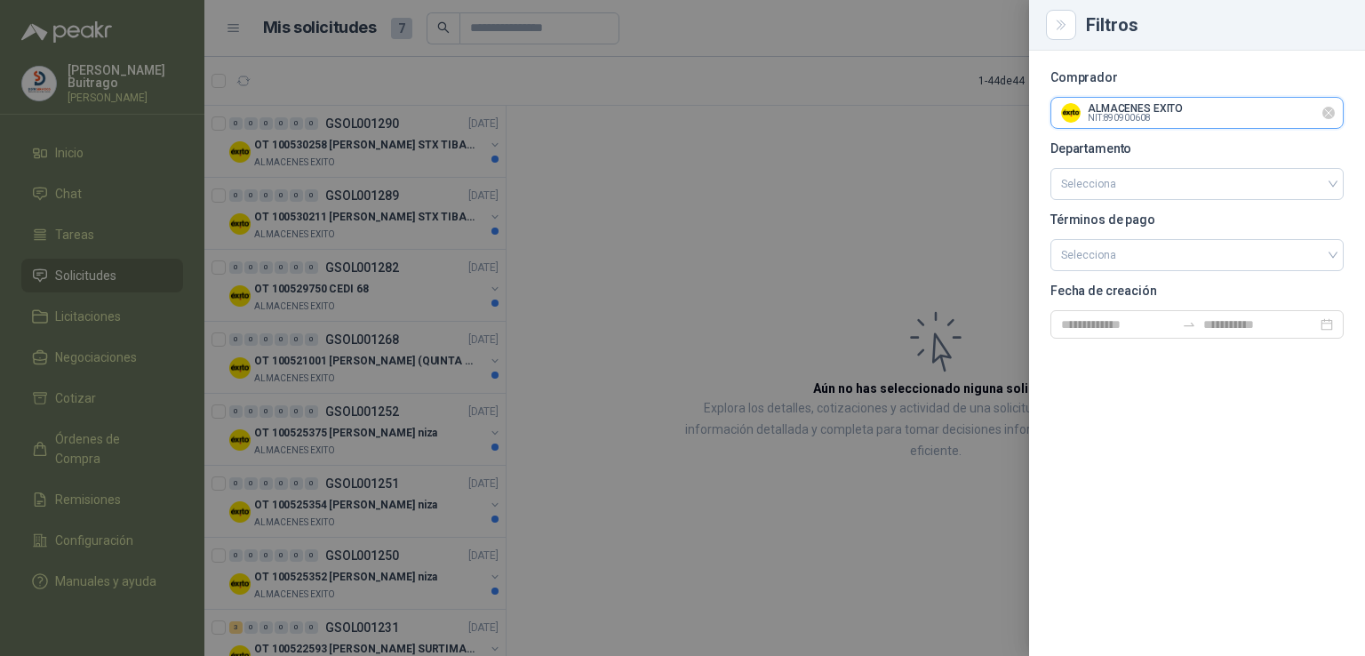
click at [1152, 121] on input "text" at bounding box center [1197, 113] width 292 height 30
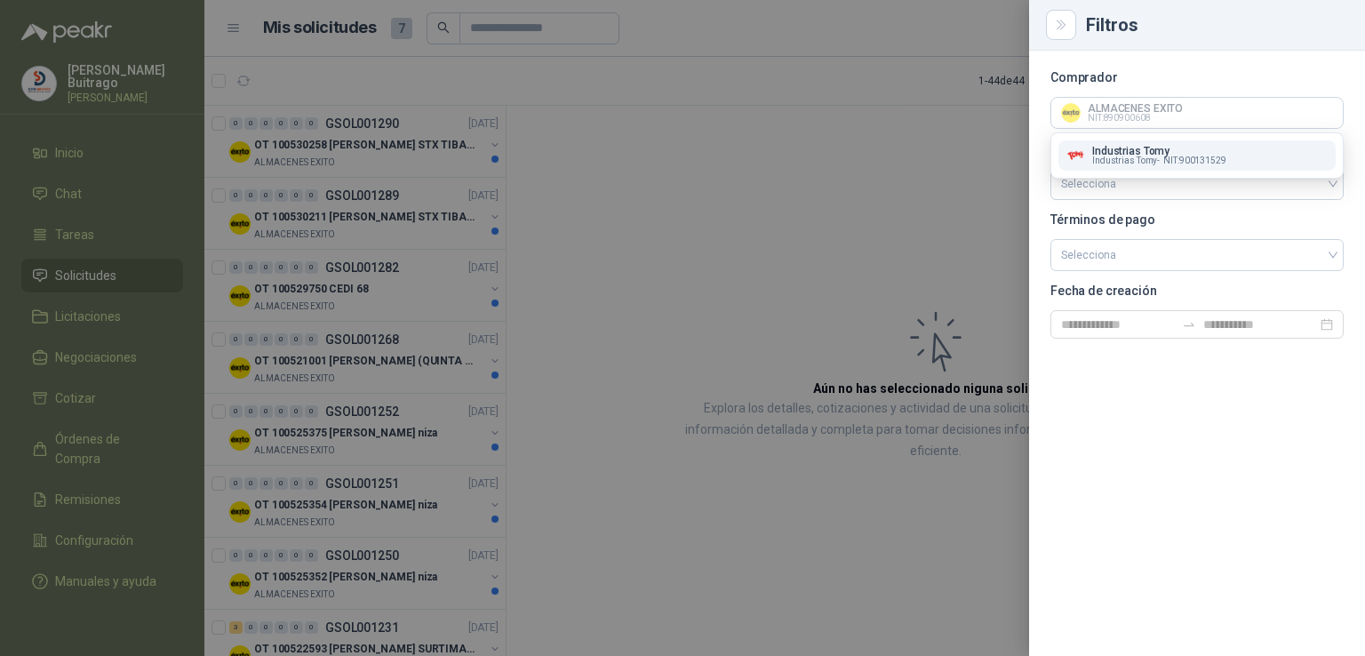
click at [1181, 148] on p "Industrias Tomy" at bounding box center [1159, 151] width 134 height 11
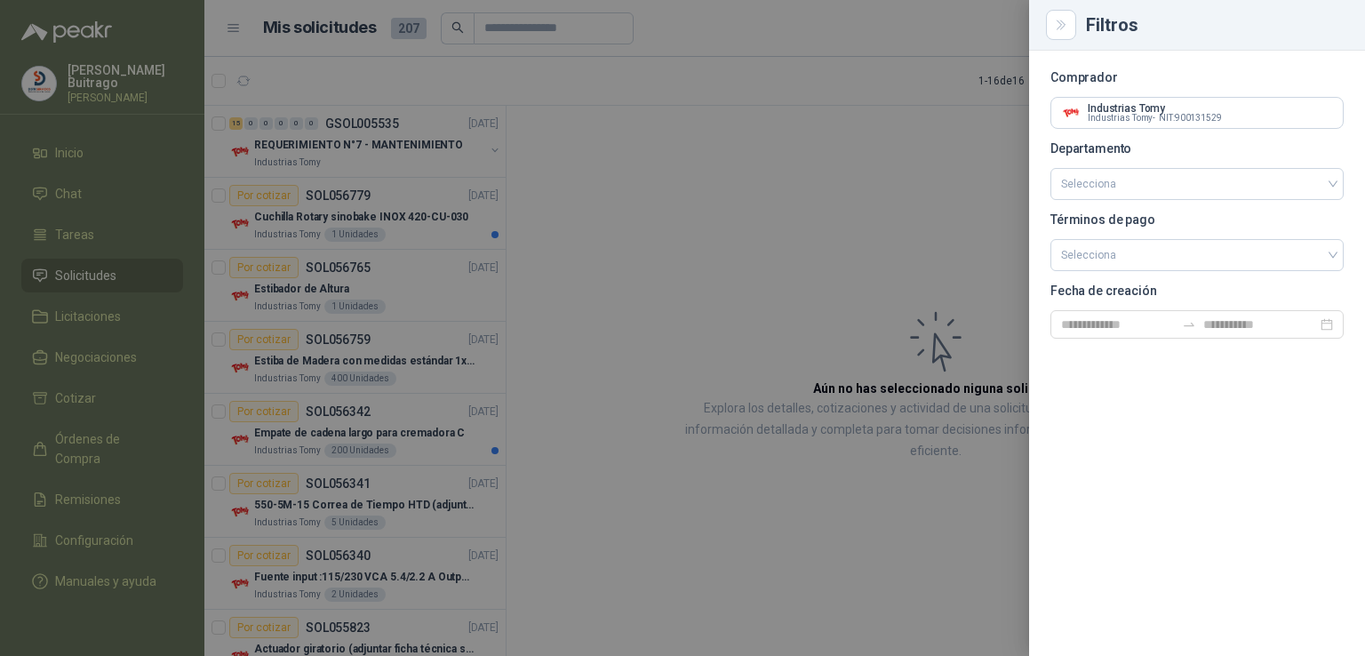
click at [639, 308] on div at bounding box center [682, 328] width 1365 height 656
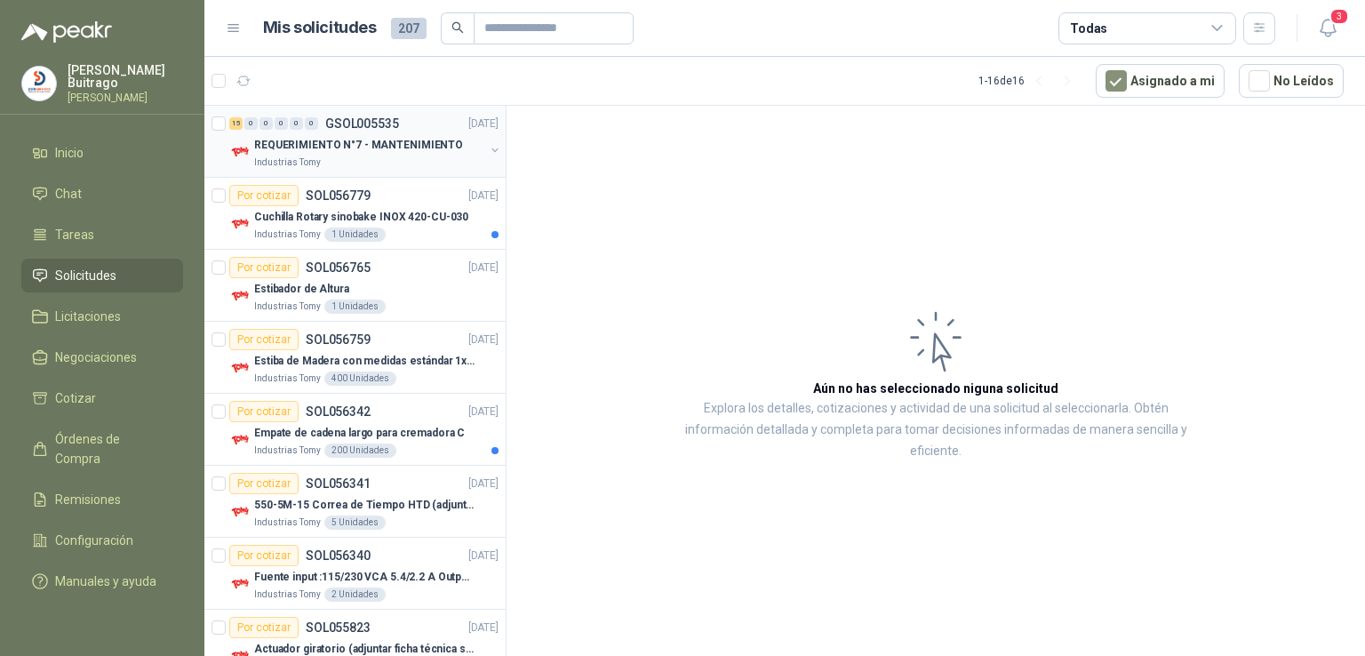
click at [371, 144] on p "REQUERIMIENTO N°7 - MANTENIMIENTO" at bounding box center [358, 145] width 209 height 17
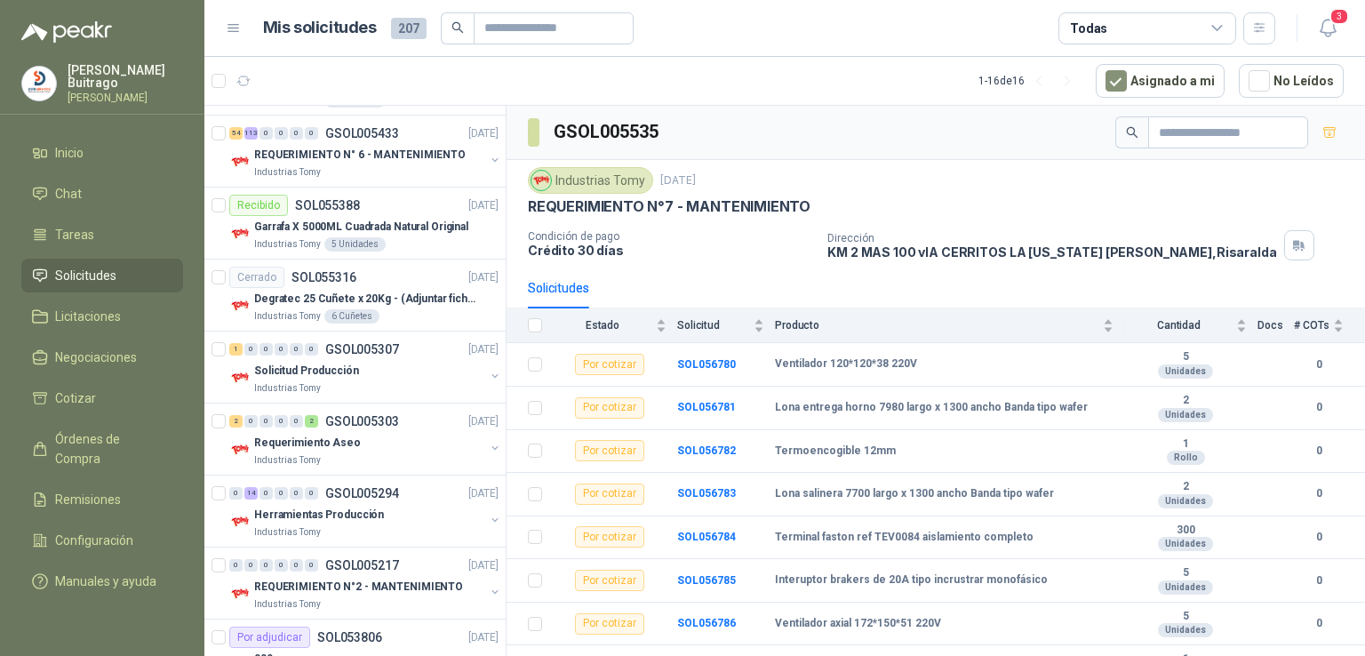
scroll to position [618, 0]
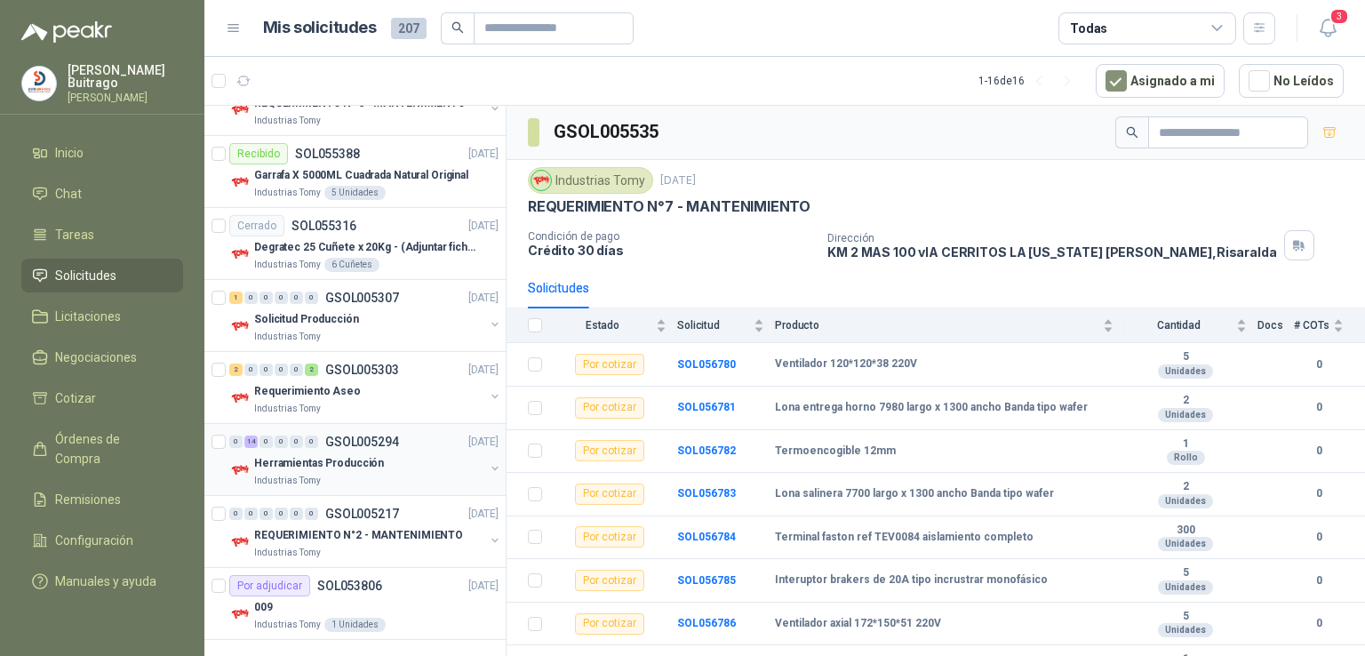
click at [308, 460] on p "Herramientas Producción" at bounding box center [319, 463] width 130 height 17
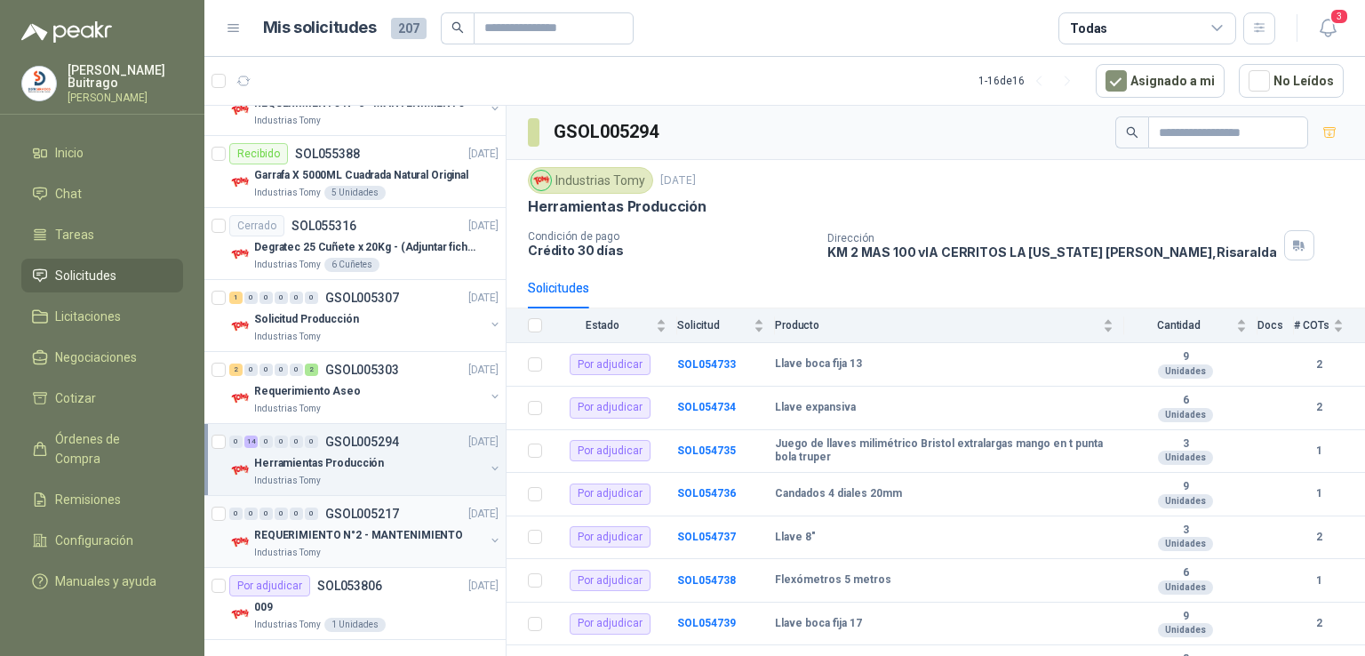
click at [358, 527] on p "REQUERIMIENTO N°2 - MANTENIMIENTO" at bounding box center [358, 535] width 209 height 17
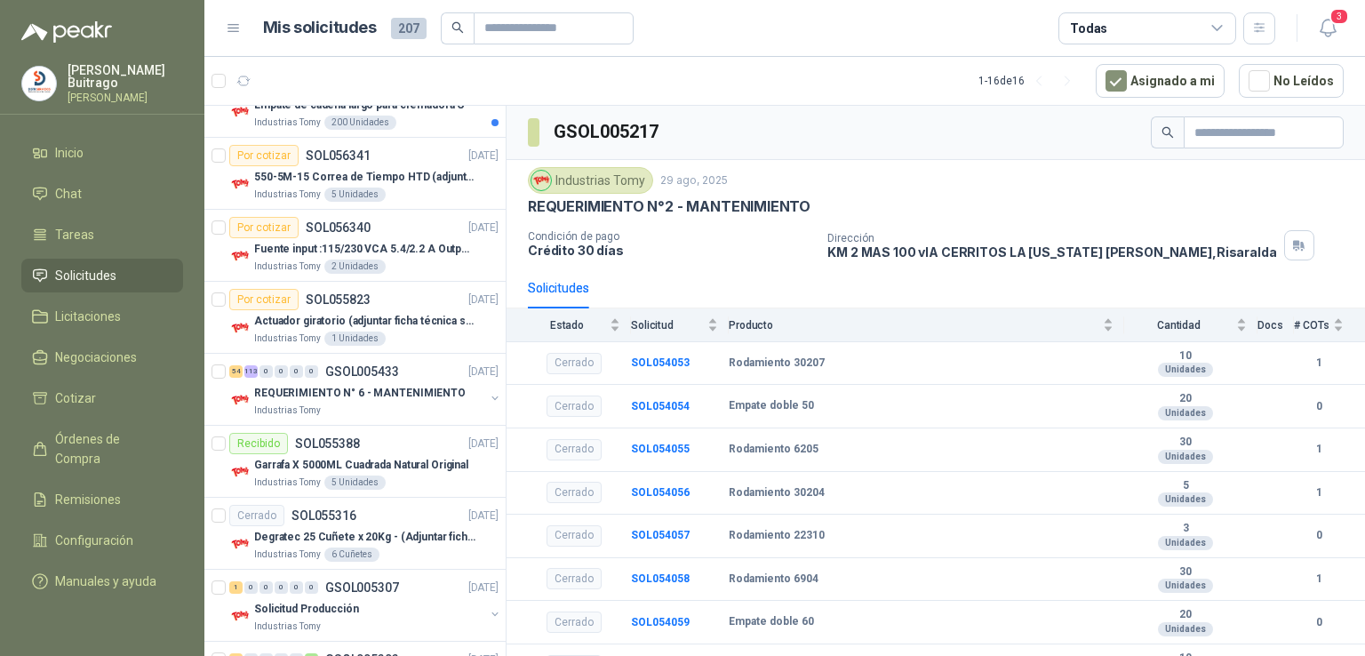
scroll to position [325, 0]
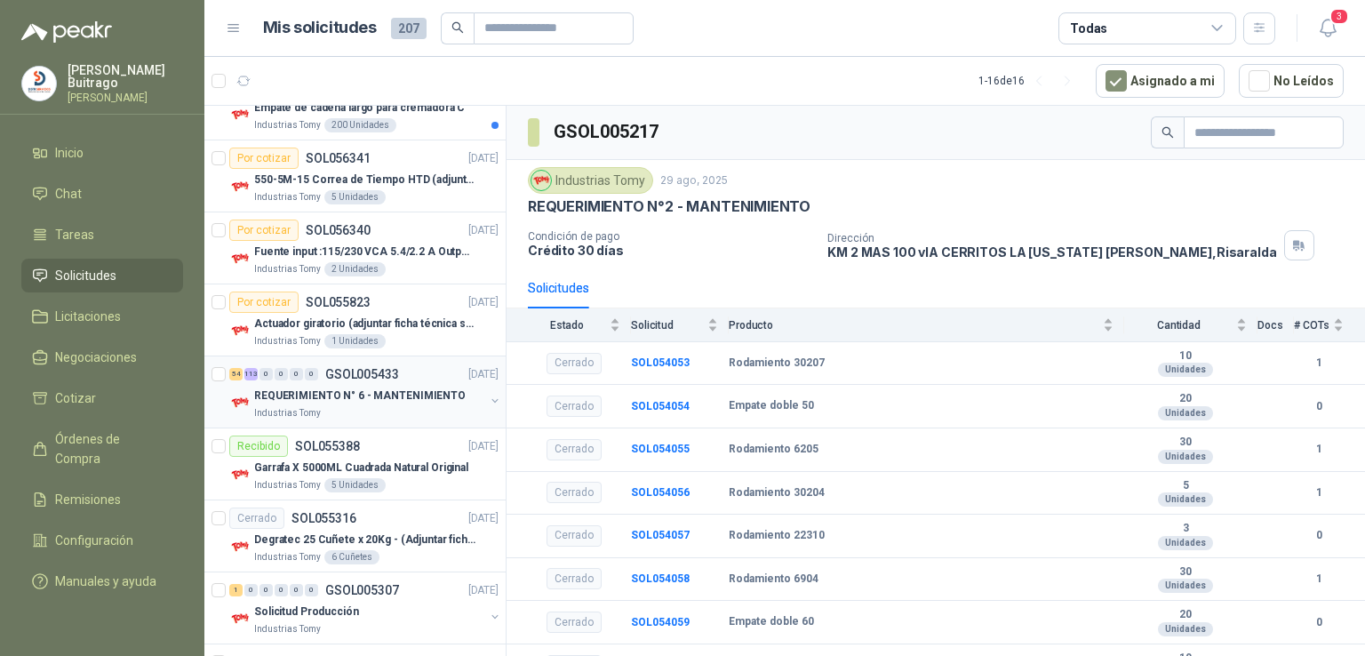
click at [406, 388] on p "REQUERIMIENTO N° 6 - MANTENIMIENTO" at bounding box center [360, 396] width 212 height 17
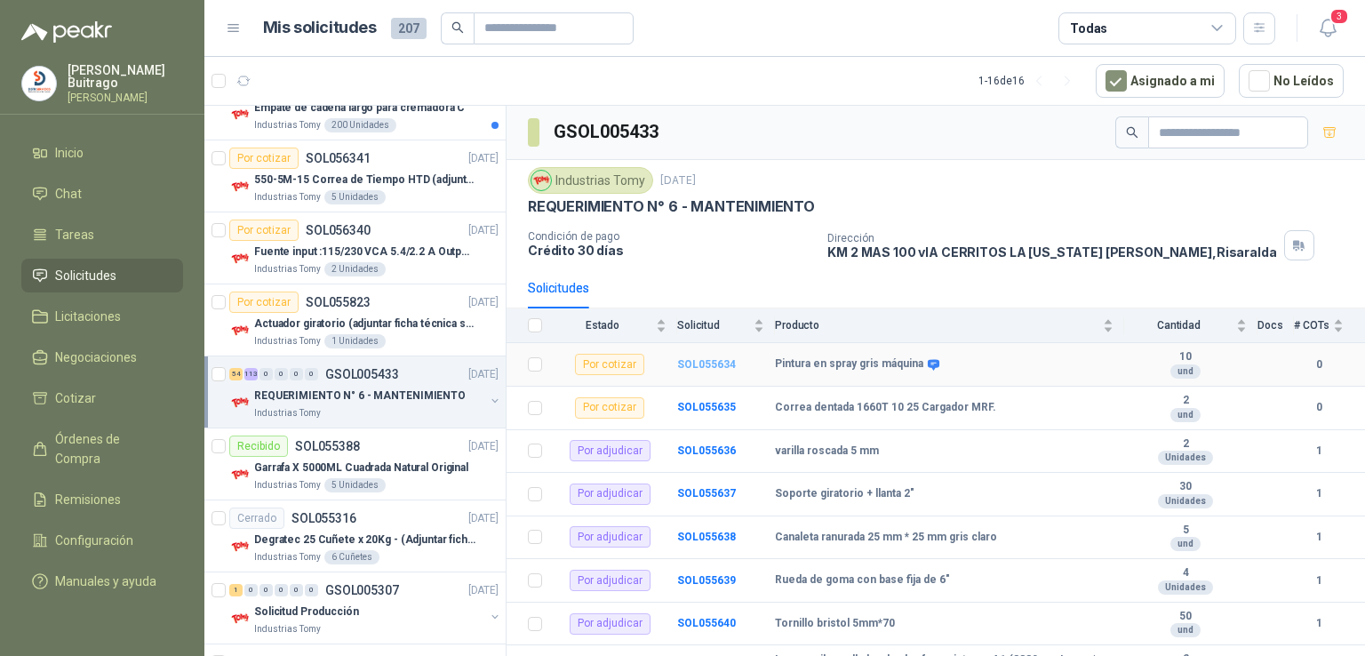
click at [722, 360] on b "SOL055634" at bounding box center [706, 364] width 59 height 12
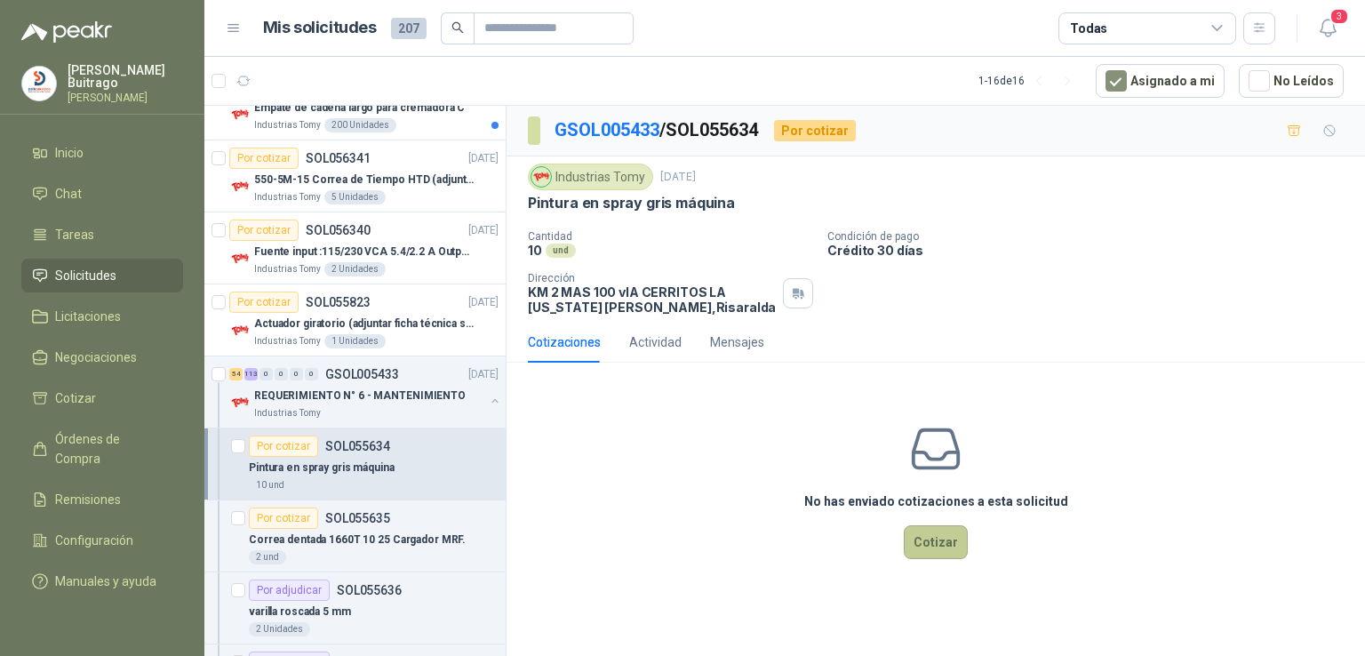
click at [960, 548] on button "Cotizar" at bounding box center [936, 542] width 64 height 34
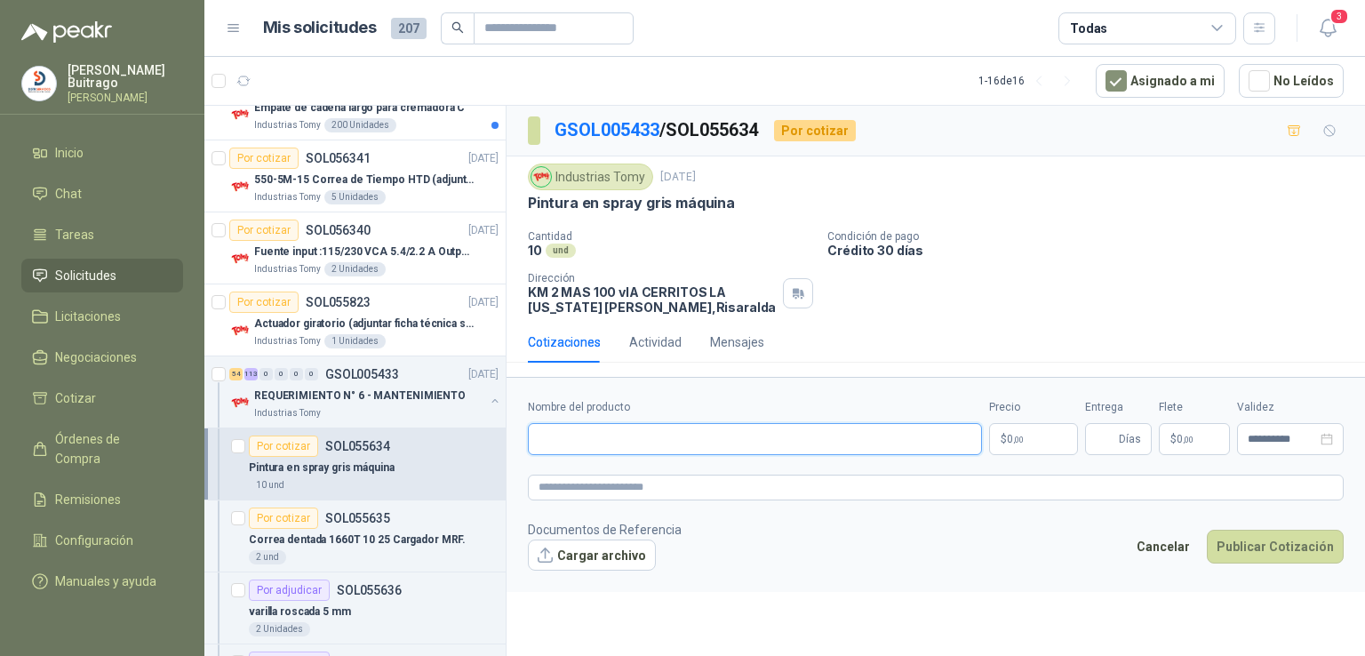
click at [619, 431] on input "Nombre del producto" at bounding box center [755, 439] width 454 height 32
click at [1043, 433] on p "$ 0 ,00" at bounding box center [1033, 439] width 89 height 32
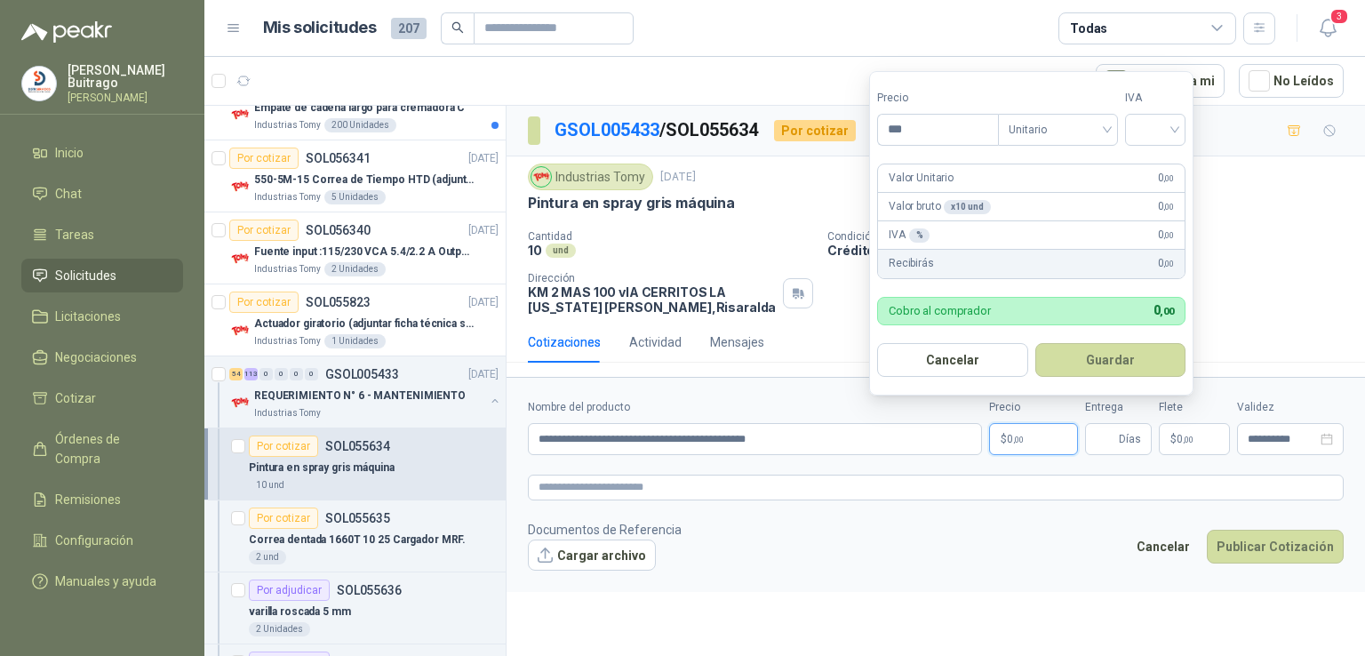
click at [1043, 433] on p "$ 0 ,00" at bounding box center [1033, 439] width 89 height 32
click at [928, 141] on input "***" at bounding box center [938, 130] width 120 height 30
click at [1153, 127] on input "search" at bounding box center [1155, 128] width 39 height 27
click at [1155, 164] on div "19%" at bounding box center [1159, 166] width 33 height 20
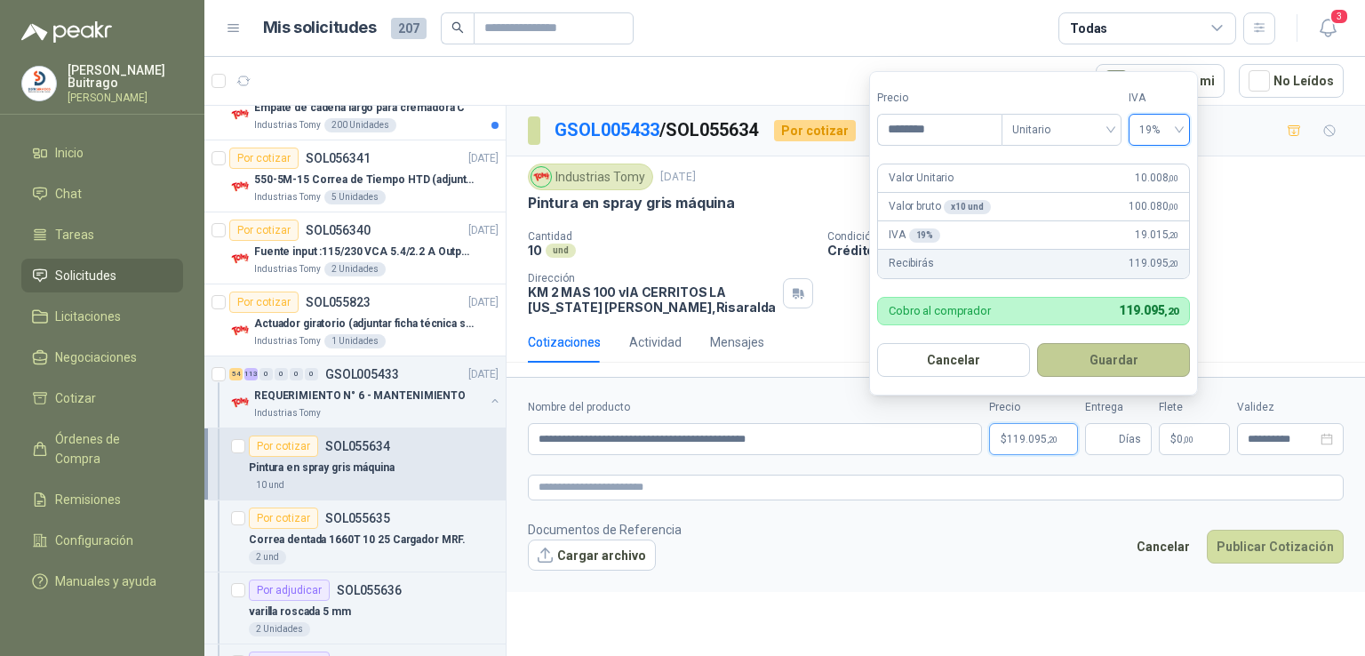
click at [1108, 344] on button "Guardar" at bounding box center [1113, 360] width 153 height 34
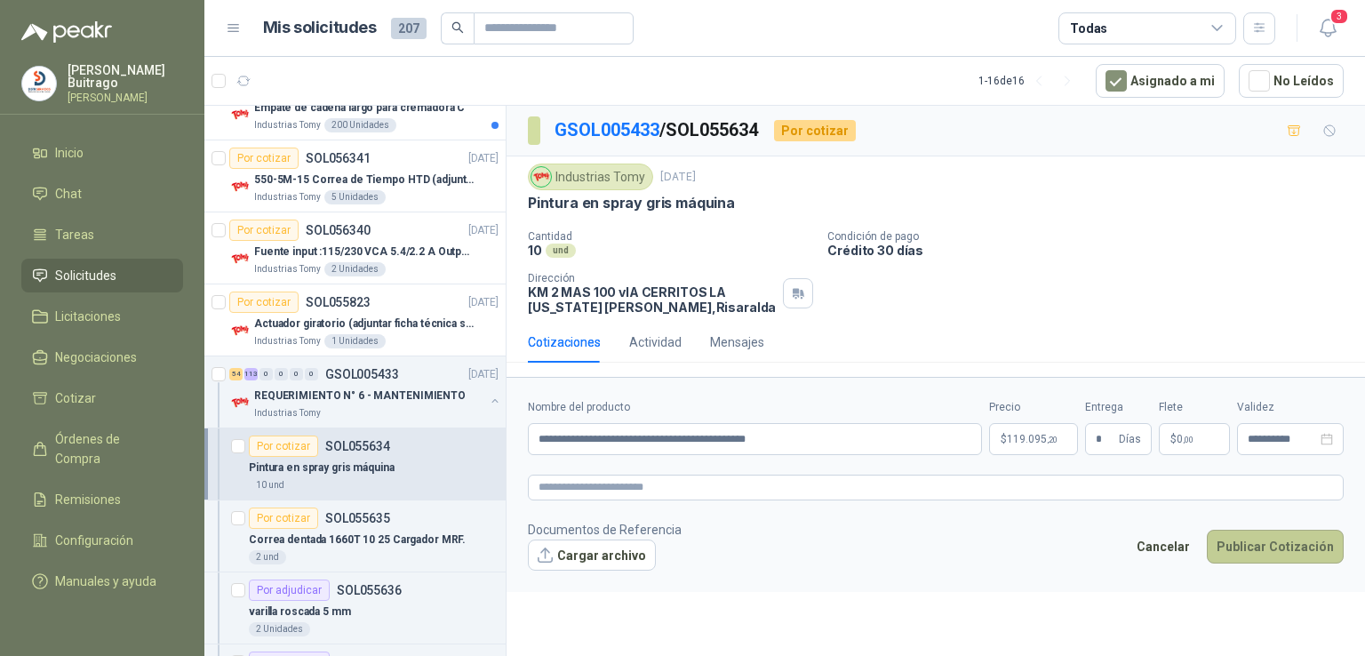
click at [1251, 540] on button "Publicar Cotización" at bounding box center [1275, 547] width 137 height 34
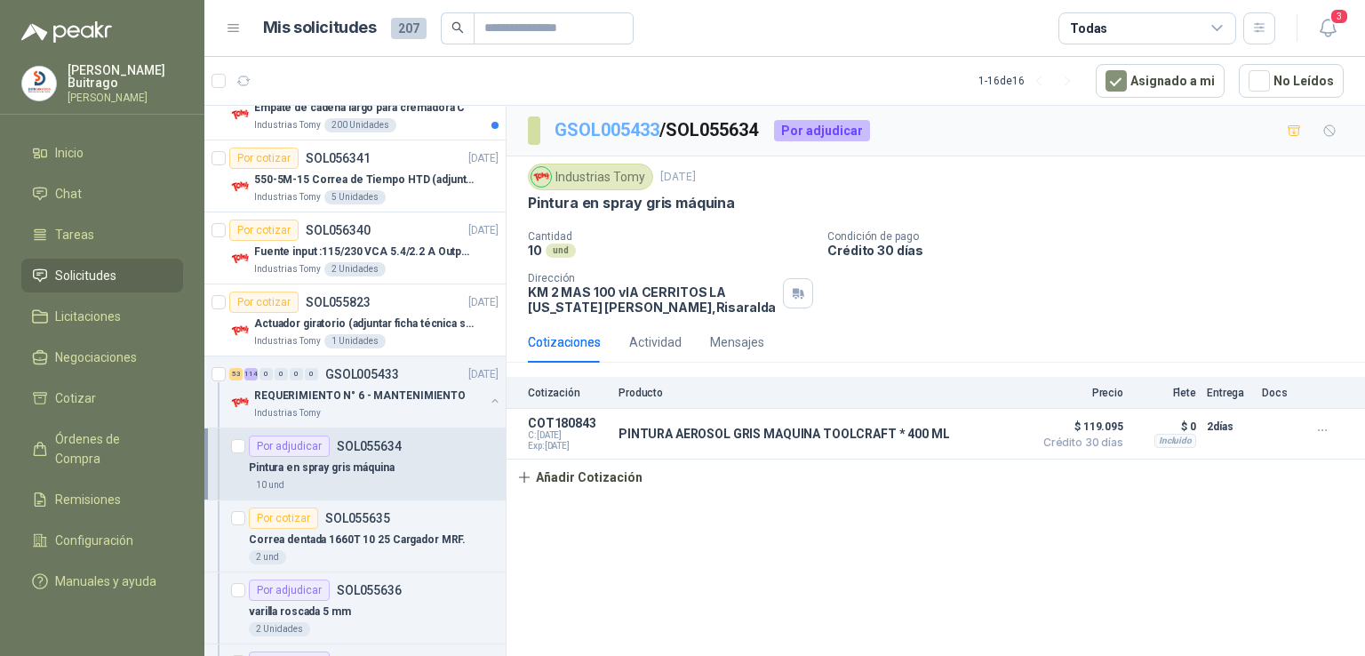
click at [607, 132] on link "GSOL005433" at bounding box center [607, 129] width 105 height 21
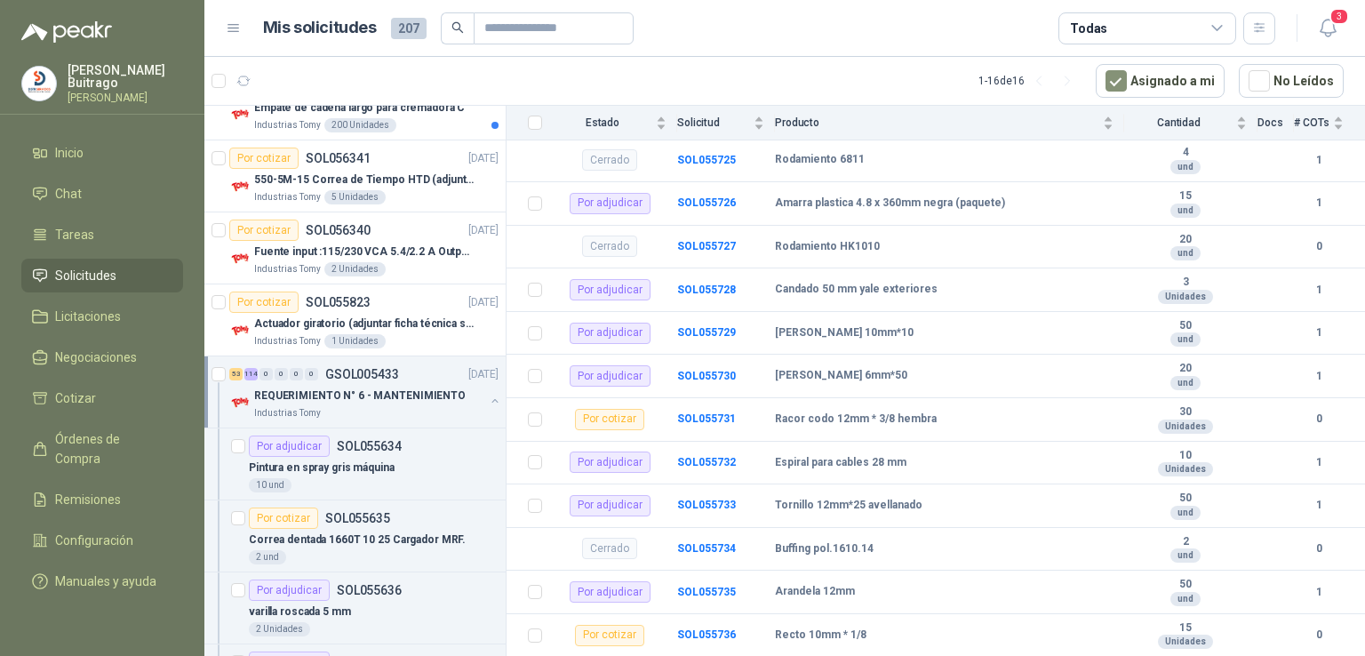
scroll to position [4145, 0]
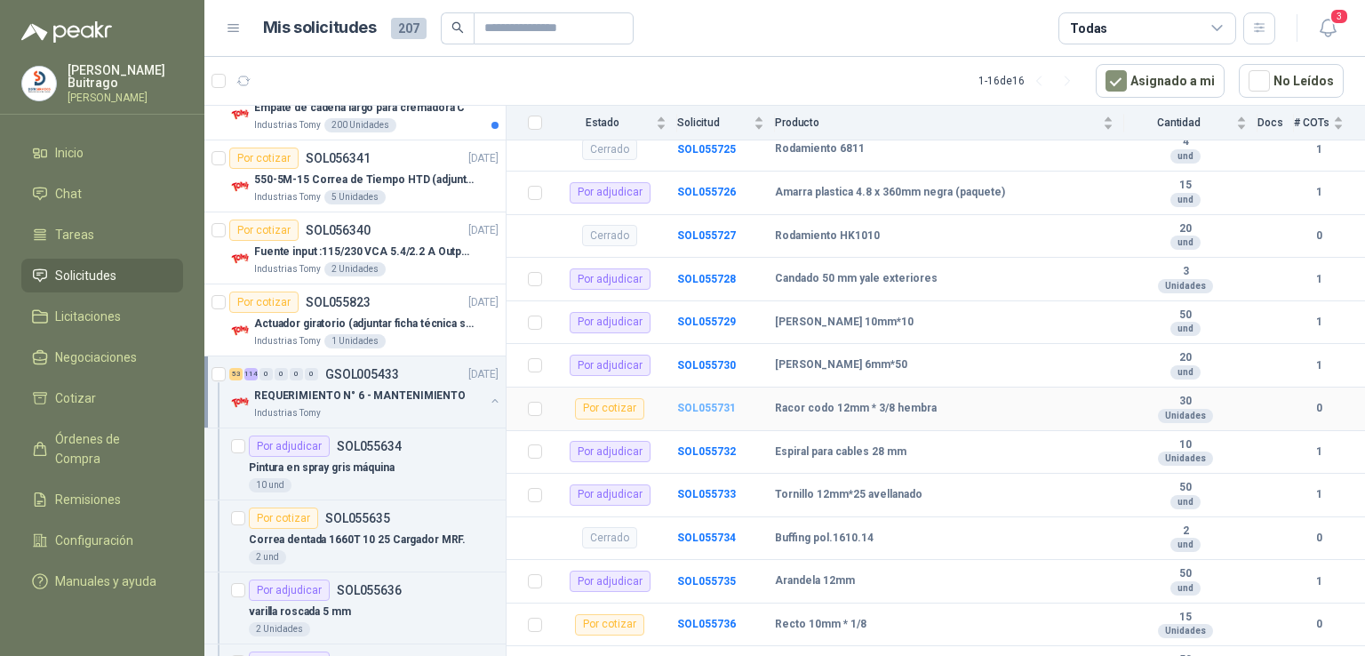
click at [710, 405] on b "SOL055731" at bounding box center [706, 408] width 59 height 12
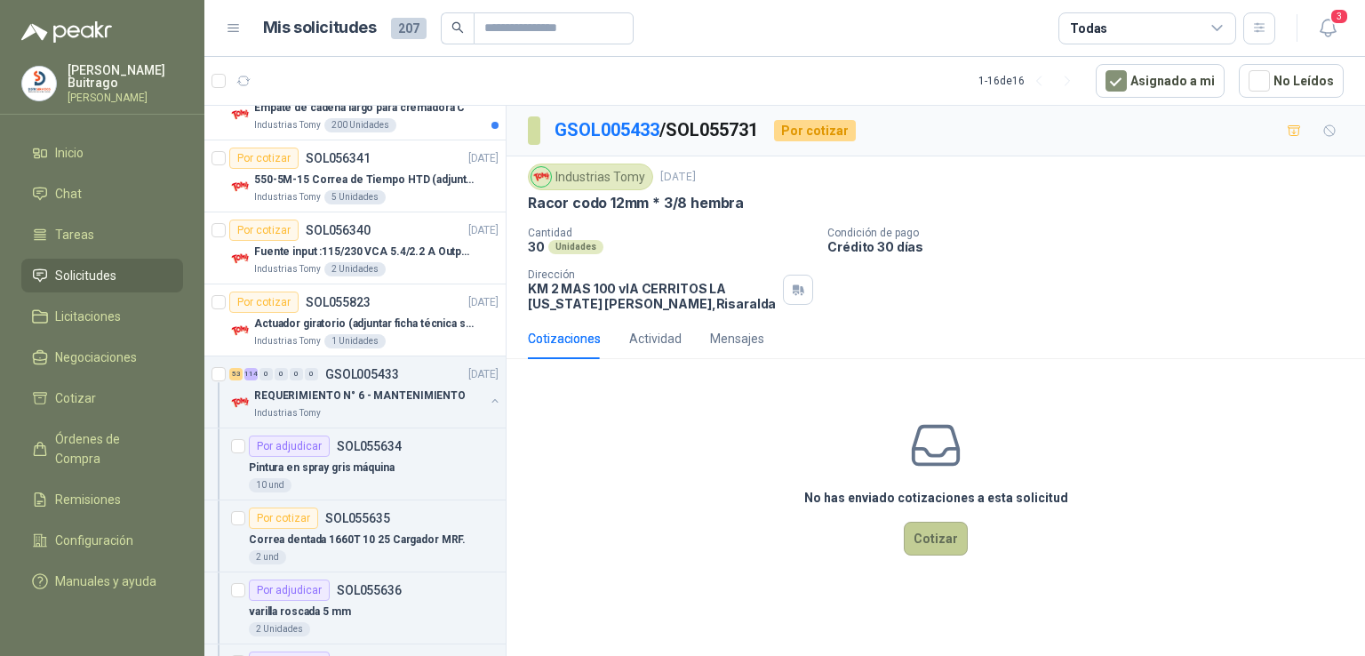
click at [937, 548] on button "Cotizar" at bounding box center [936, 539] width 64 height 34
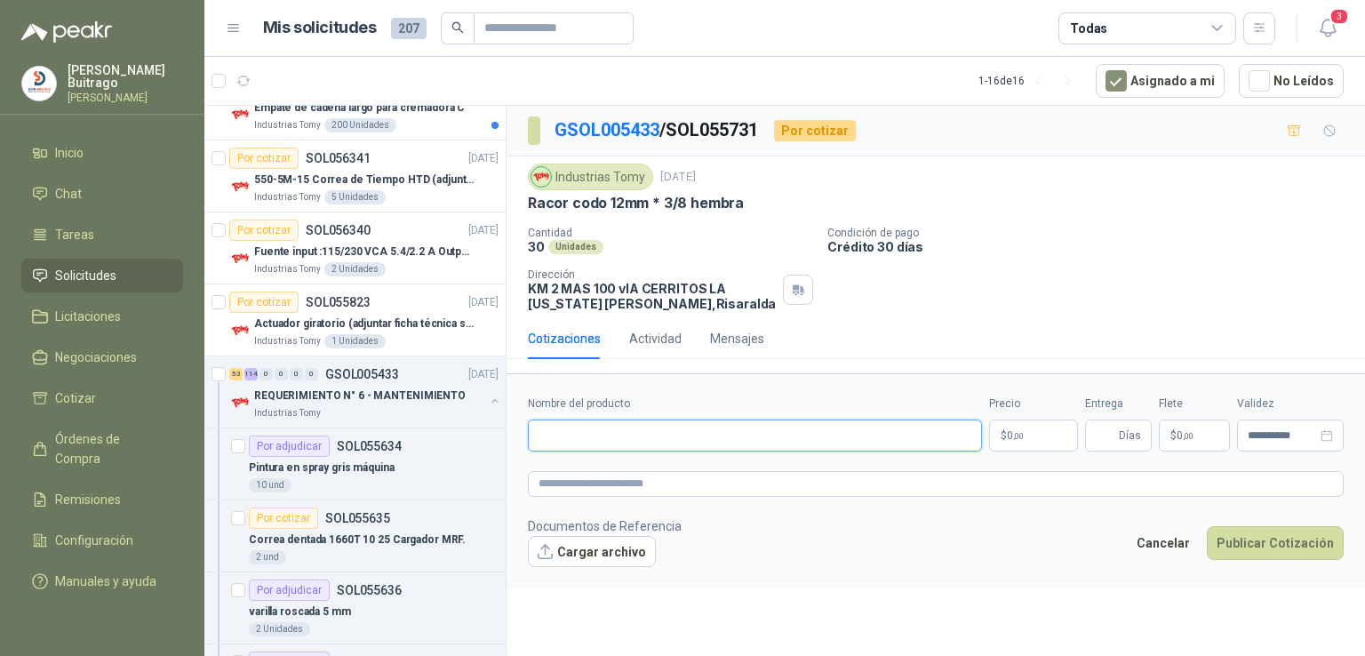
click at [596, 433] on input "Nombre del producto" at bounding box center [755, 436] width 454 height 32
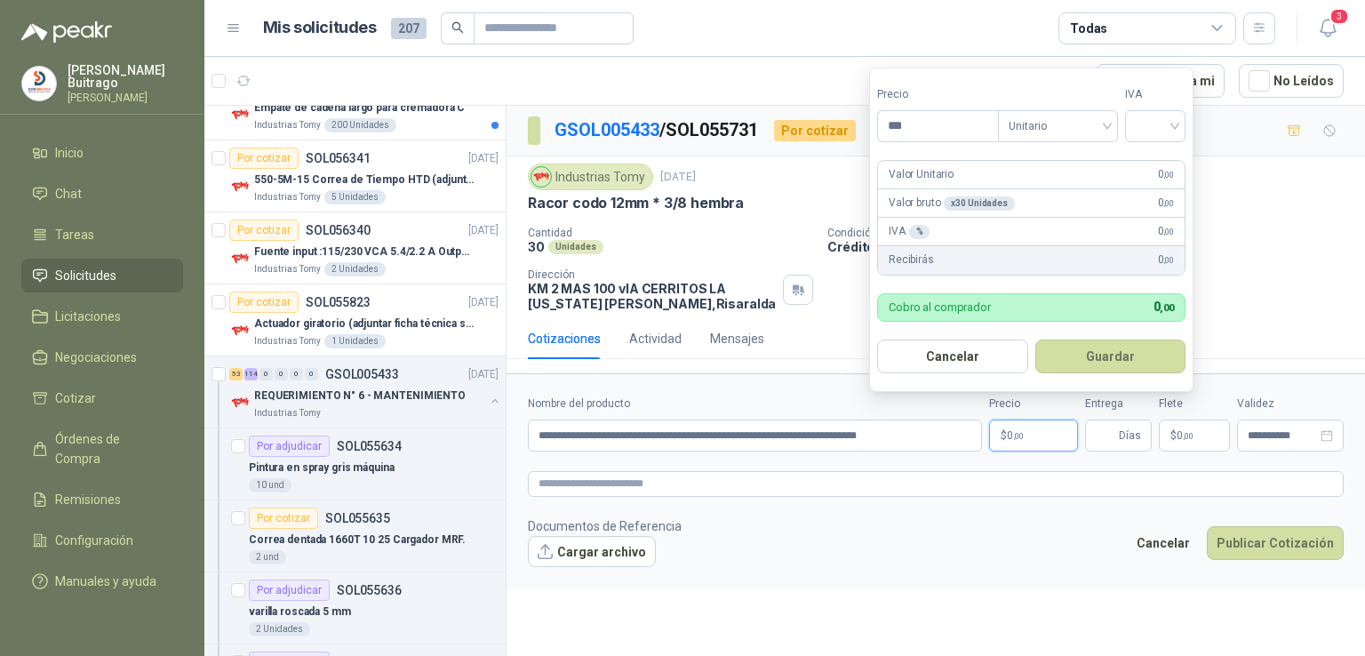
click at [1033, 442] on p "$ 0 ,00" at bounding box center [1033, 436] width 89 height 32
click at [1175, 126] on input "search" at bounding box center [1155, 124] width 39 height 27
click at [1169, 156] on div "19%" at bounding box center [1159, 163] width 33 height 20
click at [1095, 340] on button "Guardar" at bounding box center [1113, 357] width 153 height 34
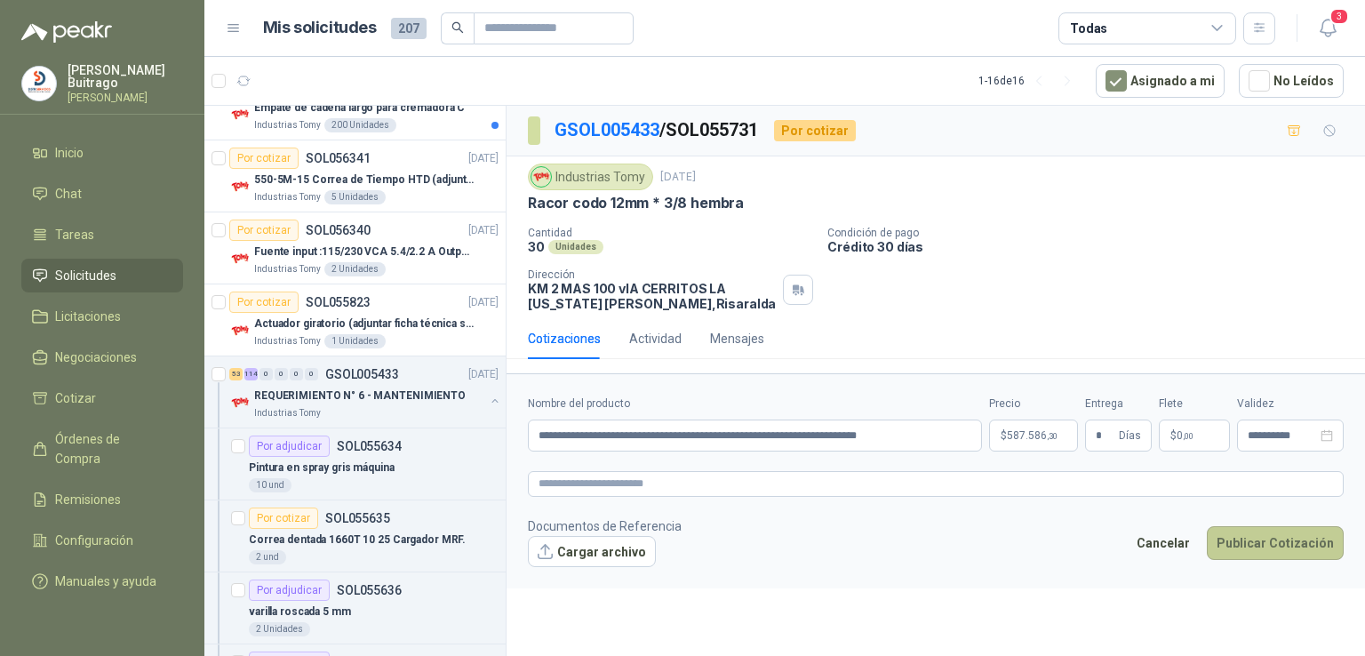
click at [1300, 541] on button "Publicar Cotización" at bounding box center [1275, 543] width 137 height 34
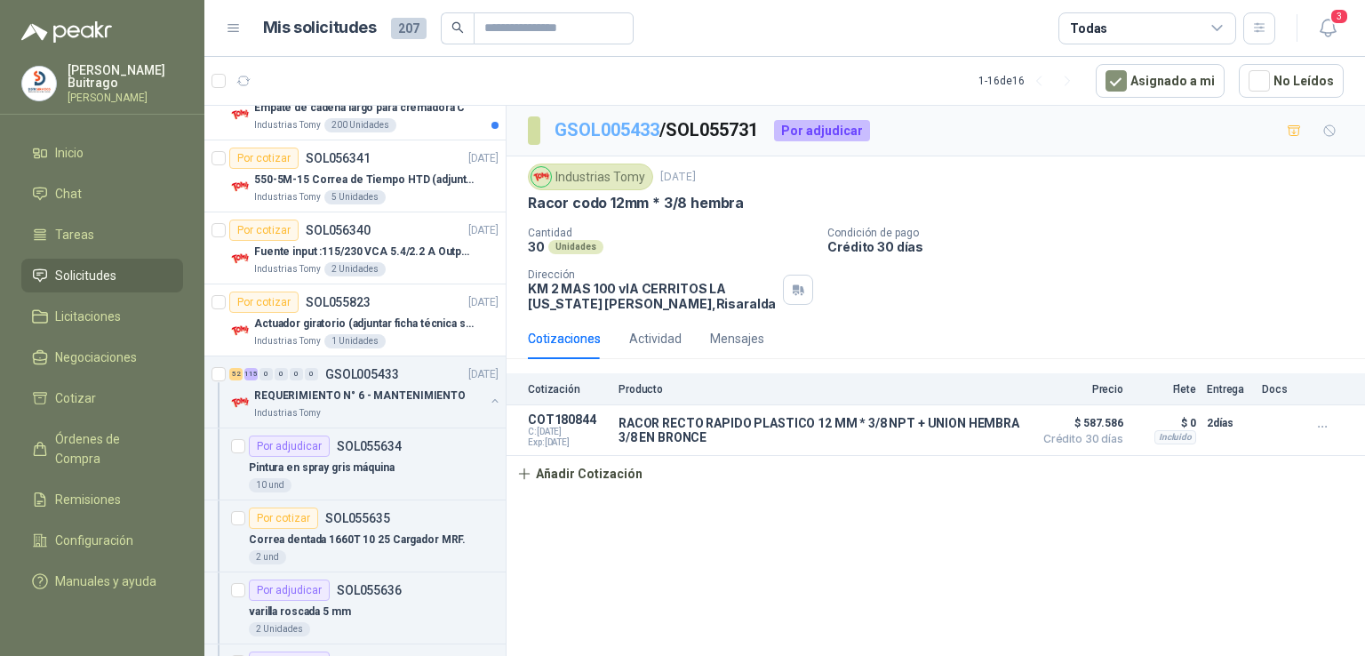
click at [615, 127] on link "GSOL005433" at bounding box center [607, 129] width 105 height 21
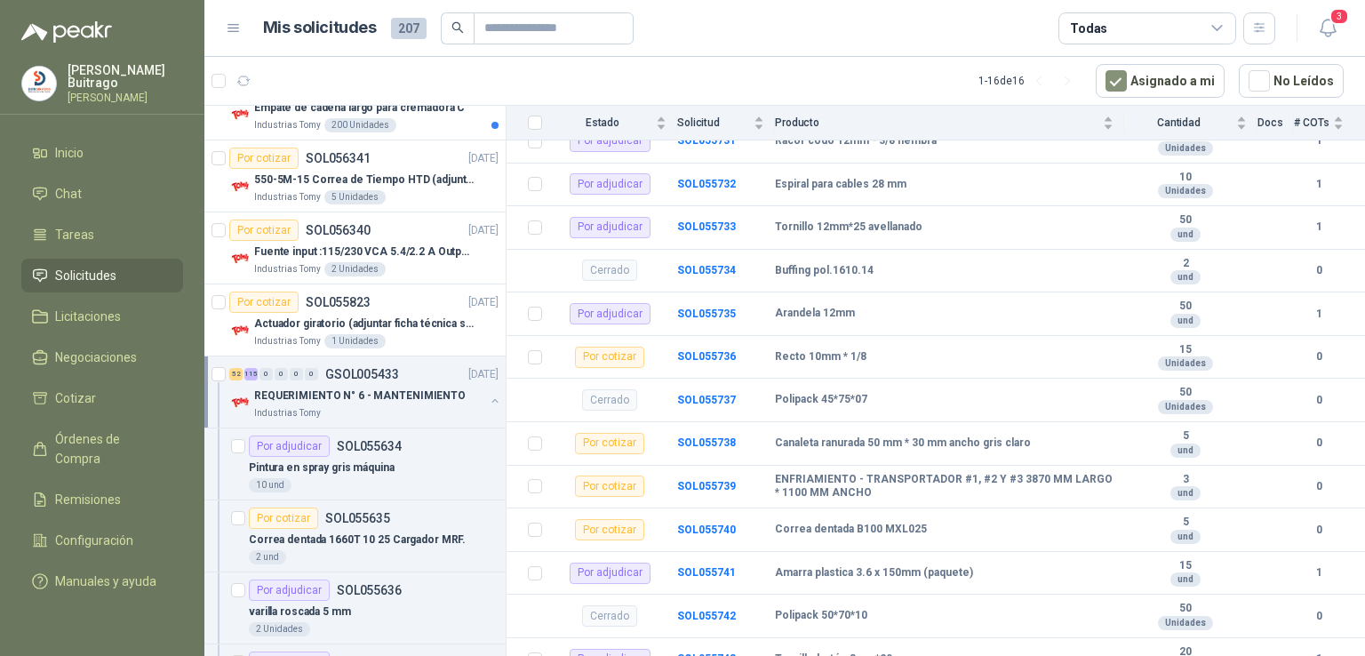
scroll to position [4424, 0]
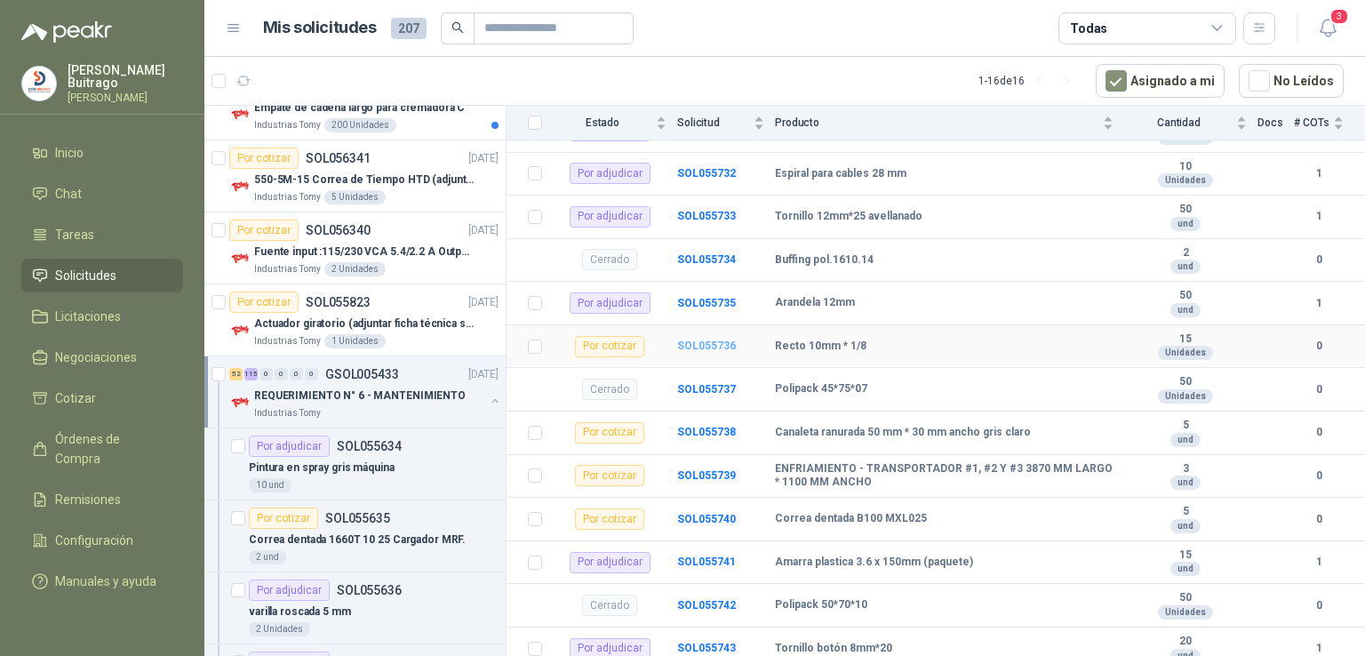
click at [690, 347] on b "SOL055736" at bounding box center [706, 346] width 59 height 12
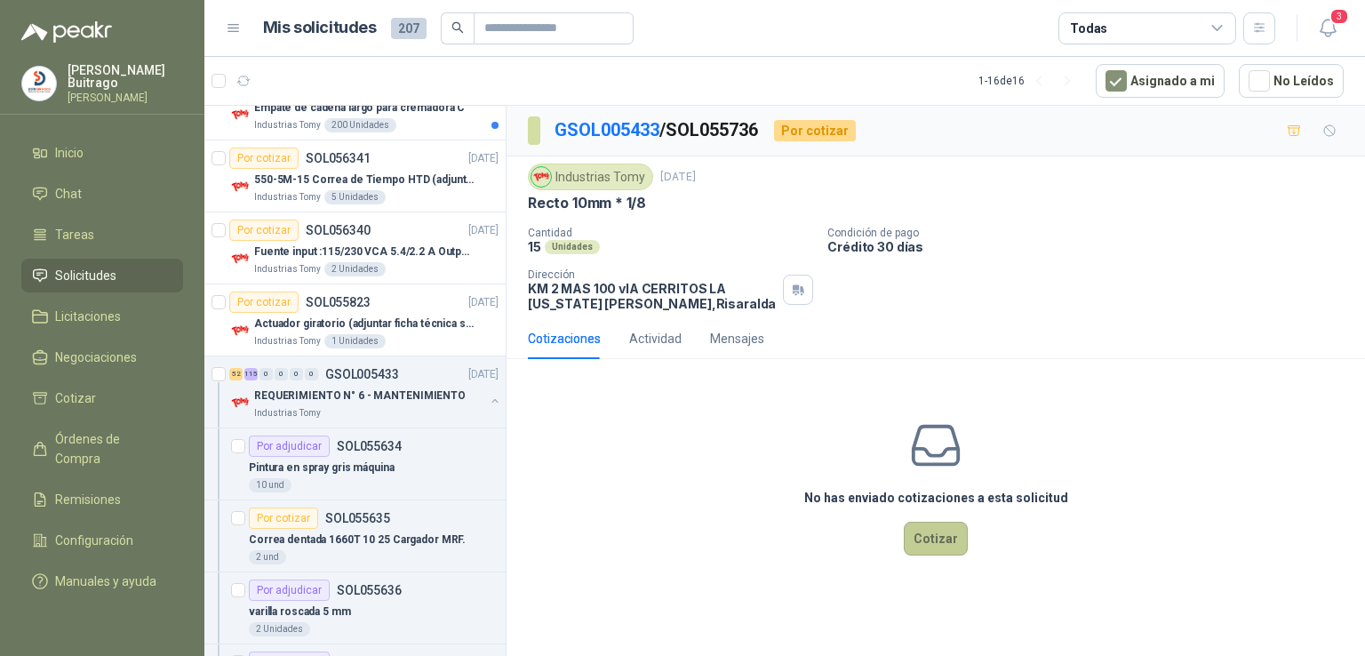
click at [907, 538] on button "Cotizar" at bounding box center [936, 539] width 64 height 34
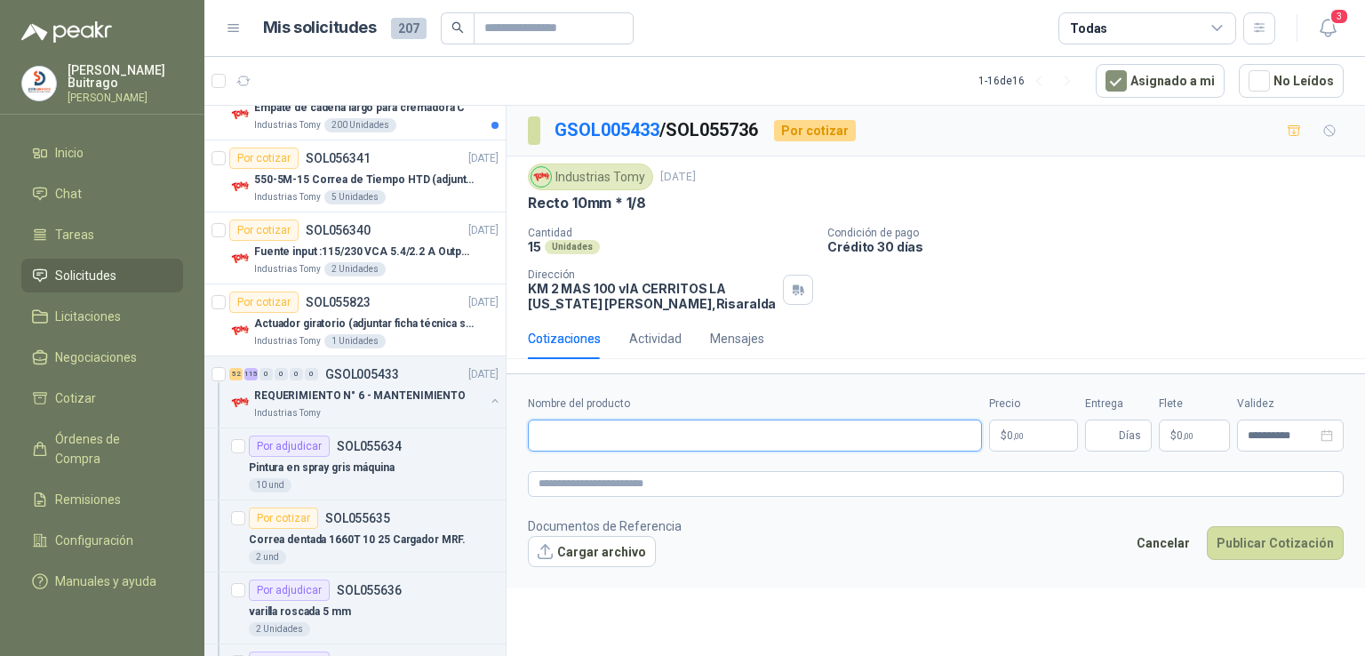
click at [630, 442] on input "Nombre del producto" at bounding box center [755, 436] width 454 height 32
click at [721, 443] on input "**********" at bounding box center [755, 436] width 454 height 32
click at [1059, 439] on p "$ 0 ,00" at bounding box center [1033, 436] width 89 height 32
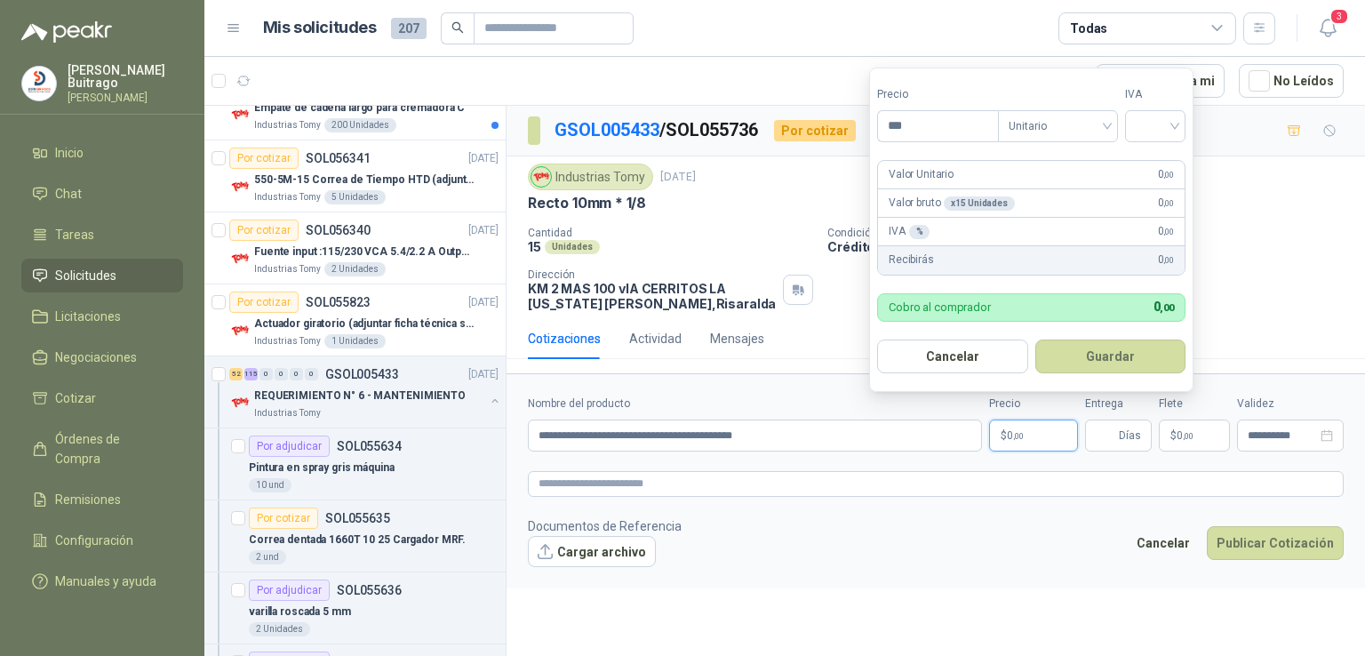
click at [1059, 439] on p "$ 0 ,00" at bounding box center [1033, 436] width 89 height 32
click at [947, 123] on input "***" at bounding box center [938, 126] width 120 height 30
click at [1175, 122] on input "search" at bounding box center [1155, 124] width 39 height 27
click at [1169, 155] on div "19%" at bounding box center [1159, 163] width 33 height 20
click at [1107, 332] on form "Precio ******* Tipo Unitario IVA 19% Valor Unitario 4.412 ,00 Valor bruto x 15 …" at bounding box center [1033, 230] width 329 height 324
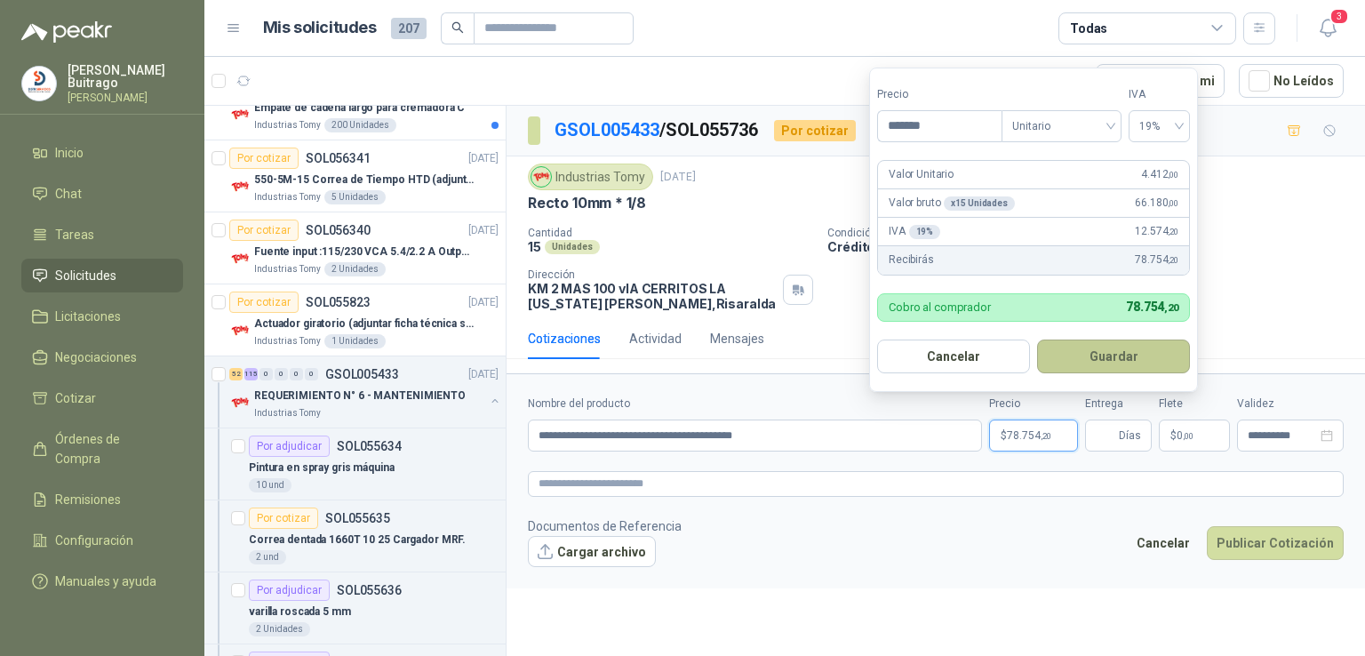
click at [1104, 340] on button "Guardar" at bounding box center [1113, 357] width 153 height 34
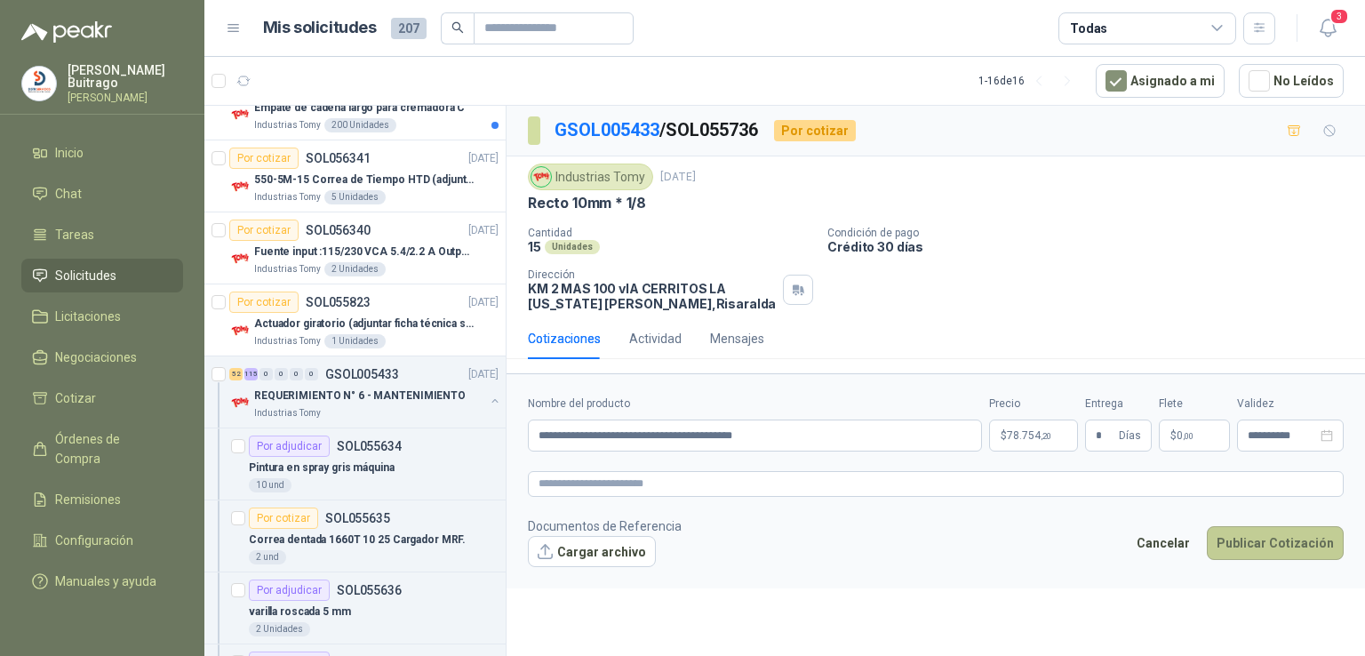
click at [1251, 537] on button "Publicar Cotización" at bounding box center [1275, 543] width 137 height 34
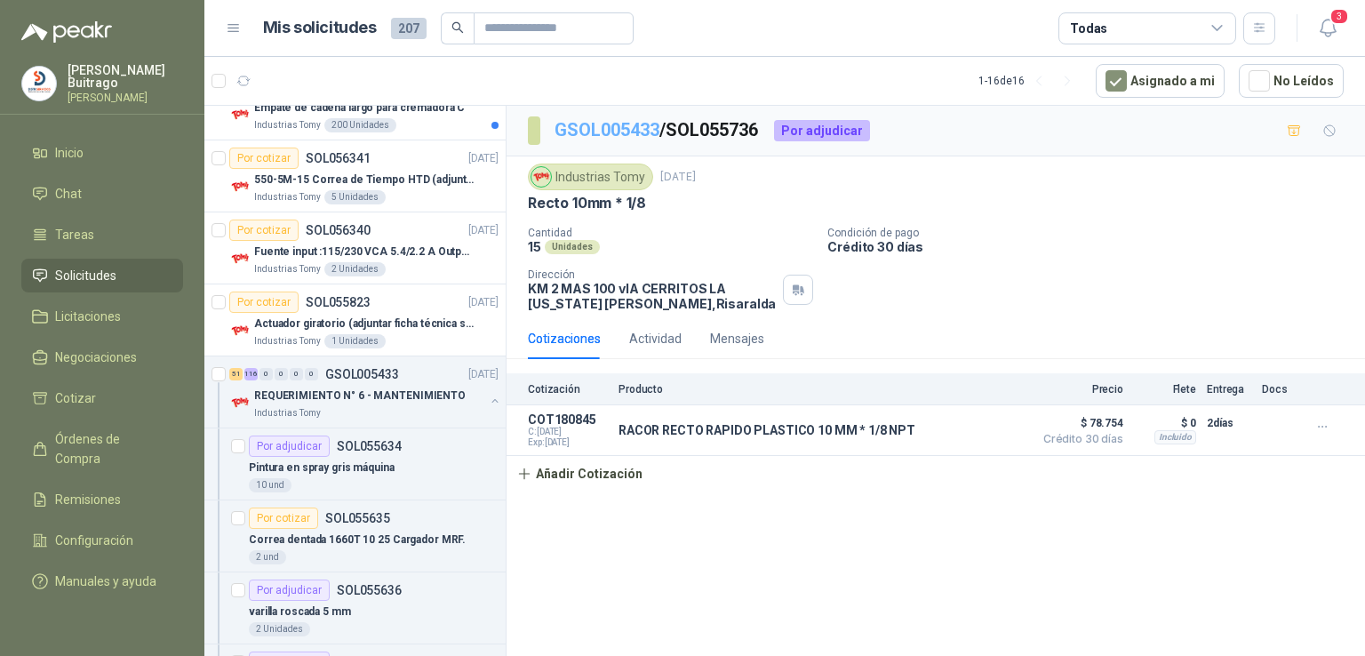
click at [600, 124] on link "GSOL005433" at bounding box center [607, 129] width 105 height 21
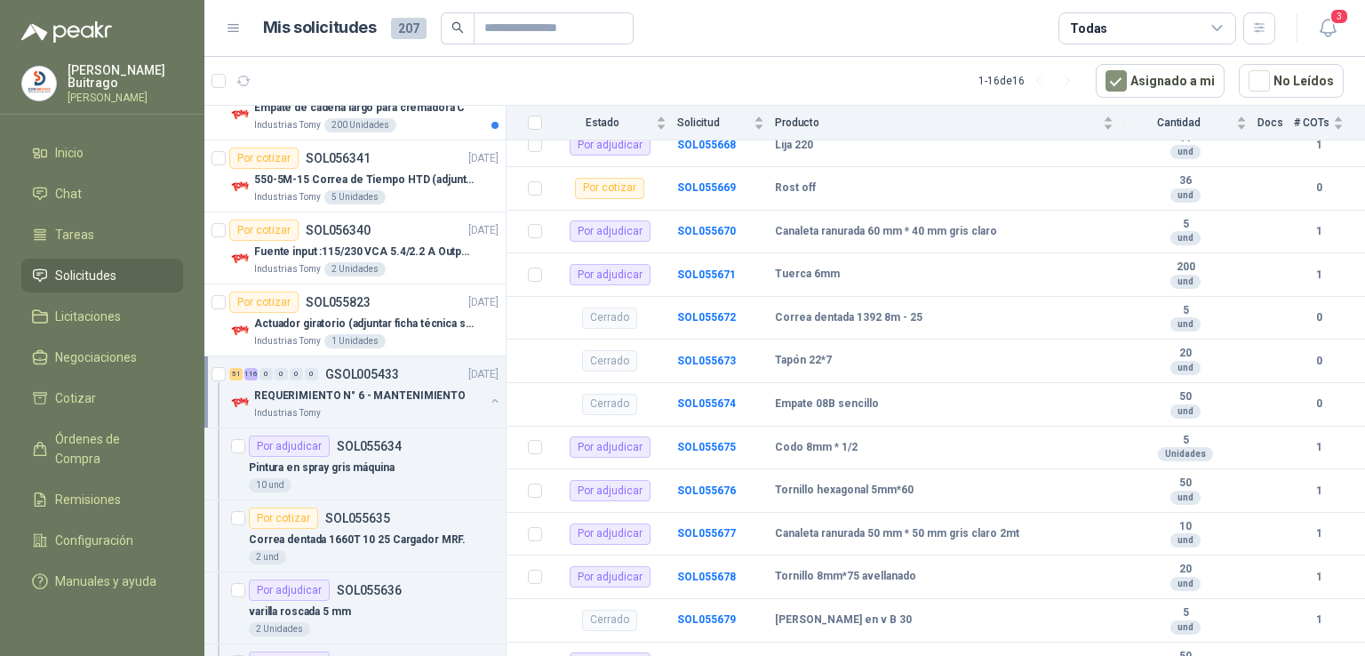
scroll to position [1667, 0]
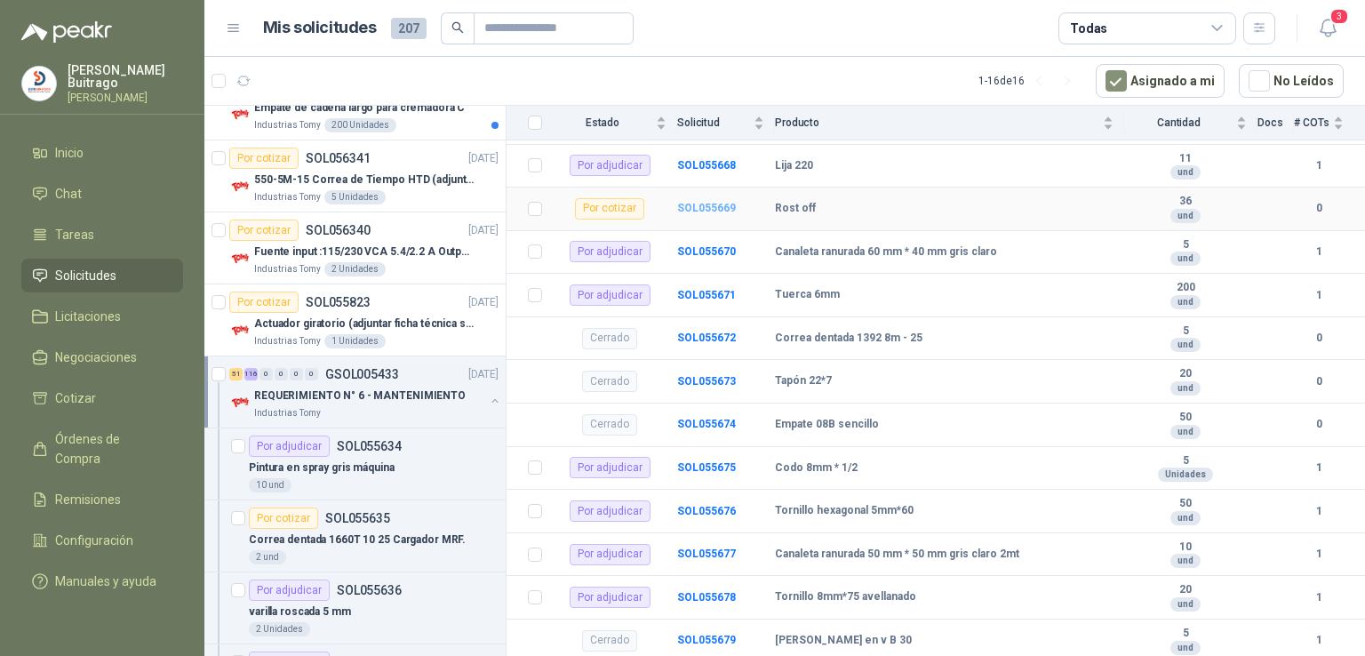
click at [713, 202] on b "SOL055669" at bounding box center [706, 208] width 59 height 12
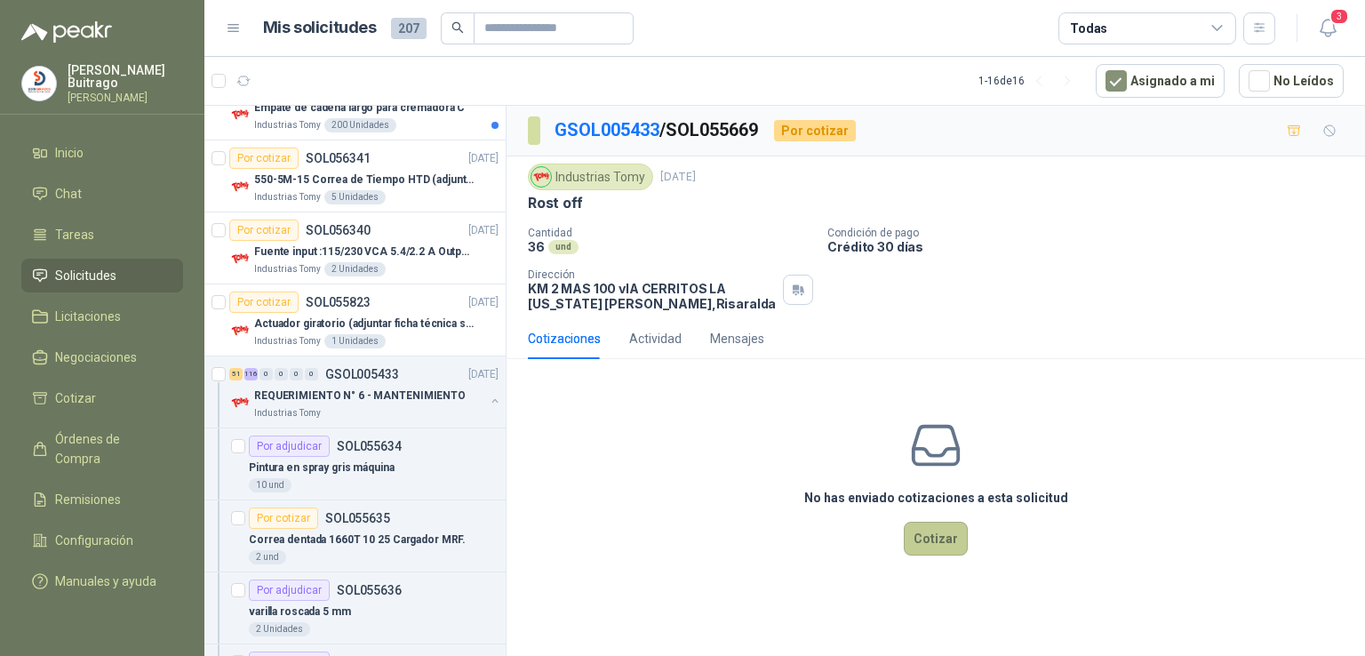
click at [928, 547] on button "Cotizar" at bounding box center [936, 539] width 64 height 34
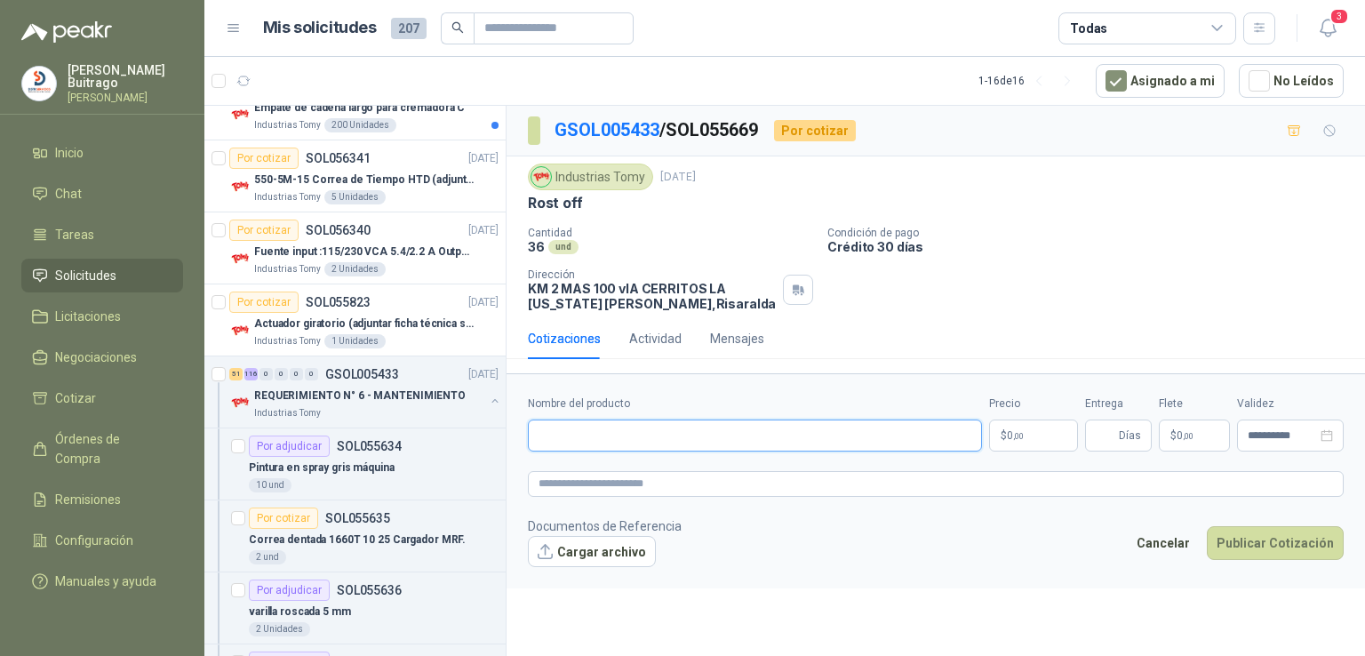
click at [639, 438] on input "Nombre del producto" at bounding box center [755, 436] width 454 height 32
click at [1038, 441] on p "$ 0 ,00" at bounding box center [1033, 436] width 89 height 32
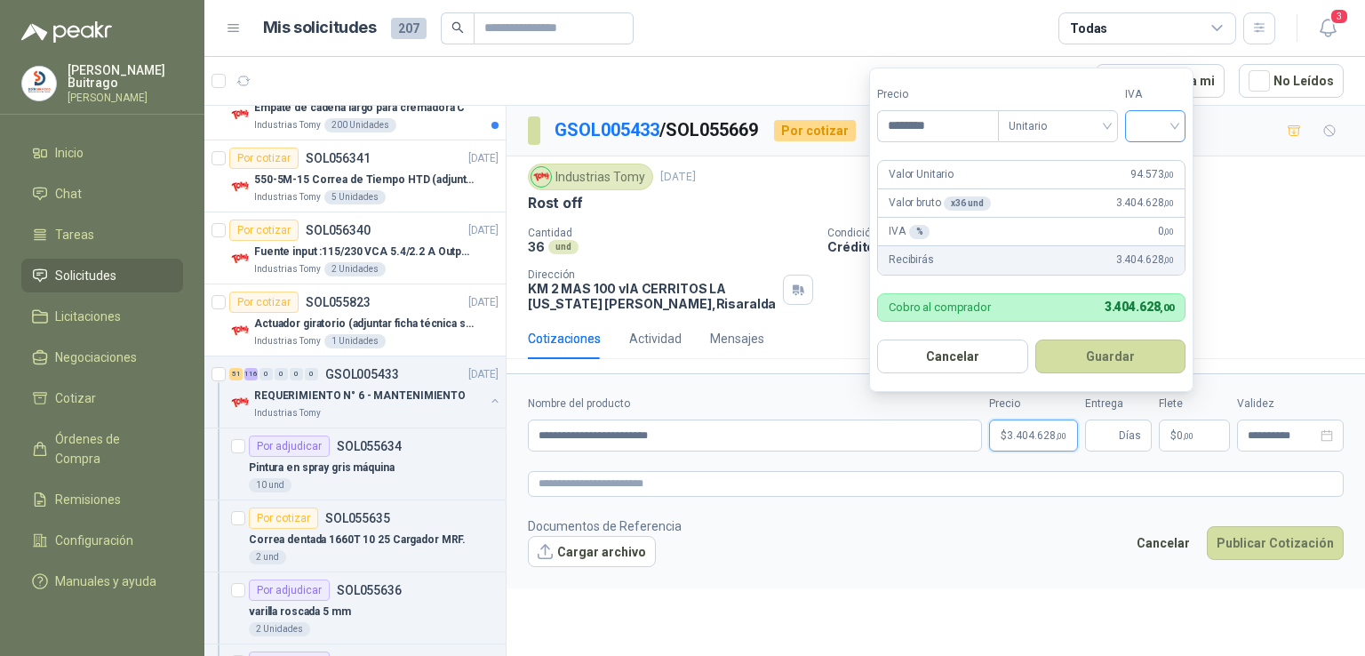
click at [1183, 123] on div at bounding box center [1155, 126] width 60 height 32
click at [1160, 159] on div "19%" at bounding box center [1159, 163] width 33 height 20
click at [945, 130] on input "********" at bounding box center [940, 126] width 124 height 30
click at [1145, 340] on button "Guardar" at bounding box center [1113, 357] width 153 height 34
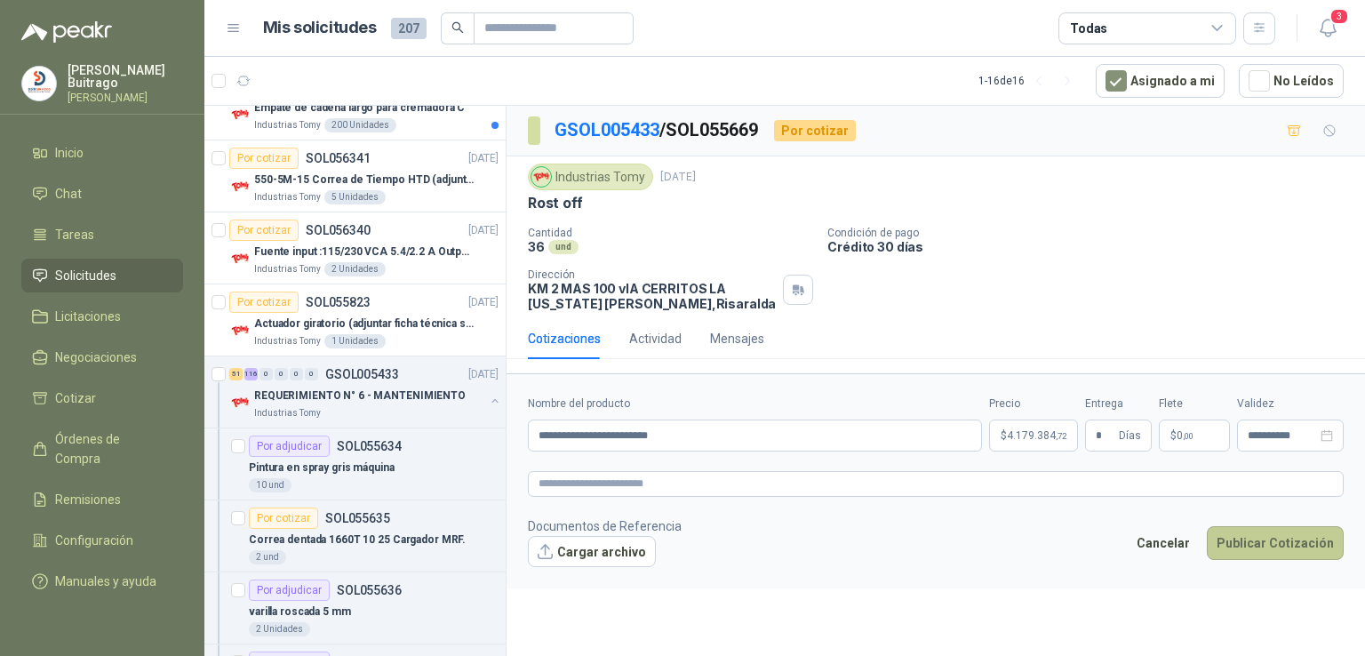
click at [1226, 535] on button "Publicar Cotización" at bounding box center [1275, 543] width 137 height 34
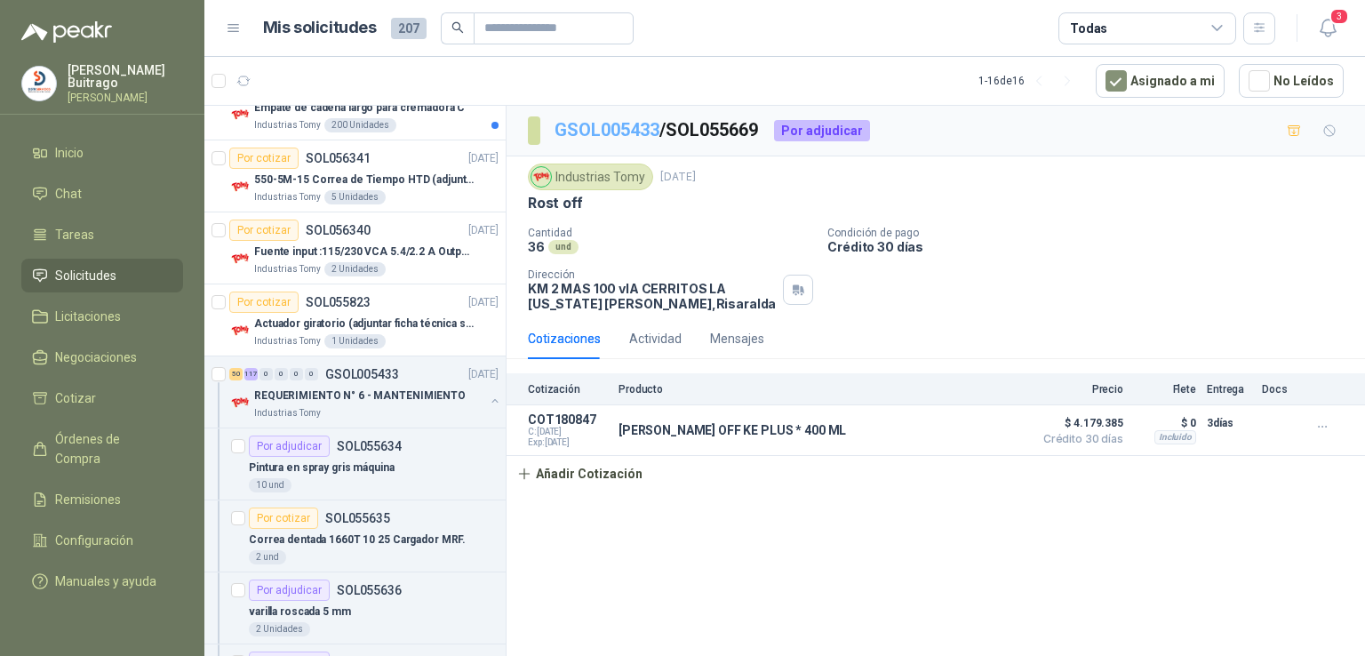
click at [616, 128] on link "GSOL005433" at bounding box center [607, 129] width 105 height 21
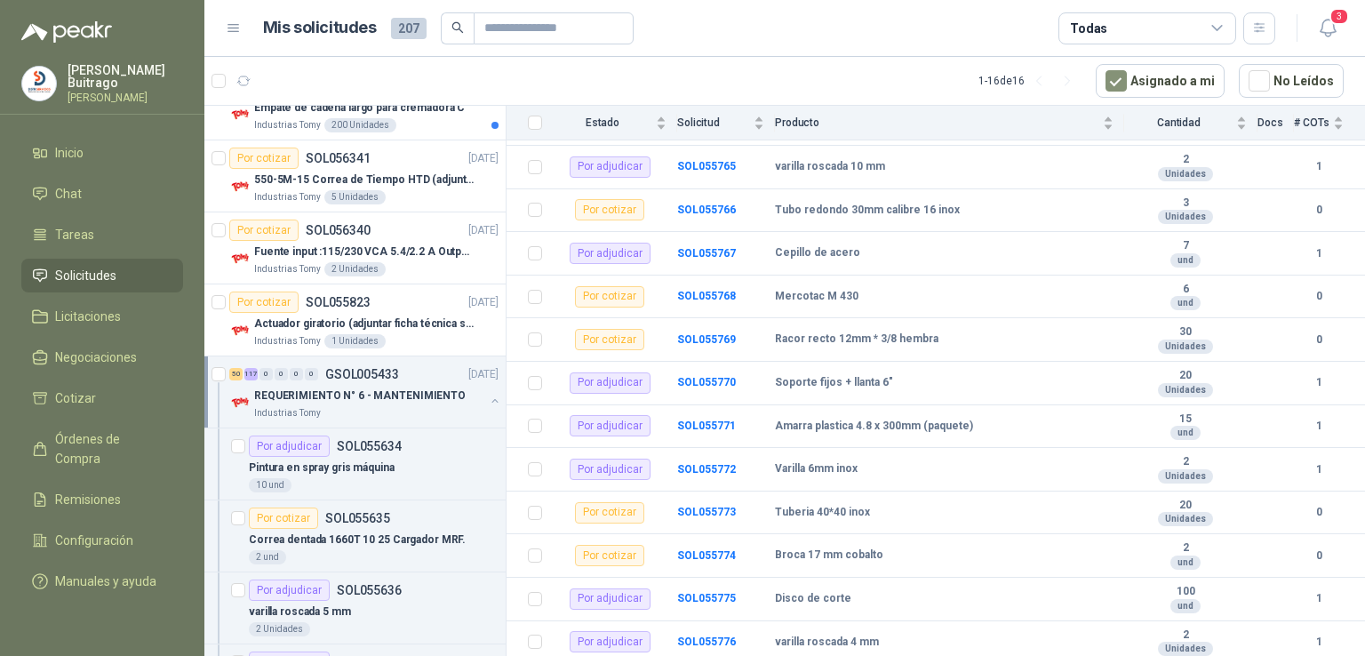
scroll to position [5888, 0]
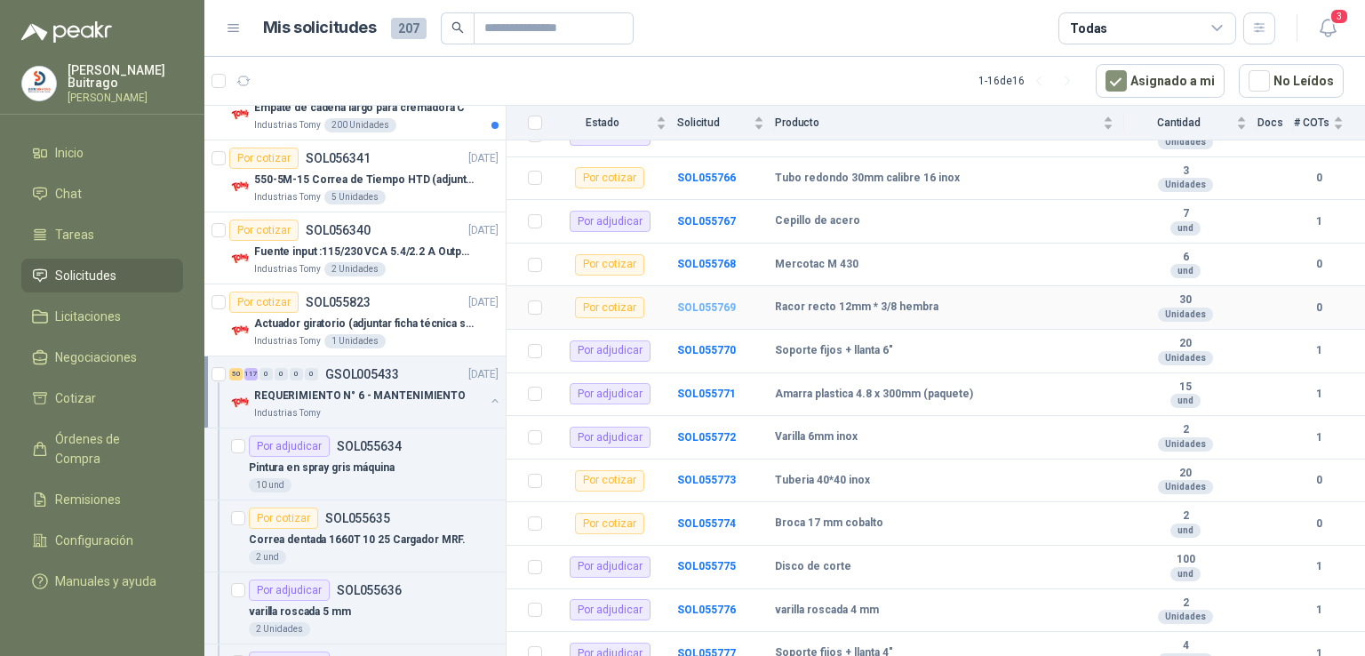
click at [721, 303] on b "SOL055769" at bounding box center [706, 307] width 59 height 12
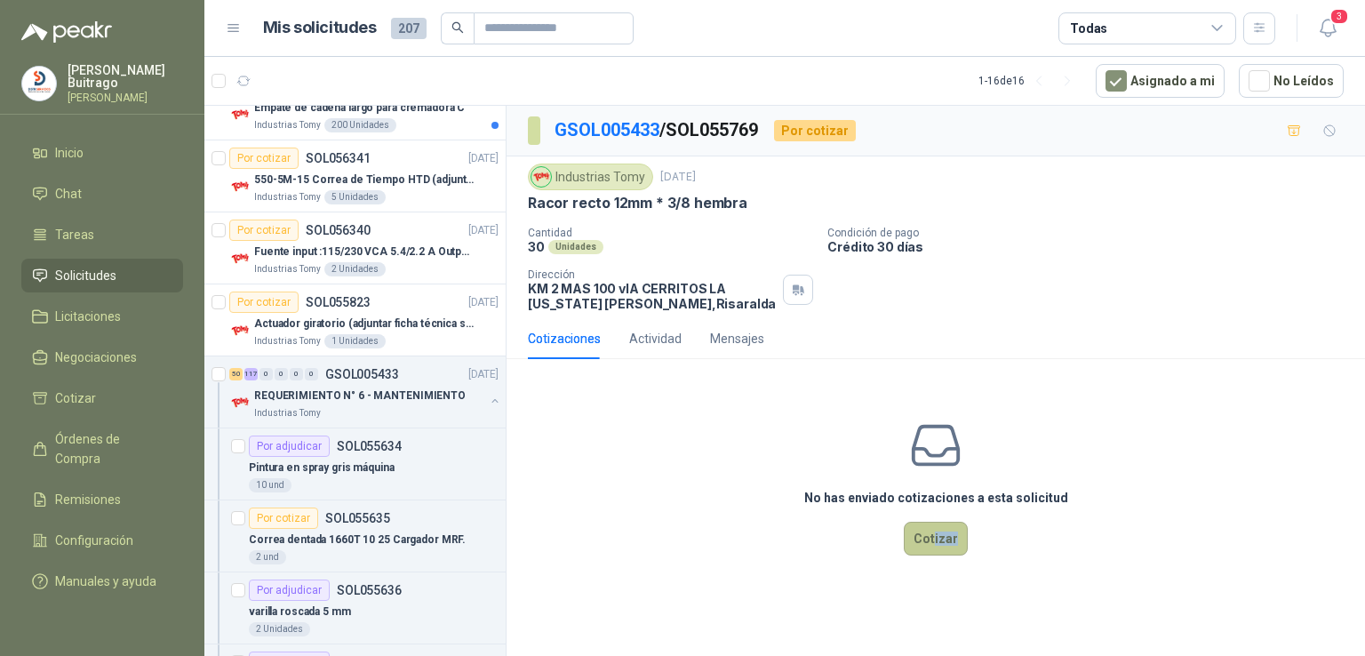
click at [934, 548] on div "No has enviado cotizaciones a esta solicitud Cotizar" at bounding box center [936, 486] width 859 height 227
click at [934, 548] on button "Cotizar" at bounding box center [936, 539] width 64 height 34
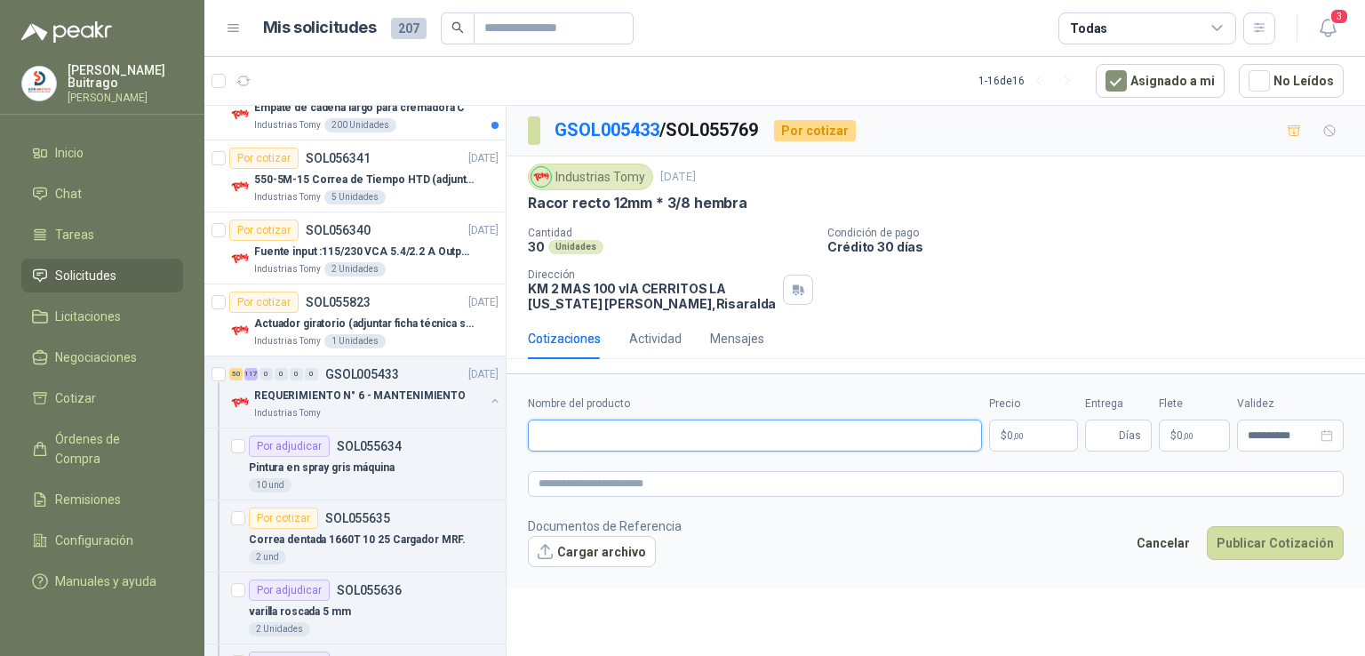
click at [725, 447] on input "Nombre del producto" at bounding box center [755, 436] width 454 height 32
click at [707, 438] on input "**********" at bounding box center [755, 436] width 454 height 32
click at [656, 444] on input "**********" at bounding box center [755, 436] width 454 height 32
click at [1035, 422] on p "$ 0 ,00" at bounding box center [1033, 436] width 89 height 32
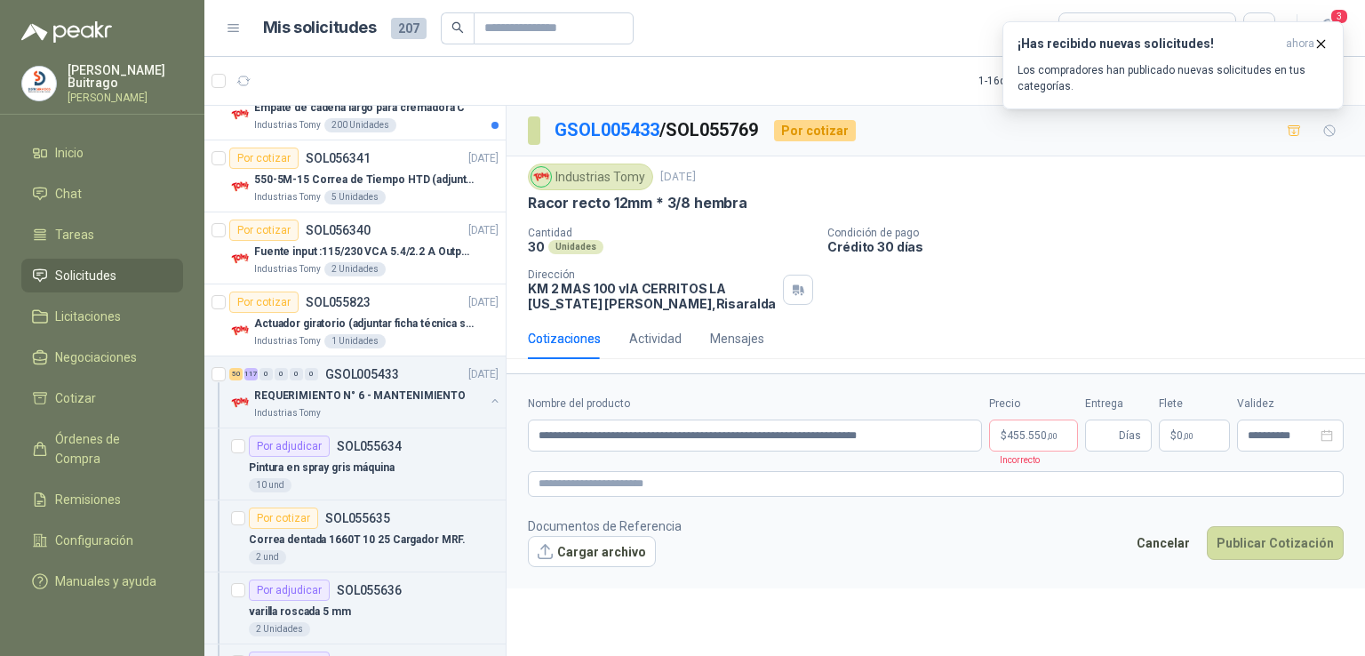
click at [1179, 109] on div "¡Has recibido nuevas solicitudes! ahora Los compradores han publicado nuevas so…" at bounding box center [1173, 65] width 341 height 88
click at [1046, 424] on p "$ 455.550 ,00" at bounding box center [1033, 436] width 89 height 32
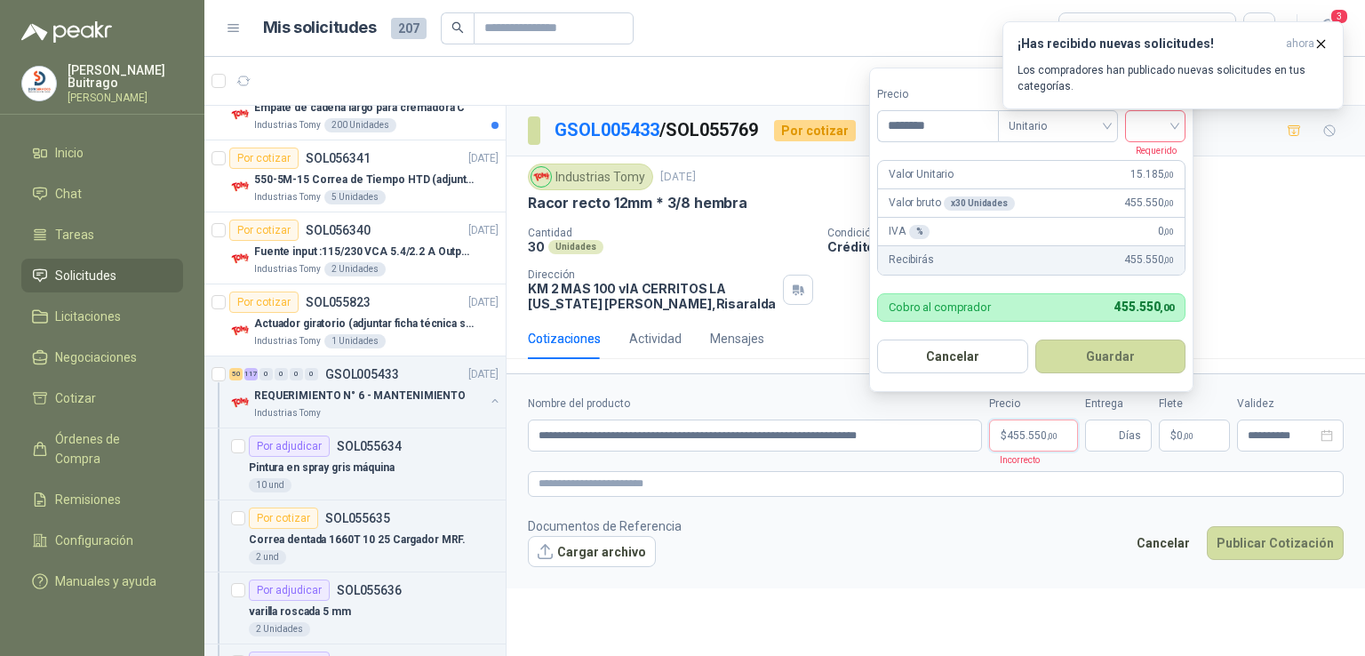
click at [1180, 132] on div at bounding box center [1155, 126] width 60 height 32
click at [1166, 161] on div "19%" at bounding box center [1159, 163] width 33 height 20
click at [1111, 343] on button "Guardar" at bounding box center [1113, 357] width 153 height 34
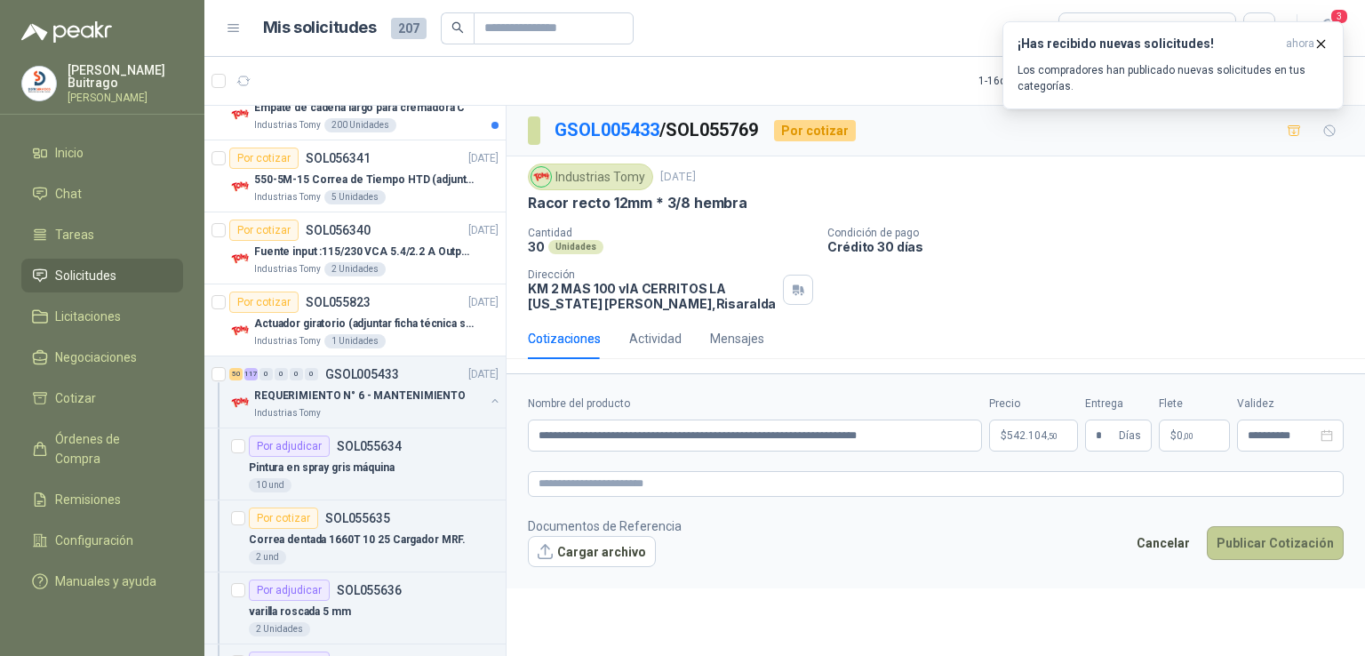
click at [1259, 528] on button "Publicar Cotización" at bounding box center [1275, 543] width 137 height 34
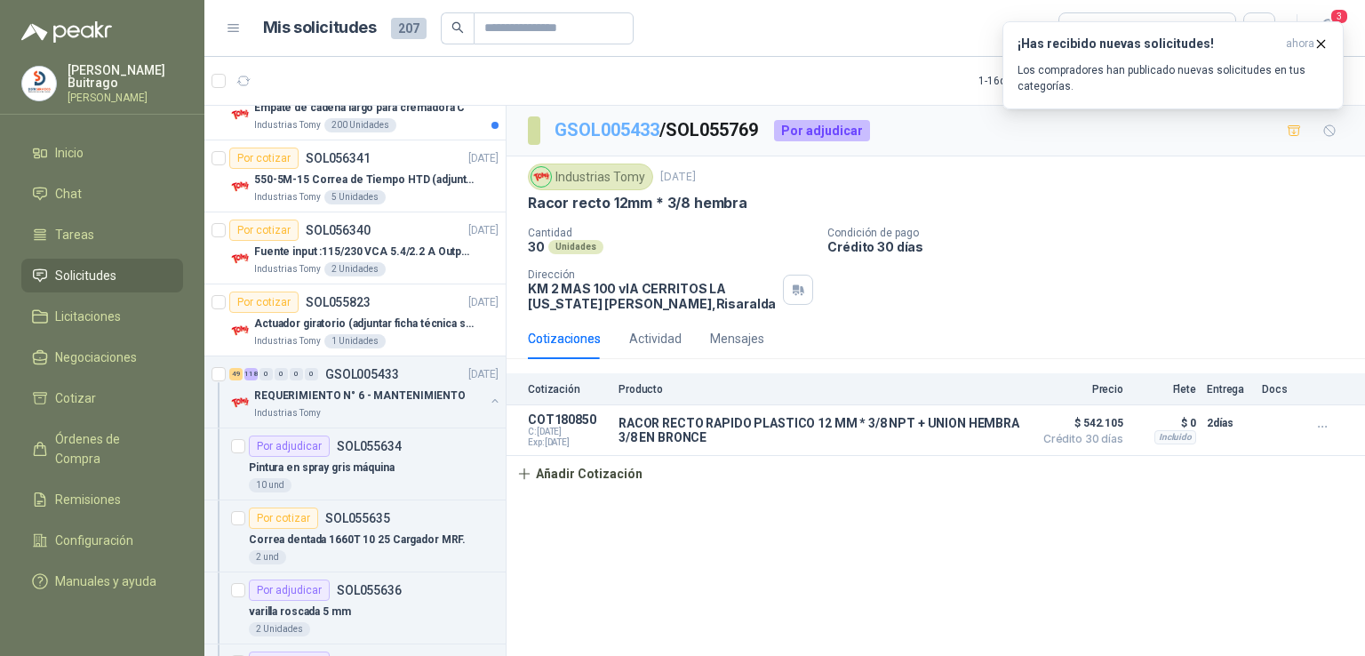
click at [603, 124] on link "GSOL005433" at bounding box center [607, 129] width 105 height 21
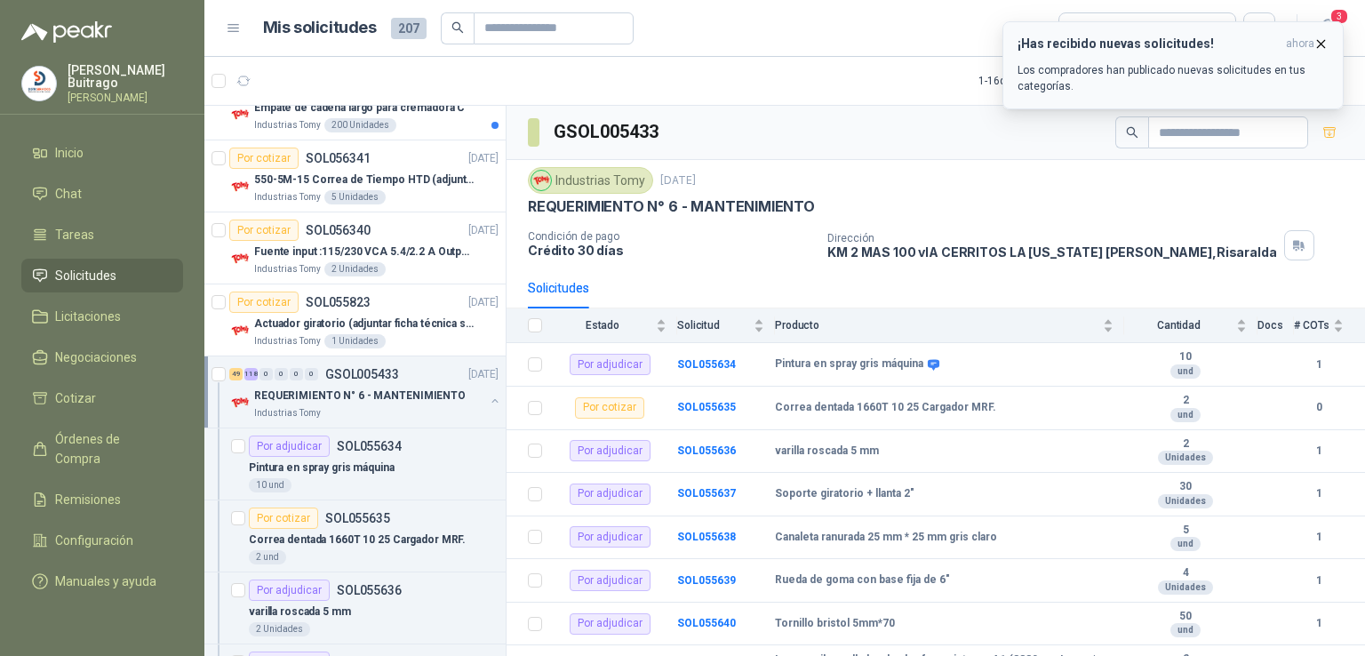
click at [1319, 45] on icon "button" at bounding box center [1321, 43] width 7 height 7
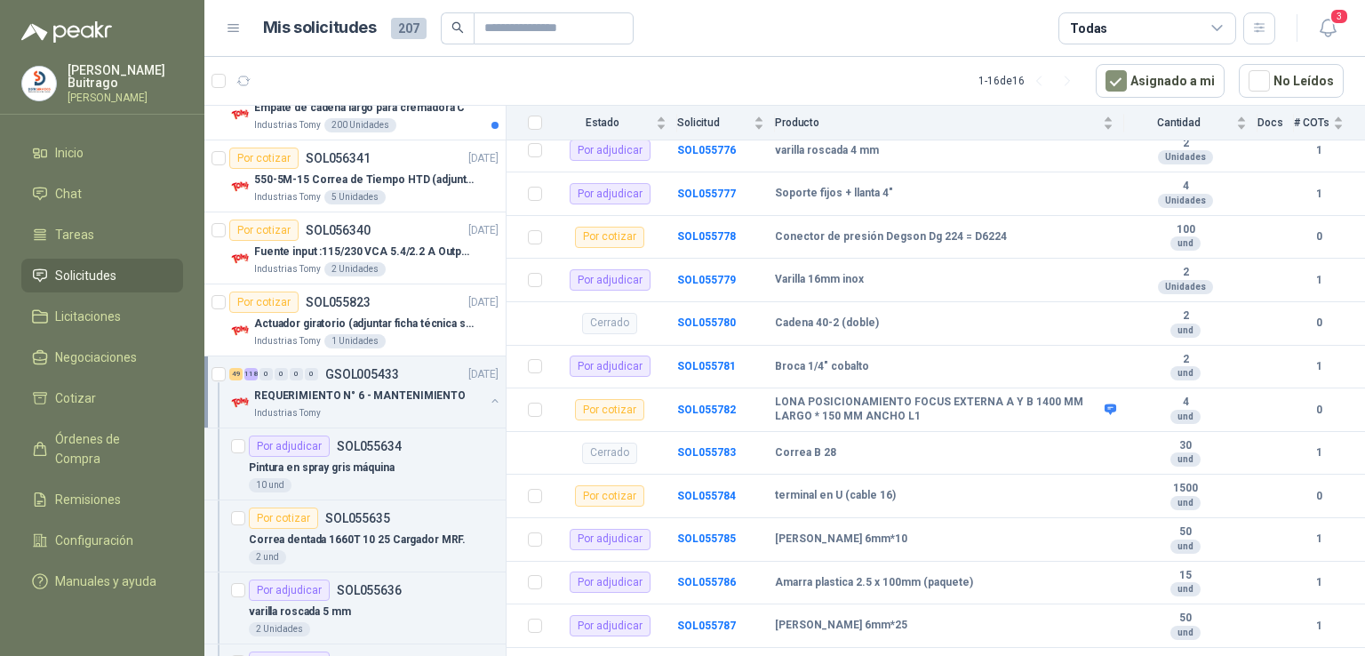
scroll to position [6358, 0]
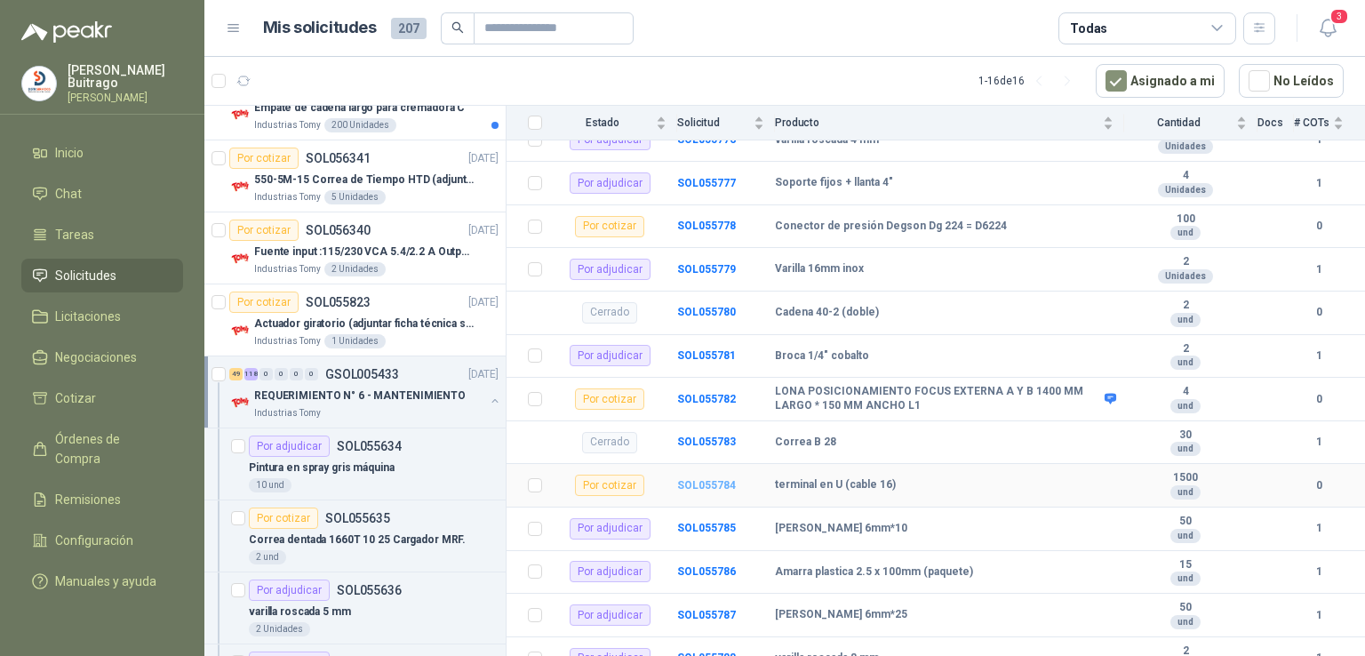
click at [713, 480] on b "SOL055784" at bounding box center [706, 485] width 59 height 12
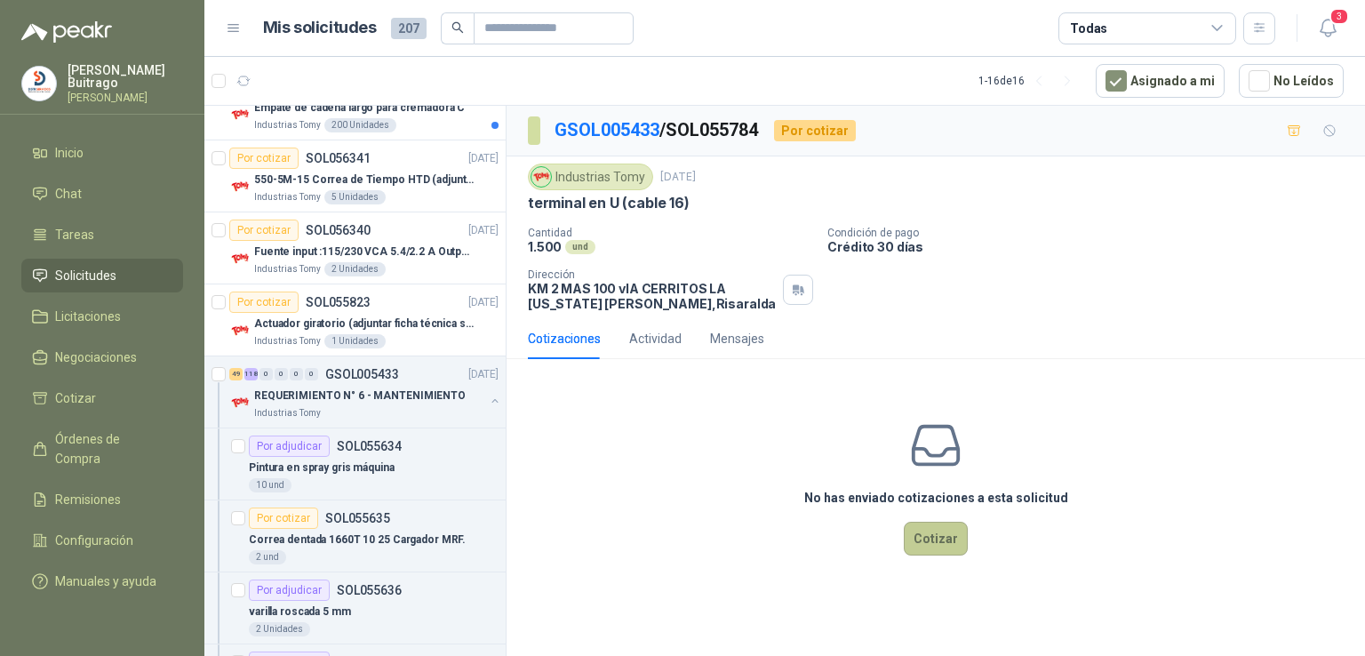
click at [931, 532] on button "Cotizar" at bounding box center [936, 539] width 64 height 34
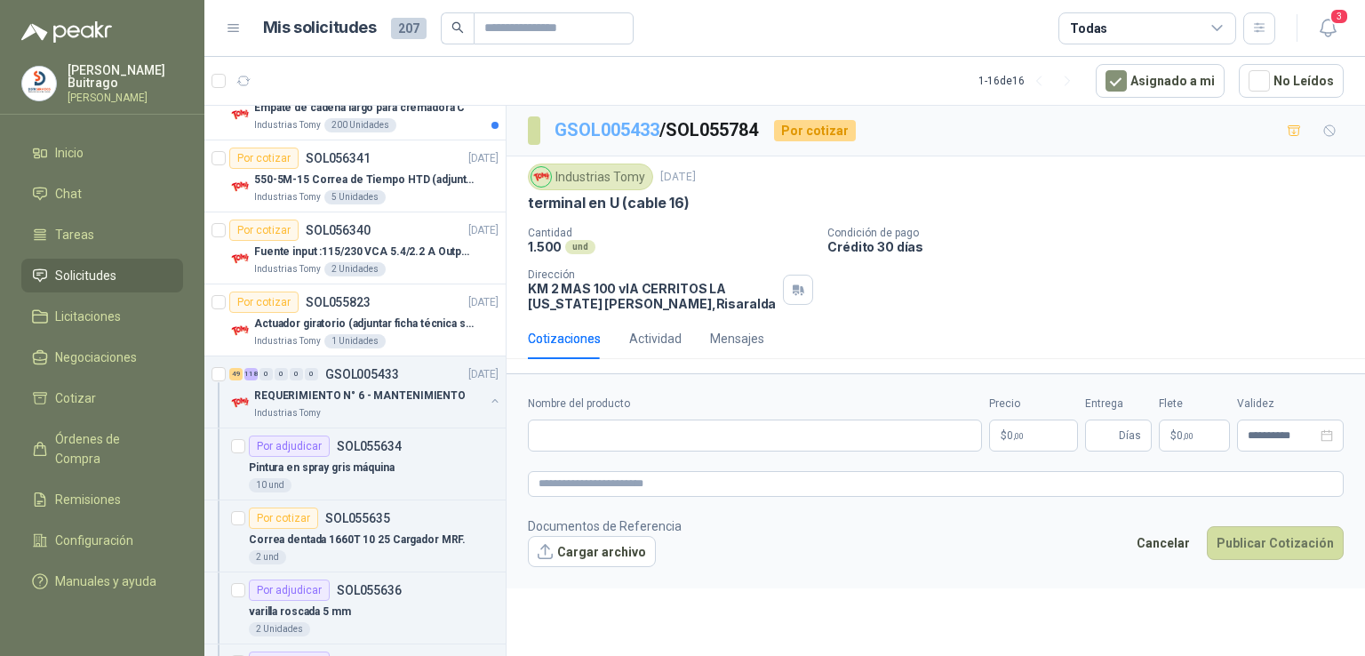
click at [600, 130] on link "GSOL005433" at bounding box center [607, 129] width 105 height 21
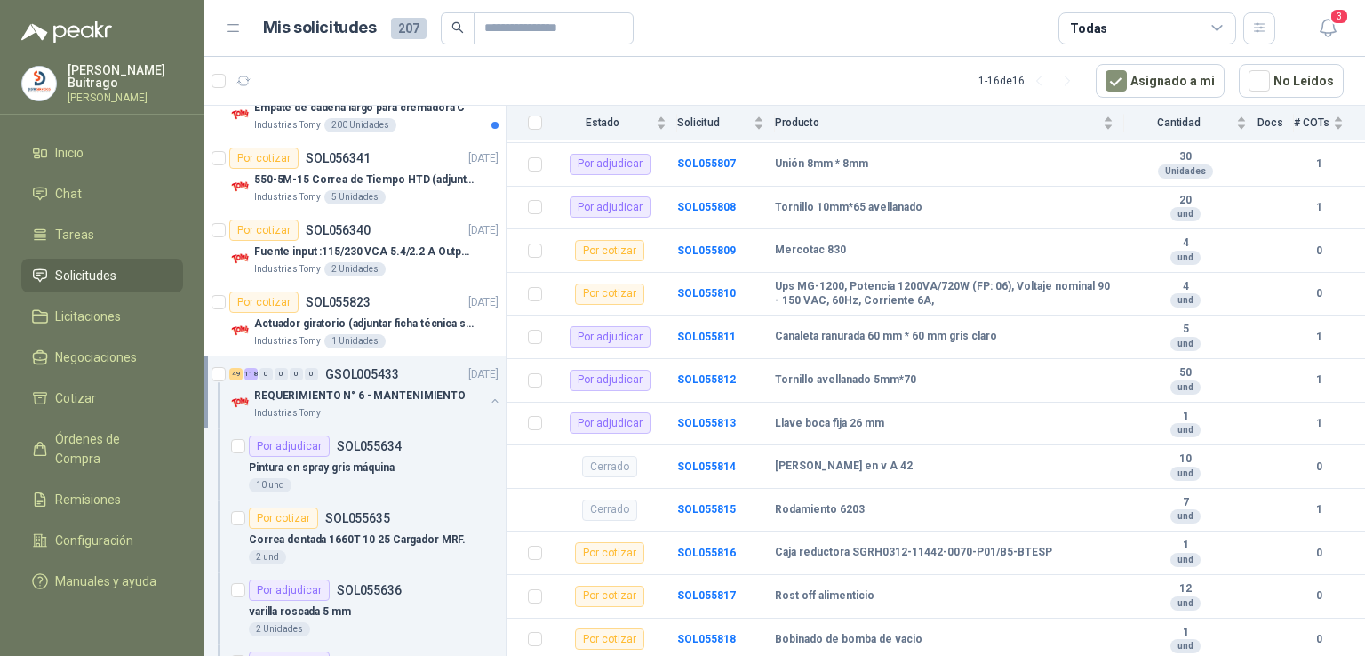
scroll to position [7715, 0]
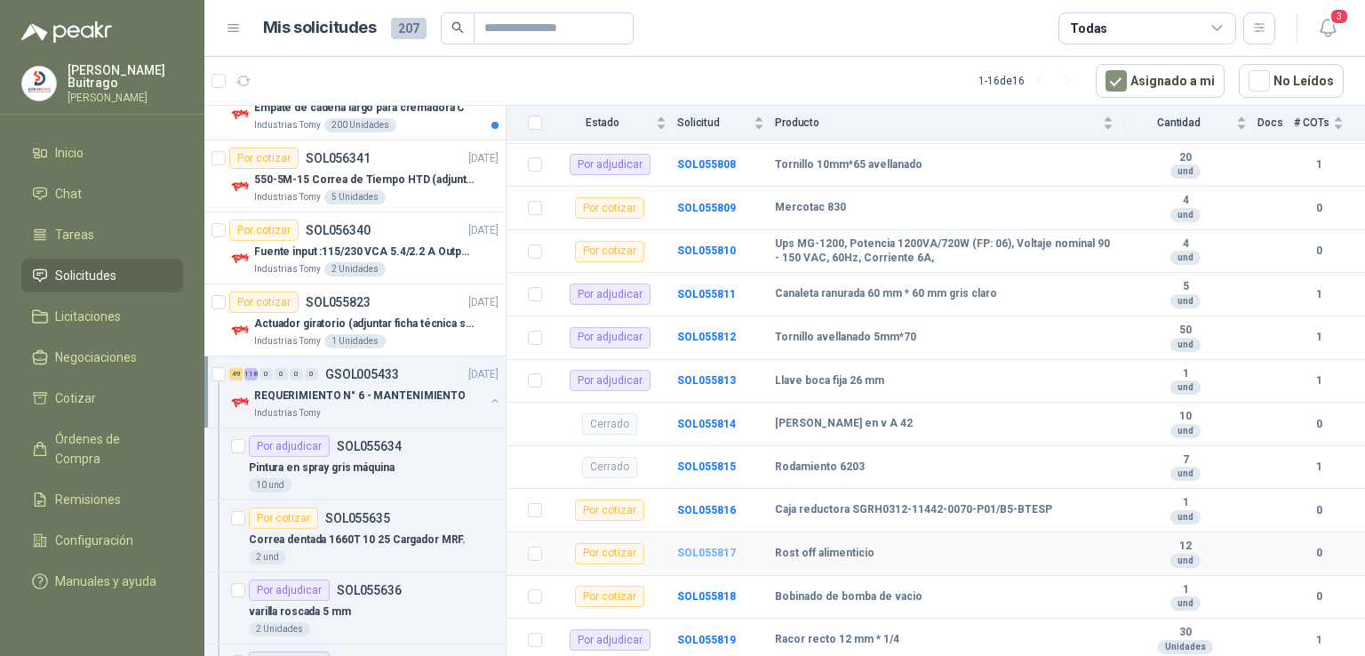
click at [726, 549] on b "SOL055817" at bounding box center [706, 553] width 59 height 12
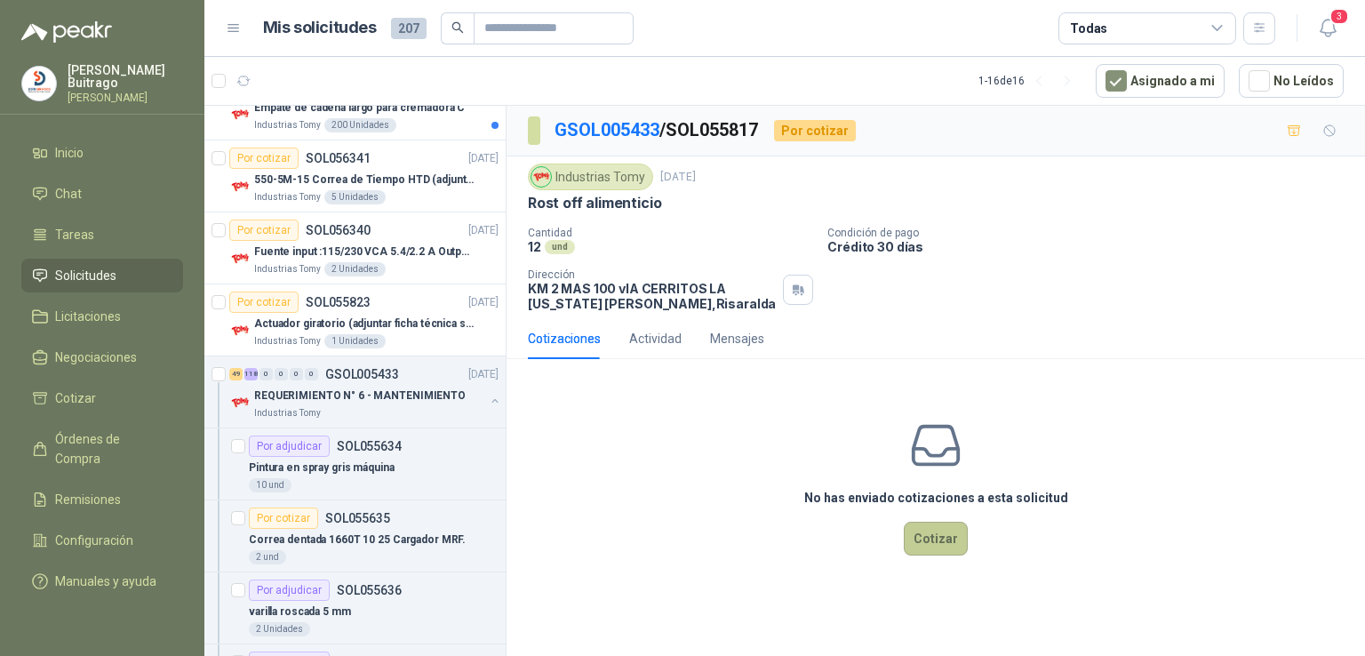
click at [944, 527] on button "Cotizar" at bounding box center [936, 539] width 64 height 34
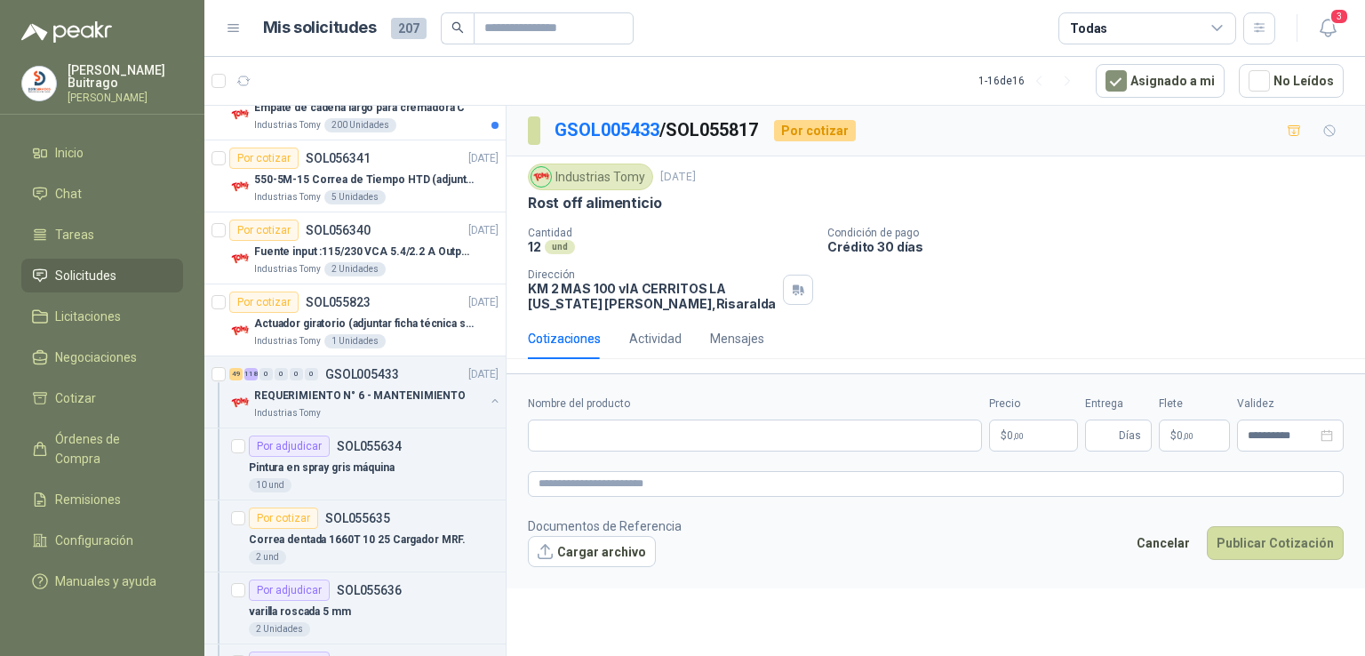
click at [642, 416] on div "Nombre del producto" at bounding box center [755, 424] width 454 height 56
click at [638, 424] on input "Nombre del producto" at bounding box center [755, 436] width 454 height 32
click at [1059, 428] on p "$ 0 ,00" at bounding box center [1033, 436] width 89 height 32
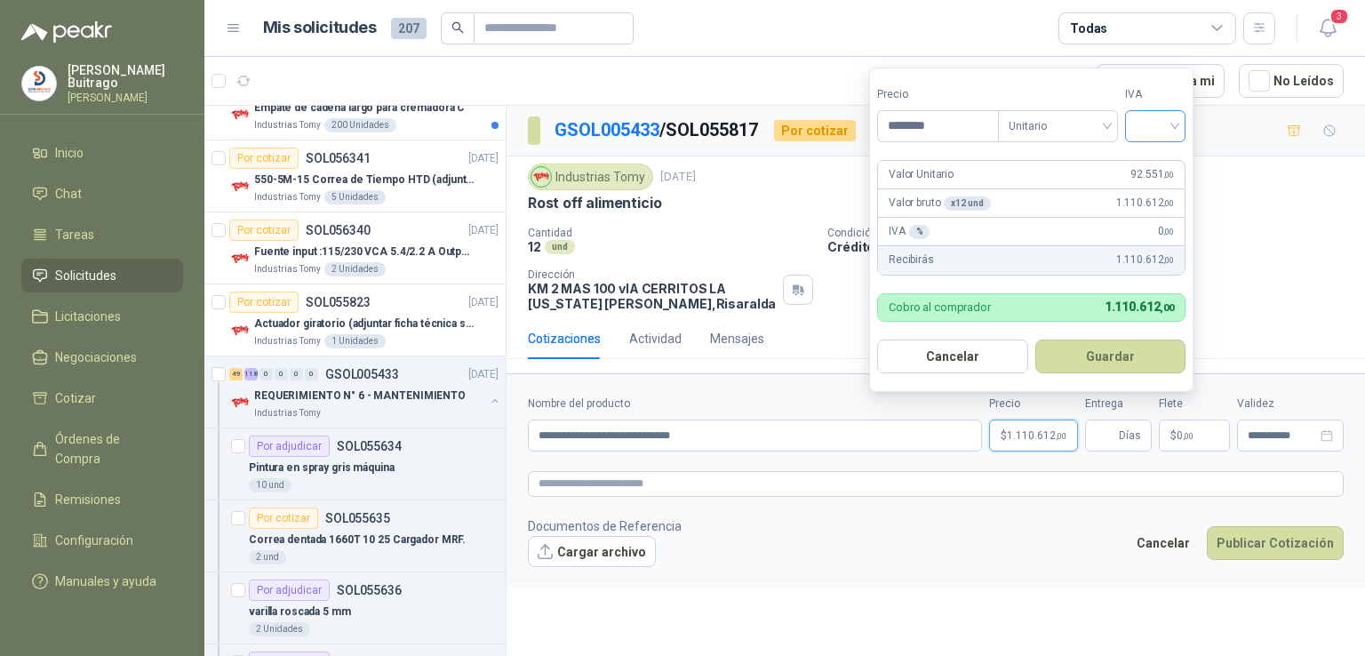
click at [1174, 122] on input "search" at bounding box center [1155, 124] width 39 height 27
click at [1163, 160] on div "19%" at bounding box center [1159, 163] width 33 height 20
click at [1116, 356] on button "Guardar" at bounding box center [1113, 357] width 153 height 34
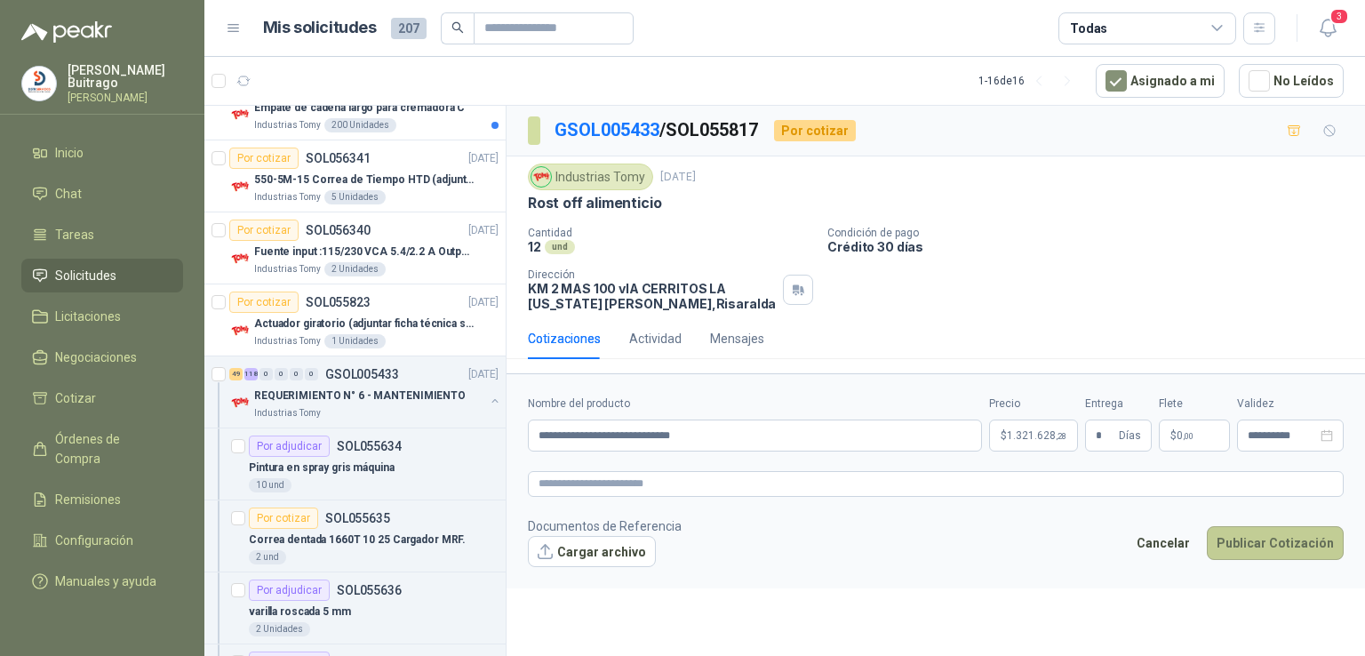
click at [1237, 538] on button "Publicar Cotización" at bounding box center [1275, 543] width 137 height 34
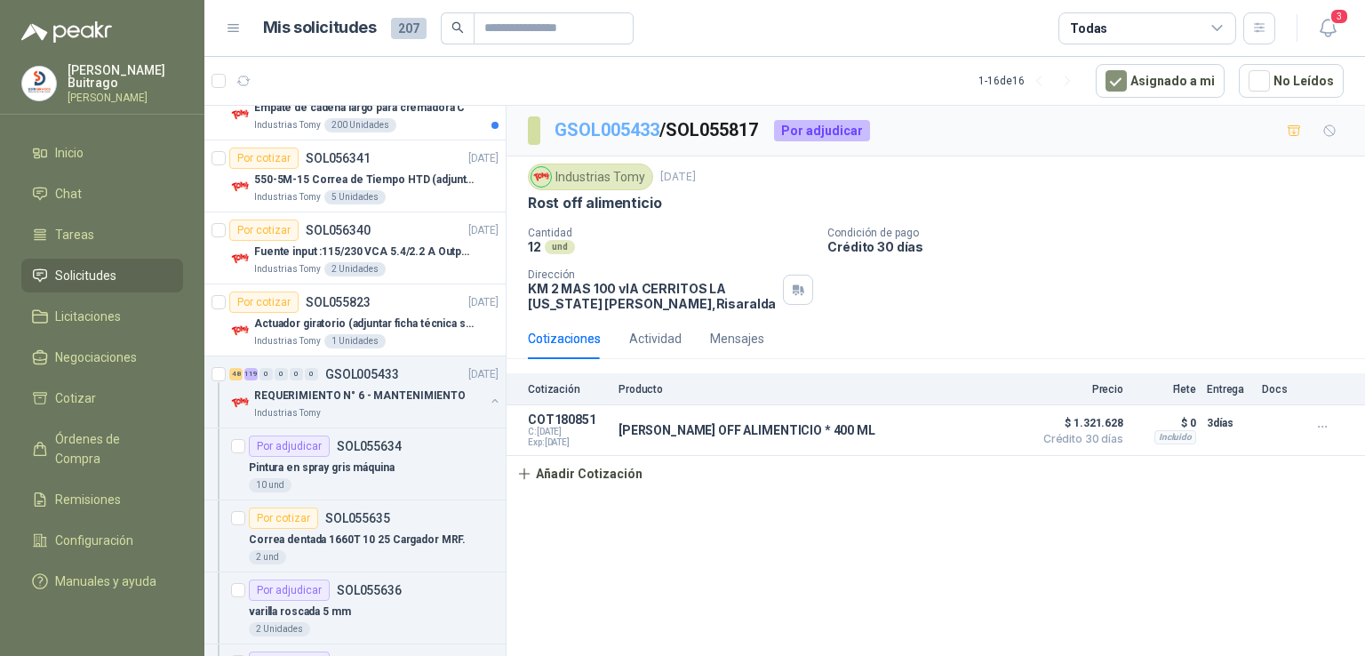
click at [615, 130] on link "GSOL005433" at bounding box center [607, 129] width 105 height 21
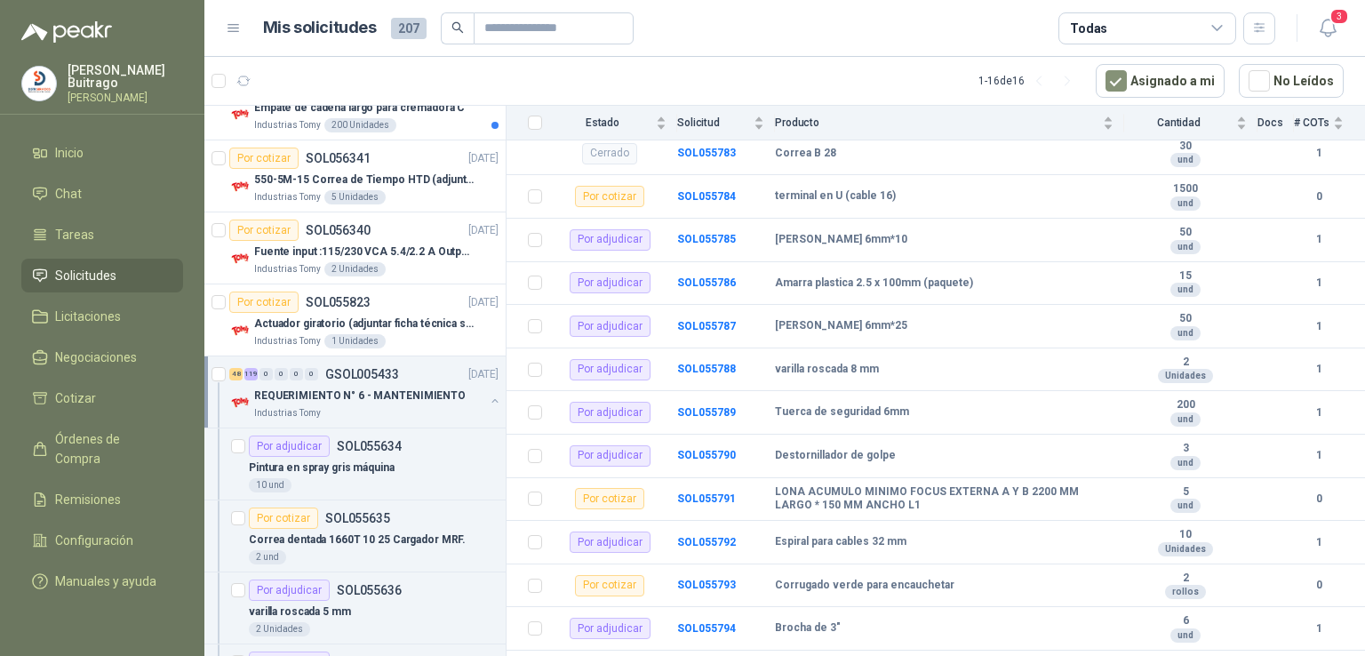
scroll to position [6593, 0]
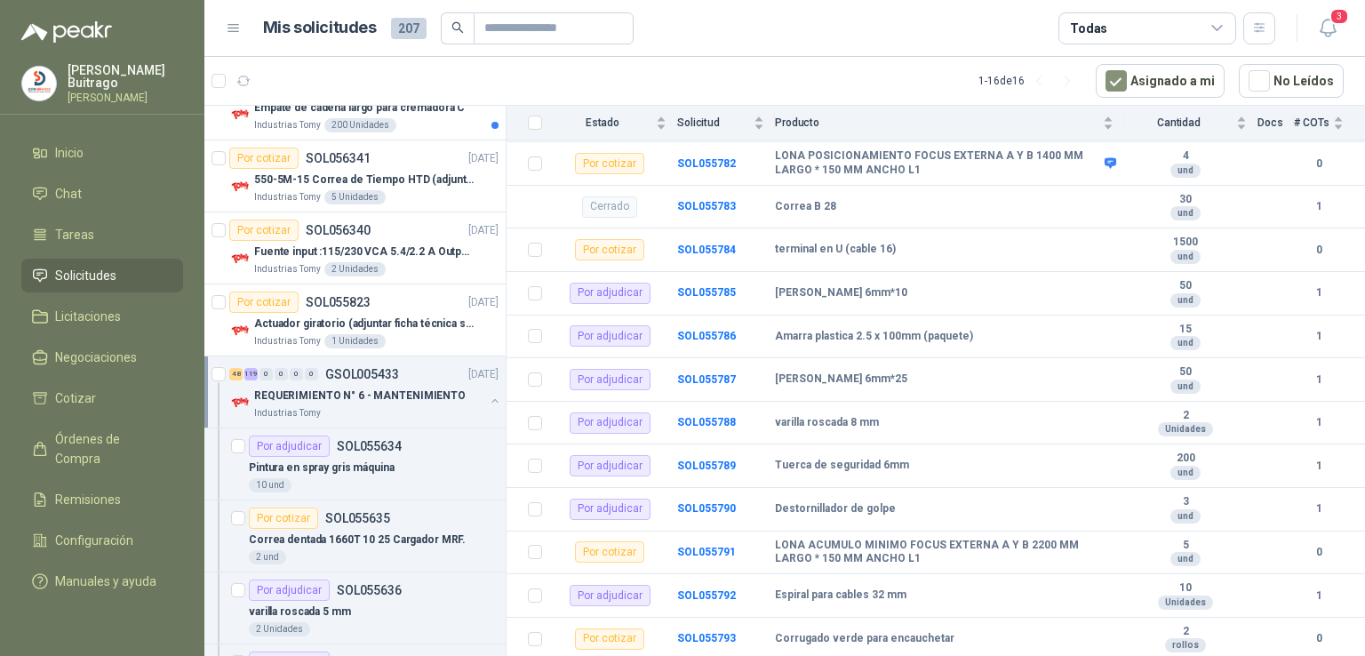
click at [488, 396] on button "button" at bounding box center [495, 401] width 14 height 14
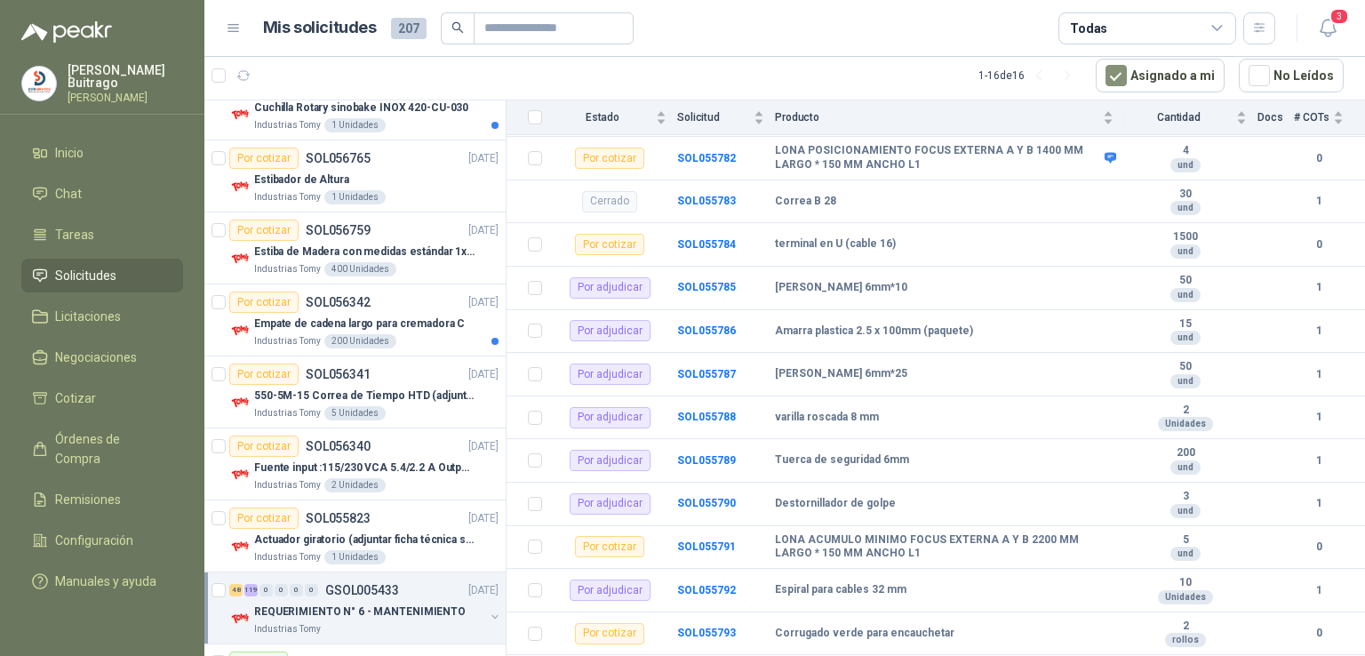
scroll to position [107, 0]
click at [409, 385] on p "550-5M-15 Correa de Tiempo HTD (adjuntar ficha y /o imagenes)" at bounding box center [364, 393] width 221 height 17
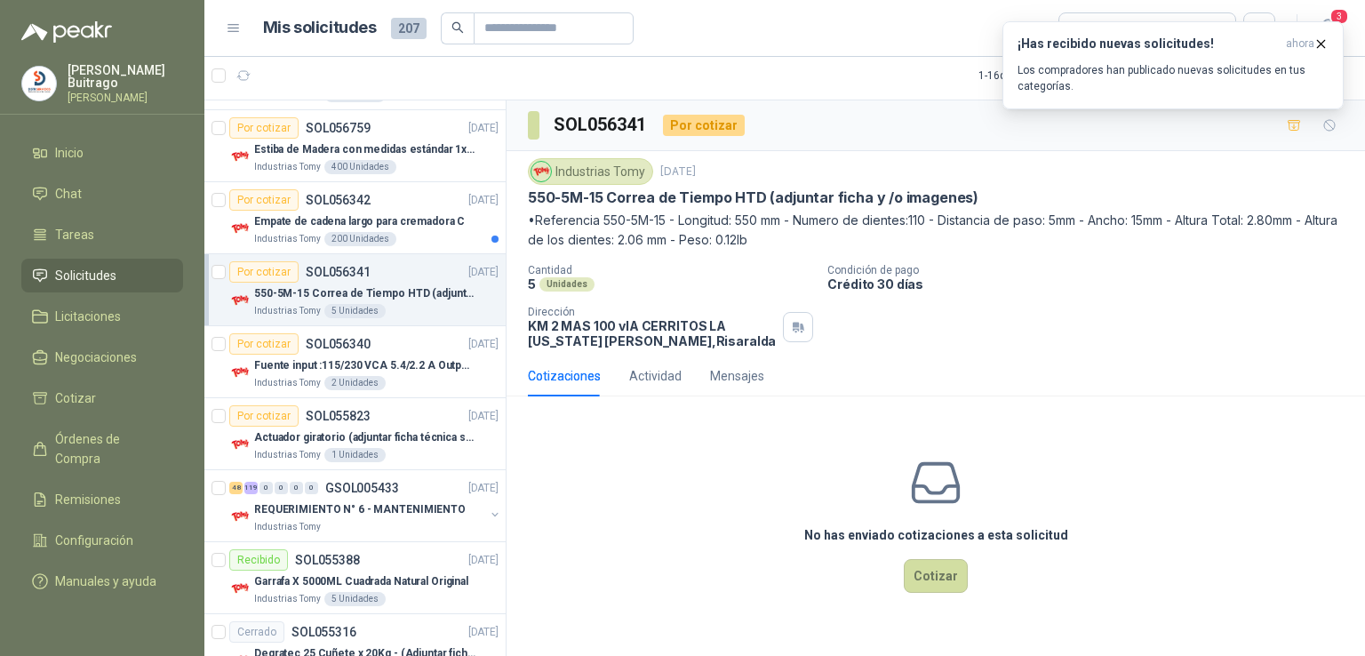
scroll to position [213, 0]
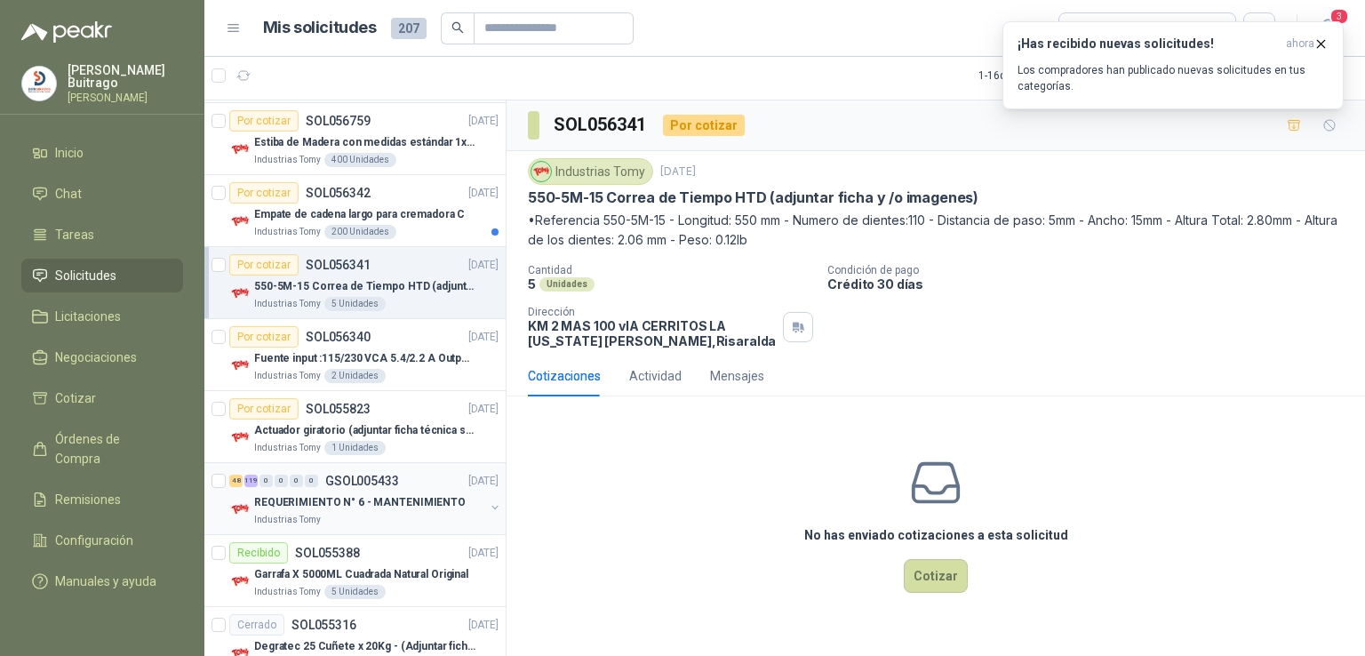
click at [327, 494] on p "REQUERIMIENTO N° 6 - MANTENIMIENTO" at bounding box center [360, 502] width 212 height 17
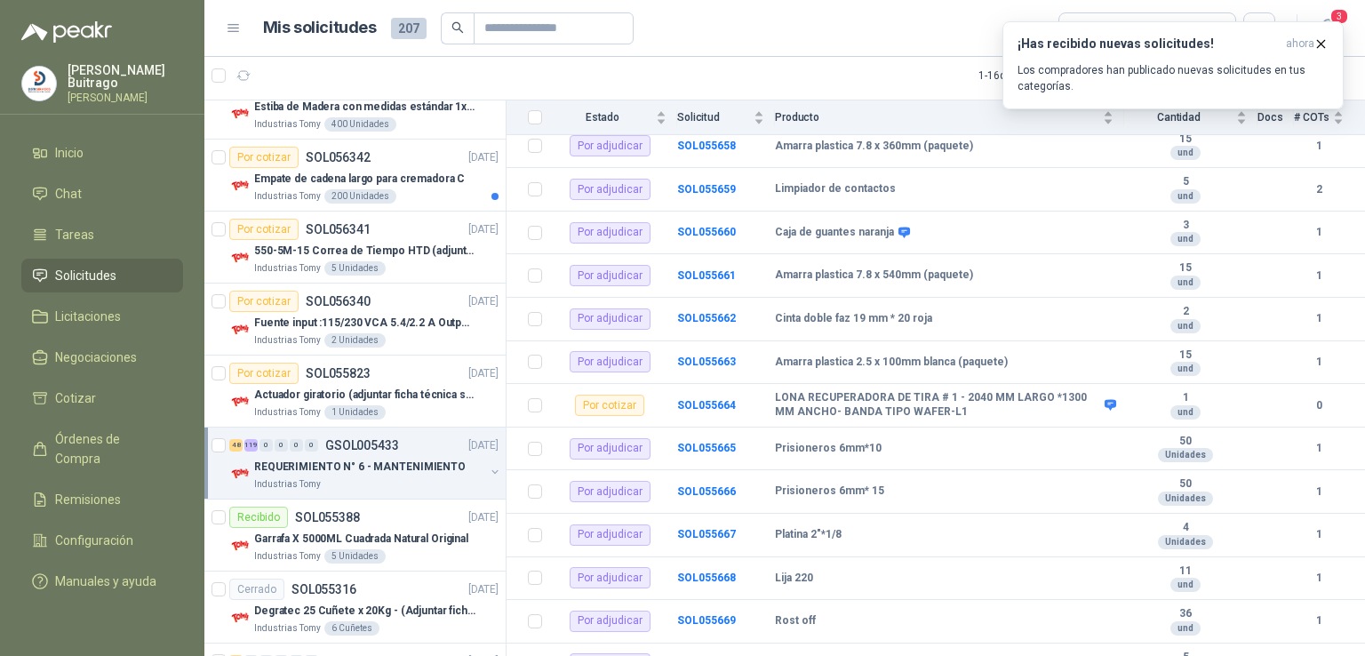
scroll to position [1304, 0]
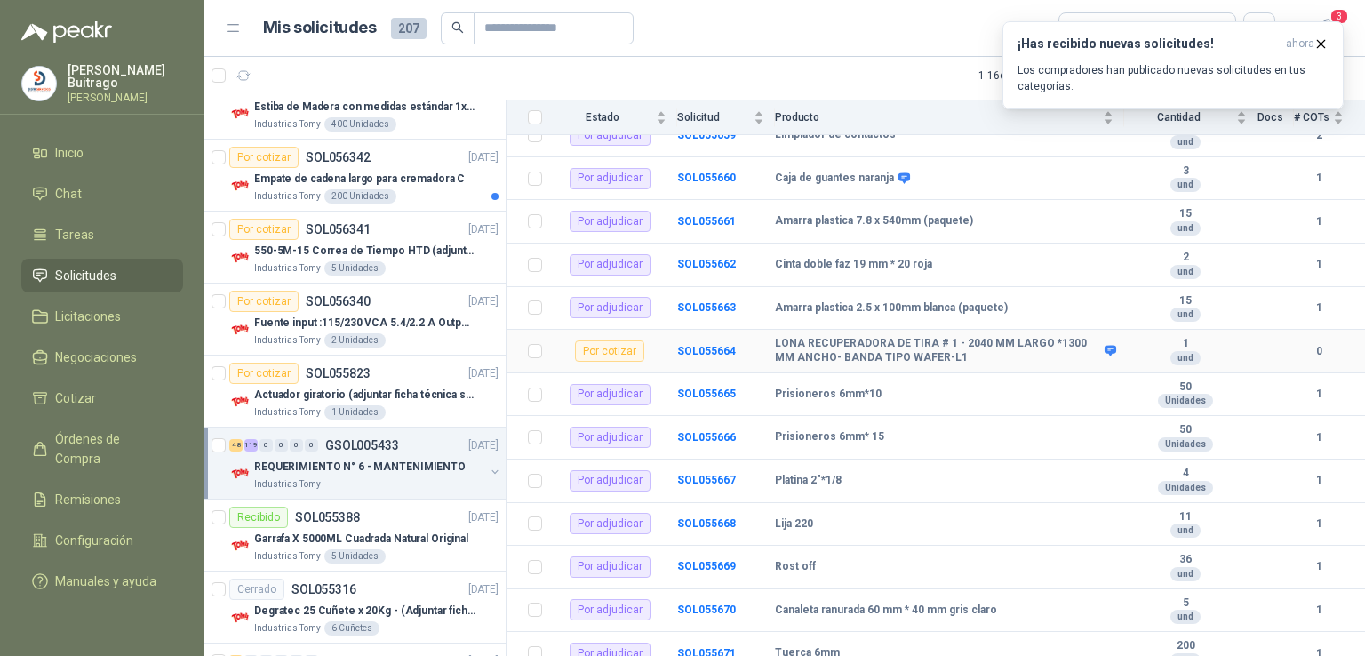
click at [924, 347] on b "LONA RECUPERADORA DE TIRA # 1 - 2040 MM LARGO *1300 MM ANCHO- BANDA TIPO WAFER-…" at bounding box center [937, 351] width 325 height 28
click at [696, 349] on b "SOL055664" at bounding box center [706, 351] width 59 height 12
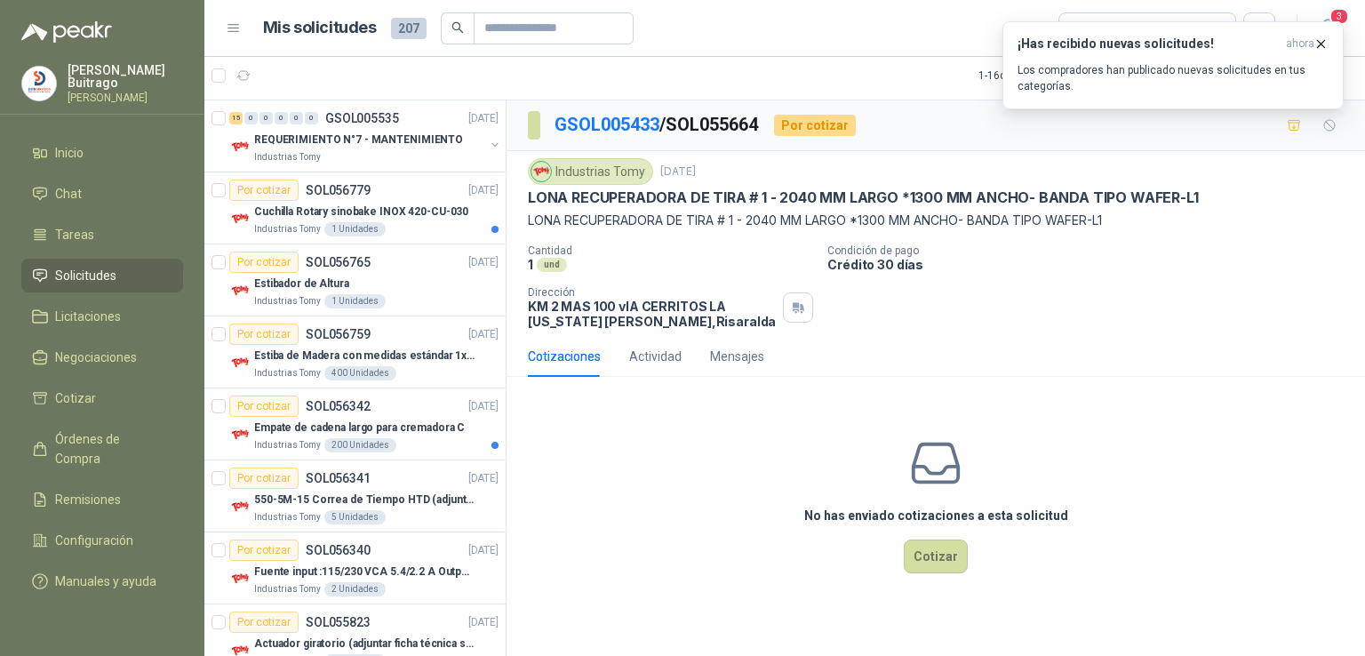
click at [590, 175] on div "Industrias Tomy" at bounding box center [590, 171] width 125 height 27
click at [1318, 46] on icon "button" at bounding box center [1321, 43] width 7 height 7
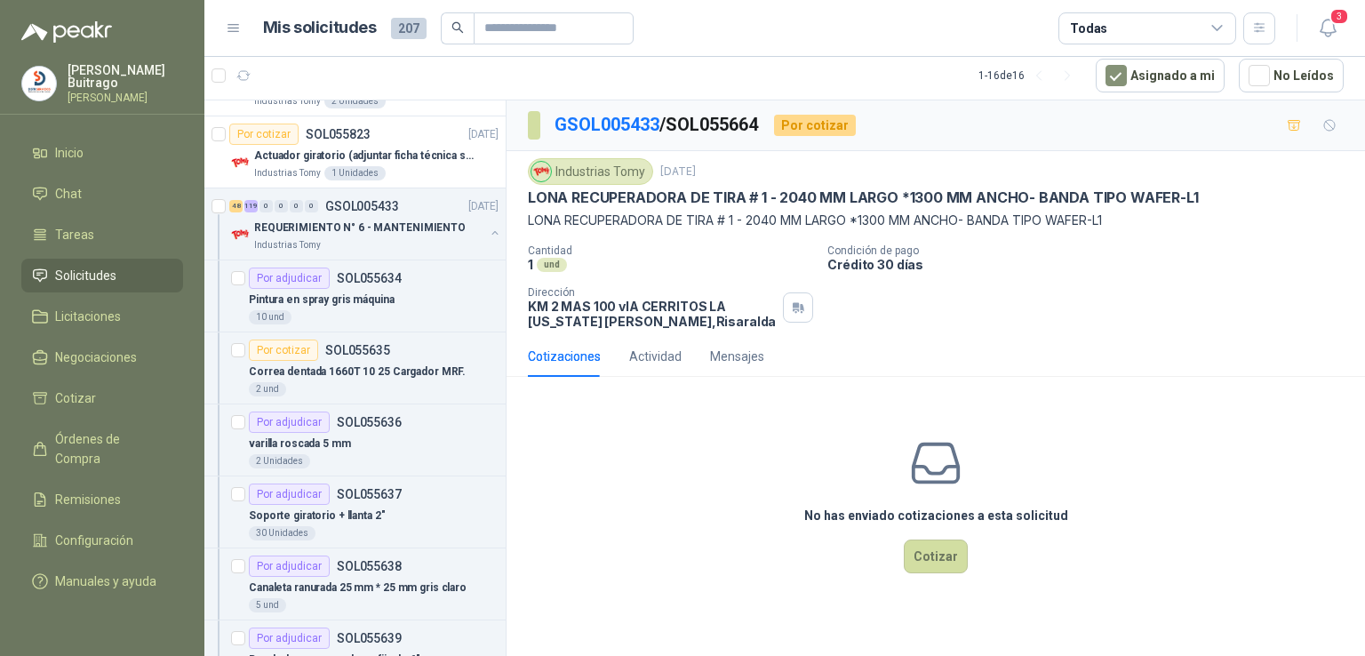
scroll to position [431, 0]
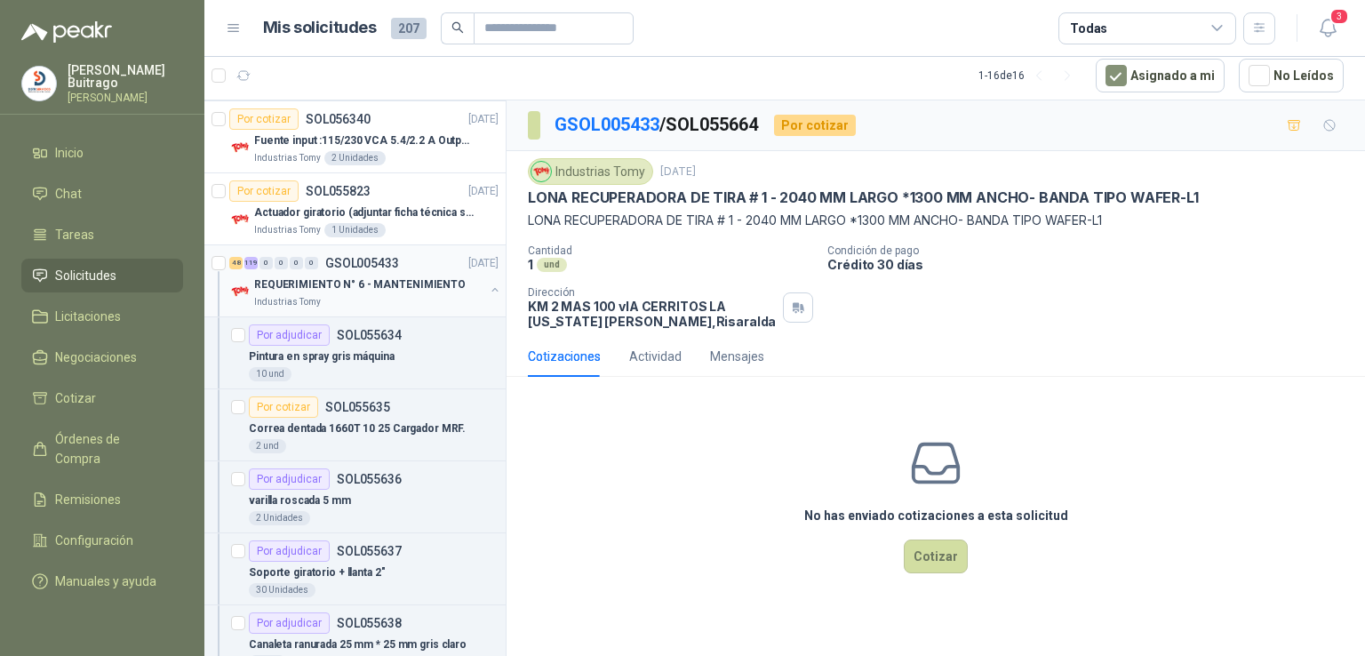
click at [341, 279] on p "REQUERIMIENTO N° 6 - MANTENIMIENTO" at bounding box center [360, 284] width 212 height 17
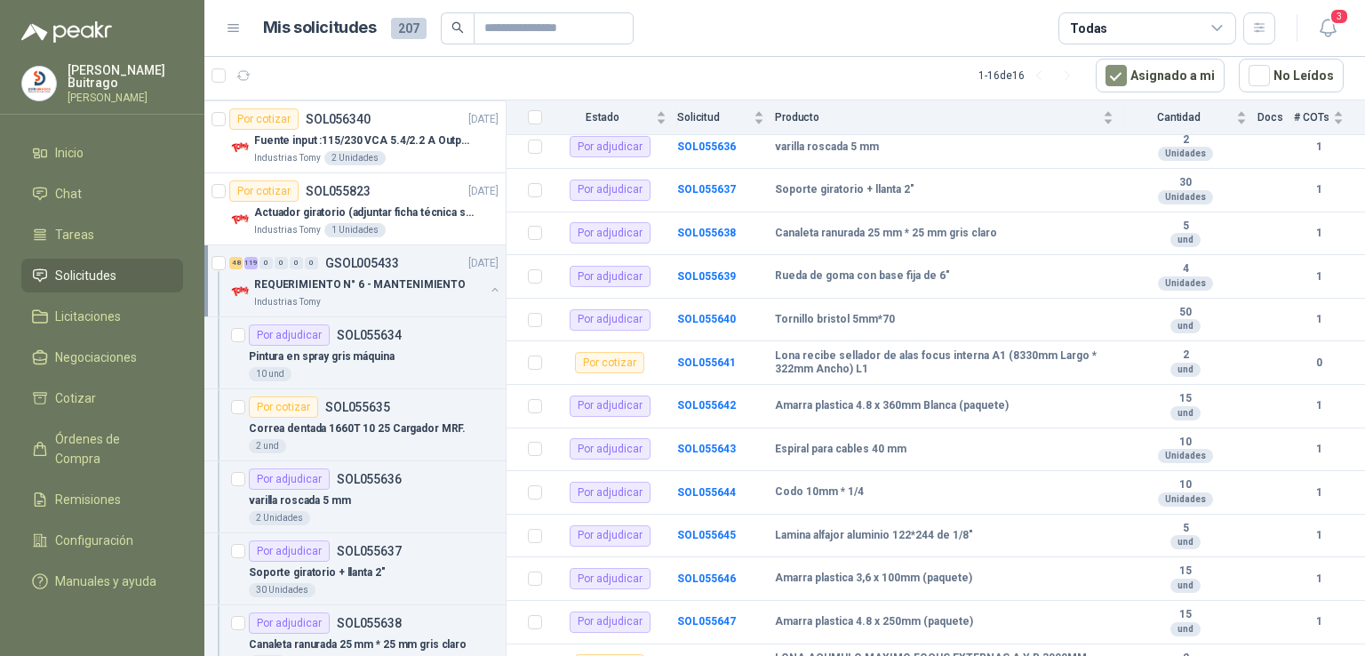
scroll to position [320, 0]
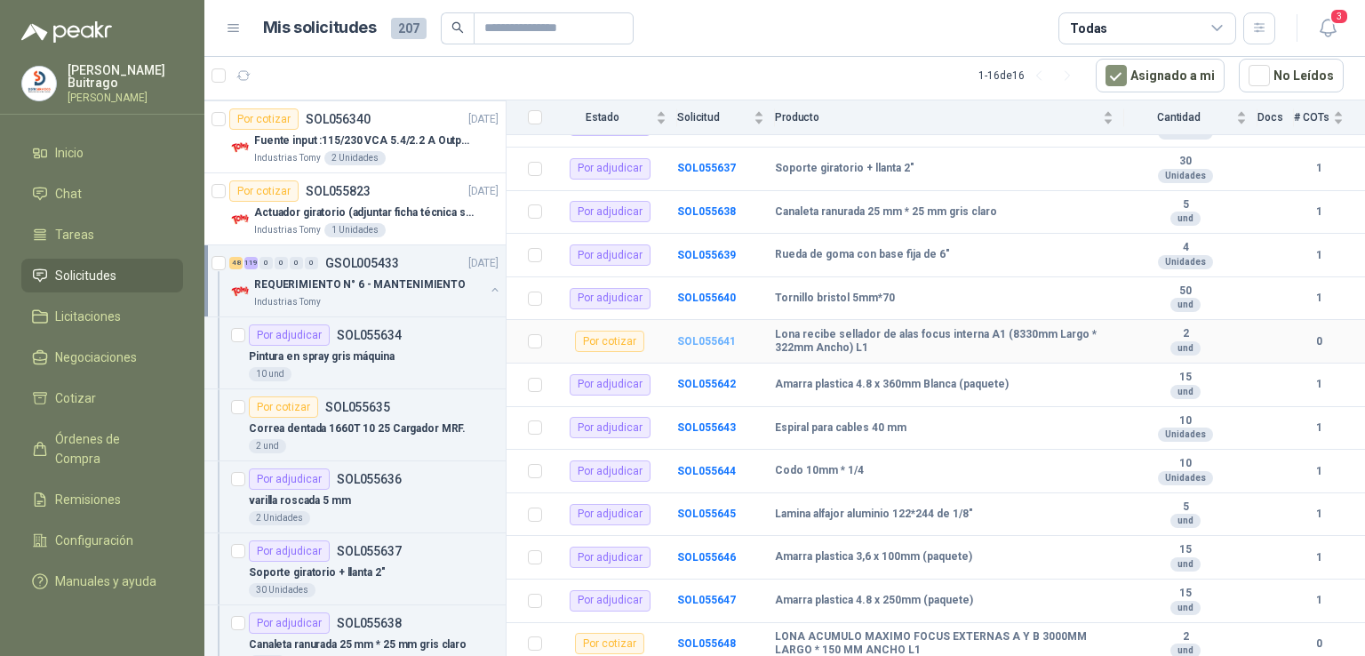
click at [715, 337] on b "SOL055641" at bounding box center [706, 341] width 59 height 12
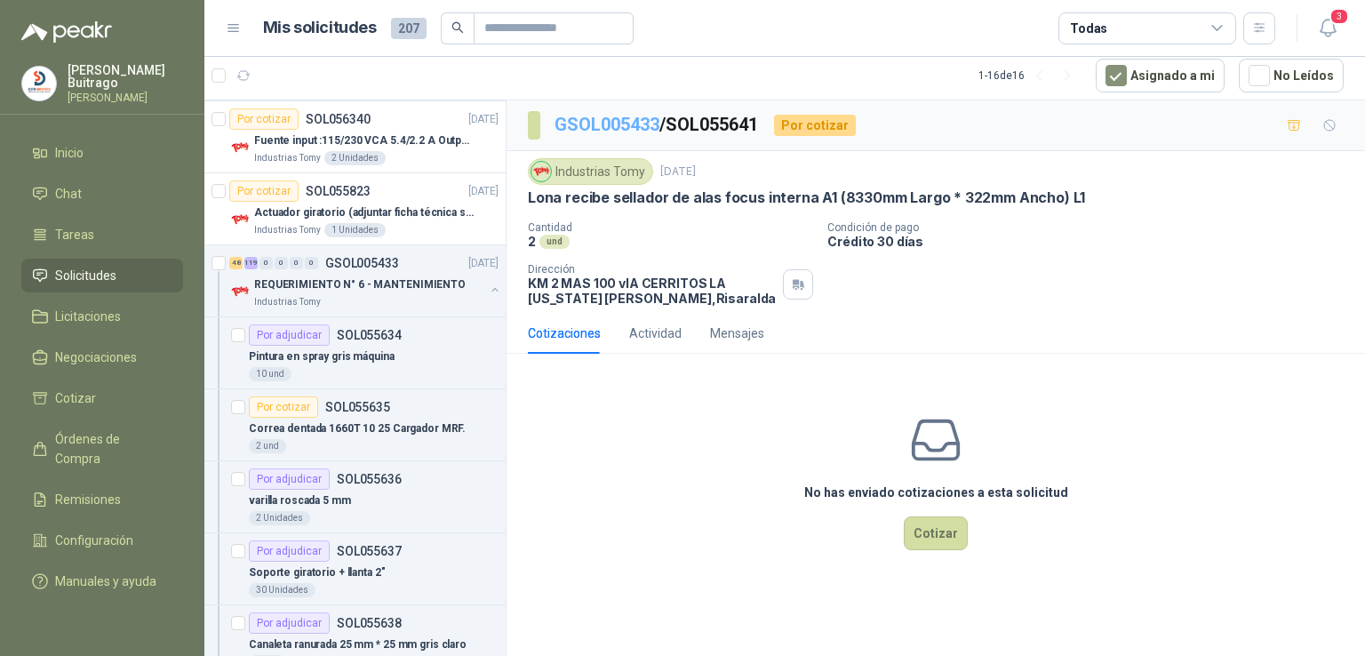
click at [644, 115] on link "GSOL005433" at bounding box center [607, 124] width 105 height 21
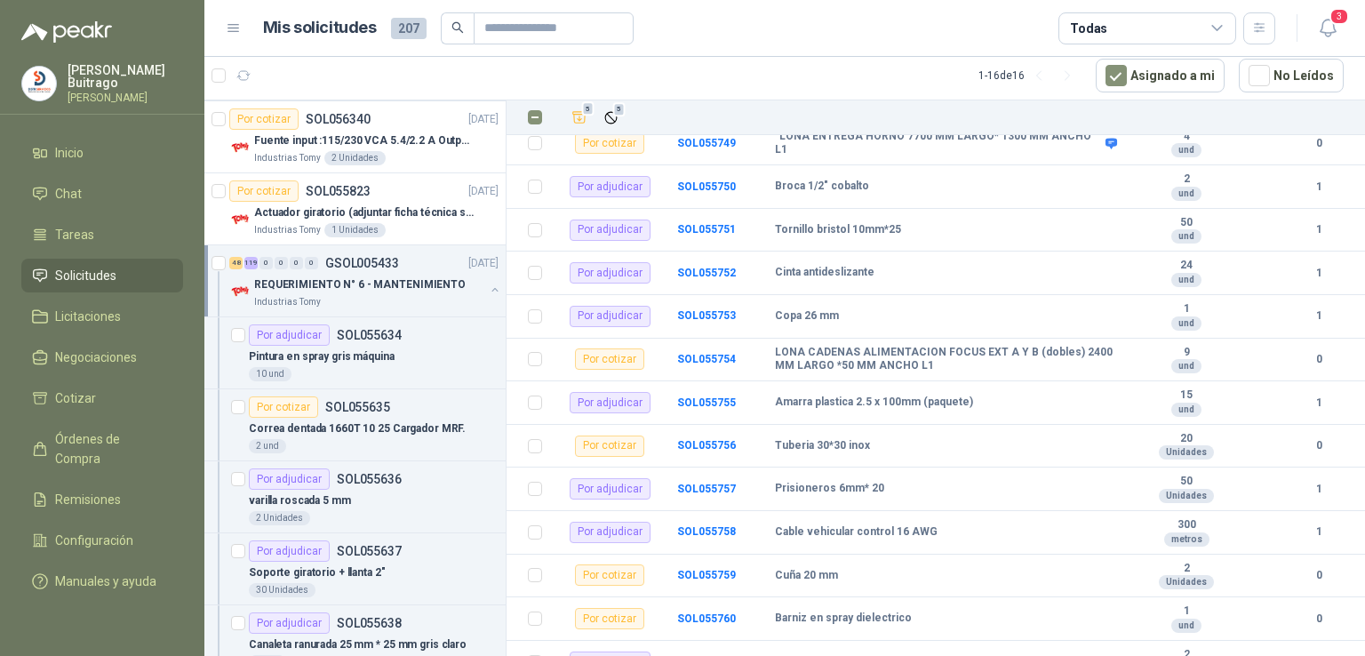
scroll to position [5193, 0]
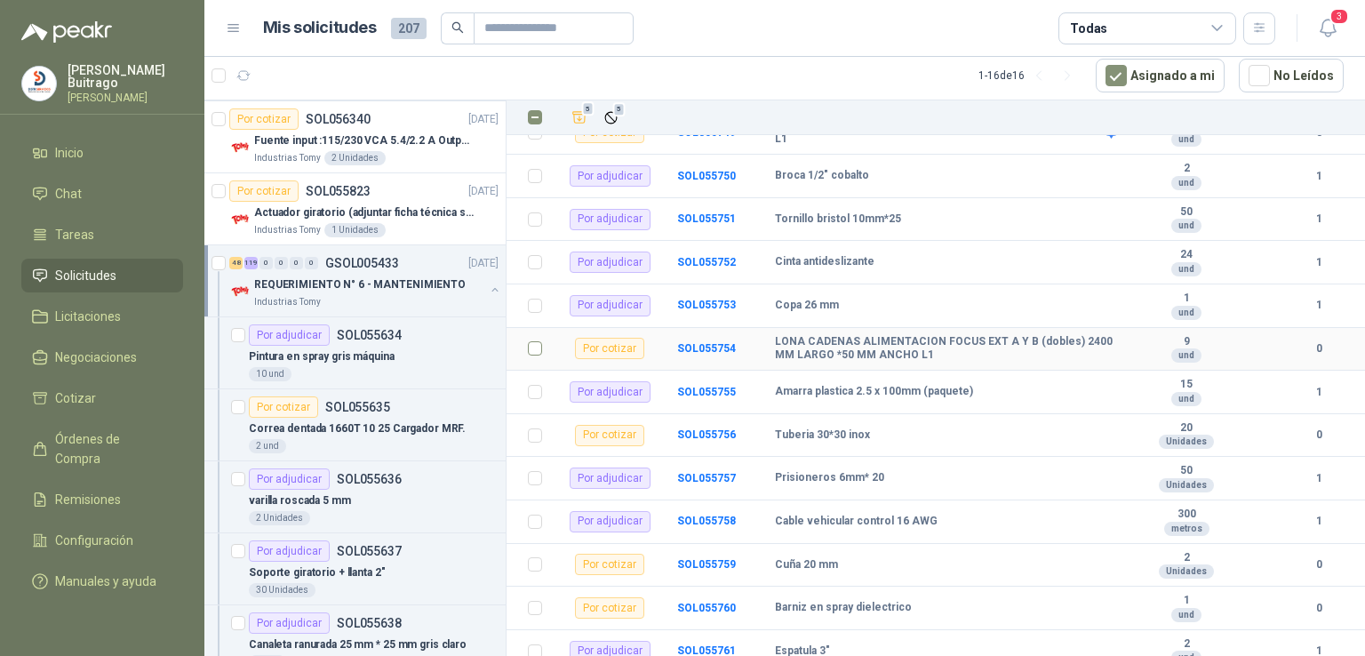
click at [537, 356] on label at bounding box center [535, 349] width 14 height 20
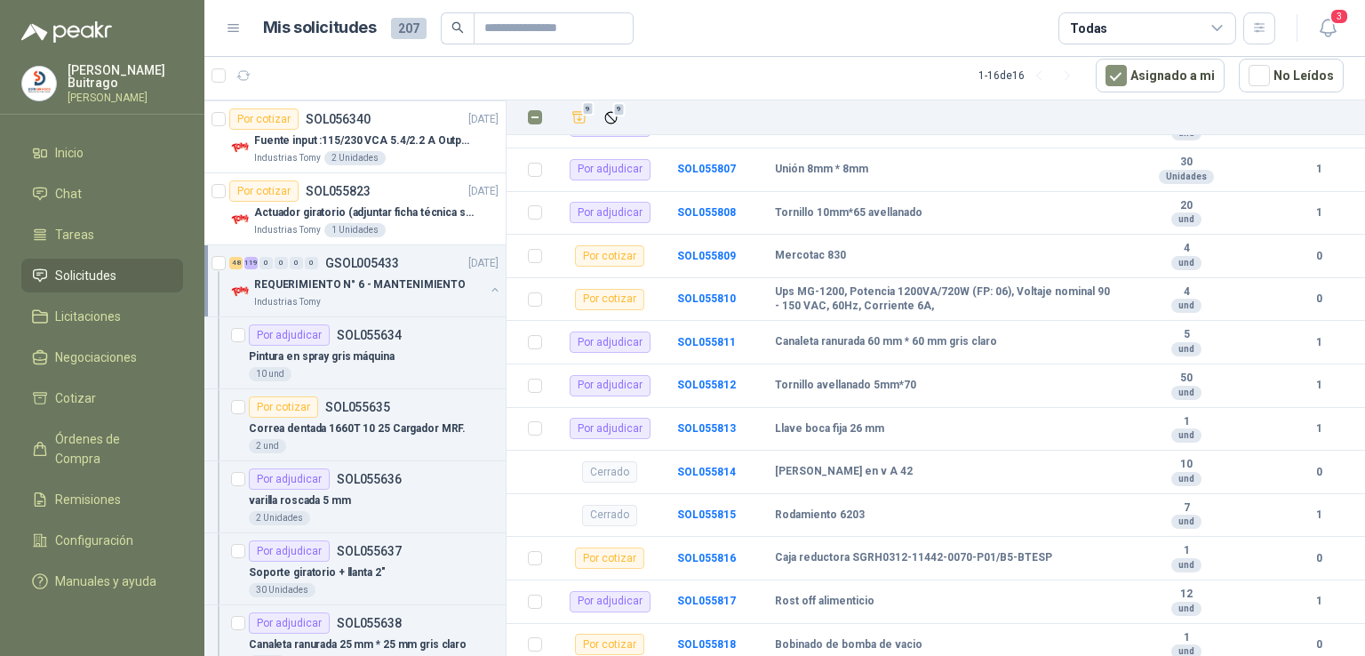
scroll to position [7683, 0]
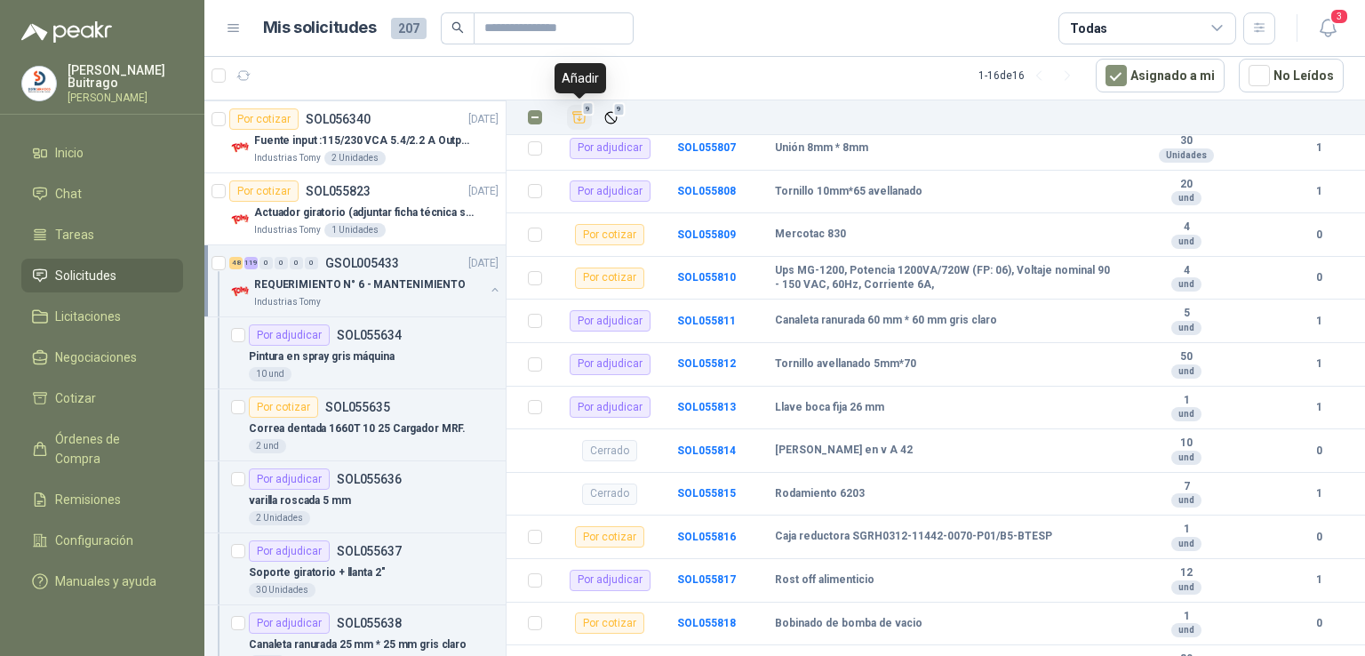
click at [586, 111] on span "9" at bounding box center [588, 108] width 12 height 14
click at [123, 404] on li "Cotizar 9" at bounding box center [102, 398] width 140 height 20
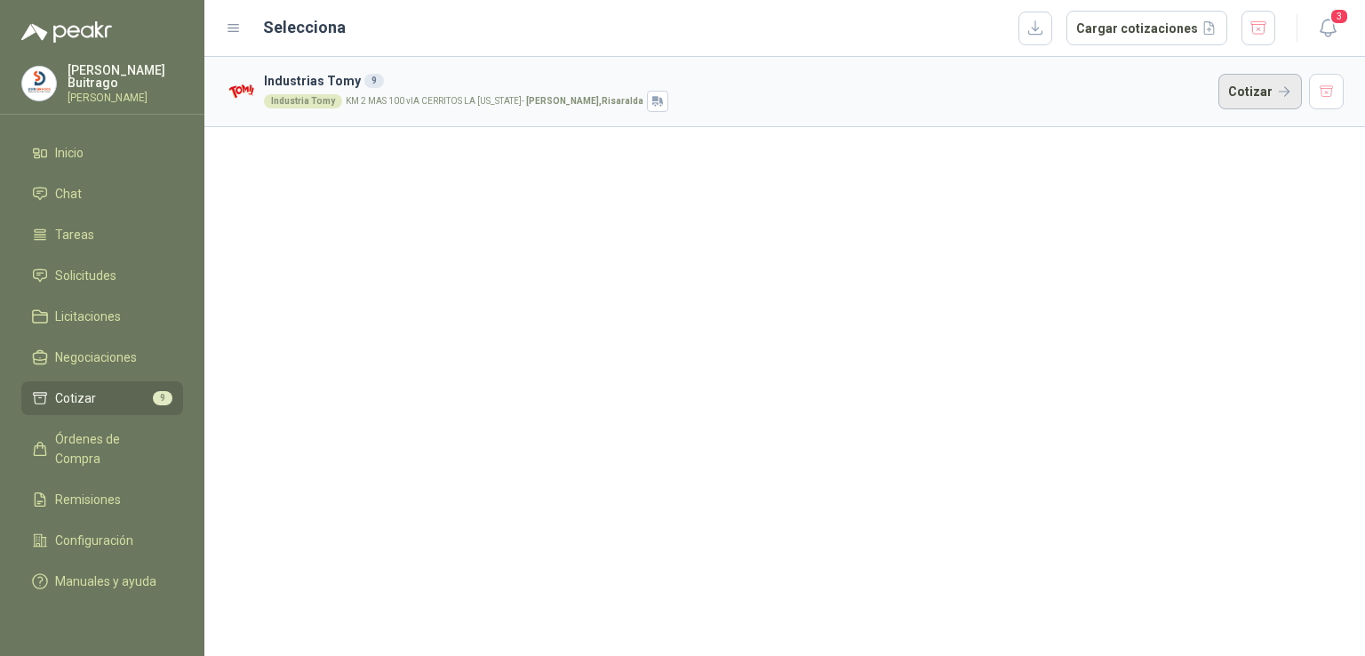
click at [1251, 93] on button "Cotizar" at bounding box center [1261, 92] width 84 height 36
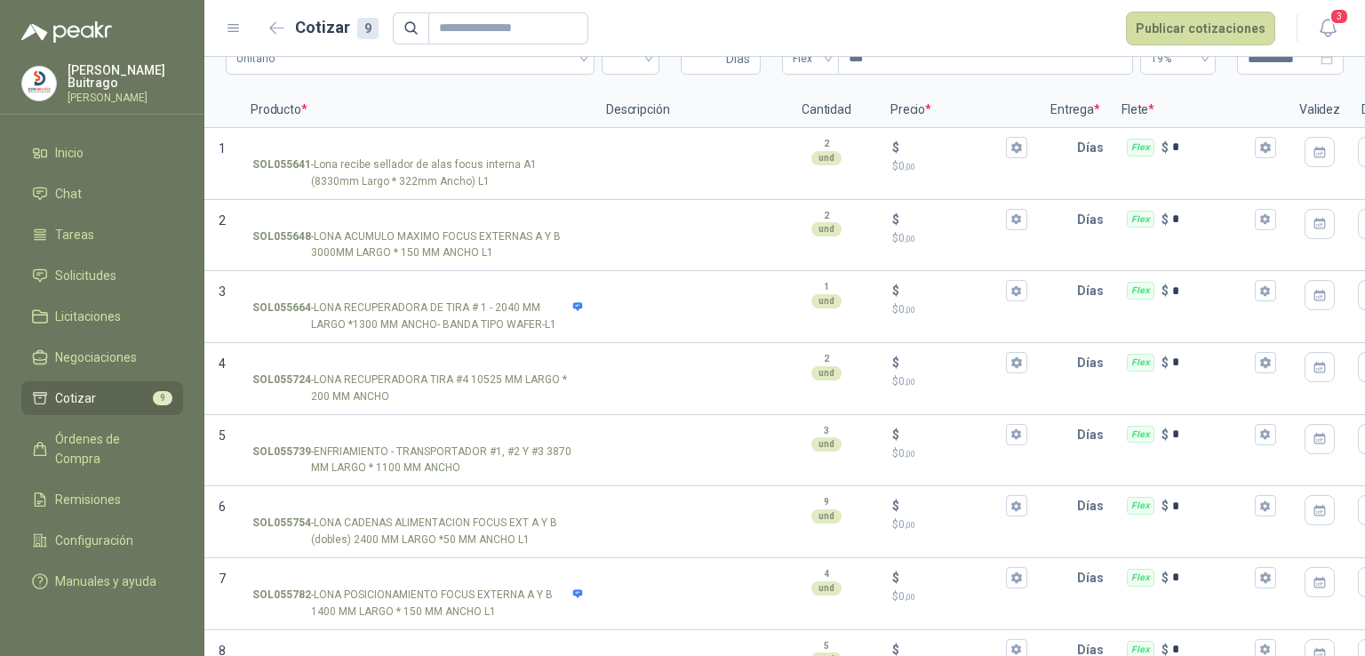
scroll to position [238, 0]
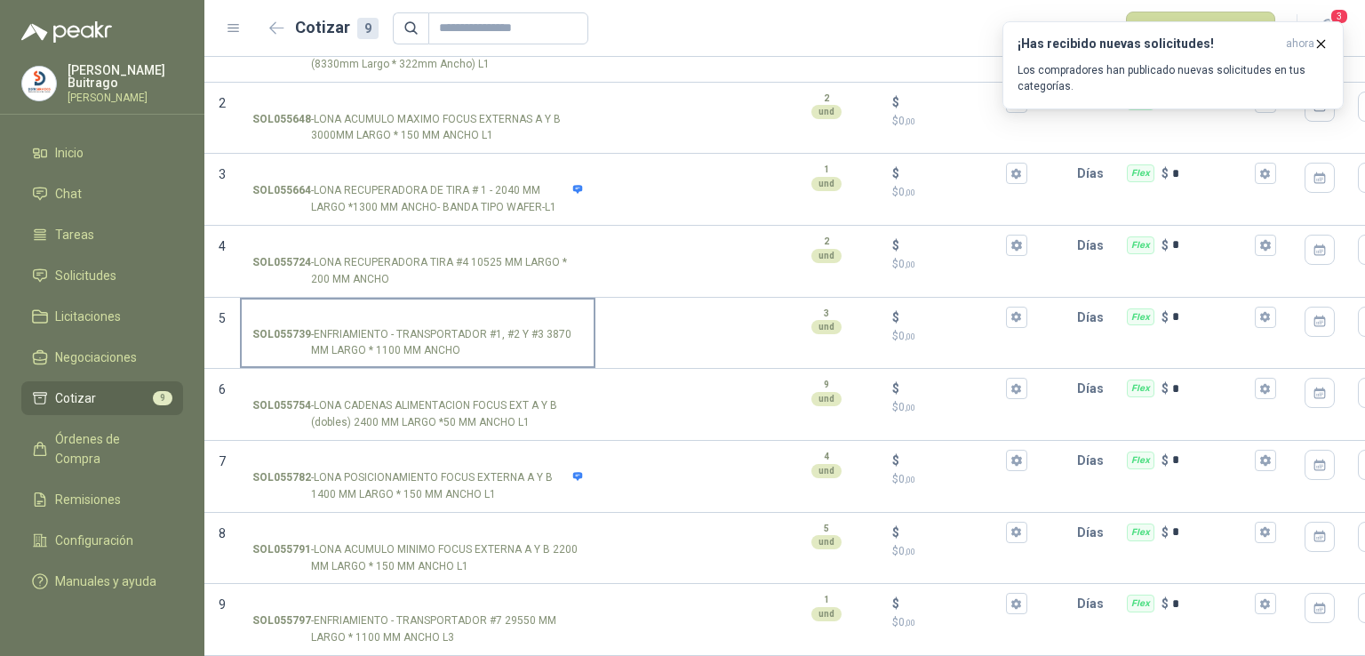
click at [462, 309] on label "SOL055739 - ENFRIAMIENTO - TRANSPORTADOR #1, #2 Y #3 3870 MM LARGO * 1100 MM AN…" at bounding box center [418, 334] width 352 height 68
click at [462, 311] on input "SOL055739 - ENFRIAMIENTO - TRANSPORTADOR #1, #2 Y #3 3870 MM LARGO * 1100 MM AN…" at bounding box center [417, 317] width 331 height 13
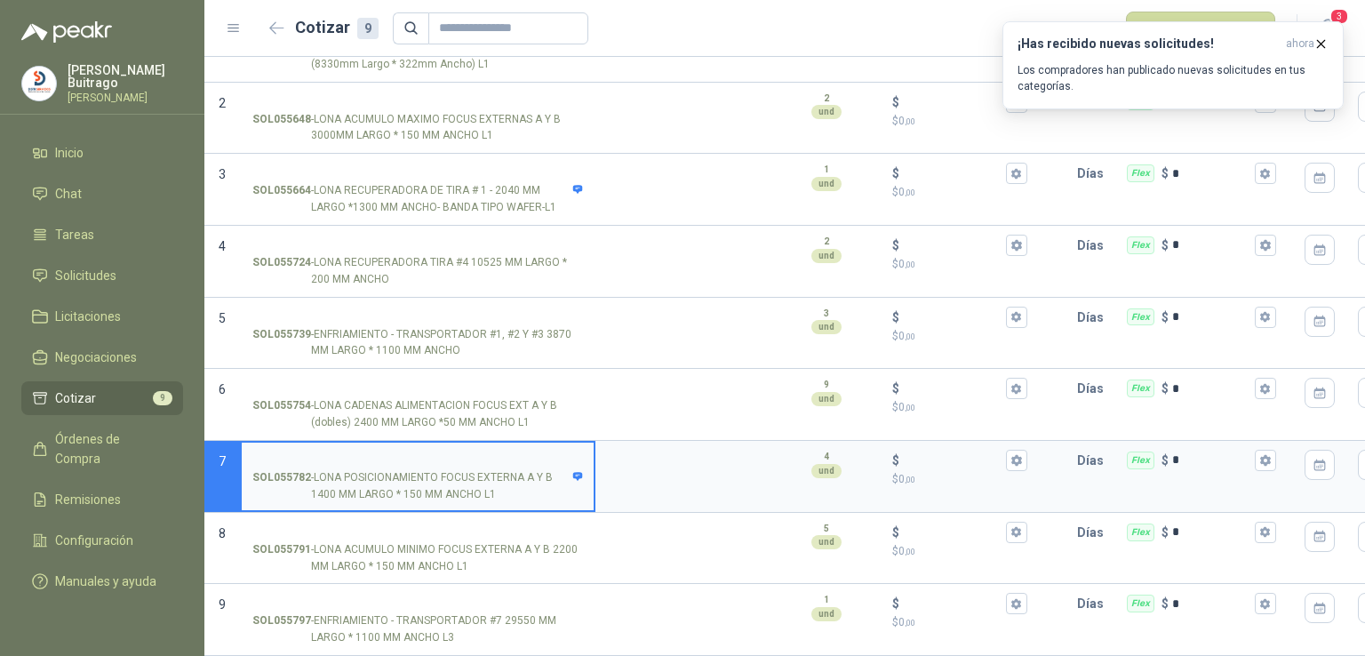
click at [458, 454] on input "SOL055782 - LONA POSICIONAMIENTO FOCUS EXTERNA A Y B 1400 MM LARGO * 150 MM ANC…" at bounding box center [417, 460] width 331 height 13
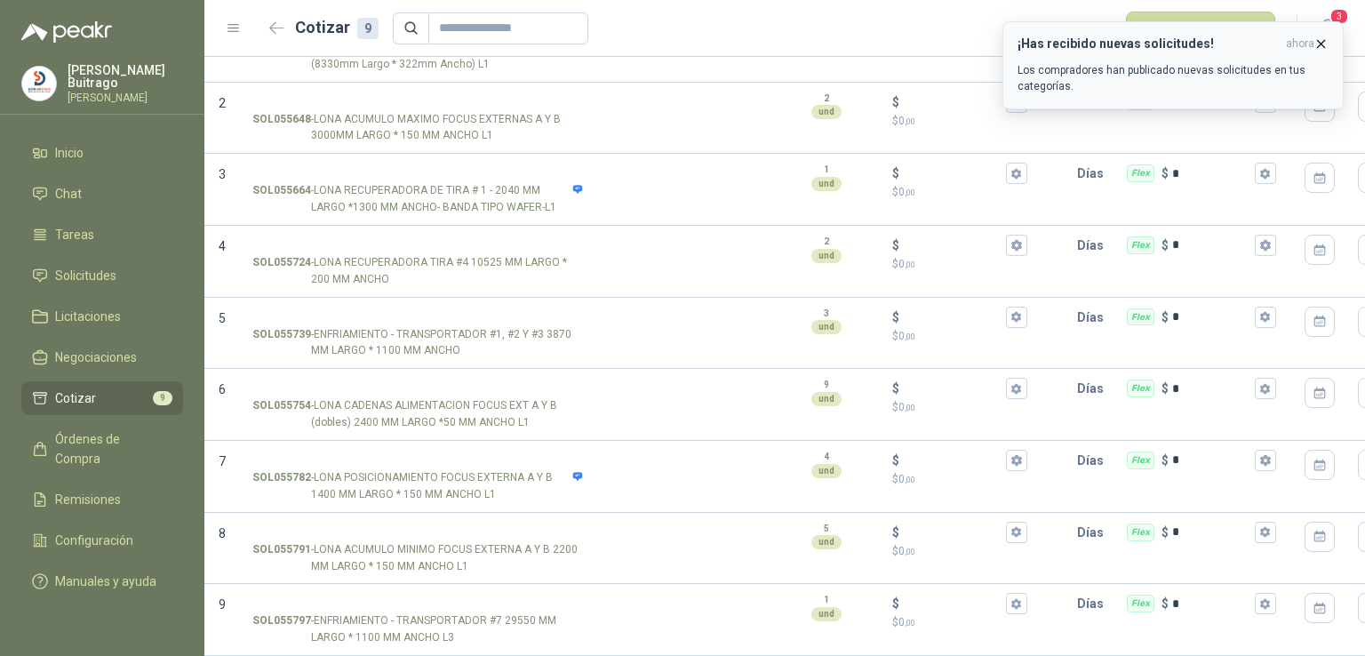
click at [1319, 43] on icon "button" at bounding box center [1321, 43] width 15 height 15
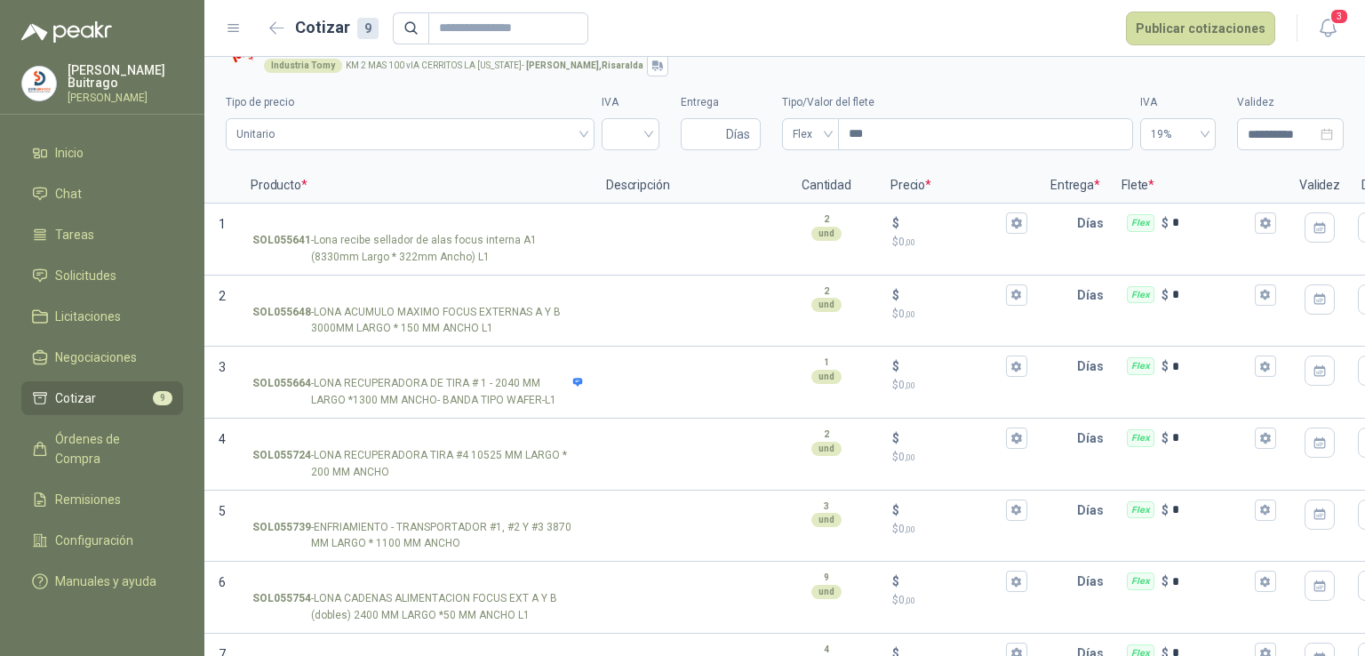
scroll to position [0, 0]
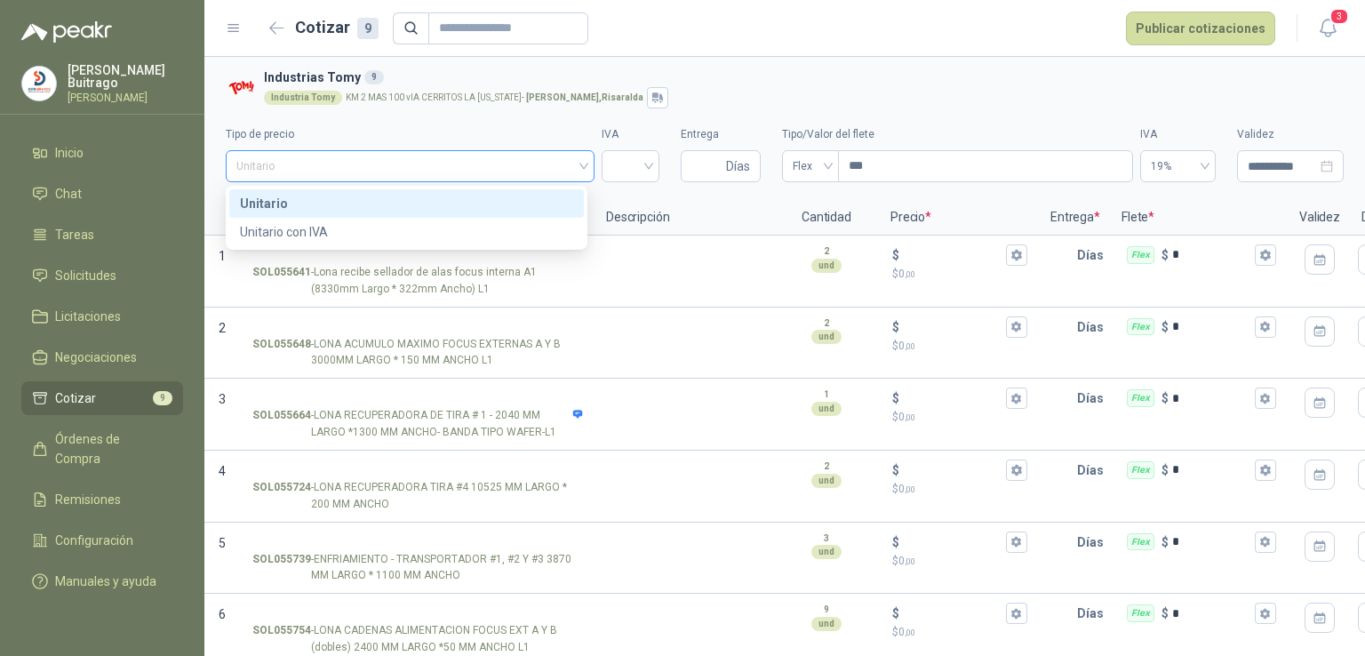
click at [576, 160] on span "Unitario" at bounding box center [410, 166] width 348 height 27
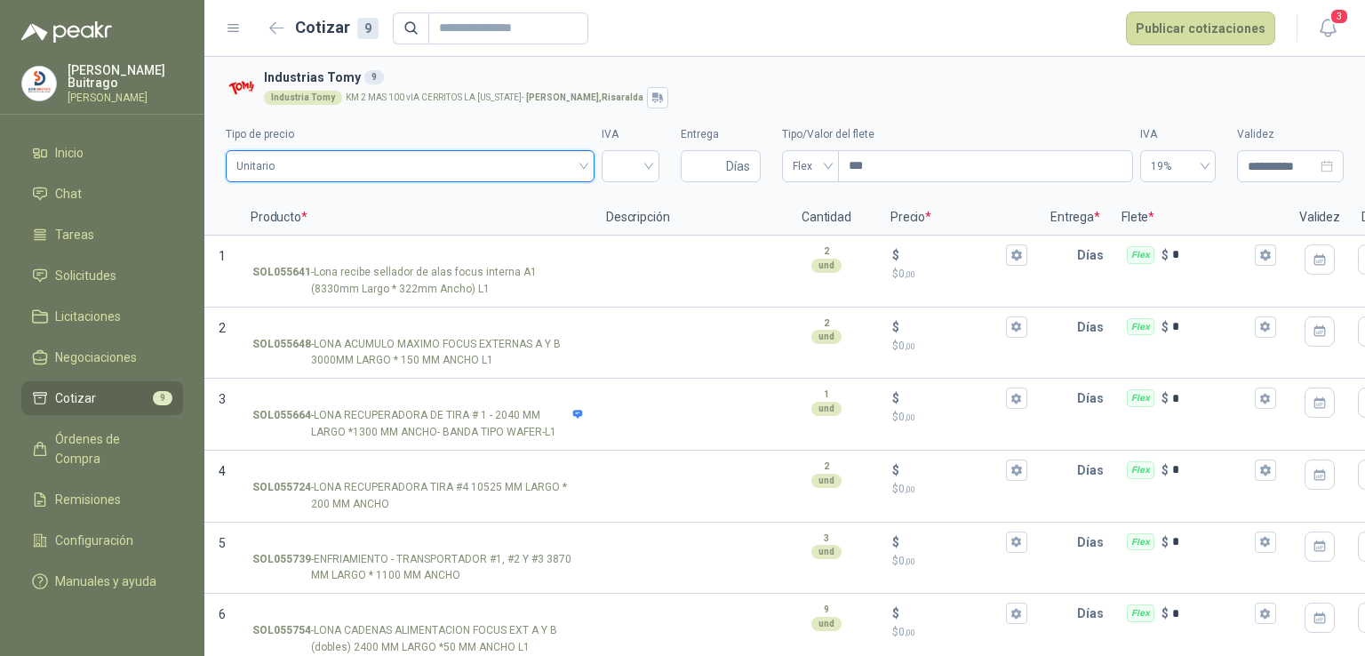
click at [576, 160] on span "Unitario" at bounding box center [410, 166] width 348 height 27
click at [128, 399] on li "Cotizar 9" at bounding box center [102, 398] width 140 height 20
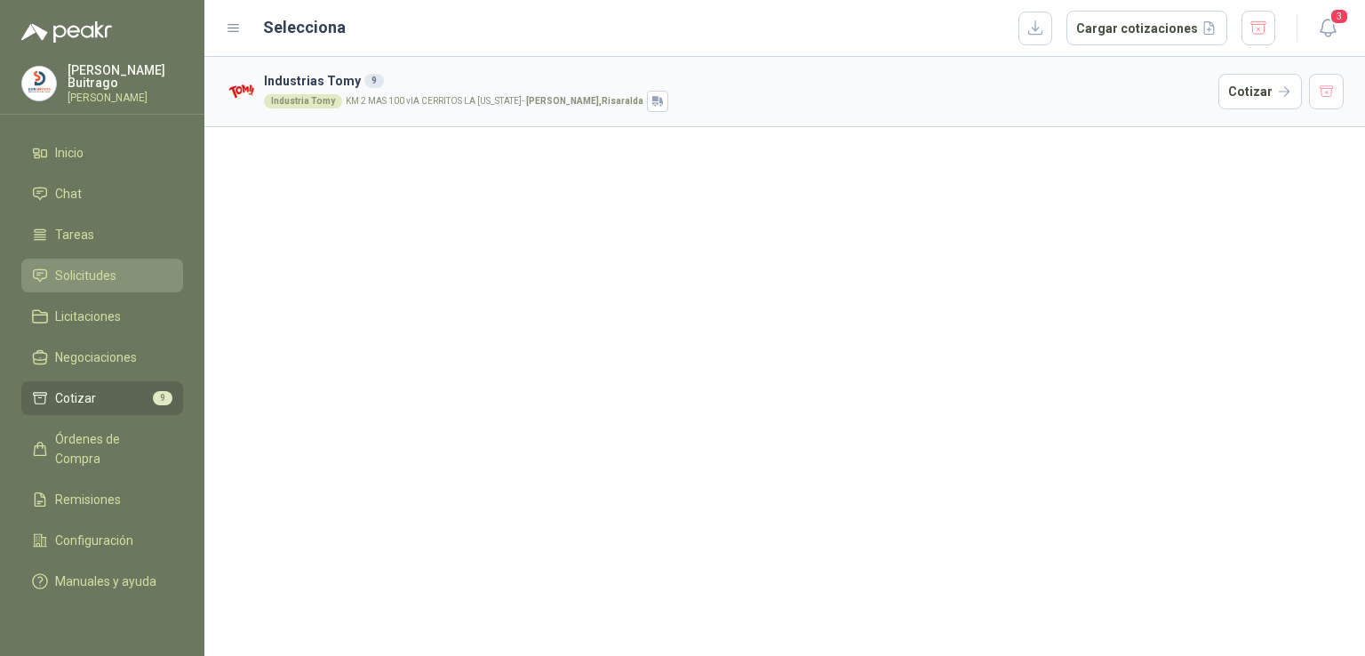
click at [128, 266] on li "Solicitudes" at bounding box center [102, 276] width 140 height 20
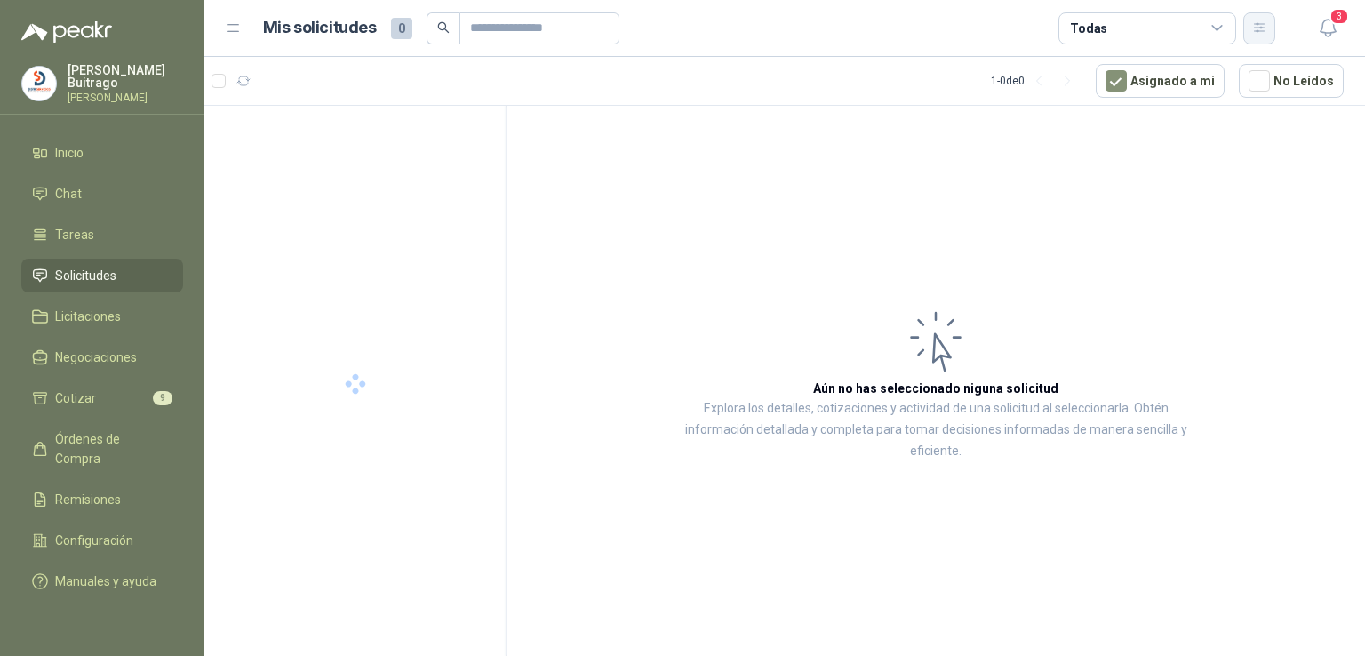
click at [1259, 36] on button "button" at bounding box center [1259, 28] width 32 height 32
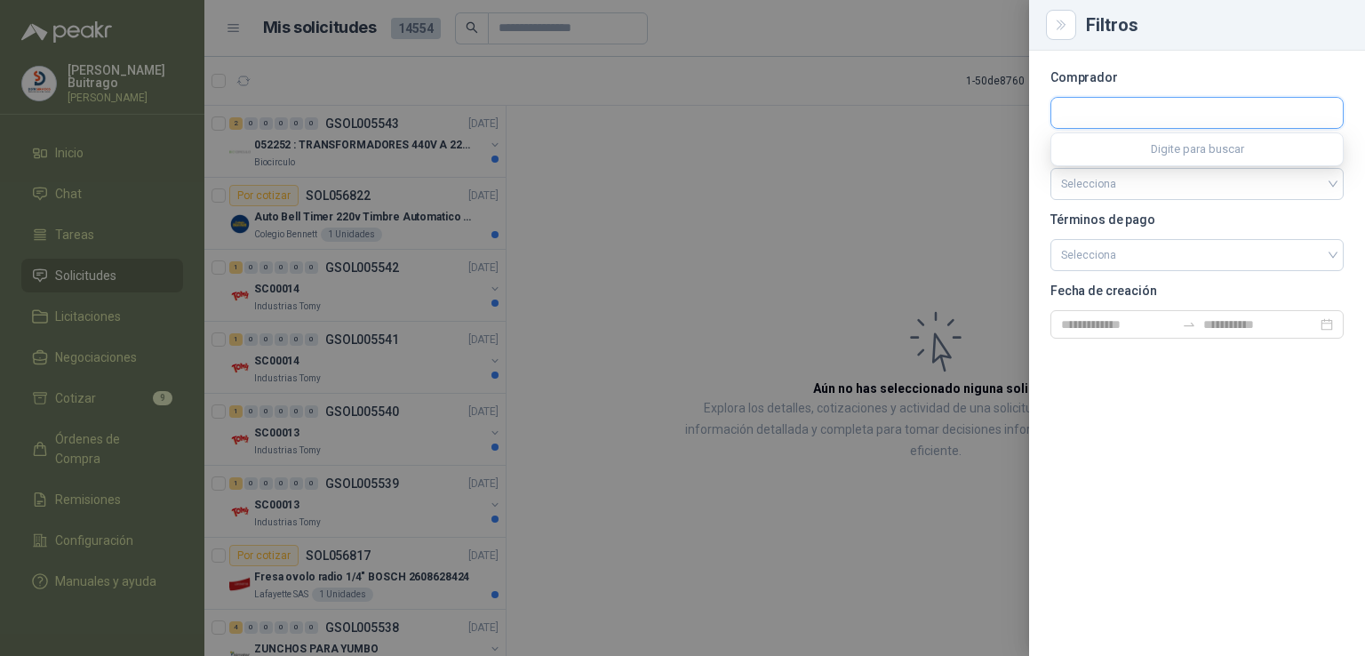
click at [1146, 127] on input "text" at bounding box center [1197, 113] width 292 height 30
click at [1149, 150] on p "Industrias Tomy" at bounding box center [1159, 151] width 134 height 11
click at [1149, 150] on p "Departamento" at bounding box center [1197, 148] width 293 height 11
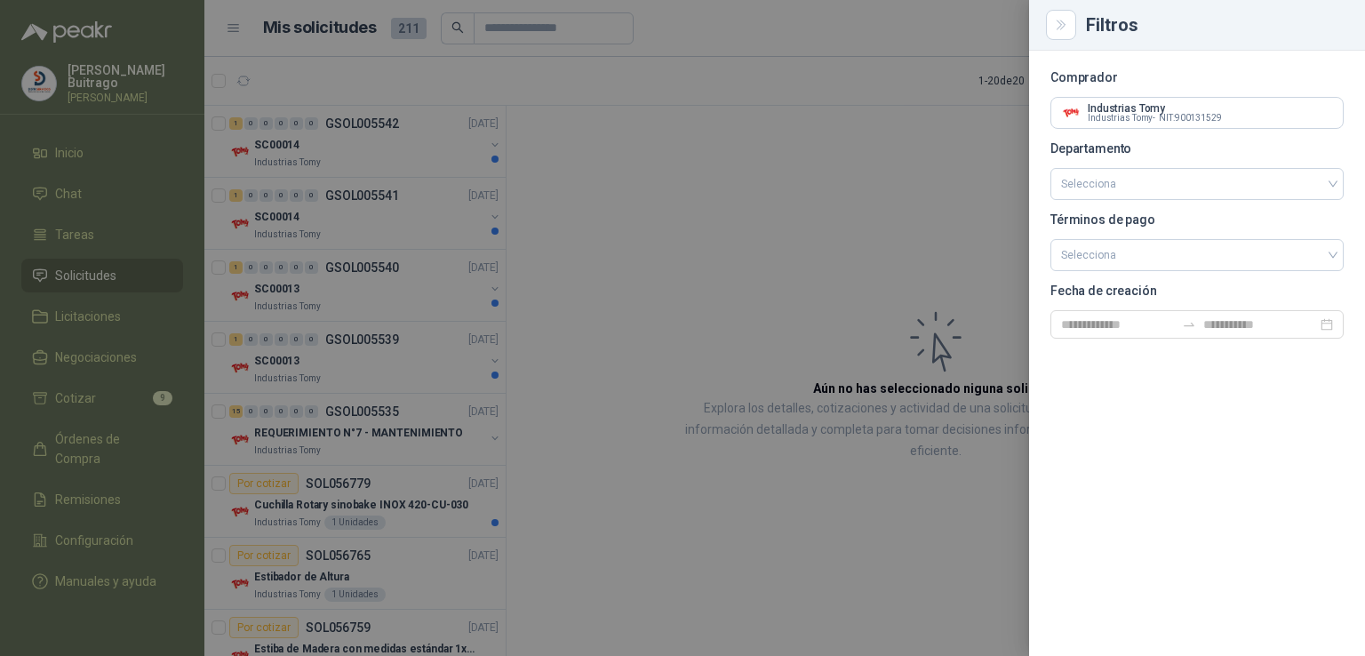
click at [612, 334] on div at bounding box center [682, 328] width 1365 height 656
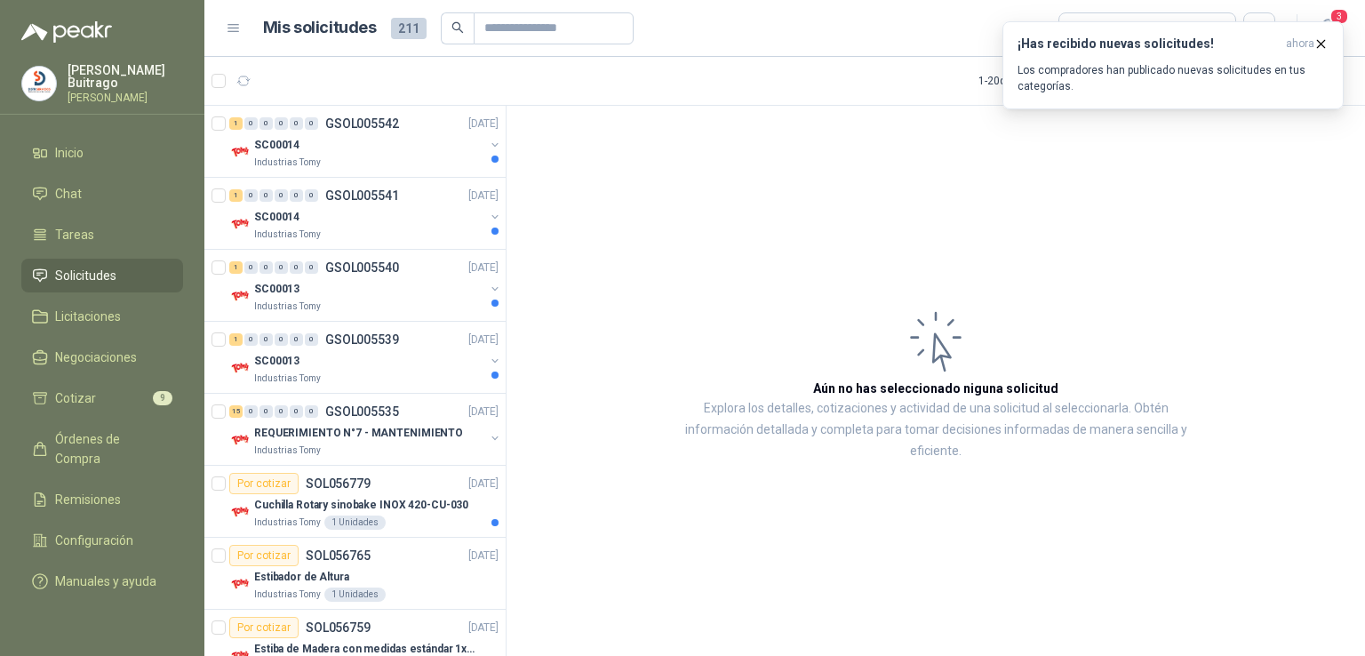
click at [612, 334] on article "Aún no has seleccionado niguna solicitud Explora los detalles, cotizaciones y a…" at bounding box center [936, 384] width 859 height 556
click at [278, 365] on p "SC00013" at bounding box center [276, 361] width 45 height 17
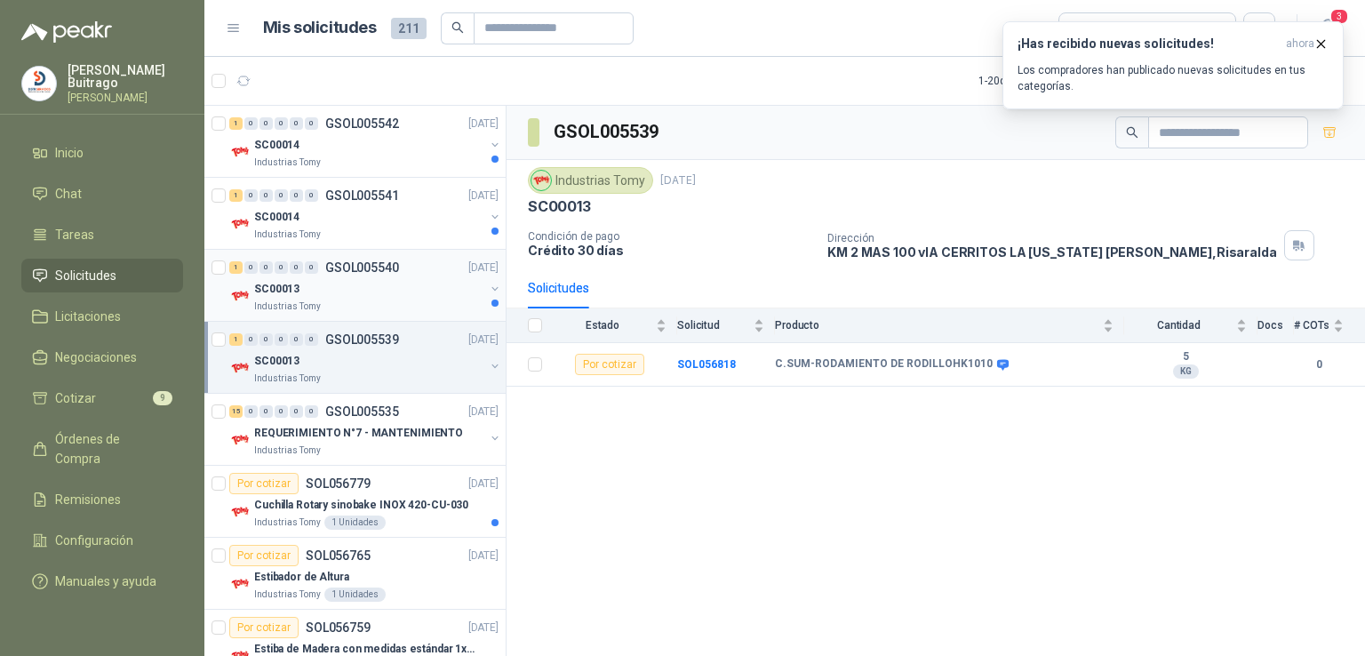
click at [276, 281] on p "SC00013" at bounding box center [276, 289] width 45 height 17
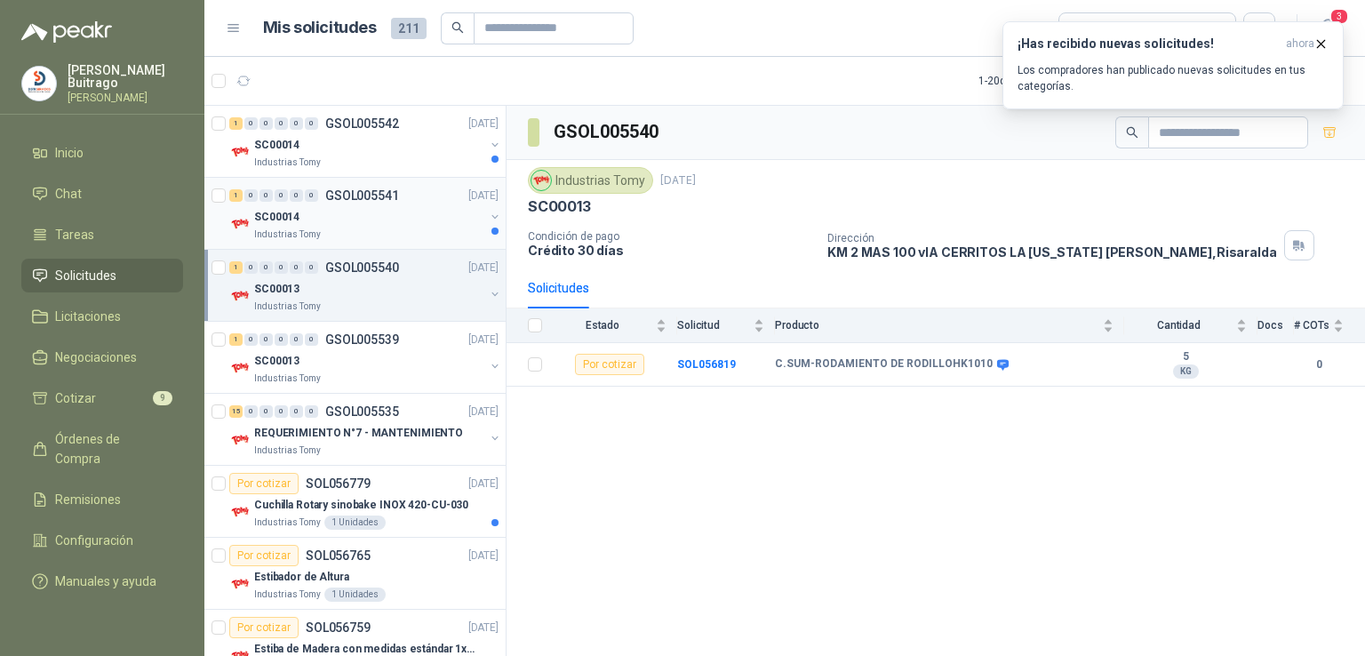
click at [277, 221] on p "SC00014" at bounding box center [276, 217] width 45 height 17
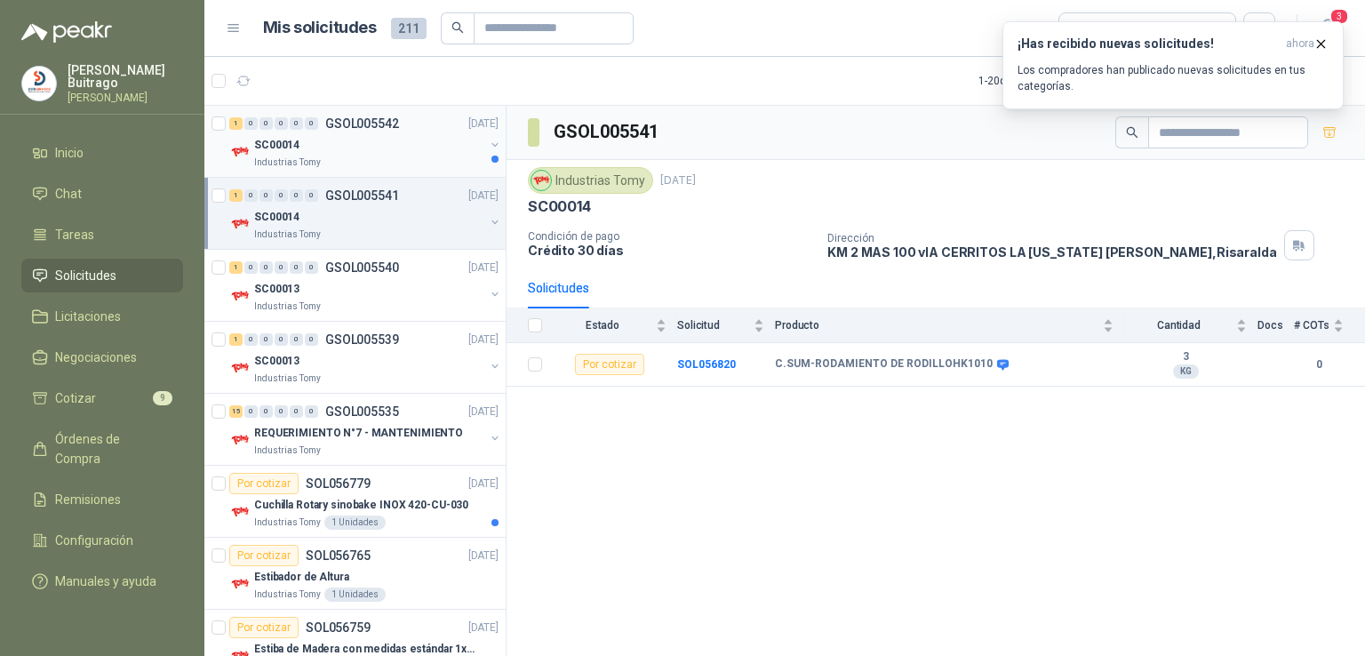
click at [287, 147] on p "SC00014" at bounding box center [276, 145] width 45 height 17
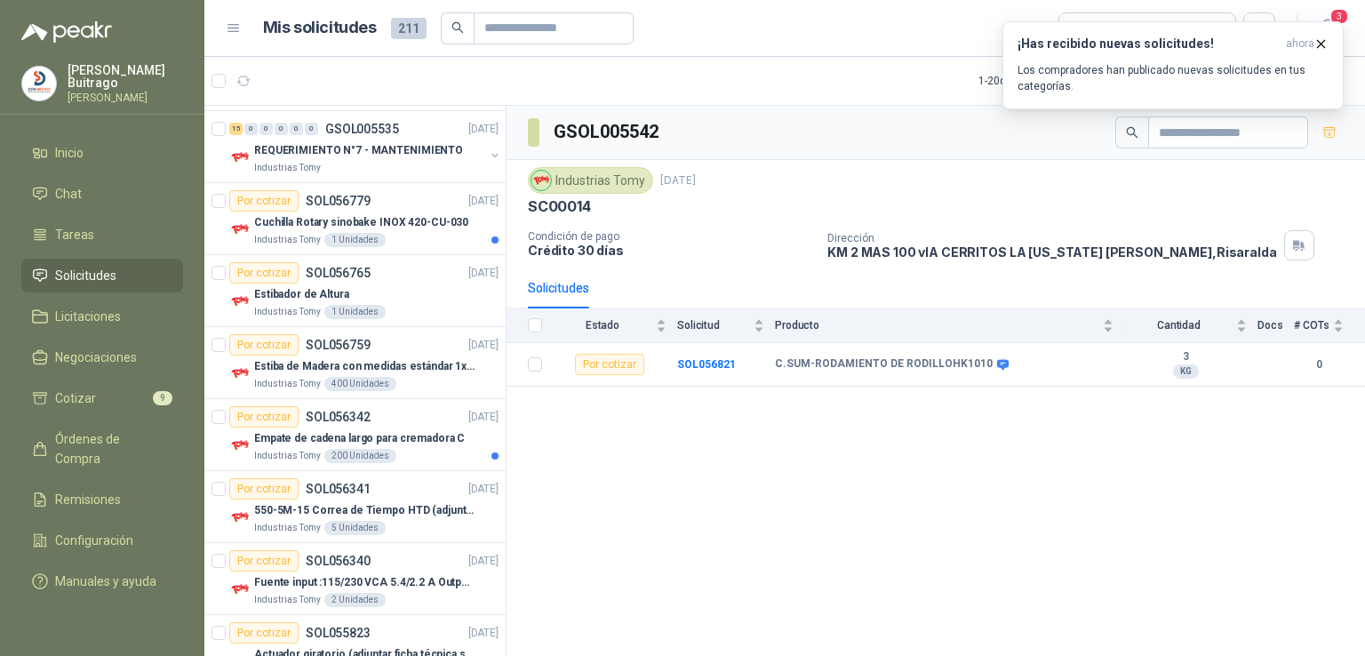
scroll to position [284, 0]
click at [424, 507] on p "550-5M-15 Correa de Tiempo HTD (adjuntar ficha y /o imagenes)" at bounding box center [364, 509] width 221 height 17
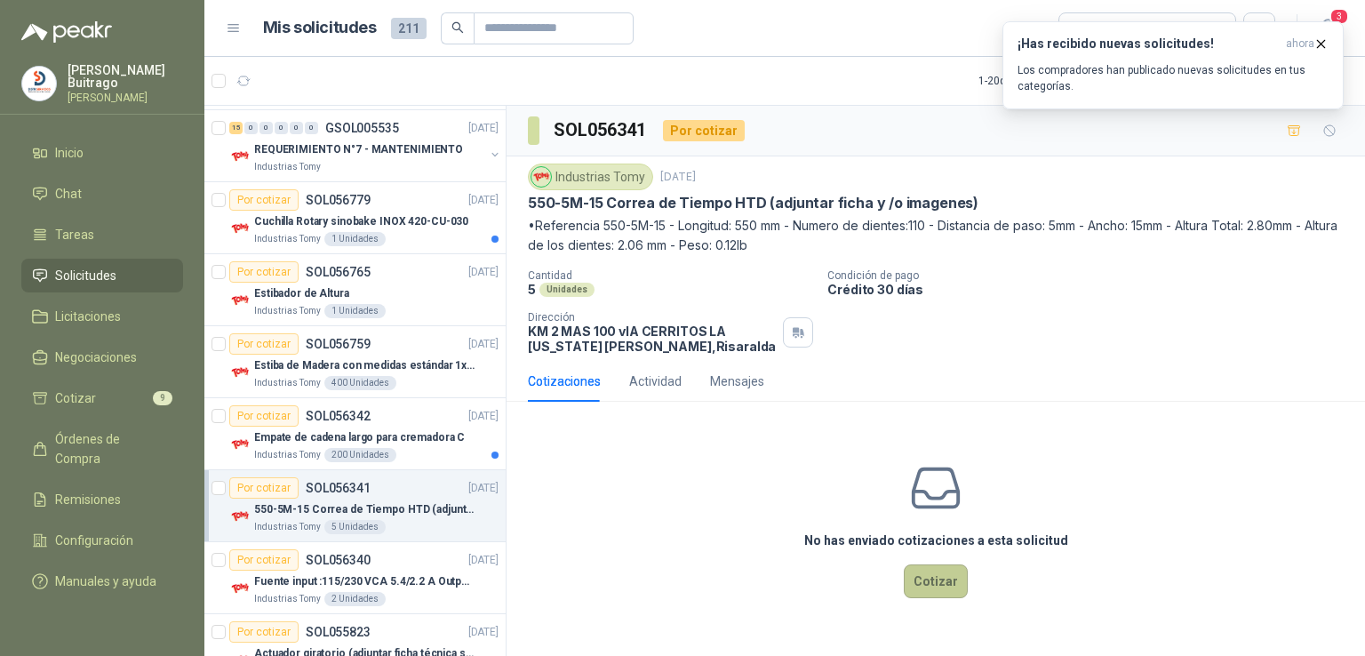
click at [915, 580] on button "Cotizar" at bounding box center [936, 581] width 64 height 34
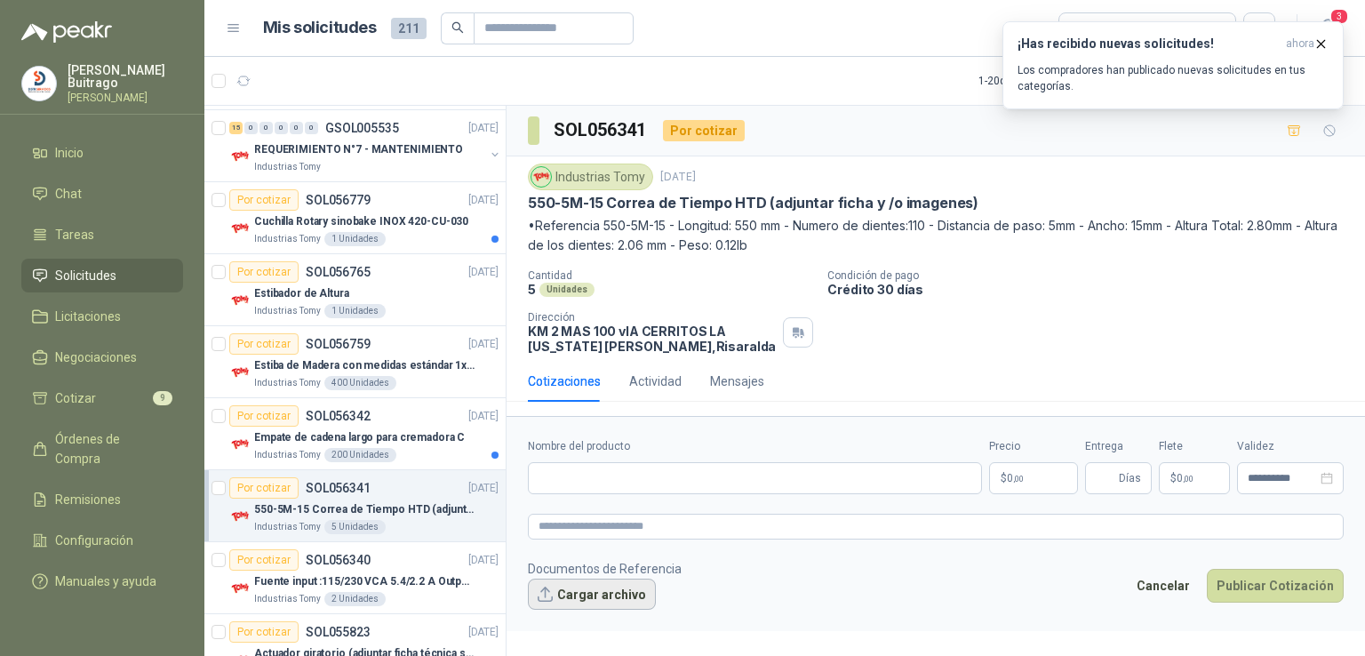
click at [580, 593] on button "Cargar archivo" at bounding box center [592, 595] width 128 height 32
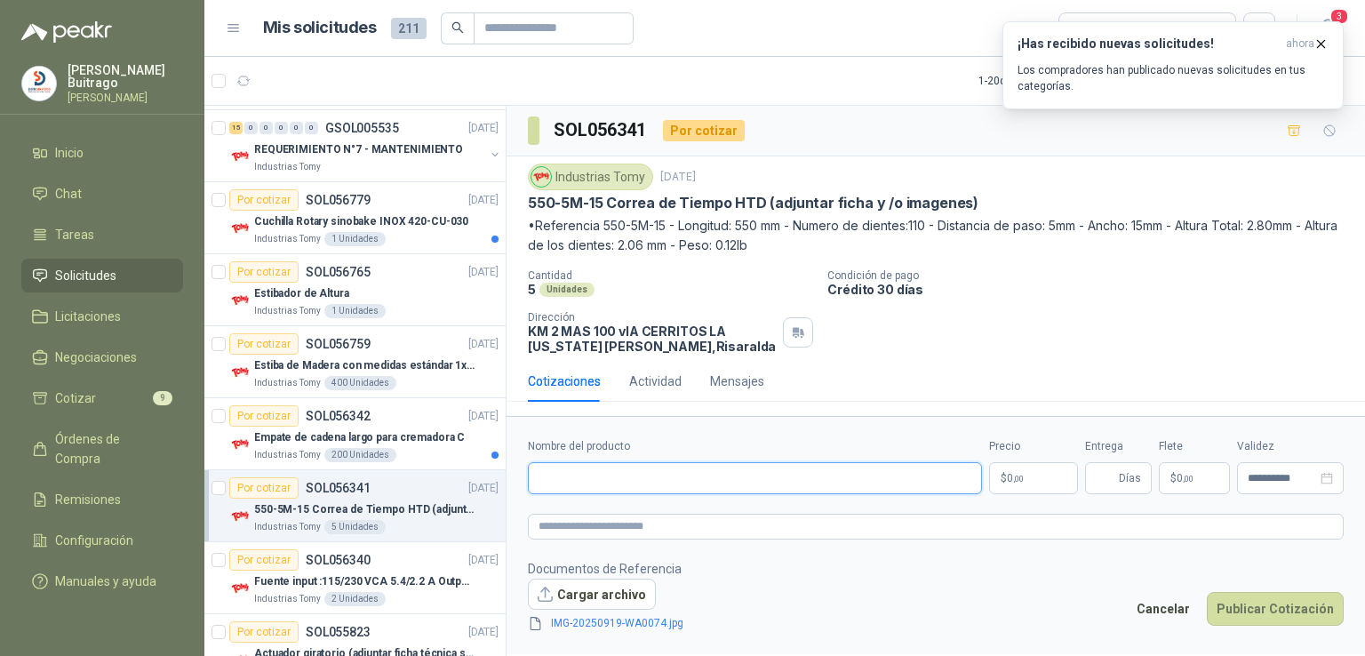
click at [596, 484] on input "Nombre del producto" at bounding box center [755, 478] width 454 height 32
click at [1045, 471] on p "$ 0 ,00" at bounding box center [1033, 478] width 89 height 32
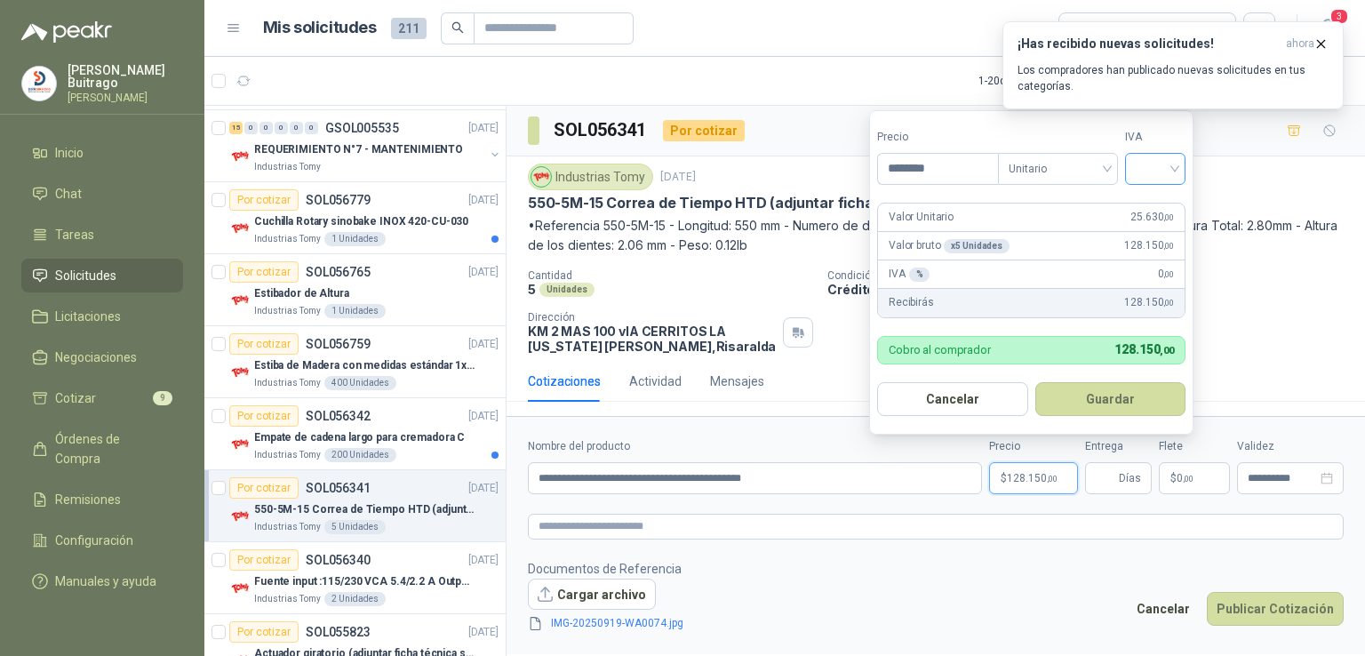
click at [1173, 172] on input "search" at bounding box center [1155, 167] width 39 height 27
click at [1163, 197] on div "19%" at bounding box center [1159, 206] width 33 height 20
click at [1099, 387] on button "Guardar" at bounding box center [1113, 399] width 153 height 34
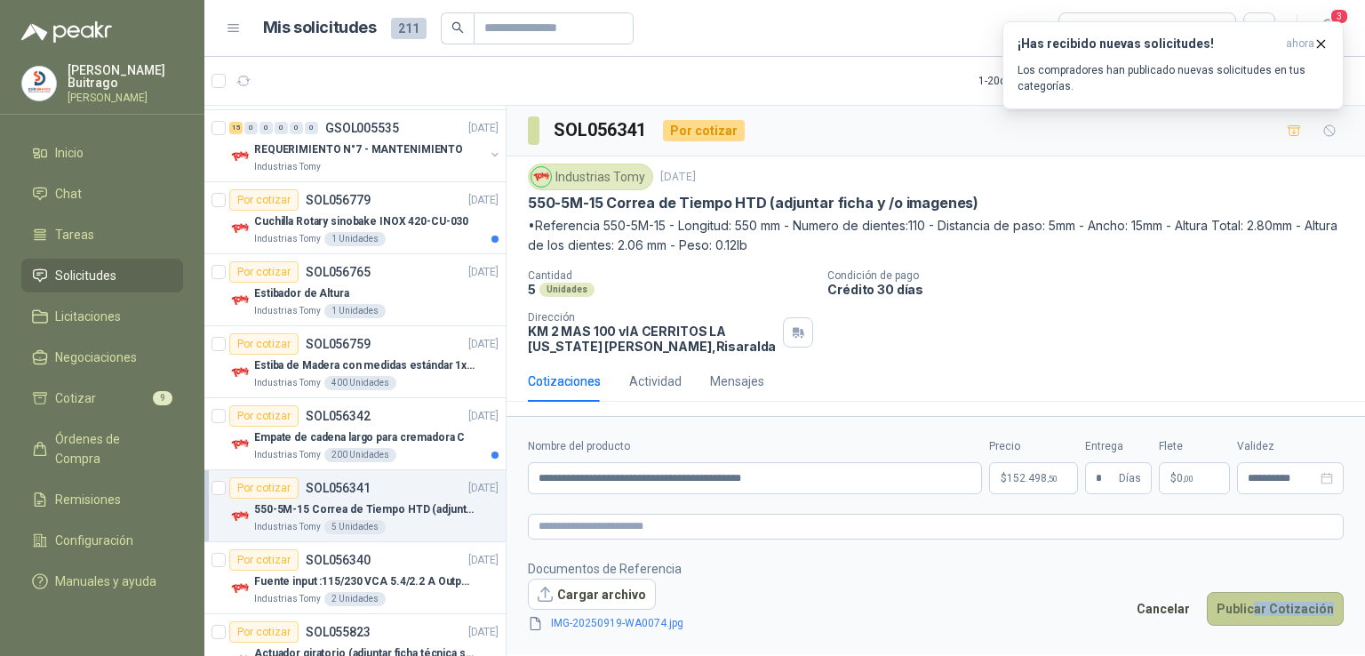
drag, startPoint x: 1259, startPoint y: 635, endPoint x: 1266, endPoint y: 599, distance: 36.1
click at [1266, 599] on form "**********" at bounding box center [936, 535] width 859 height 238
click at [1266, 599] on button "Publicar Cotización" at bounding box center [1275, 609] width 137 height 34
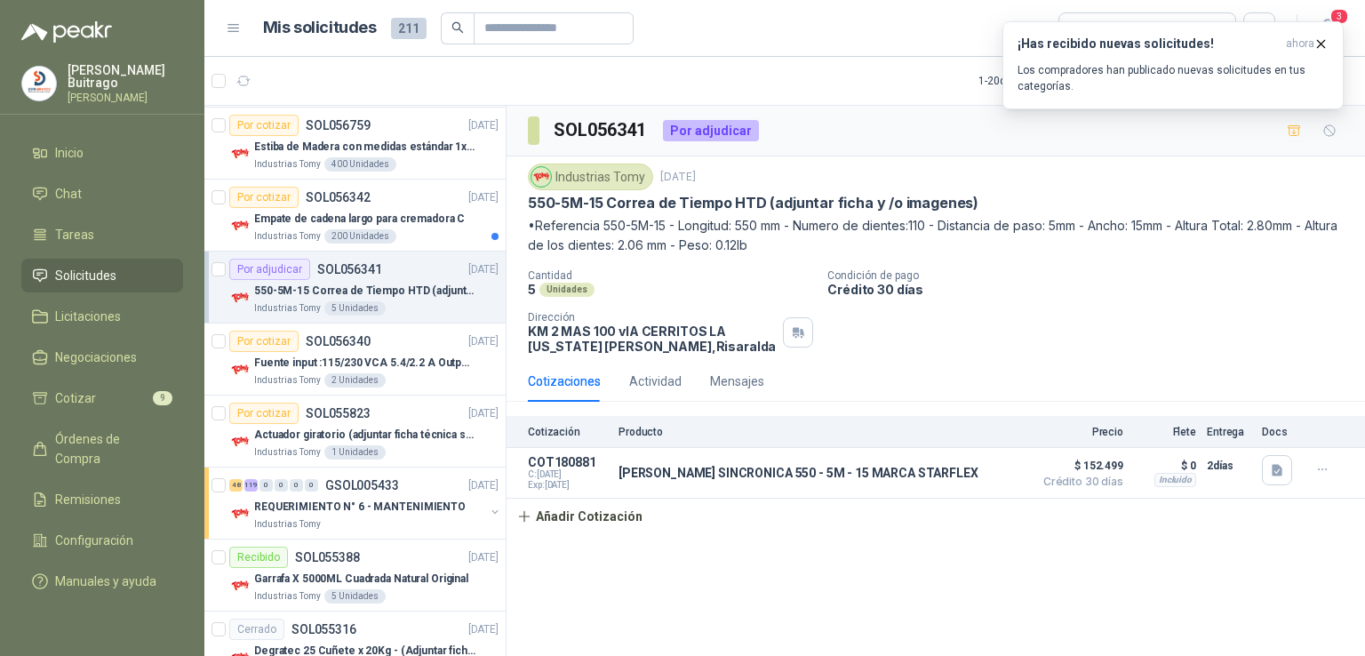
scroll to position [508, 0]
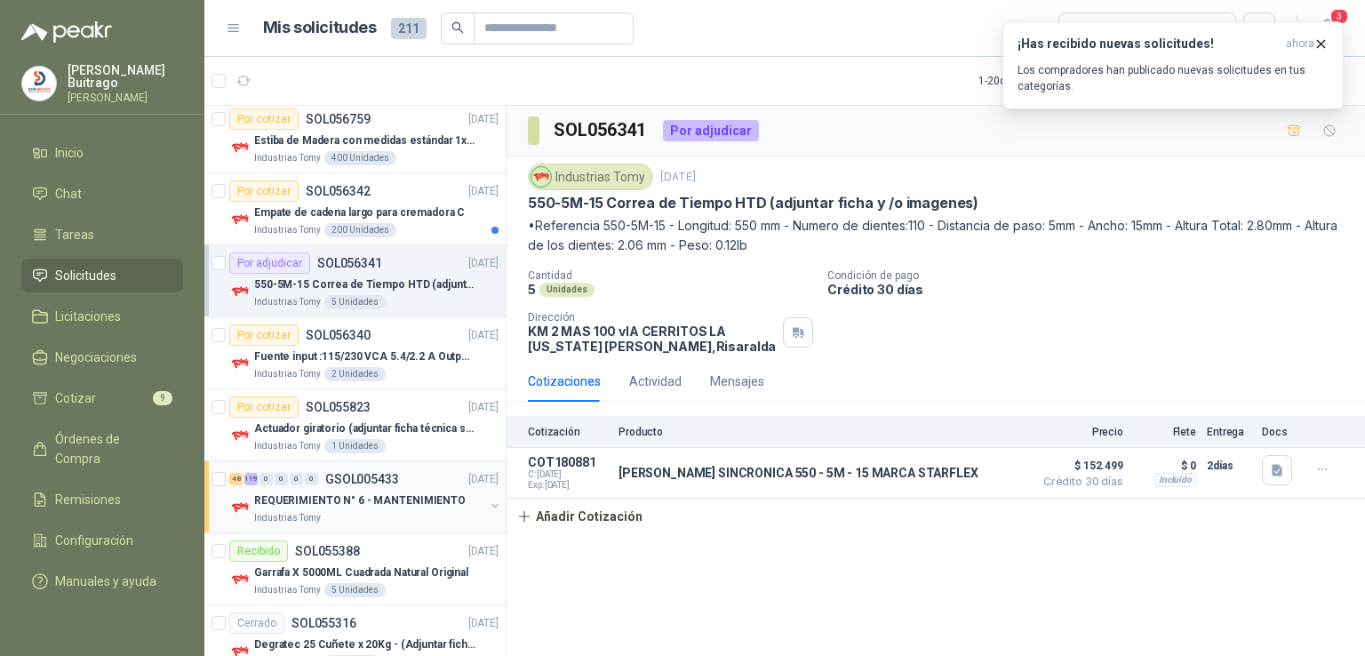
click at [419, 496] on p "REQUERIMIENTO N° 6 - MANTENIMIENTO" at bounding box center [360, 500] width 212 height 17
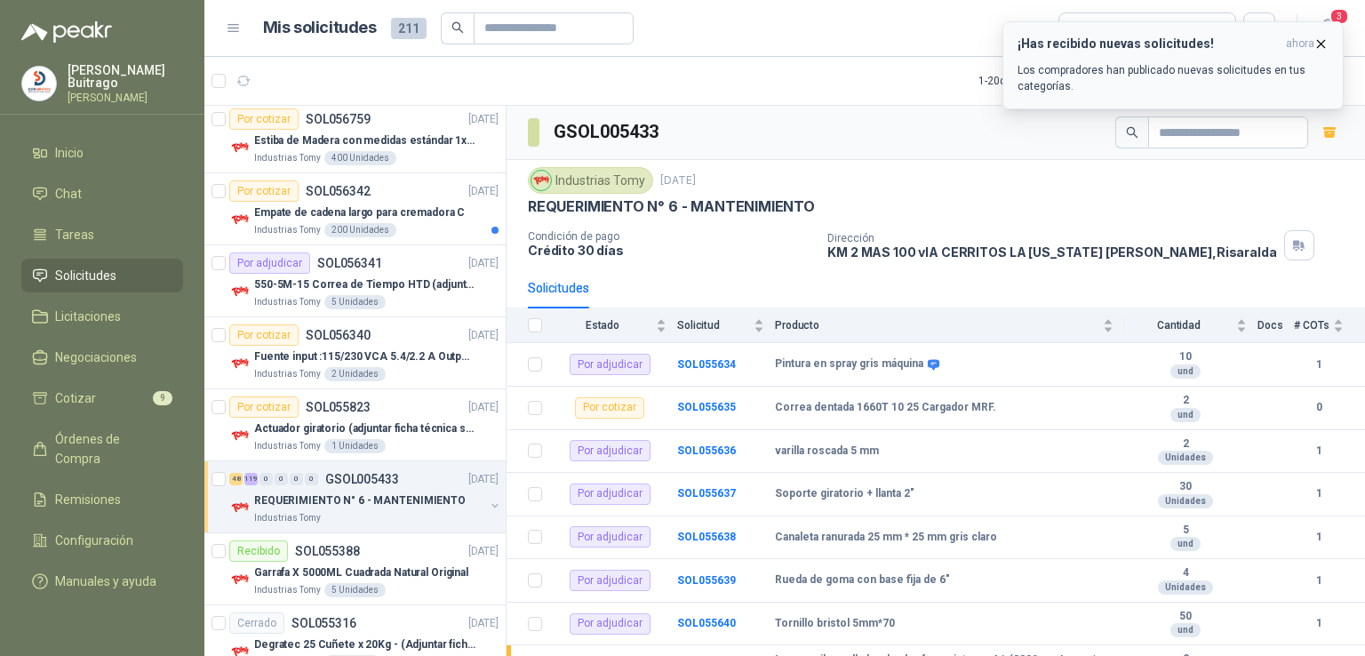
click at [1321, 45] on icon "button" at bounding box center [1321, 43] width 15 height 15
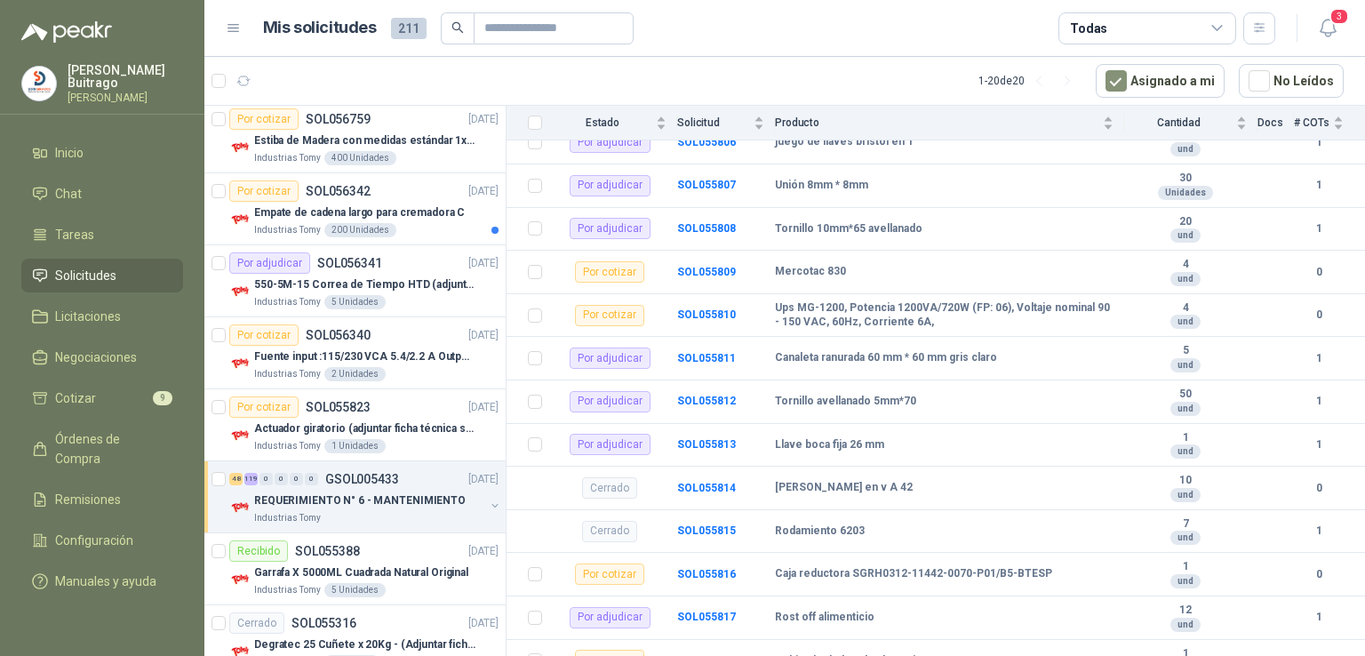
scroll to position [7630, 0]
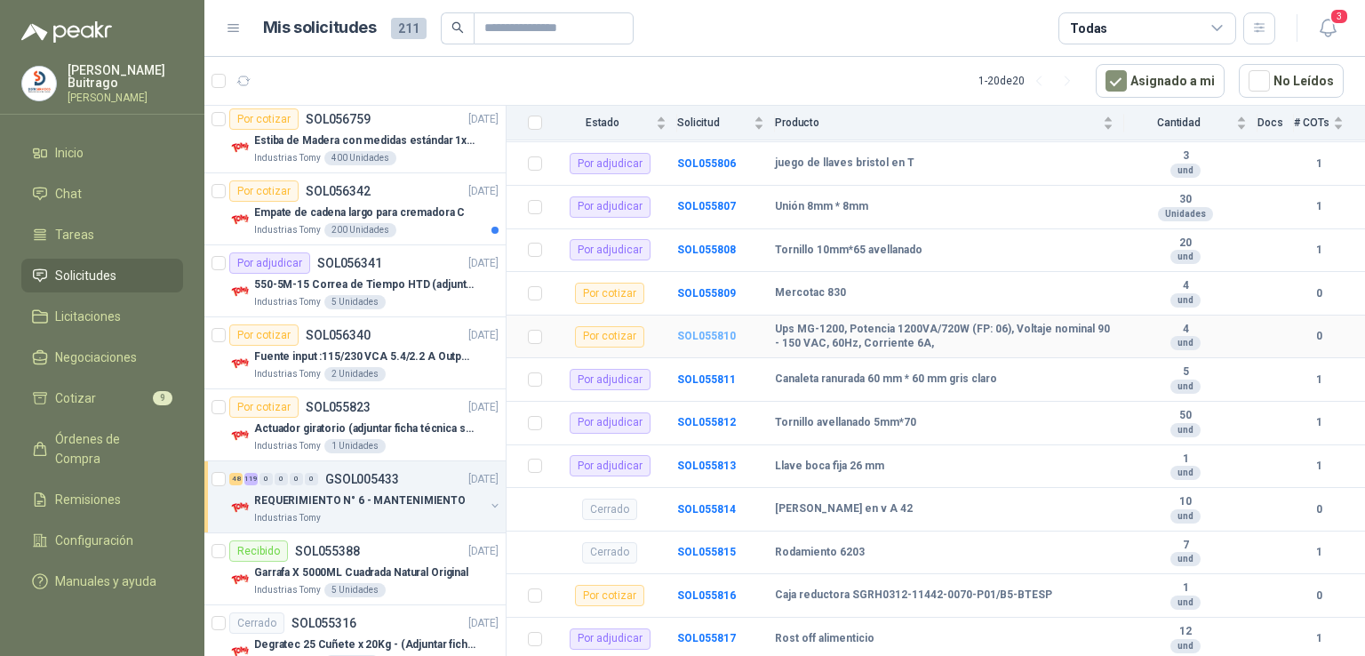
click at [710, 333] on b "SOL055810" at bounding box center [706, 336] width 59 height 12
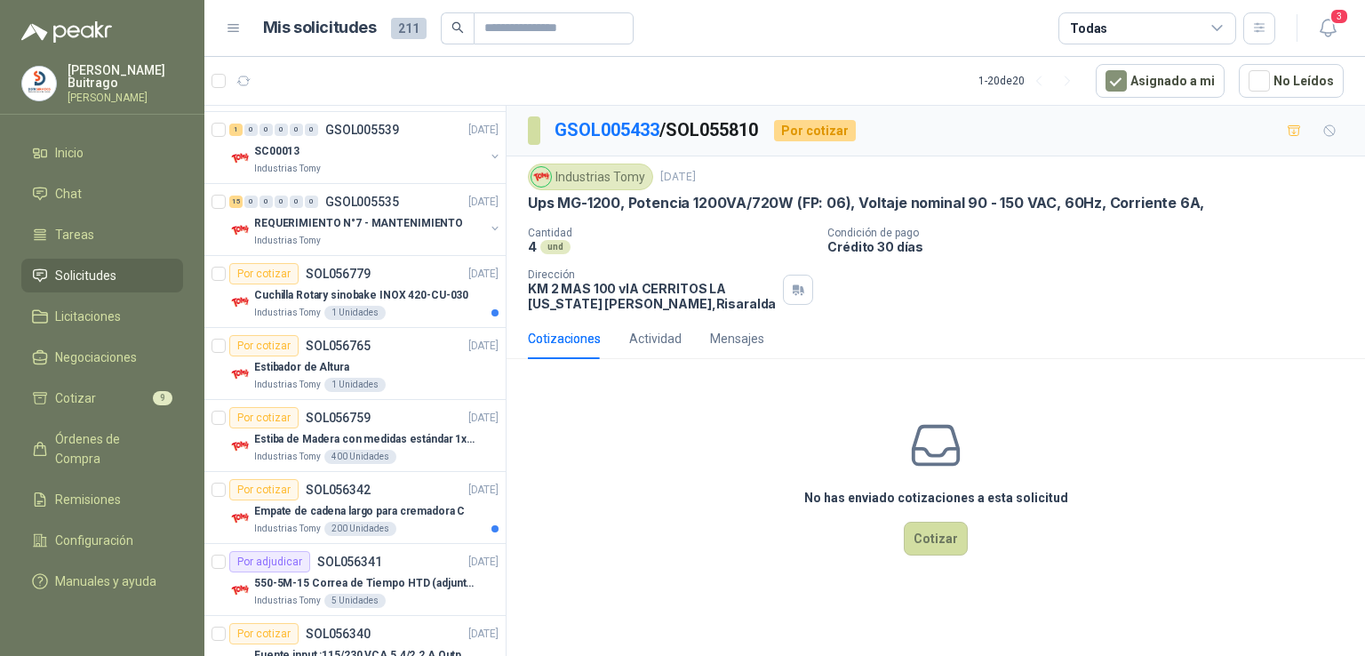
scroll to position [229, 0]
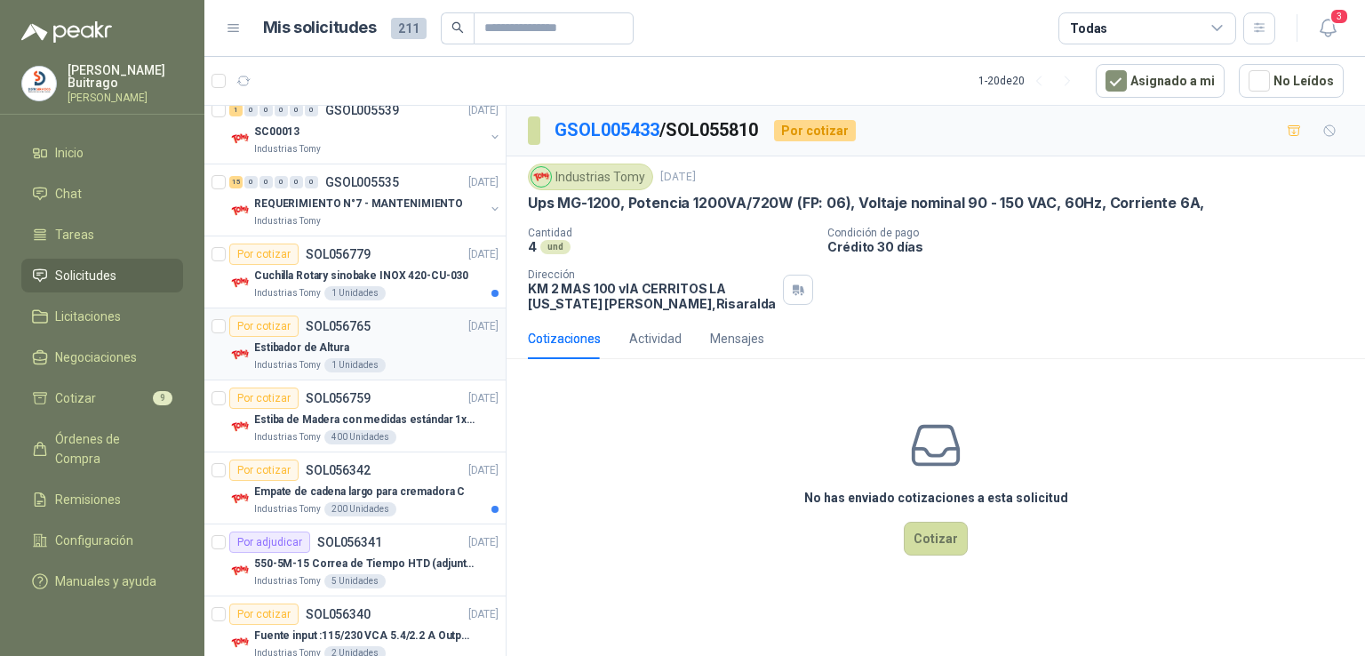
click at [326, 346] on p "Estibador de Altura" at bounding box center [301, 348] width 95 height 17
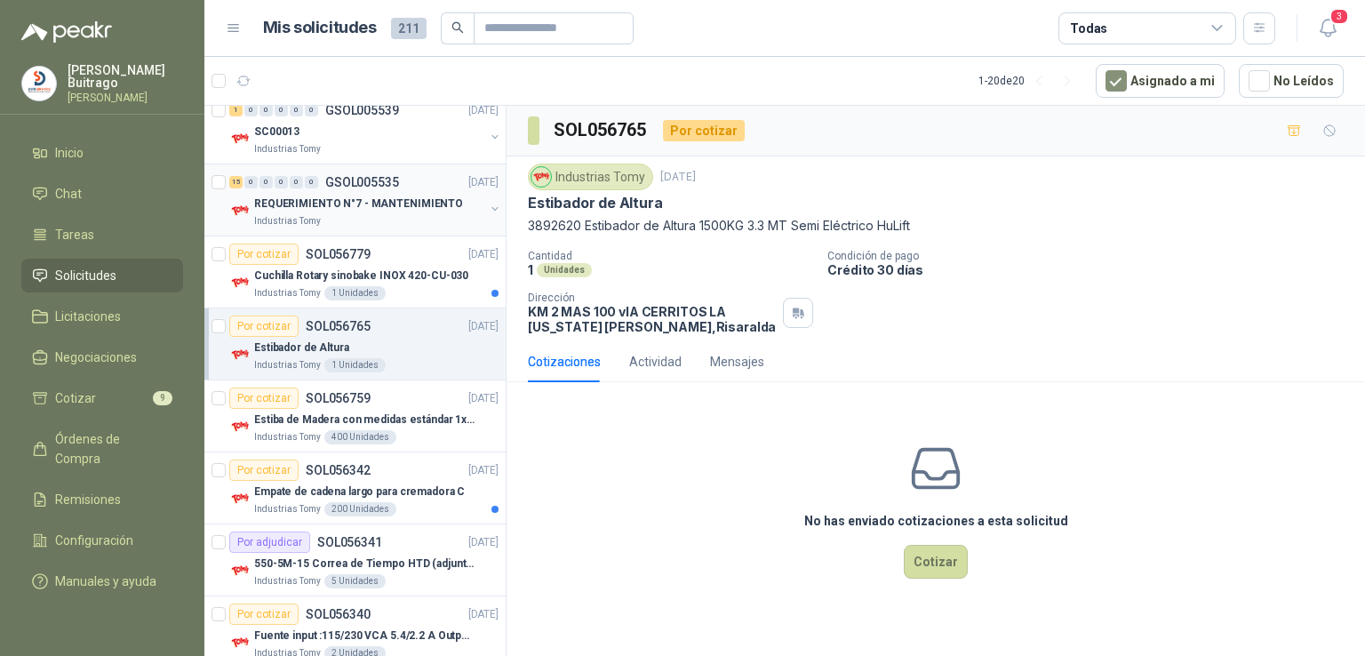
click at [359, 196] on p "REQUERIMIENTO N°7 - MANTENIMIENTO" at bounding box center [358, 204] width 209 height 17
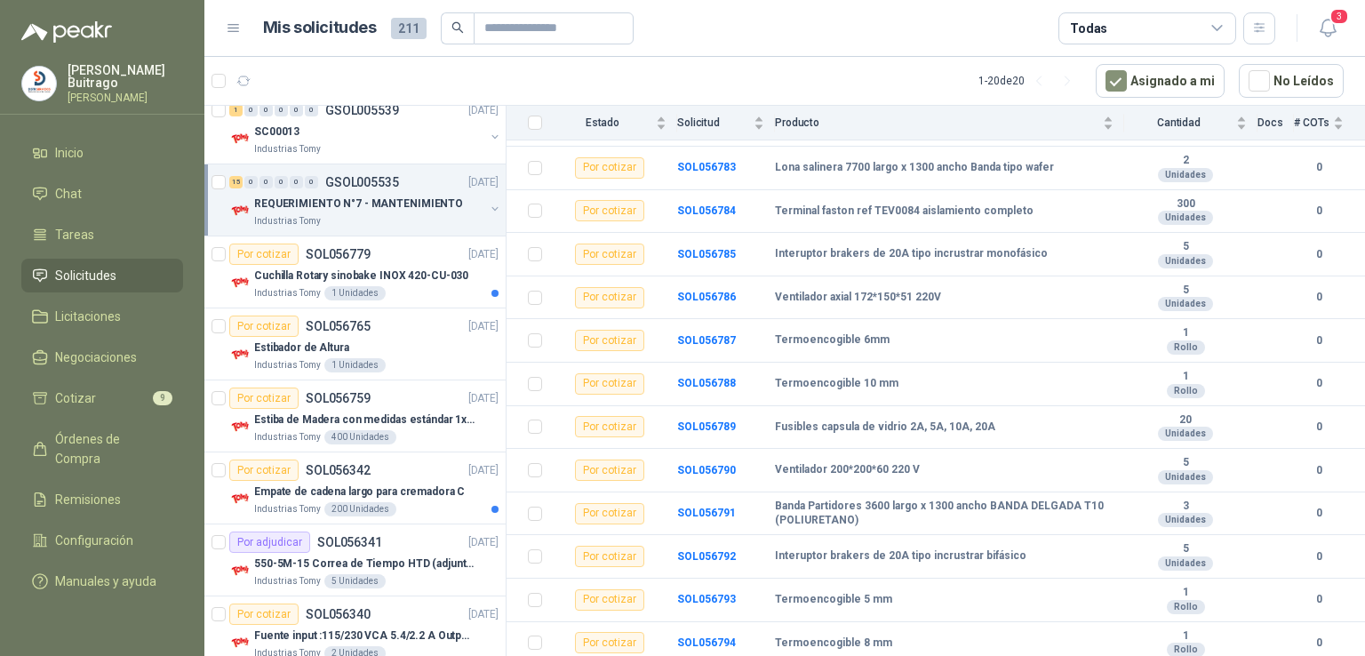
scroll to position [327, 0]
click at [684, 338] on b "SOL056787" at bounding box center [706, 339] width 59 height 12
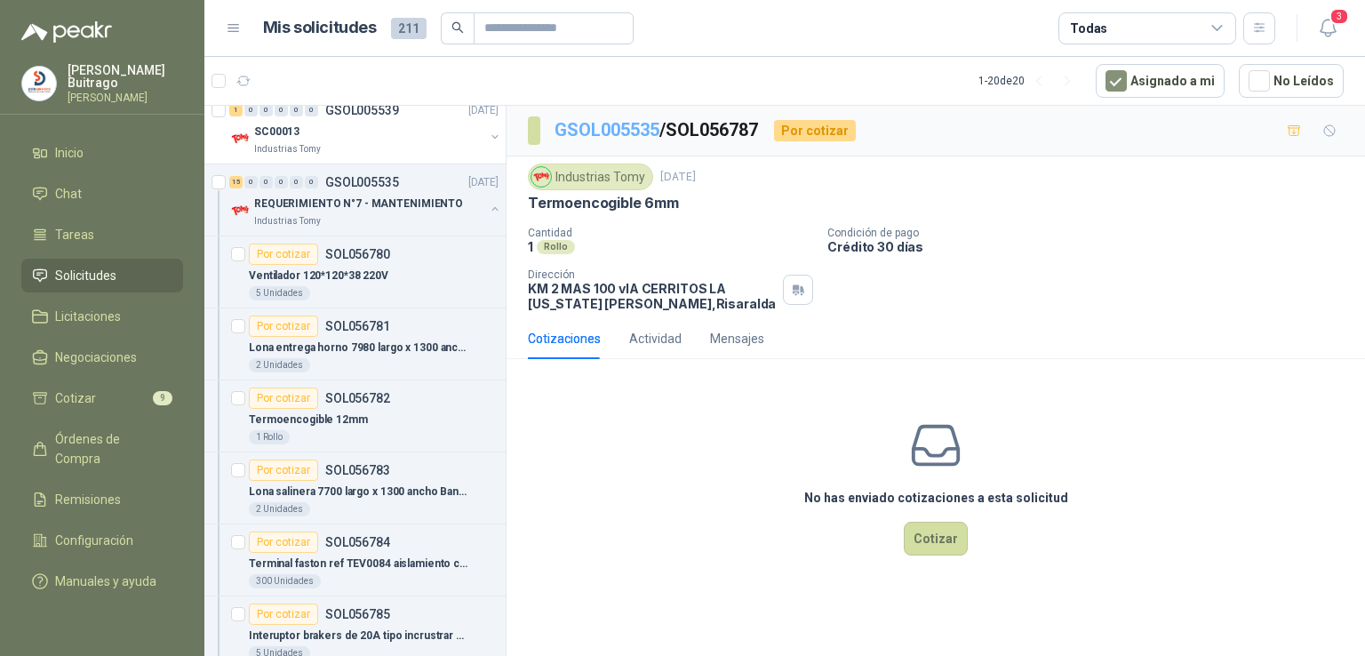
click at [583, 130] on link "GSOL005535" at bounding box center [607, 129] width 105 height 21
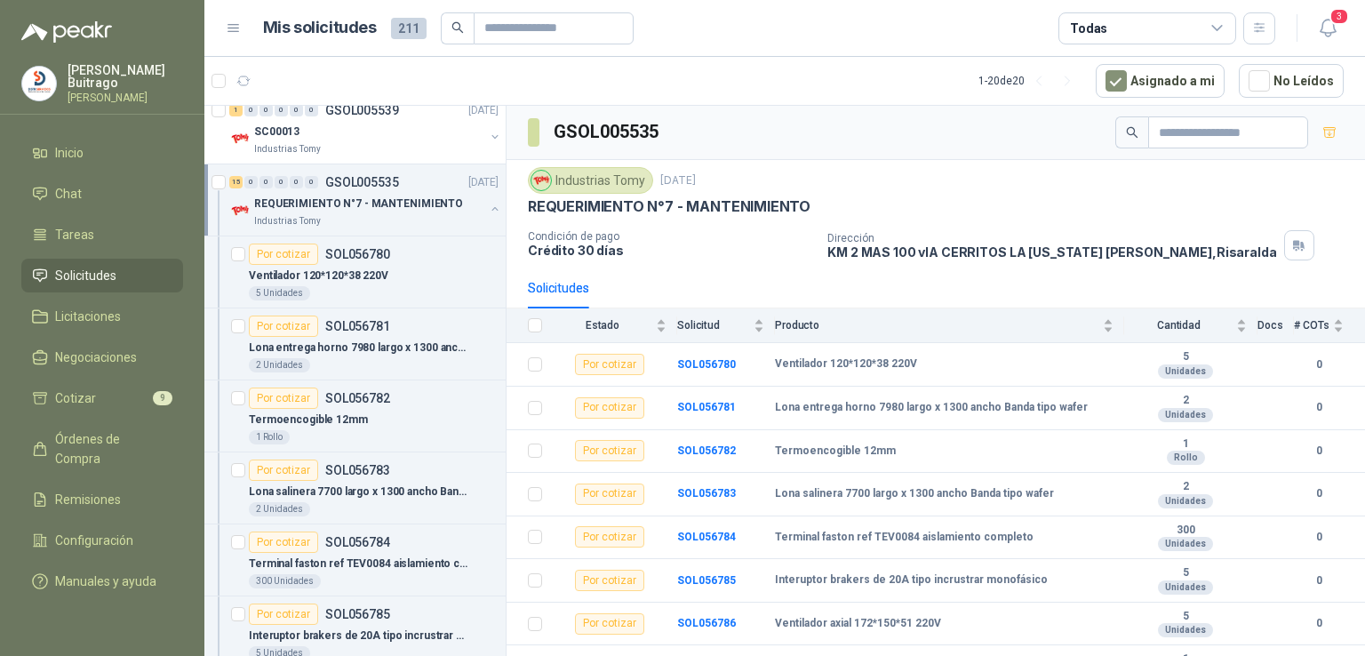
scroll to position [327, 0]
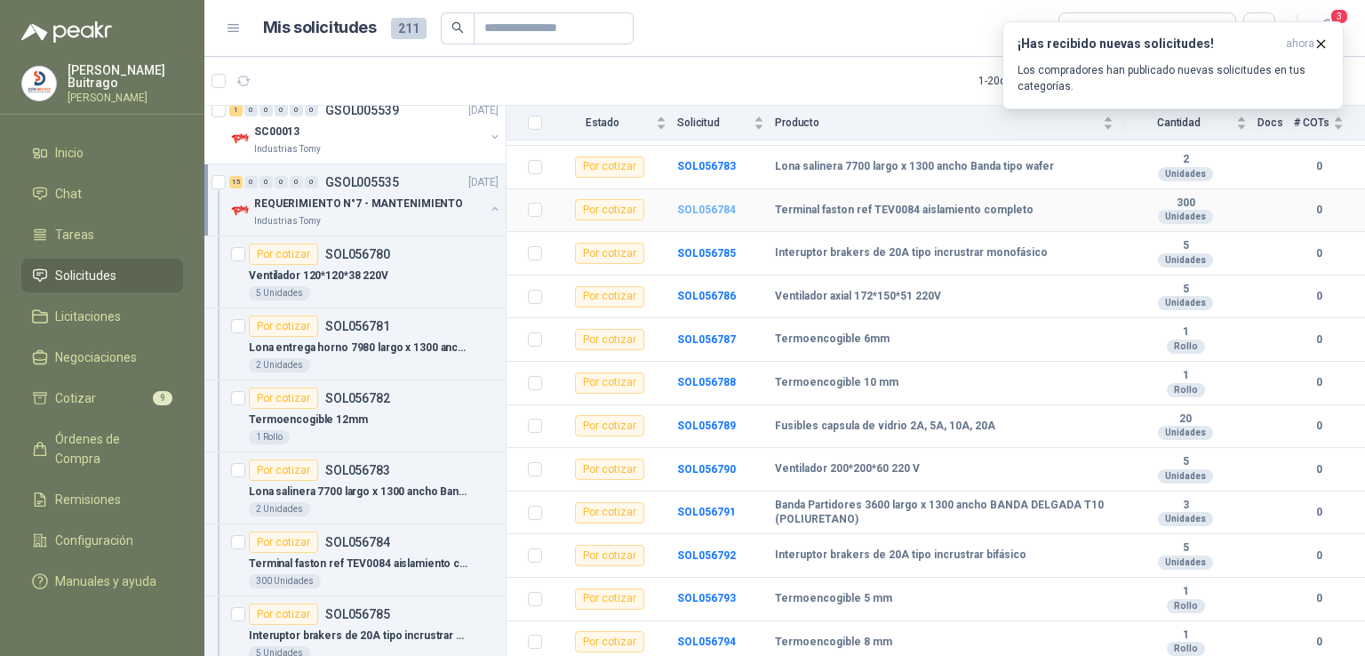
click at [719, 204] on b "SOL056784" at bounding box center [706, 210] width 59 height 12
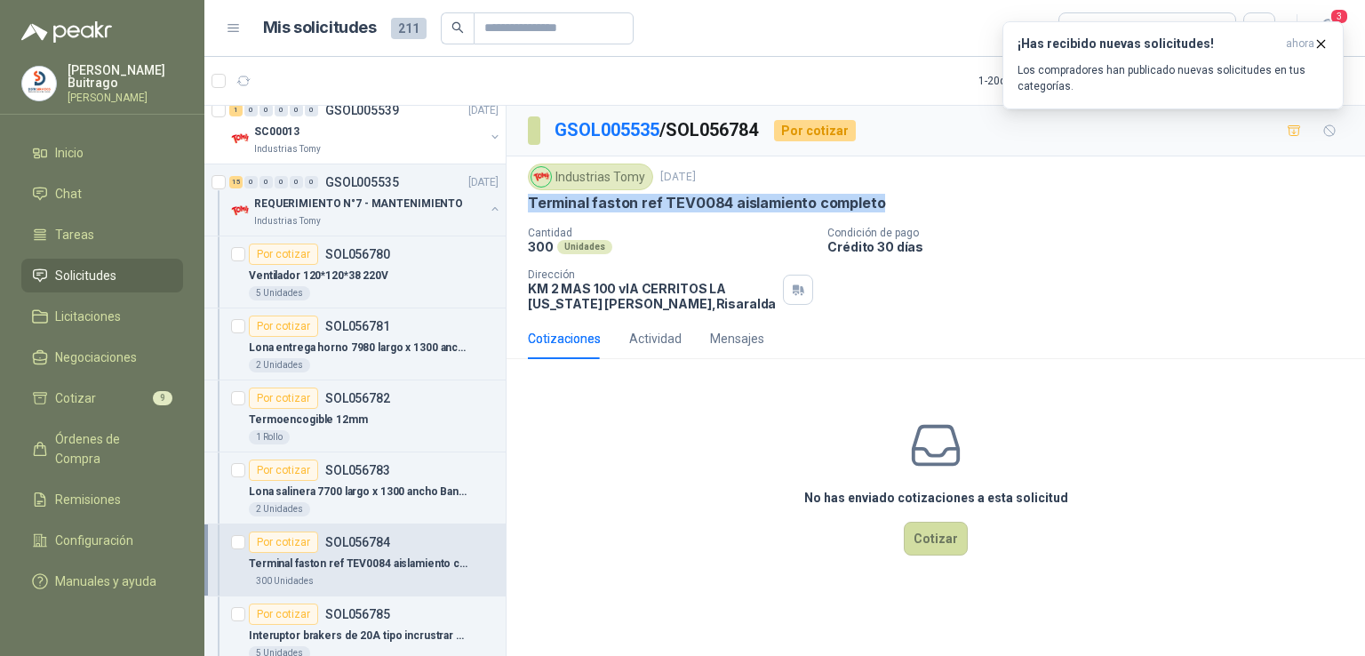
drag, startPoint x: 874, startPoint y: 201, endPoint x: 516, endPoint y: 202, distance: 358.2
click at [516, 202] on div "Industrias Tomy [DATE] Terminal faston ref TEV0084 aislamiento completo Cantid…" at bounding box center [936, 237] width 859 height 162
copy p "Terminal faston ref TEV0084 aislamiento completo"
